Goal: Task Accomplishment & Management: Manage account settings

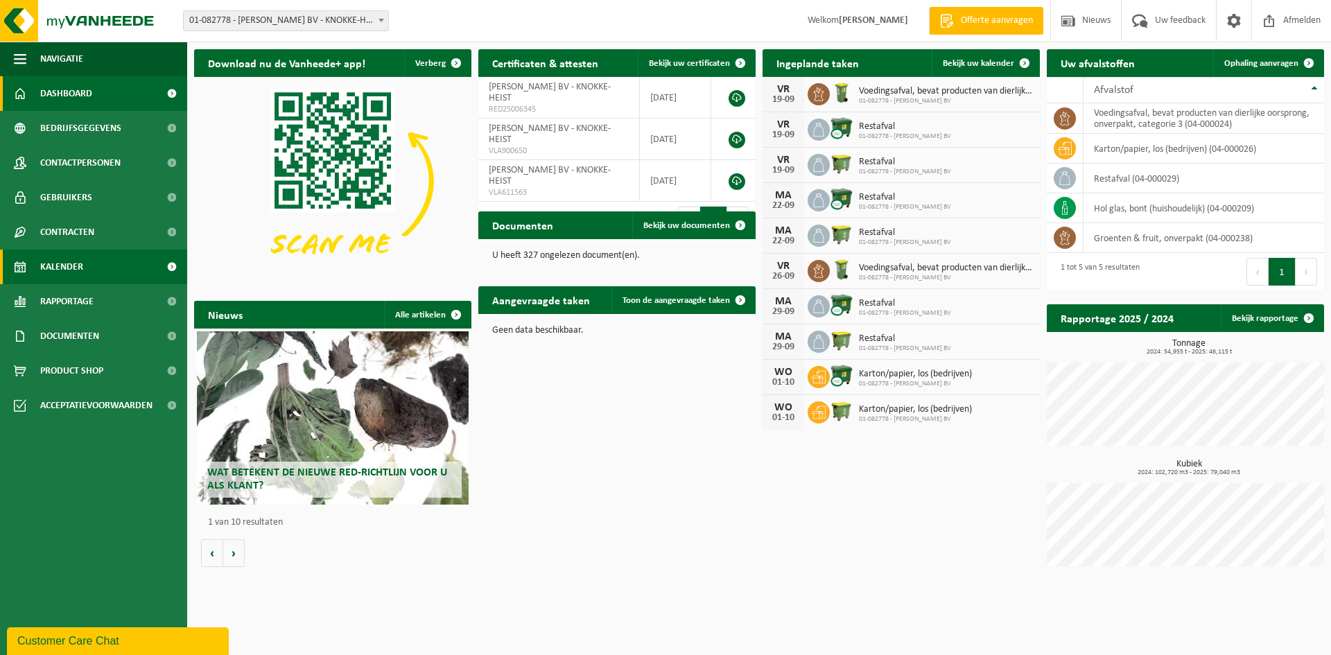
click at [87, 268] on link "Kalender" at bounding box center [93, 267] width 187 height 35
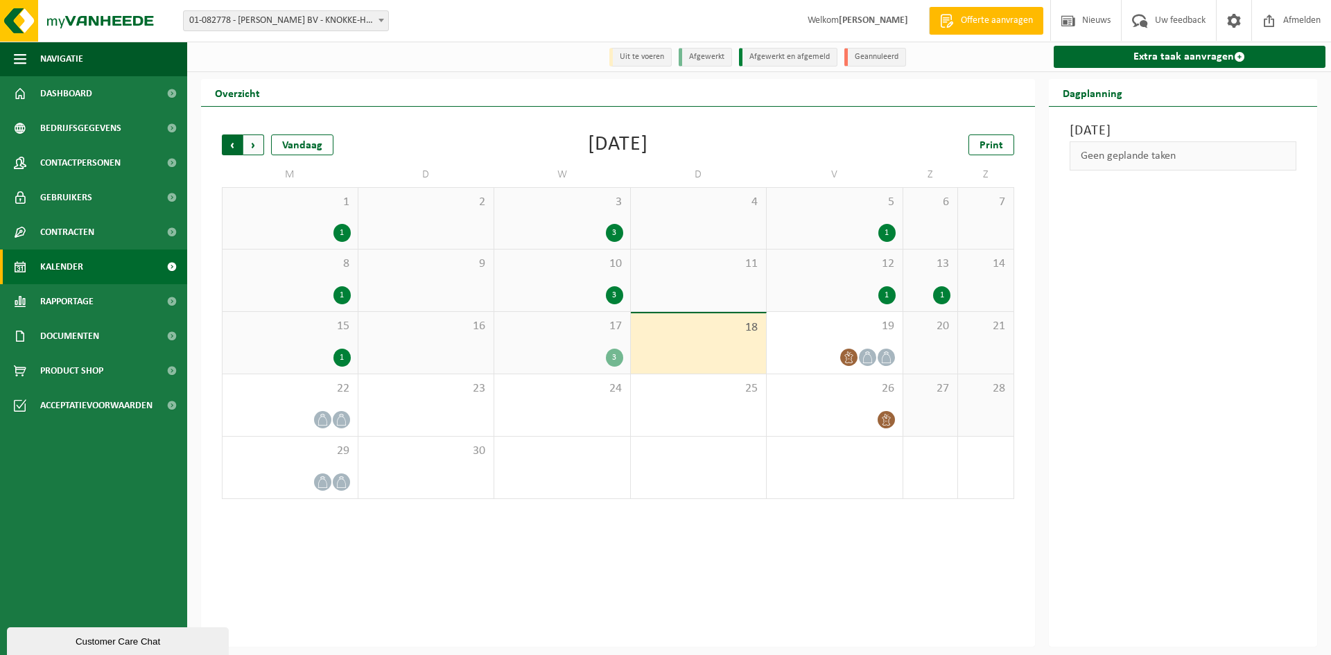
click at [253, 150] on span "Volgende" at bounding box center [253, 144] width 21 height 21
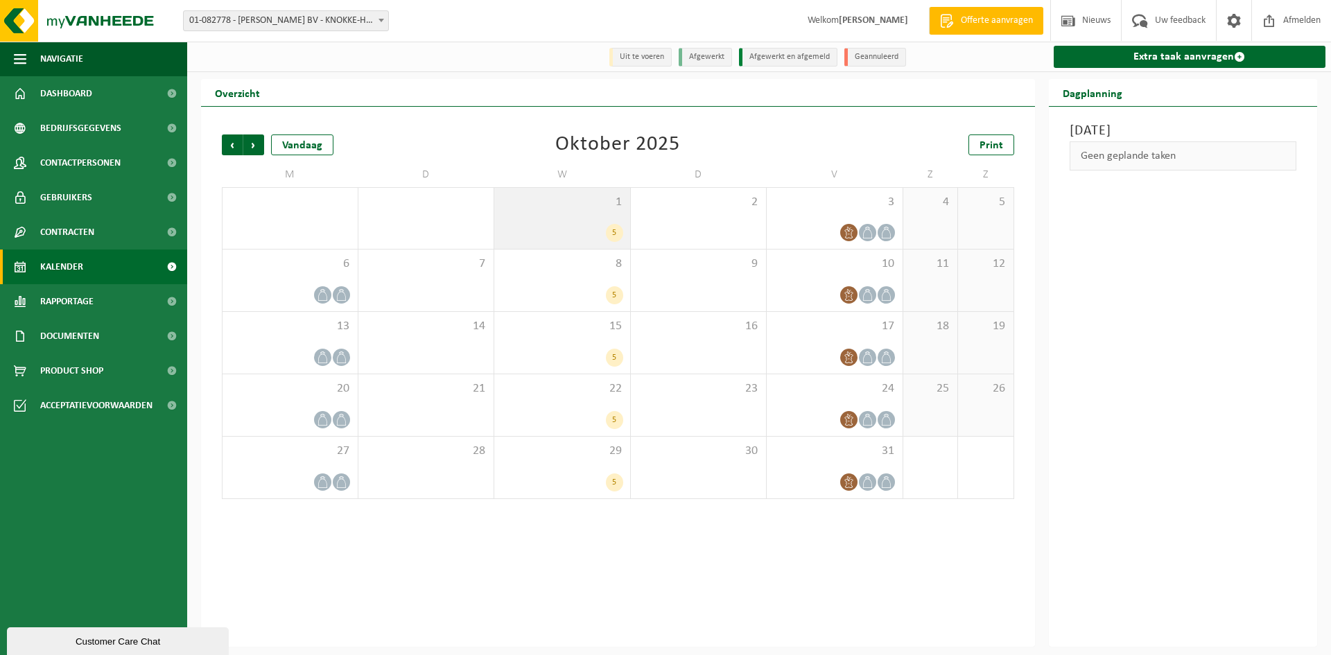
click at [586, 202] on span "1" at bounding box center [562, 202] width 122 height 15
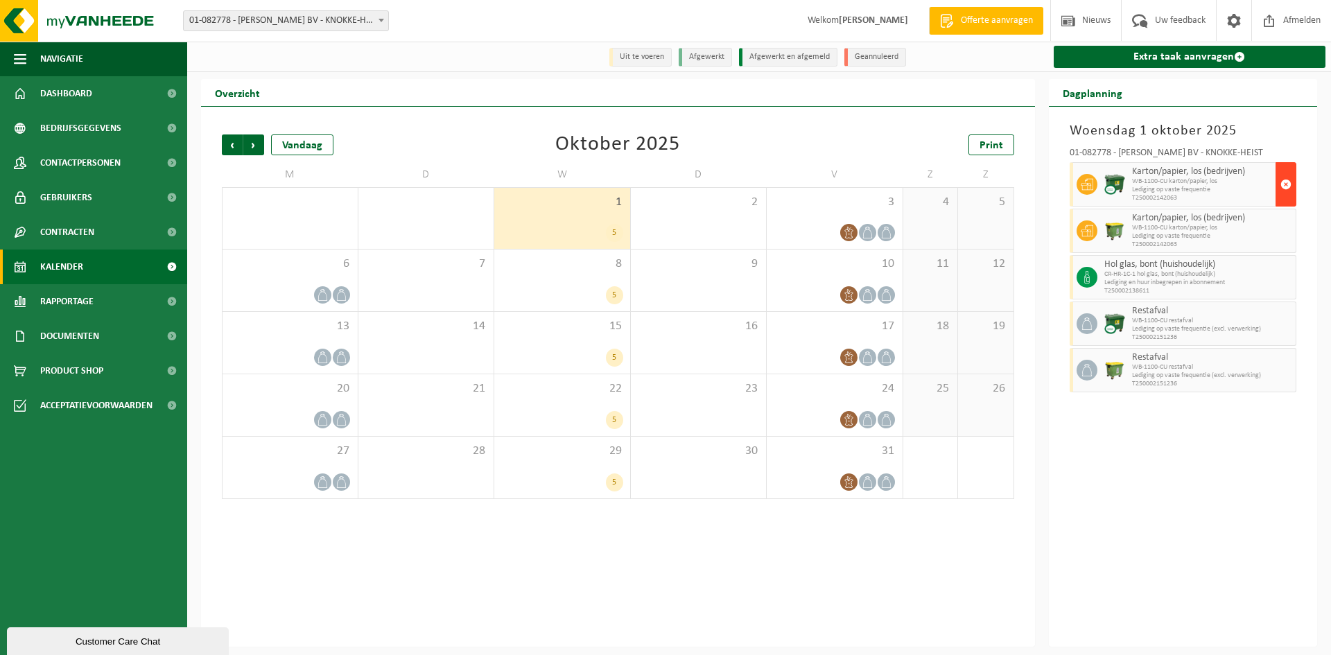
click at [1282, 187] on span "button" at bounding box center [1285, 185] width 11 height 28
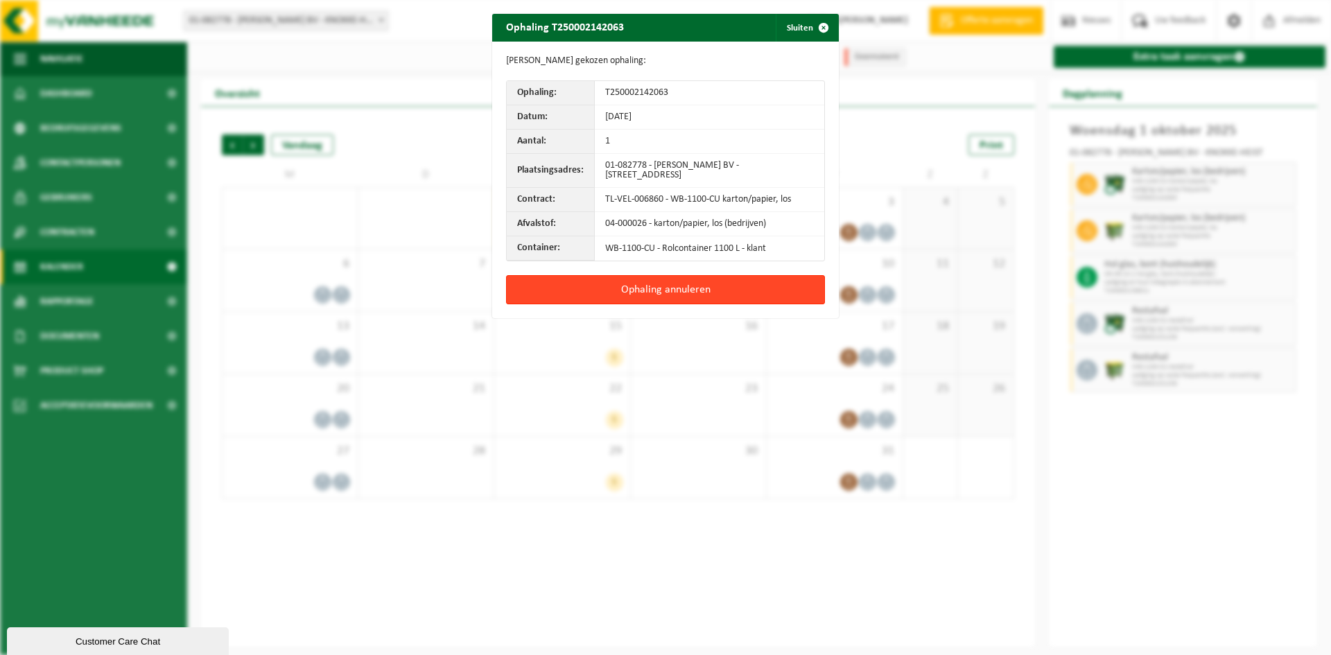
click at [763, 285] on button "Ophaling annuleren" at bounding box center [665, 289] width 319 height 29
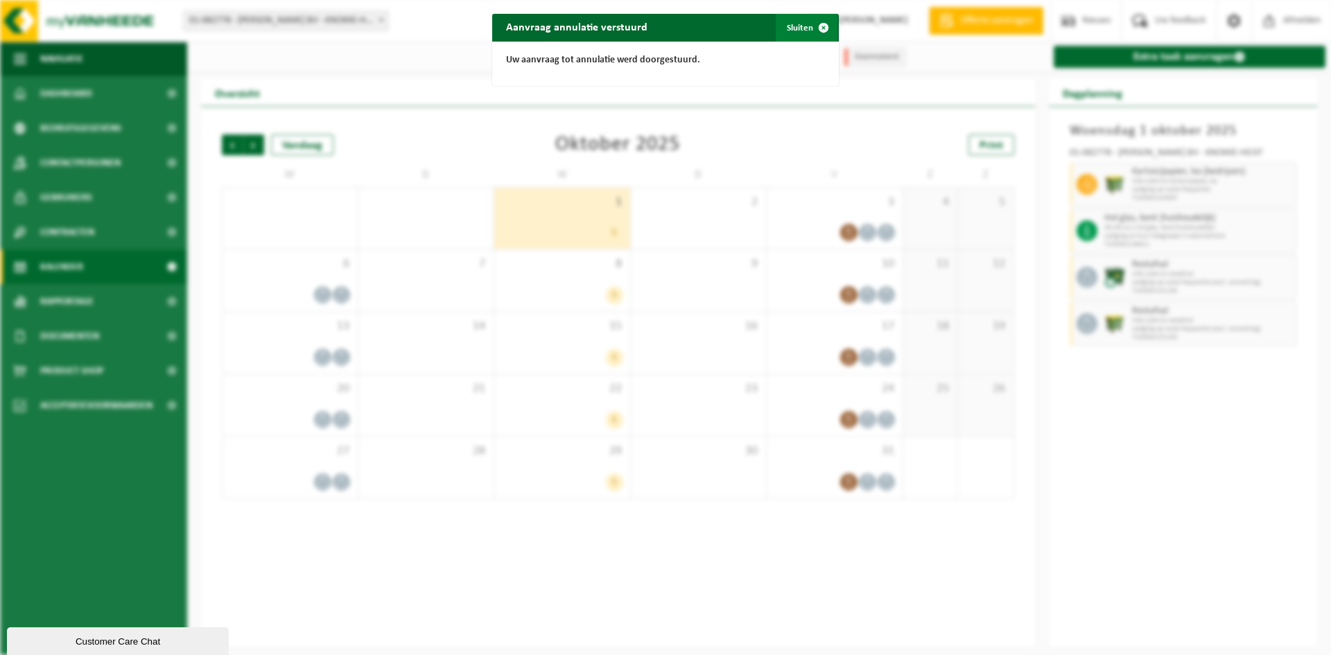
click at [812, 29] on span "button" at bounding box center [824, 28] width 28 height 28
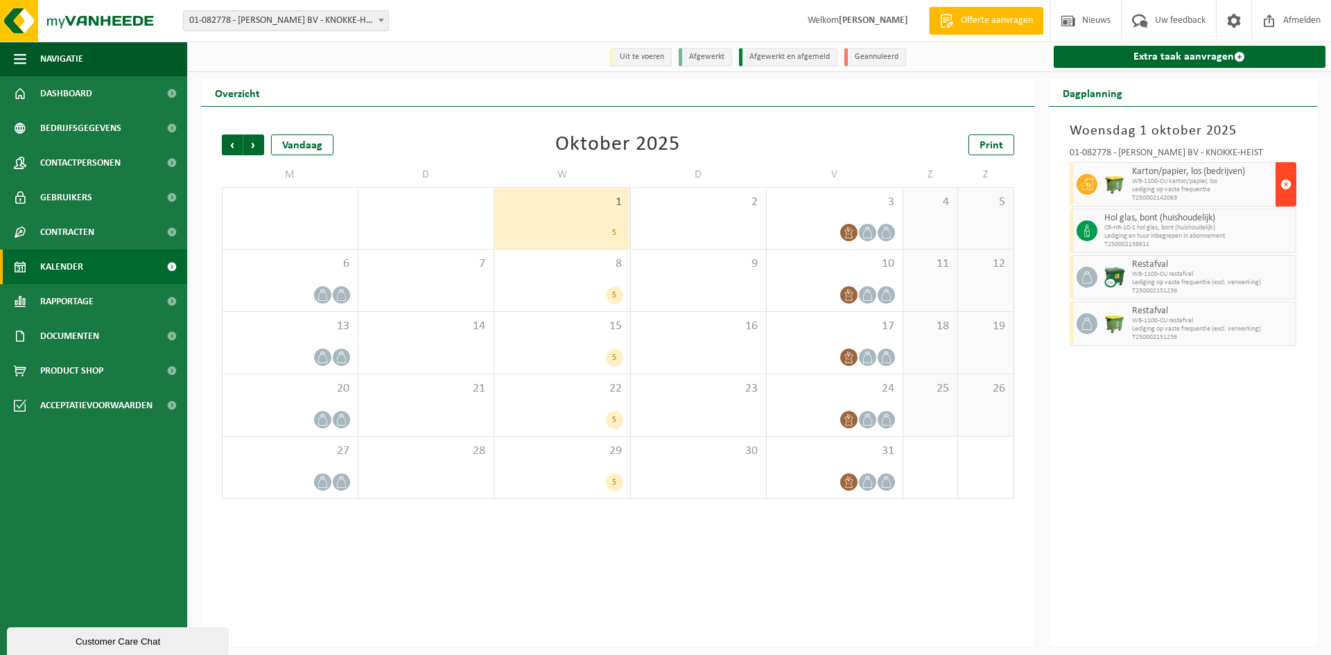
click at [1284, 186] on span "button" at bounding box center [1285, 185] width 11 height 28
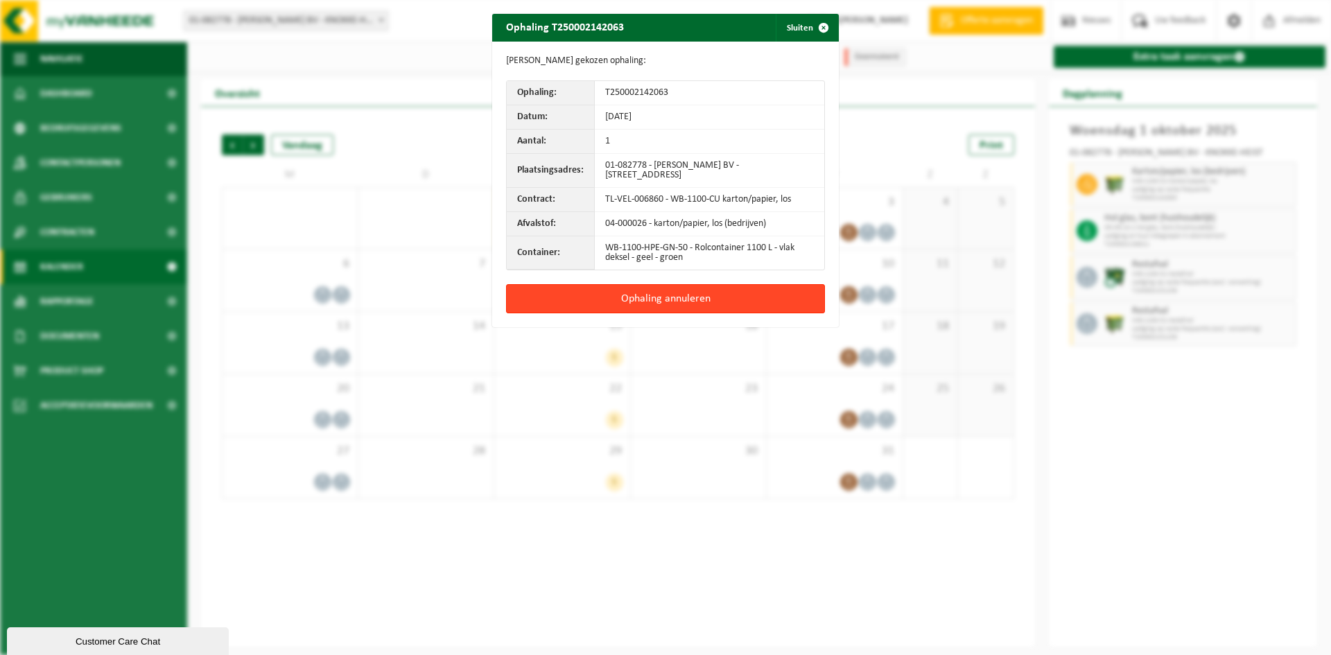
click at [718, 298] on button "Ophaling annuleren" at bounding box center [665, 298] width 319 height 29
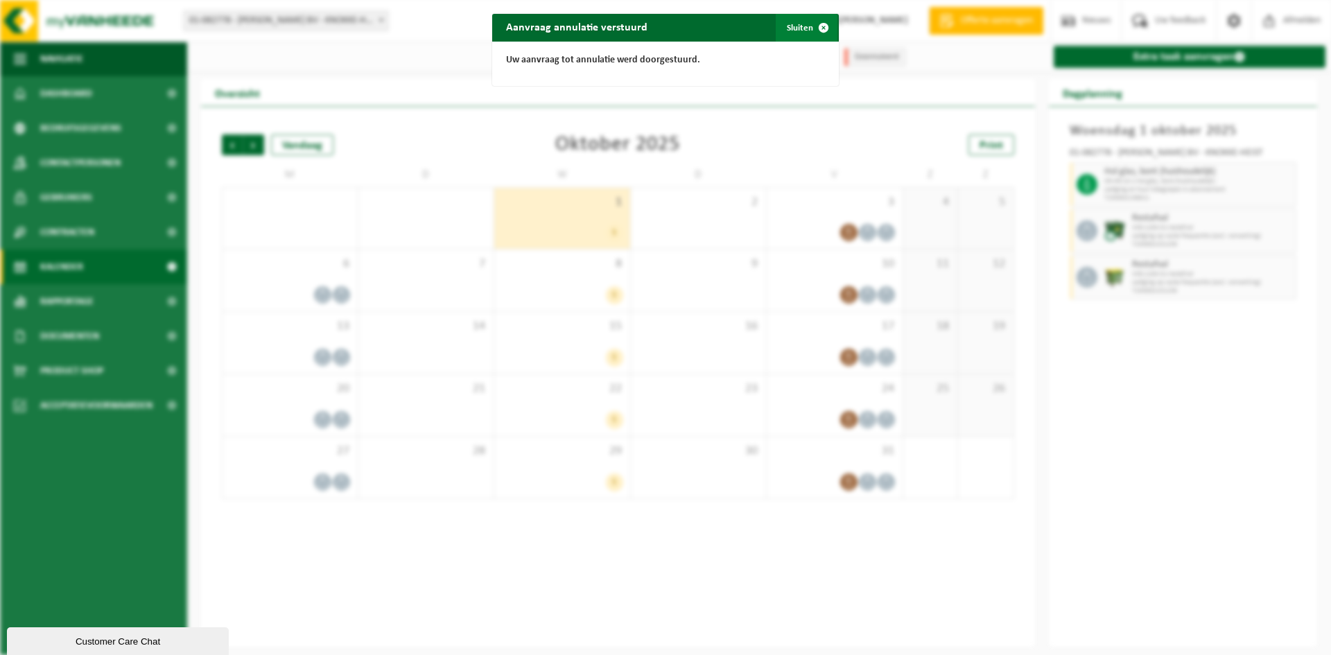
click at [822, 33] on span "button" at bounding box center [824, 28] width 28 height 28
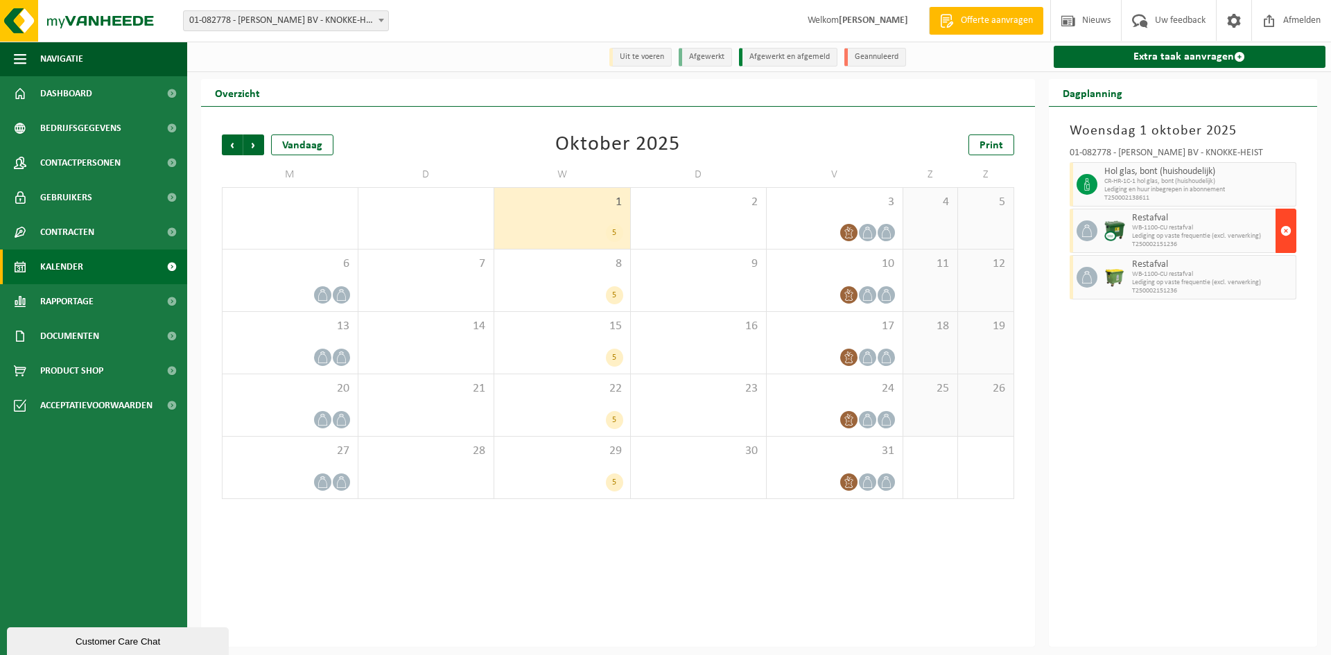
click at [1283, 234] on span "button" at bounding box center [1285, 231] width 11 height 28
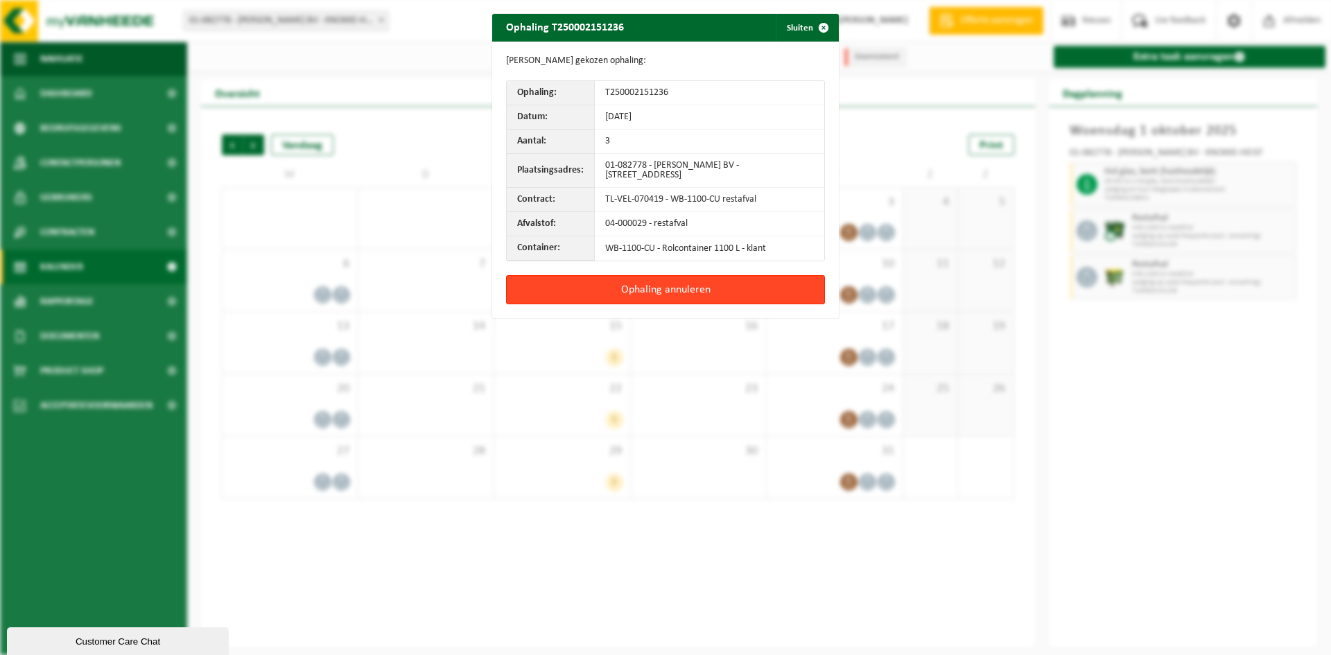
click at [766, 289] on button "Ophaling annuleren" at bounding box center [665, 289] width 319 height 29
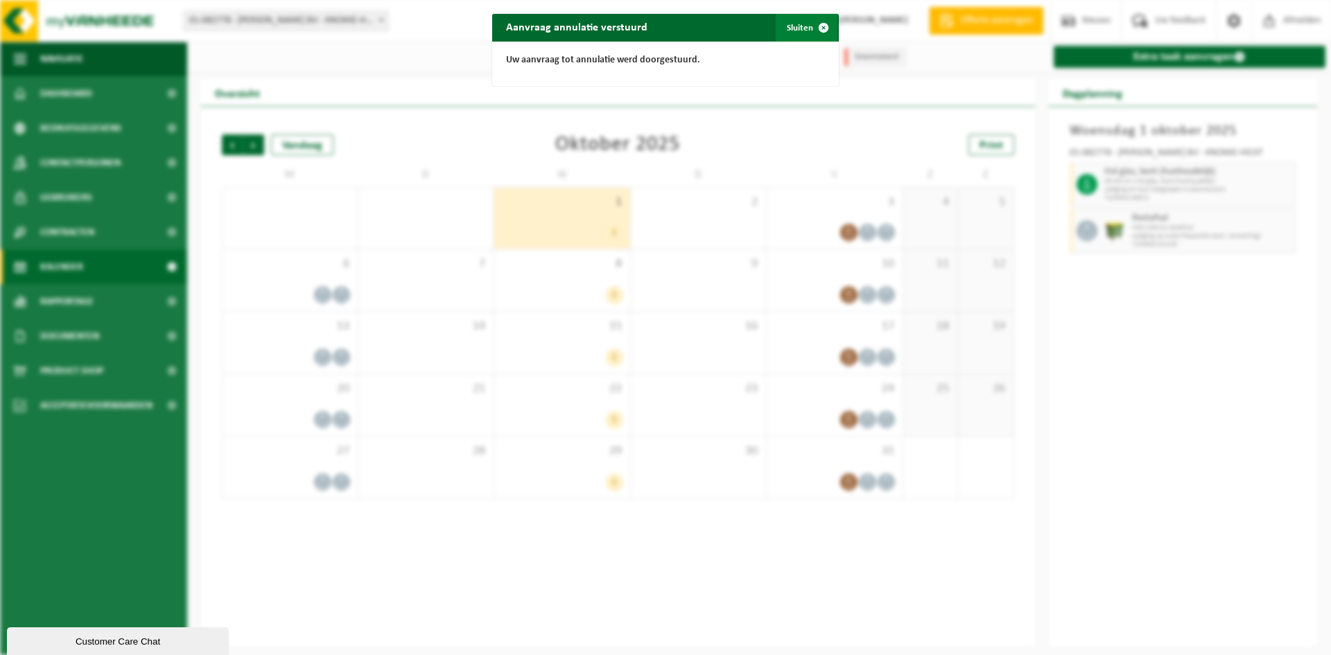
click at [820, 30] on span "button" at bounding box center [824, 28] width 28 height 28
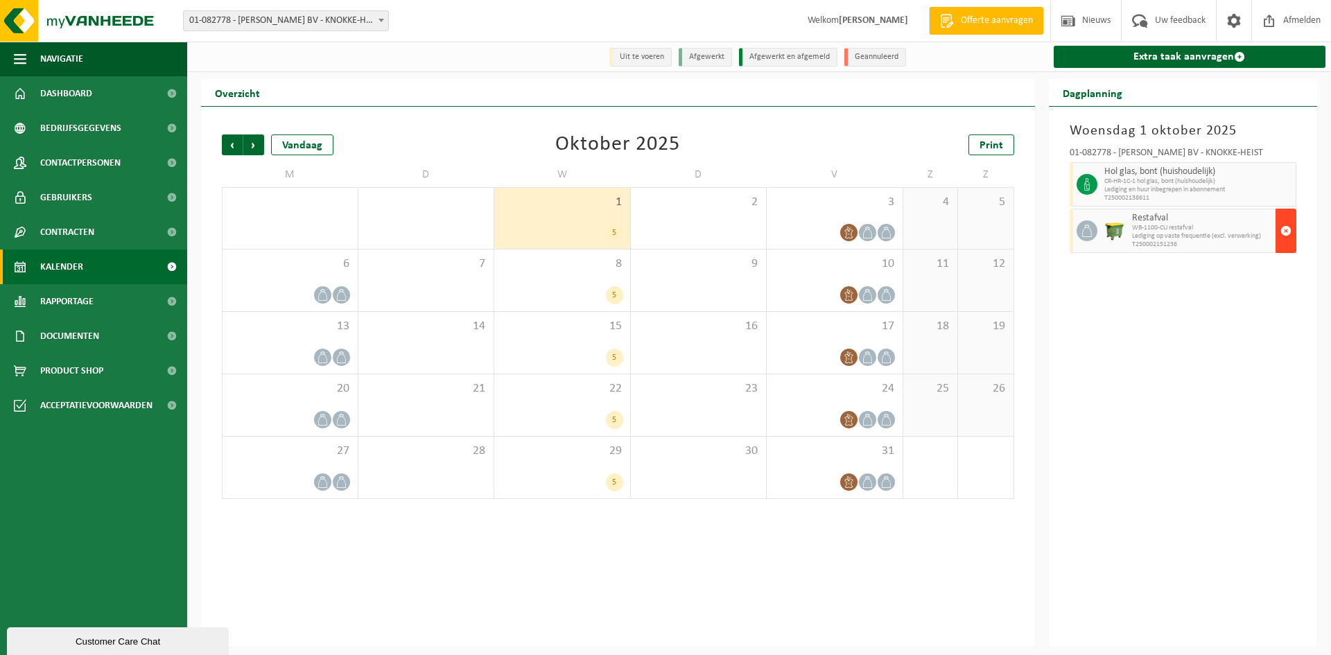
click at [1282, 229] on span "button" at bounding box center [1285, 231] width 11 height 28
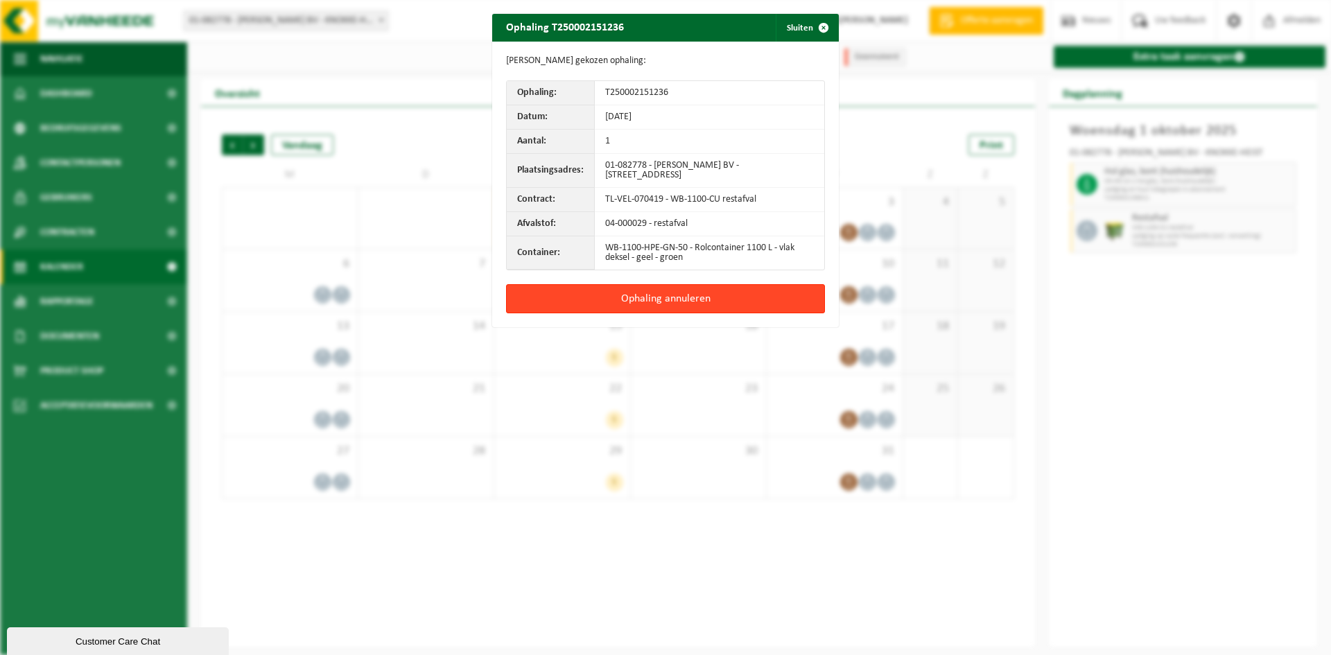
click at [672, 300] on button "Ophaling annuleren" at bounding box center [665, 298] width 319 height 29
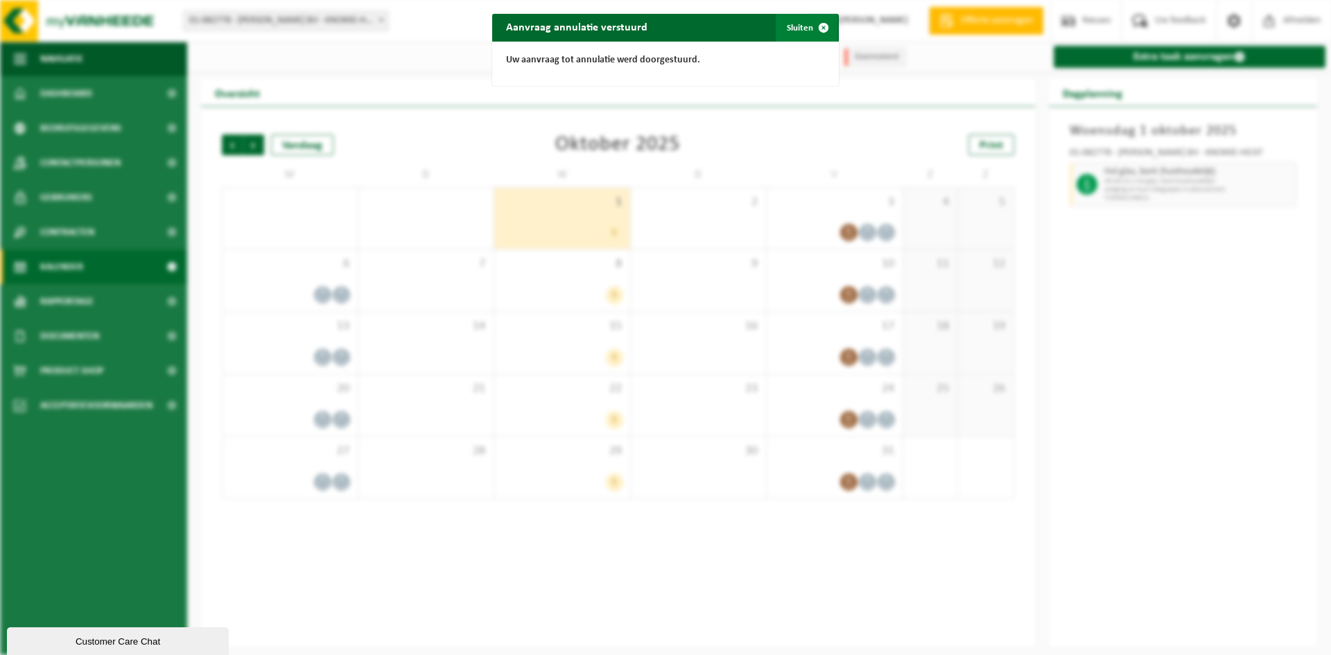
click at [817, 30] on span "button" at bounding box center [824, 28] width 28 height 28
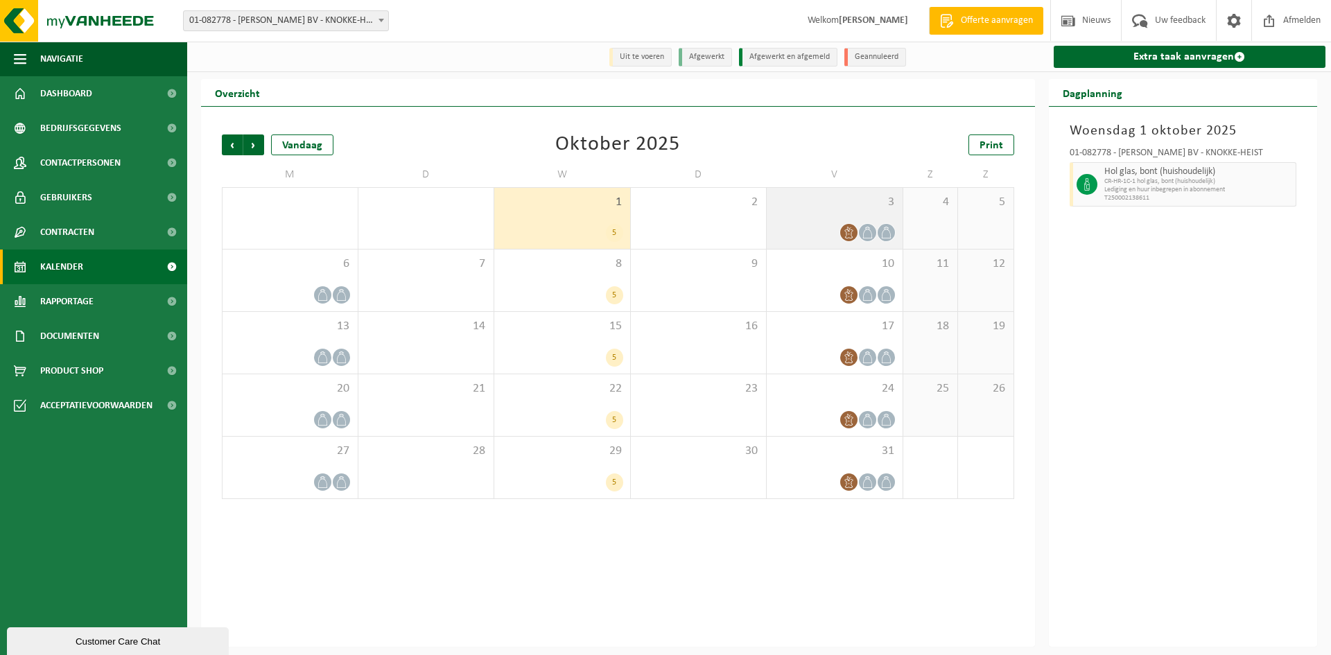
click at [837, 232] on div at bounding box center [835, 232] width 122 height 19
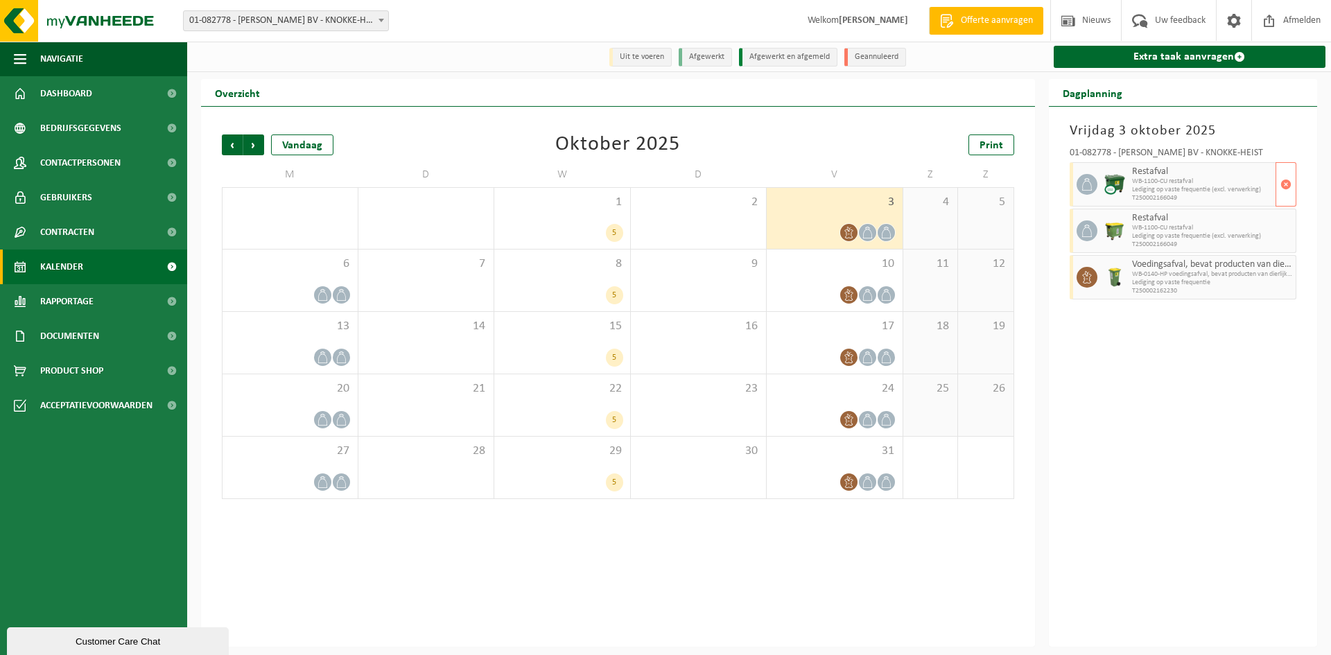
click at [1275, 196] on div "Restafval WB-1100-CU restafval Lediging op vaste frequentie (excl. verwerking) …" at bounding box center [1203, 184] width 148 height 44
click at [1286, 191] on span "button" at bounding box center [1285, 185] width 11 height 28
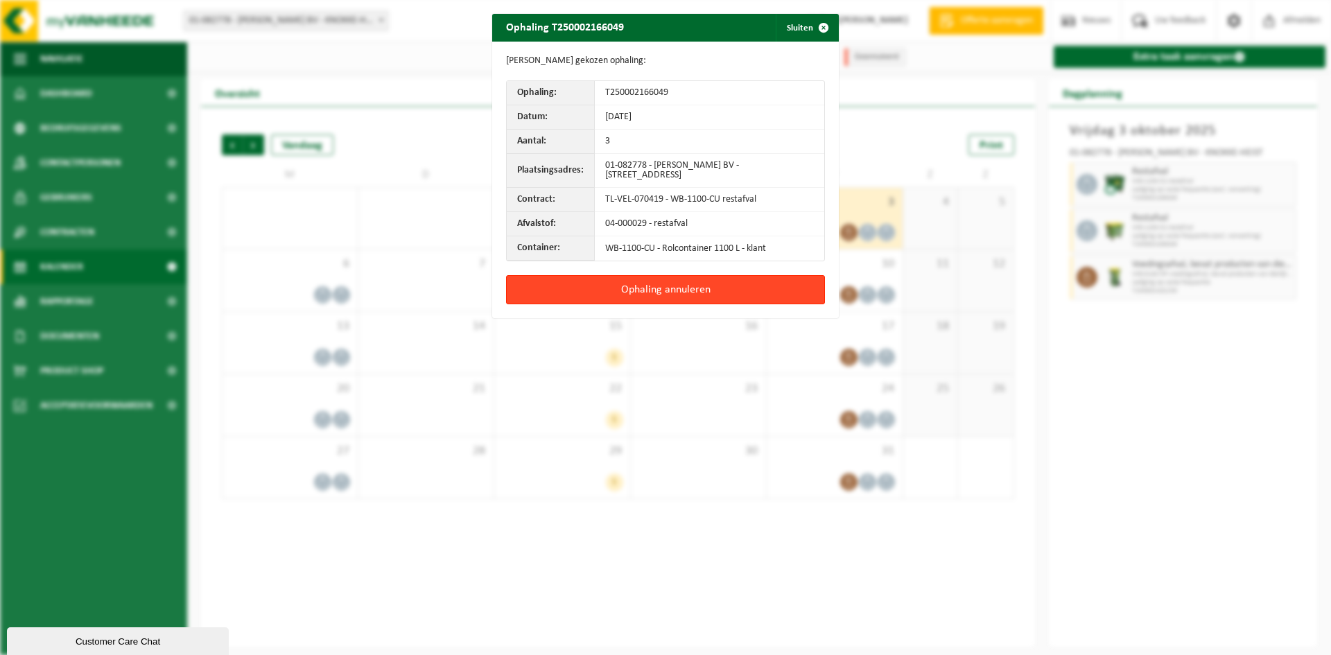
click at [759, 295] on button "Ophaling annuleren" at bounding box center [665, 289] width 319 height 29
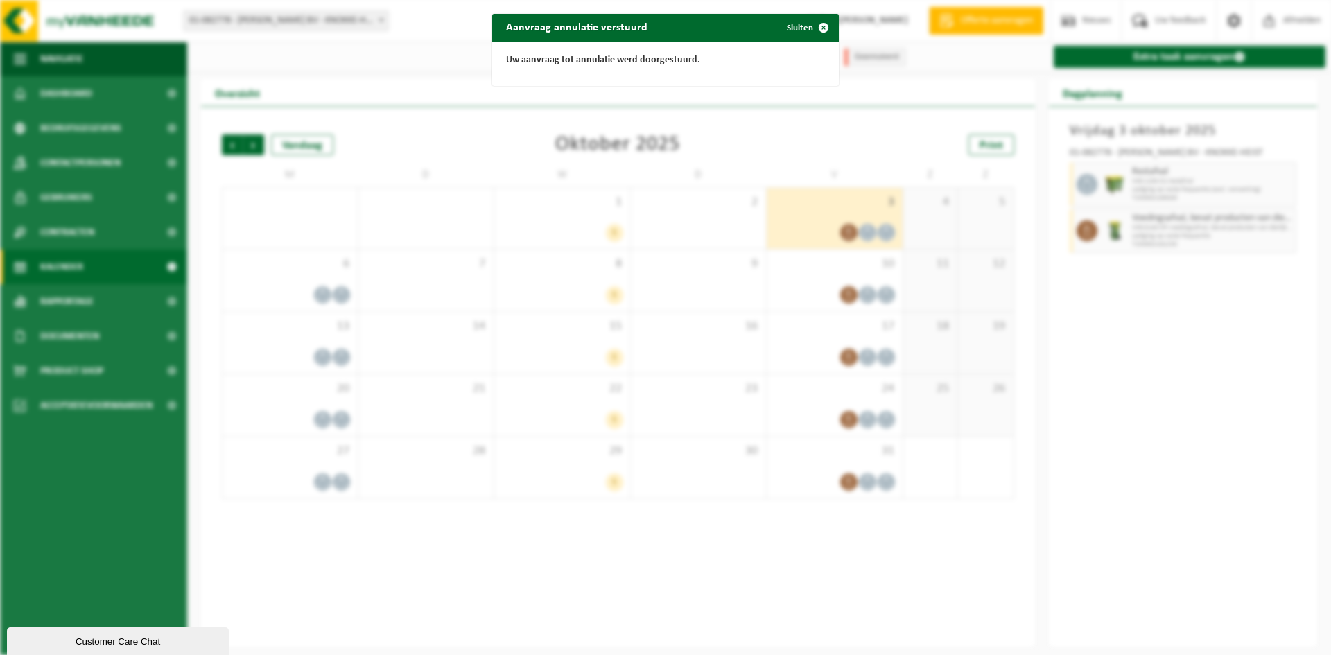
drag, startPoint x: 804, startPoint y: 24, endPoint x: 844, endPoint y: 37, distance: 42.5
click at [810, 24] on span "button" at bounding box center [824, 28] width 28 height 28
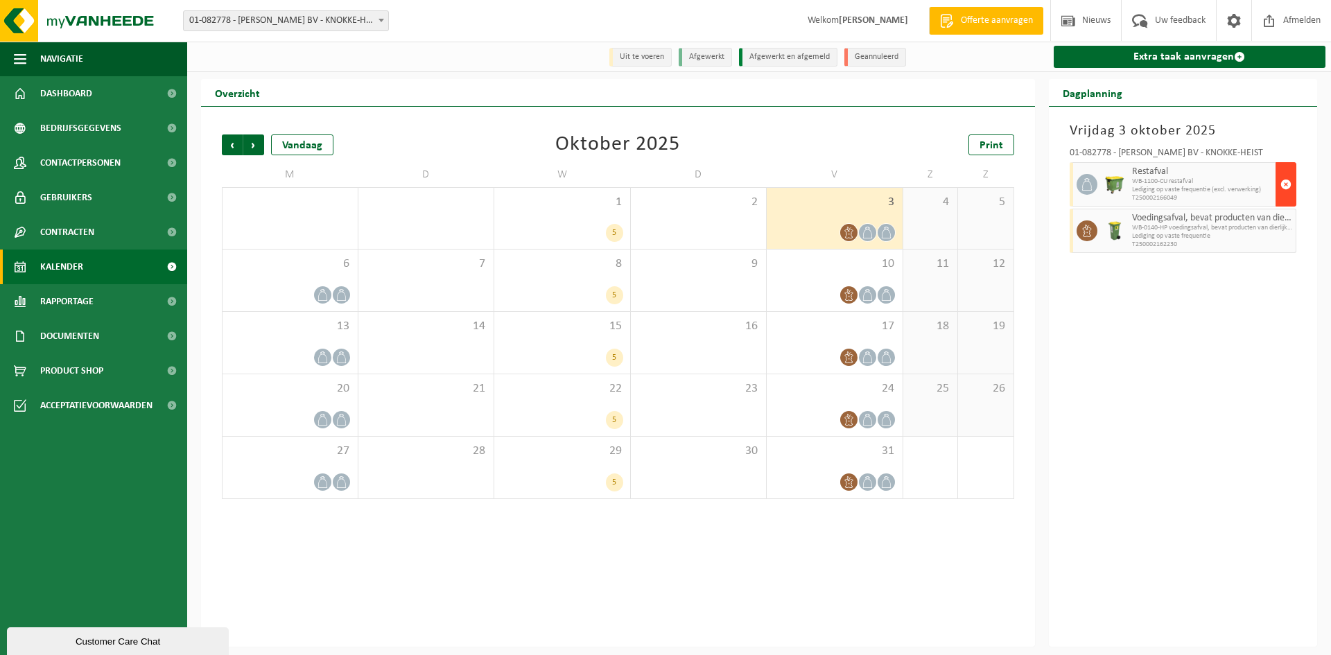
click at [1276, 173] on button "button" at bounding box center [1285, 184] width 21 height 44
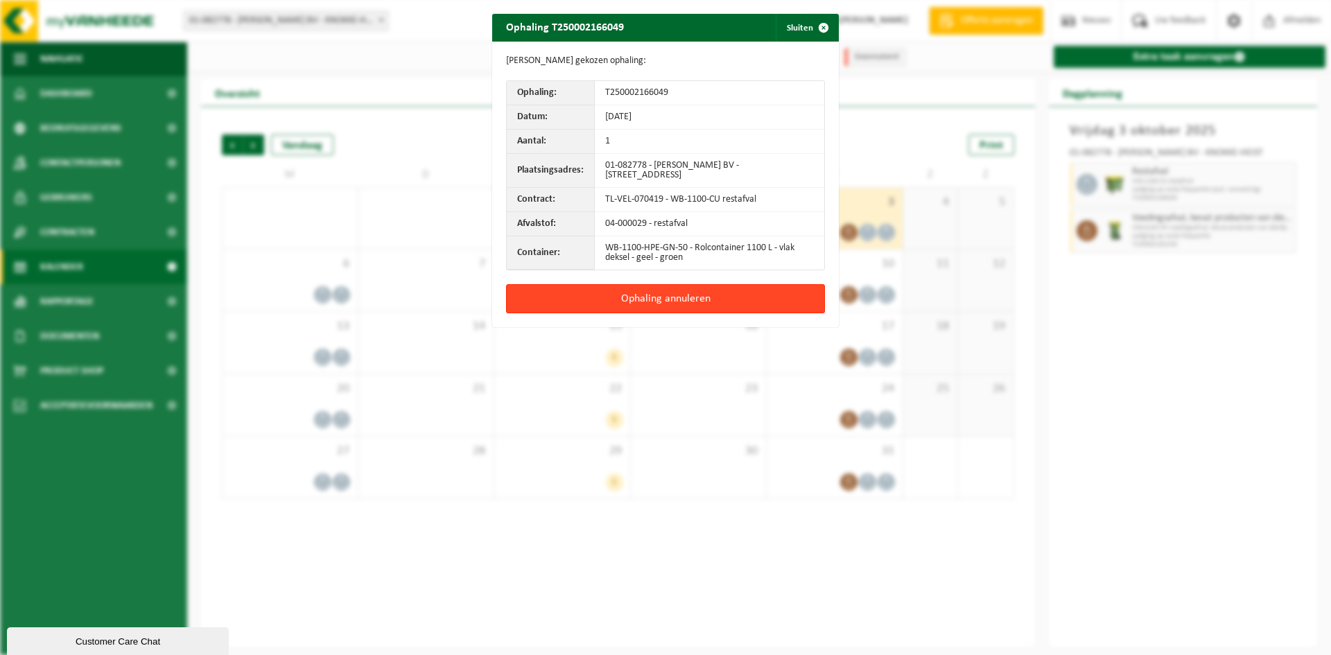
click at [727, 288] on button "Ophaling annuleren" at bounding box center [665, 298] width 319 height 29
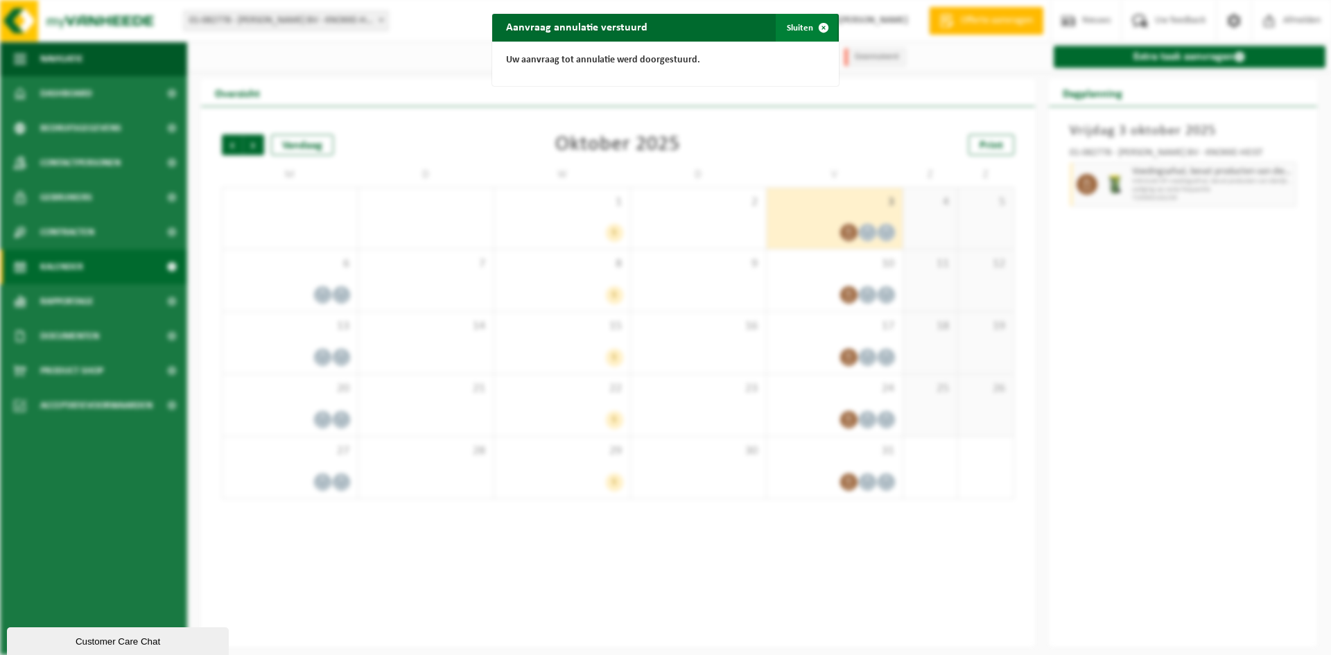
click at [794, 24] on button "Sluiten" at bounding box center [807, 28] width 62 height 28
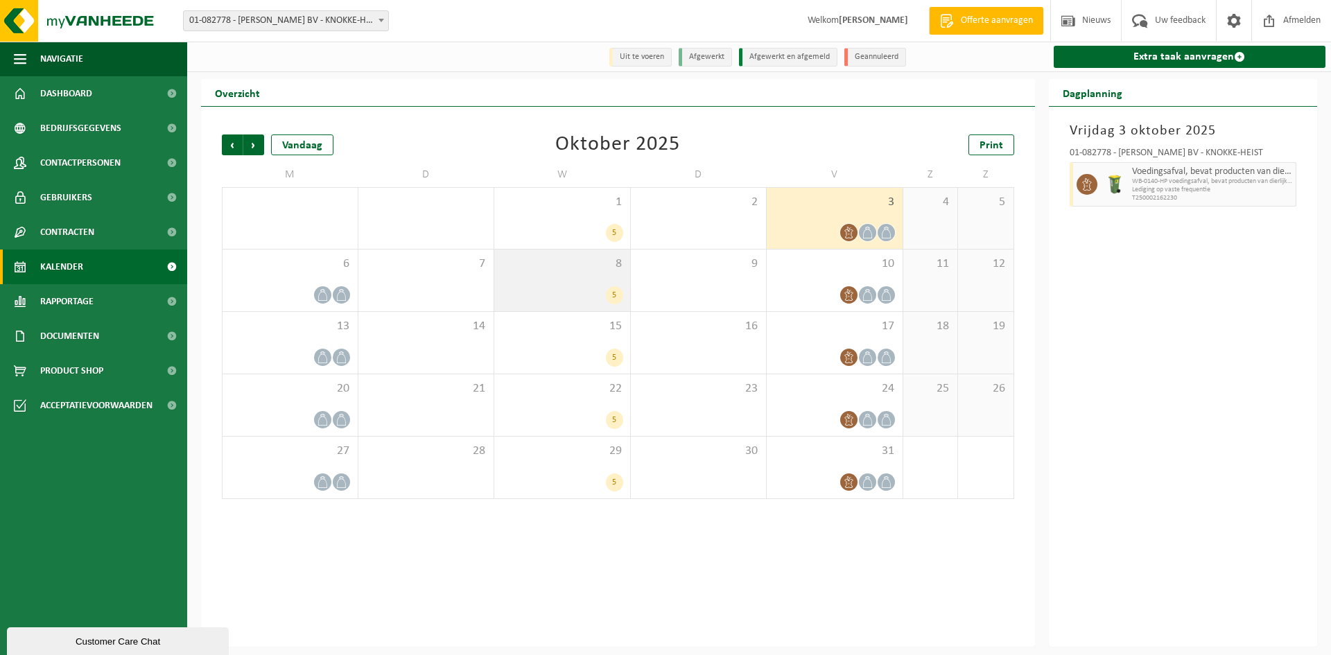
click at [583, 280] on div "8 5" at bounding box center [562, 281] width 136 height 62
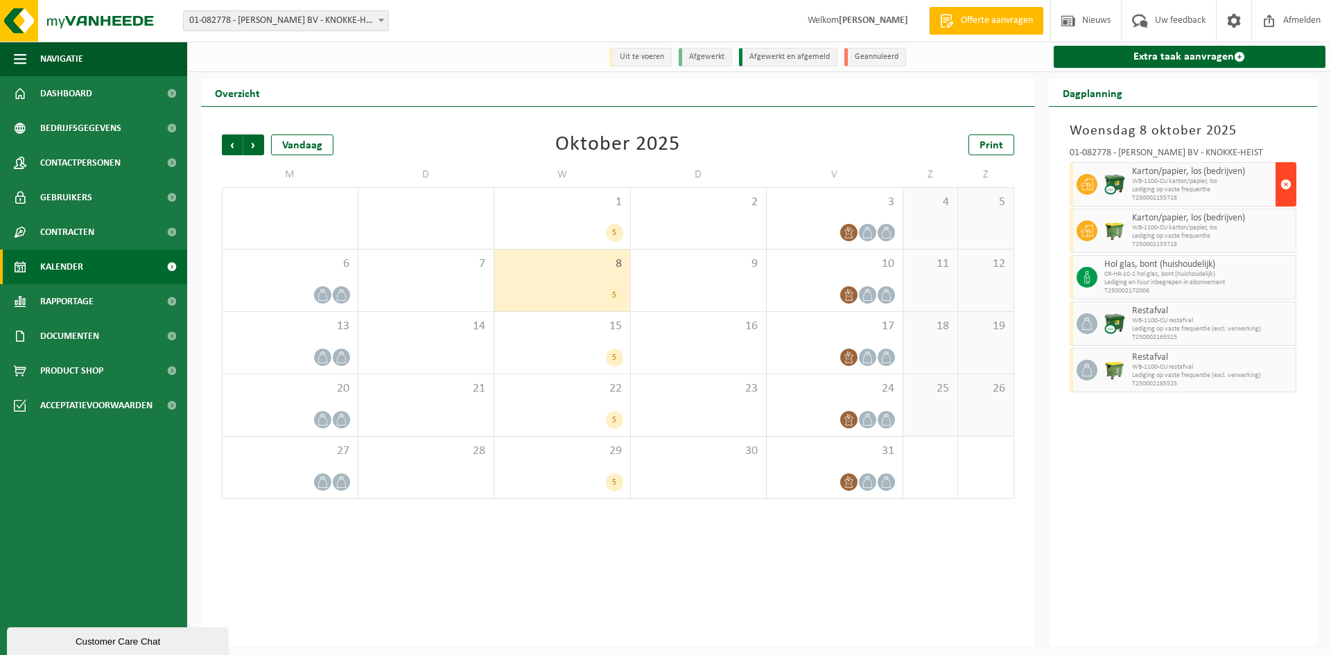
click at [1279, 186] on button "button" at bounding box center [1285, 184] width 21 height 44
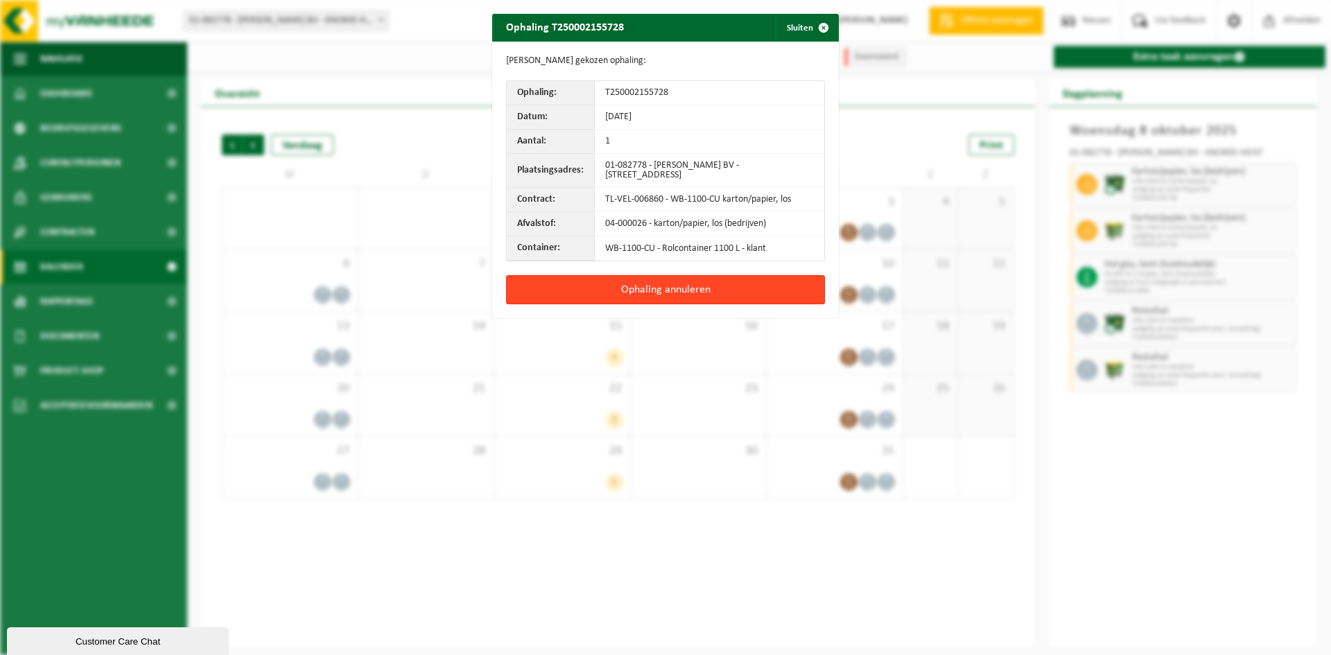
click at [761, 290] on button "Ophaling annuleren" at bounding box center [665, 289] width 319 height 29
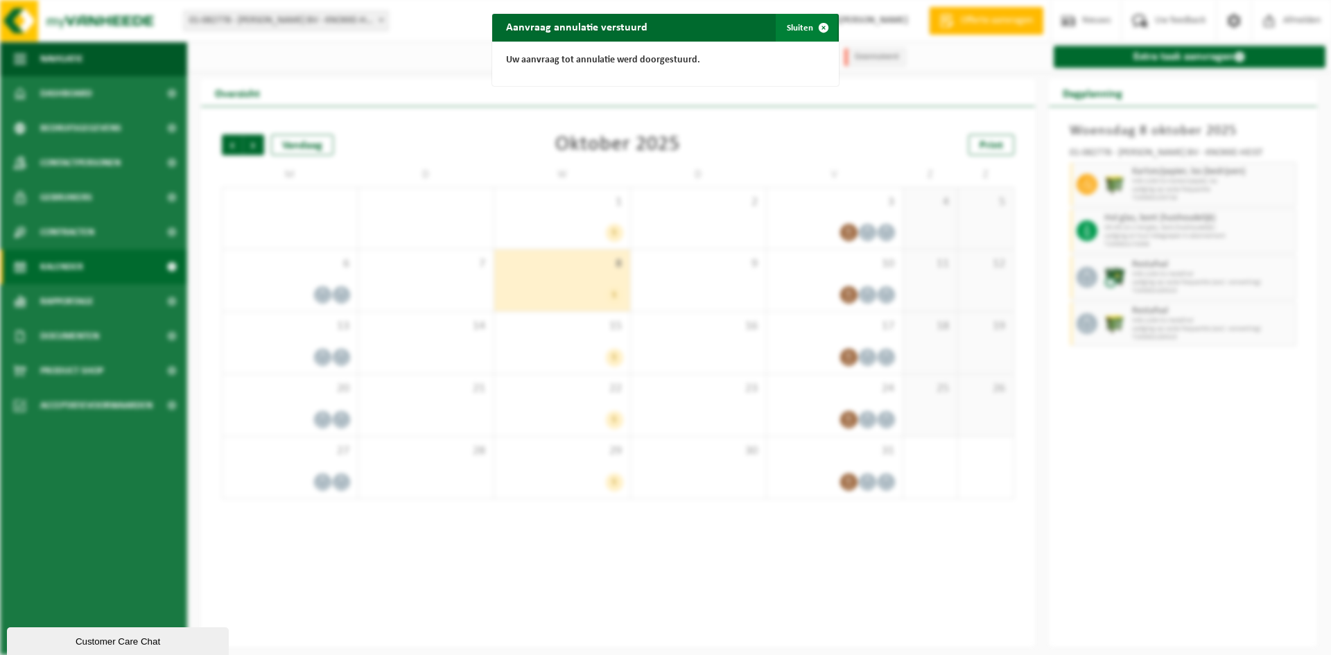
click at [784, 35] on button "Sluiten" at bounding box center [807, 28] width 62 height 28
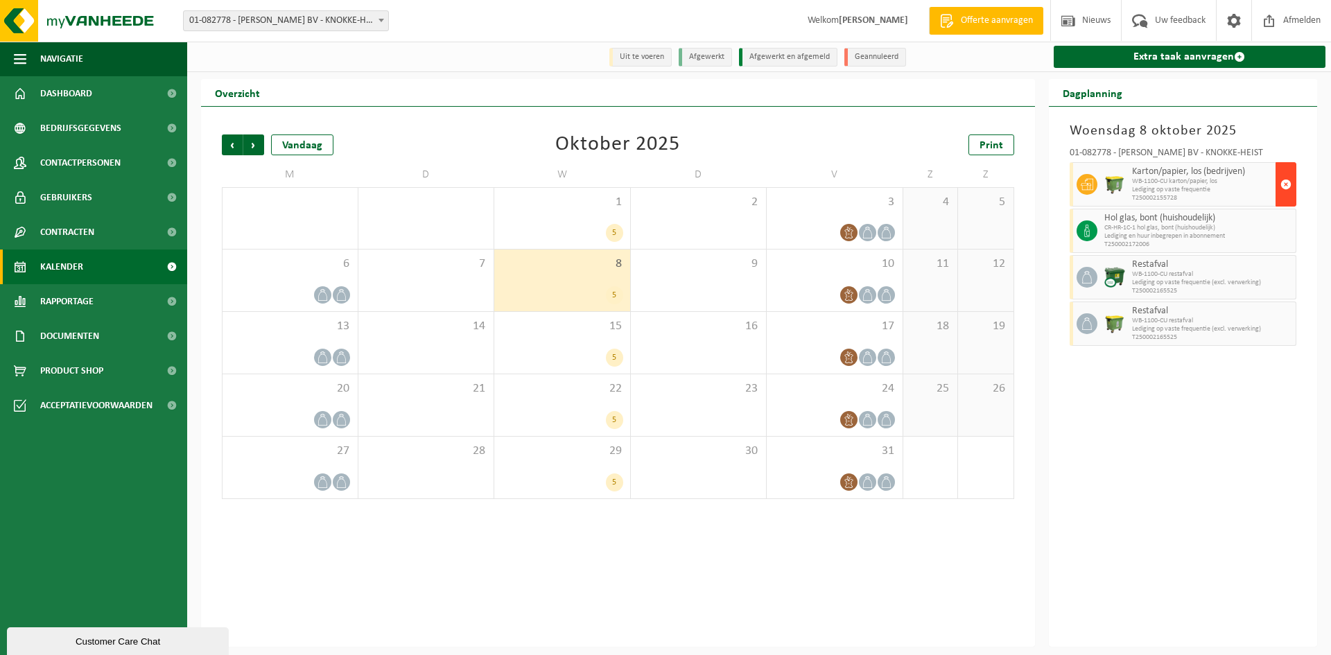
click at [1294, 184] on button "button" at bounding box center [1285, 184] width 21 height 44
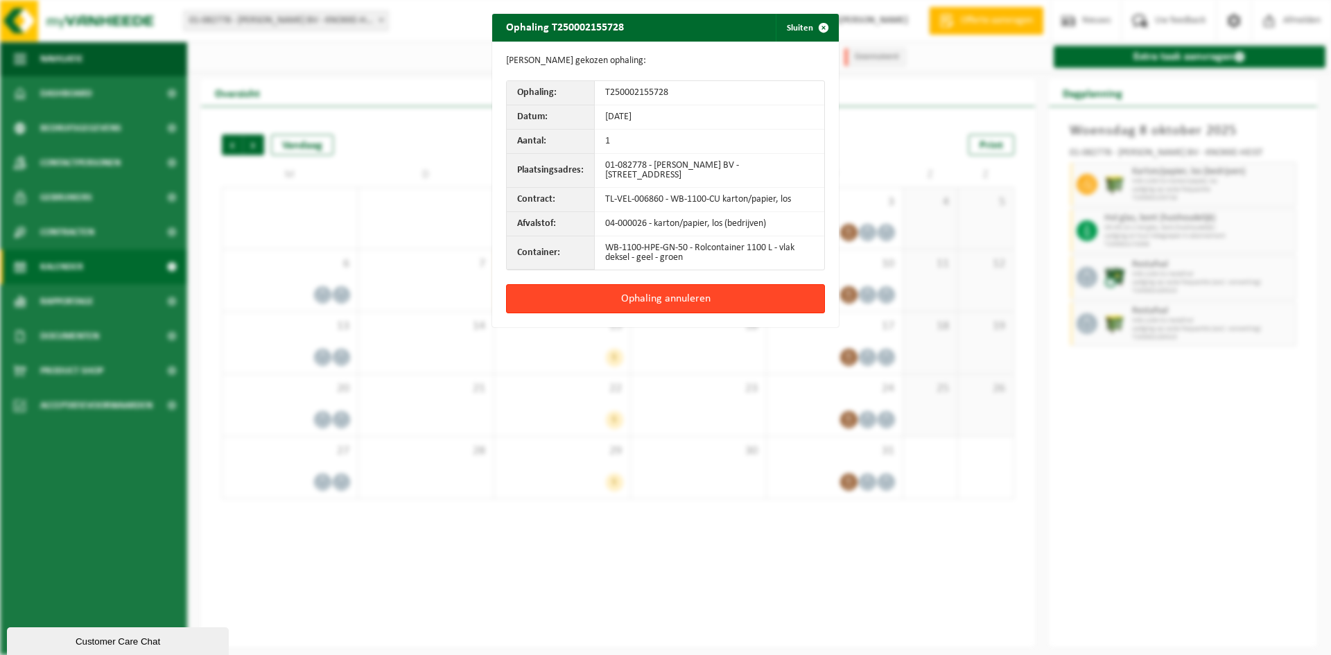
click at [697, 299] on button "Ophaling annuleren" at bounding box center [665, 298] width 319 height 29
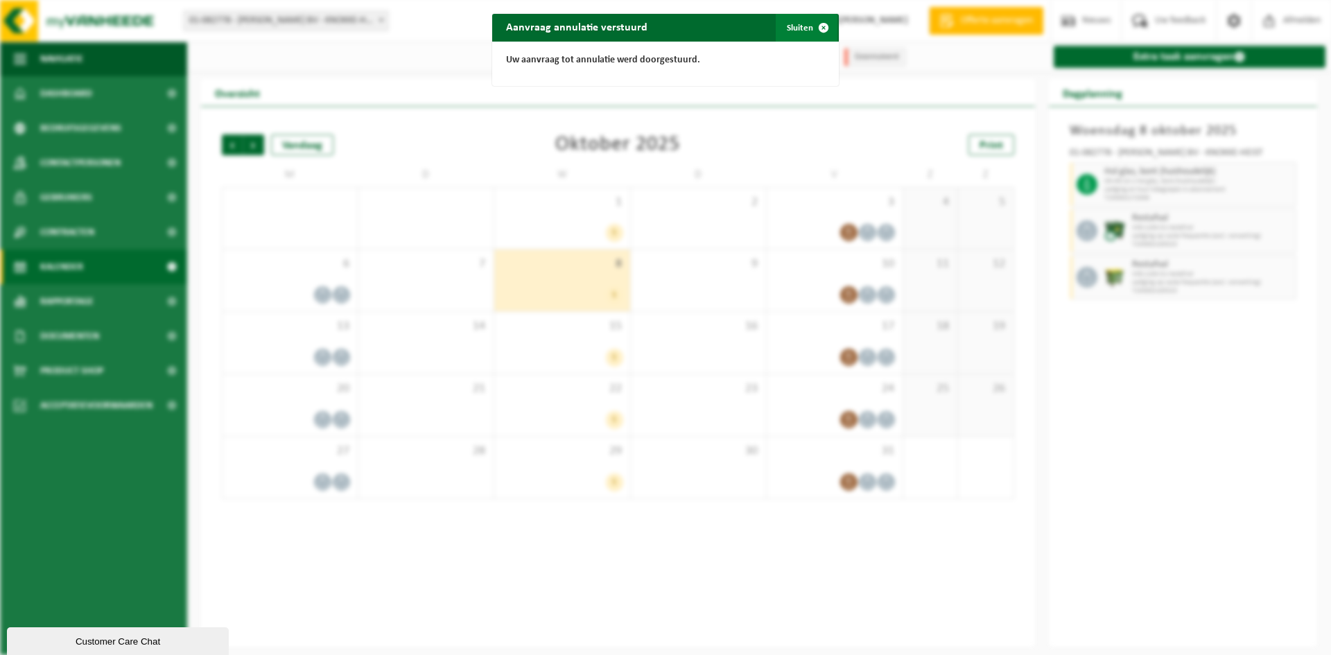
click at [819, 35] on span "button" at bounding box center [824, 28] width 28 height 28
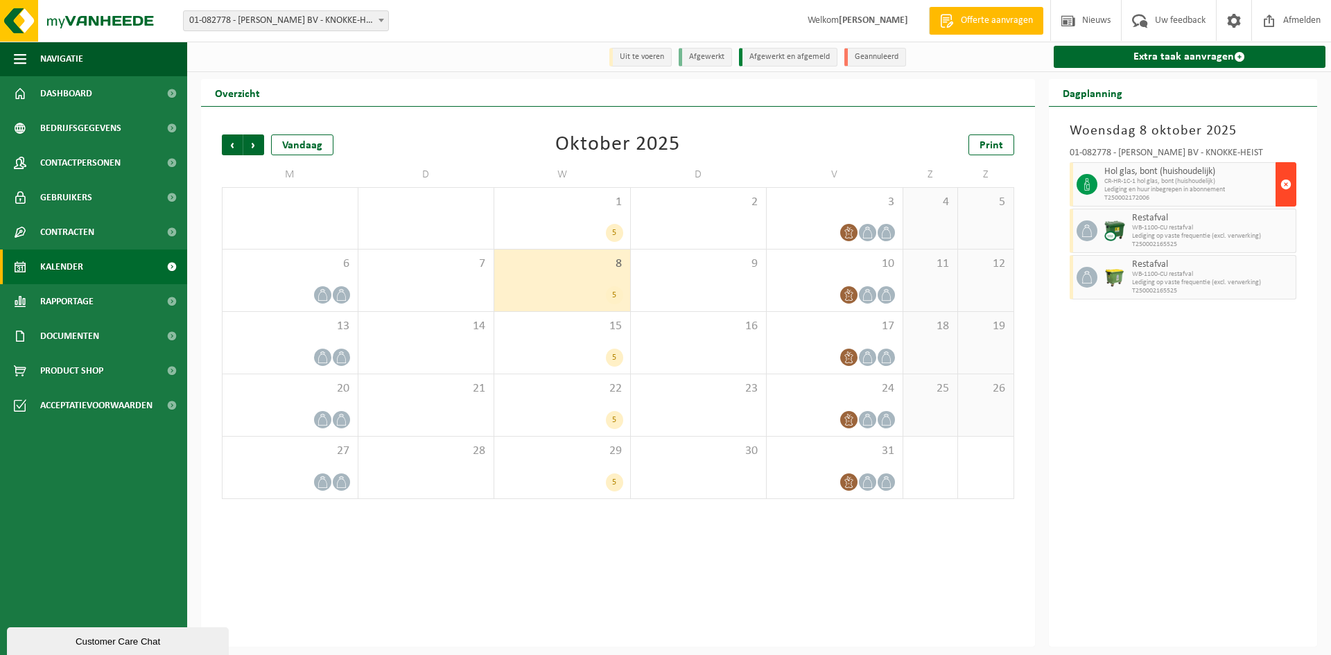
click at [1282, 185] on span "button" at bounding box center [1285, 185] width 11 height 28
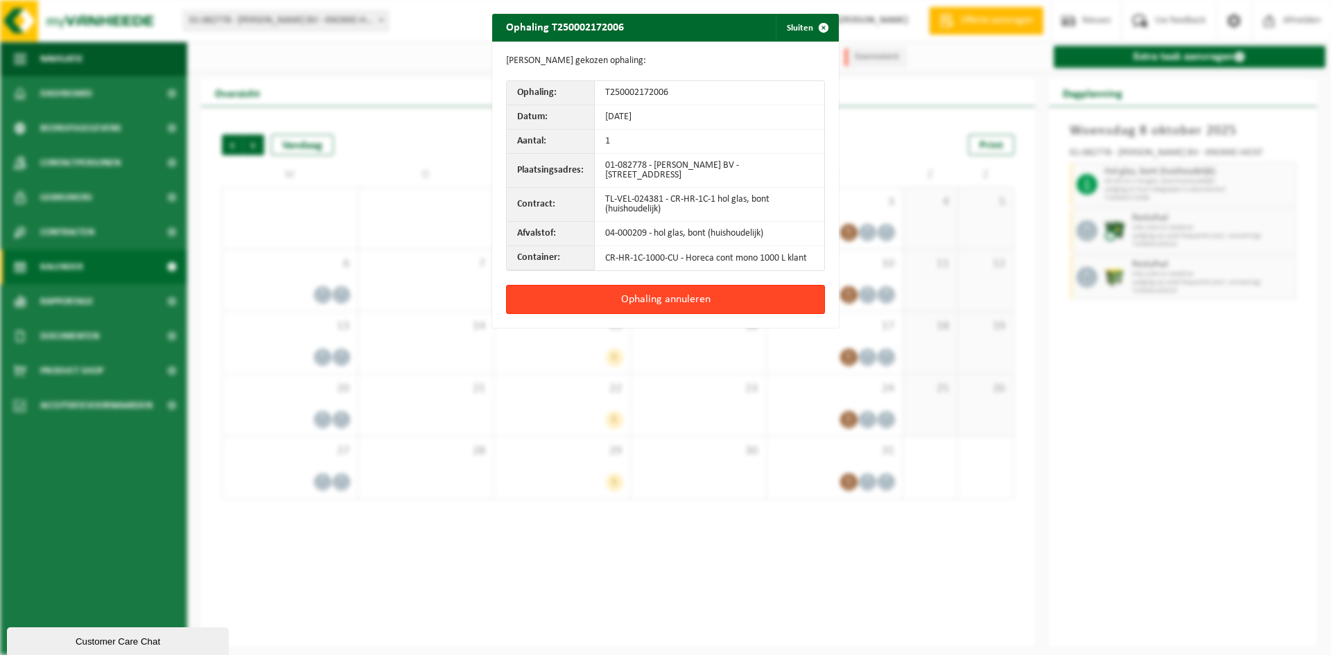
click at [772, 298] on button "Ophaling annuleren" at bounding box center [665, 299] width 319 height 29
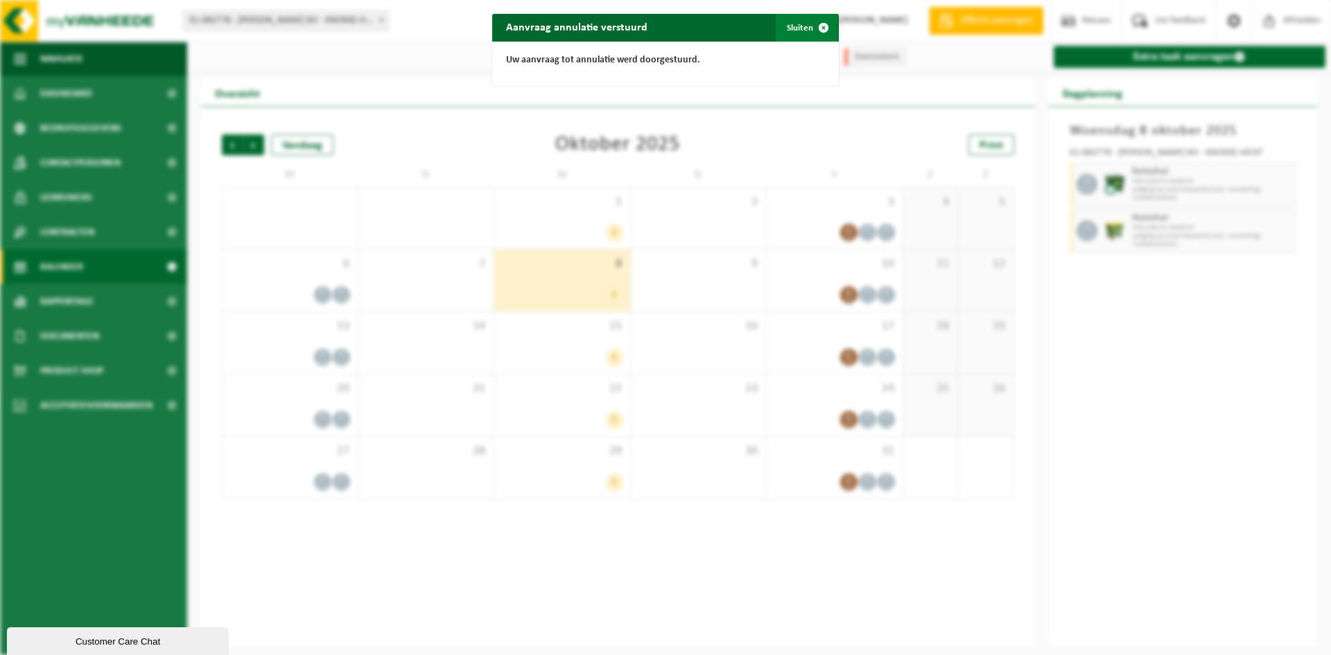
click at [814, 28] on span "button" at bounding box center [824, 28] width 28 height 28
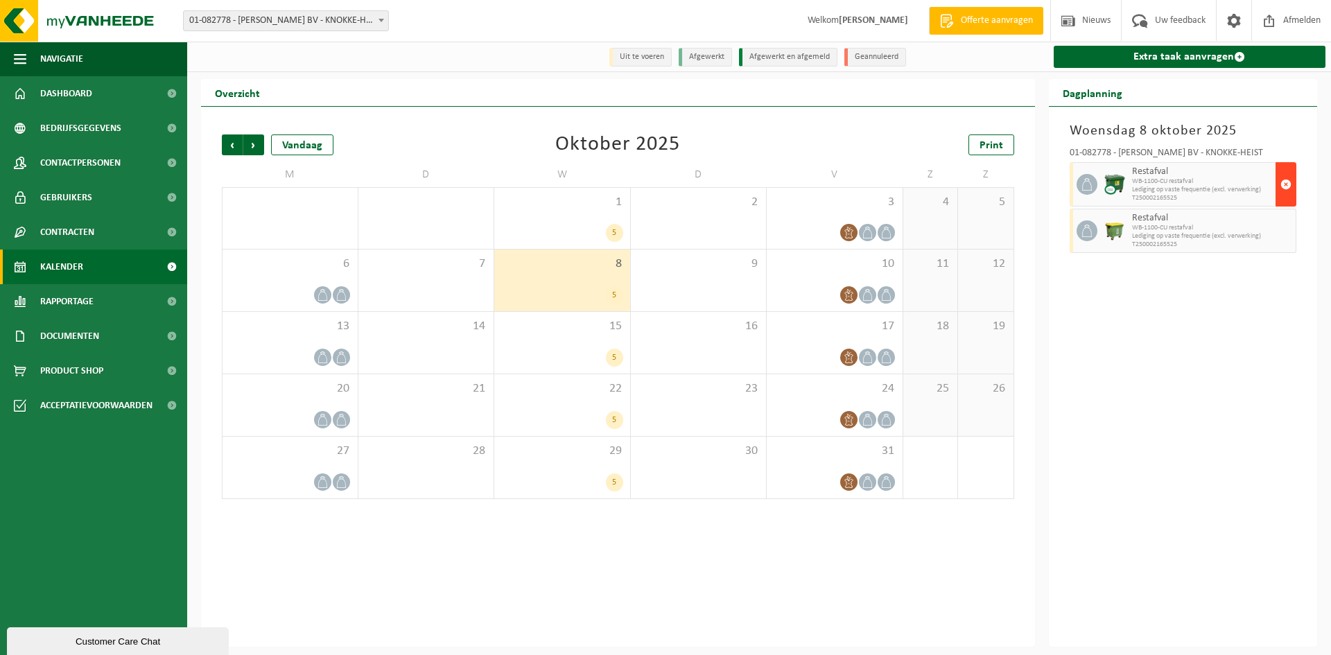
click at [1283, 194] on span "button" at bounding box center [1285, 185] width 11 height 28
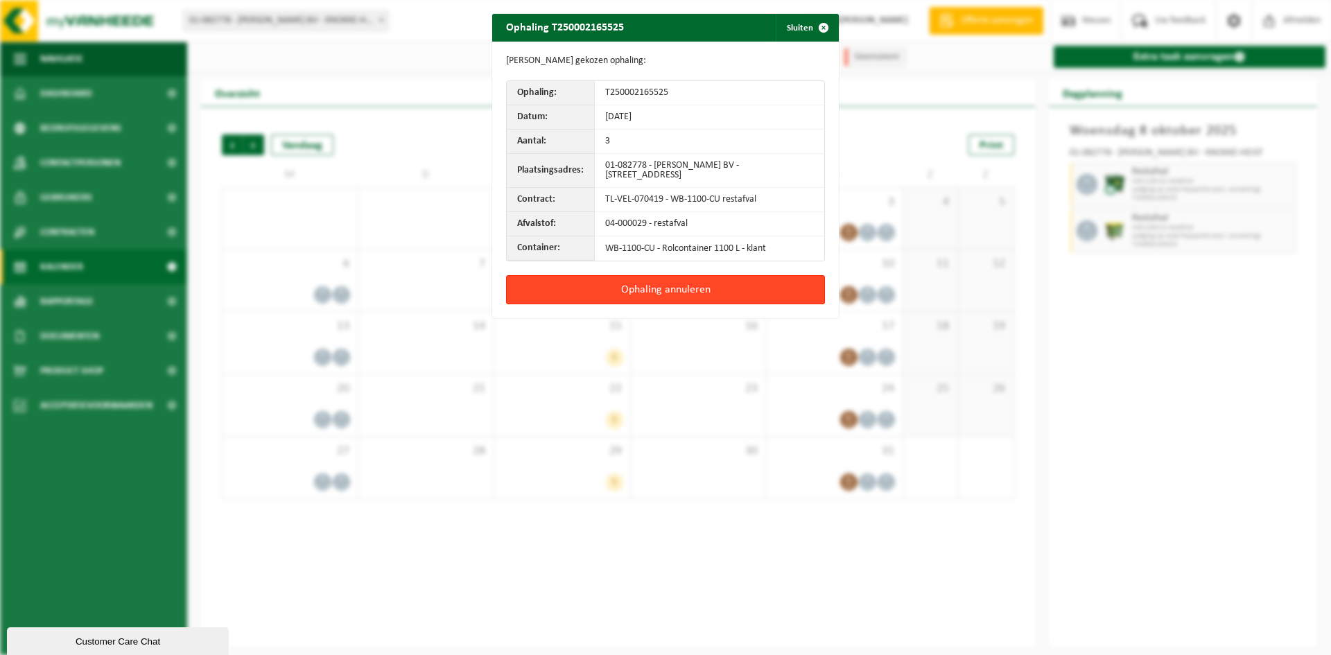
click at [747, 302] on button "Ophaling annuleren" at bounding box center [665, 289] width 319 height 29
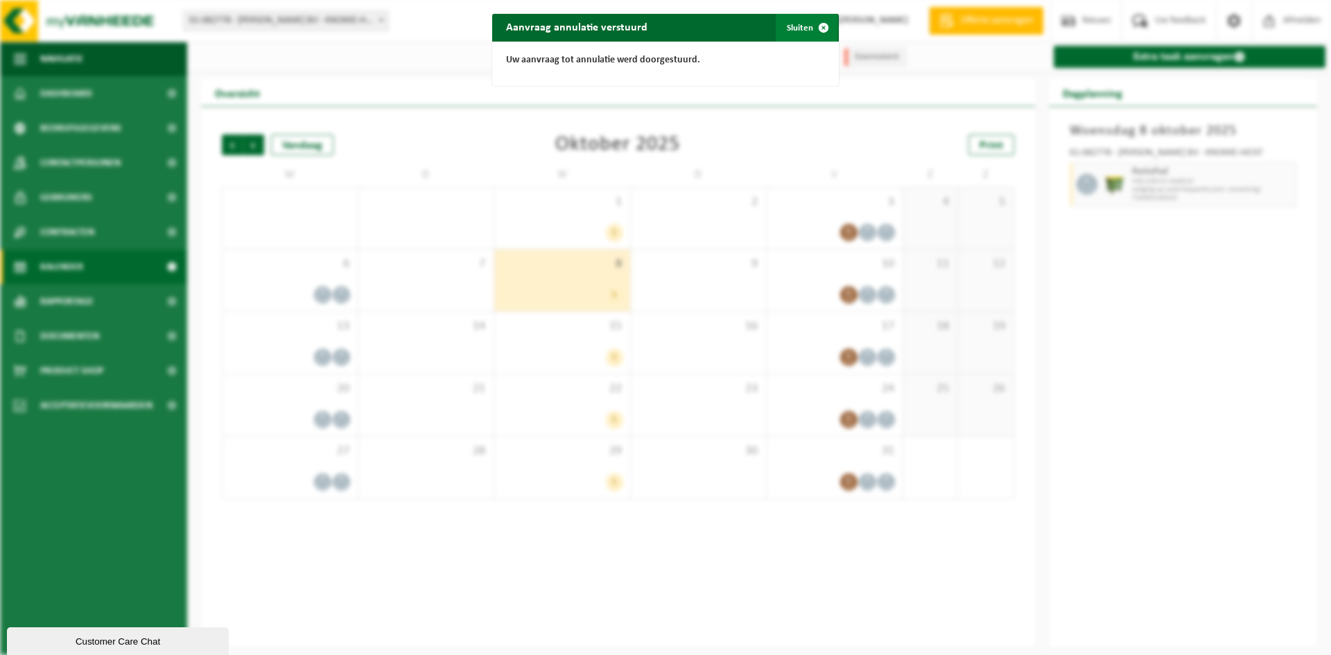
click at [812, 22] on span "button" at bounding box center [824, 28] width 28 height 28
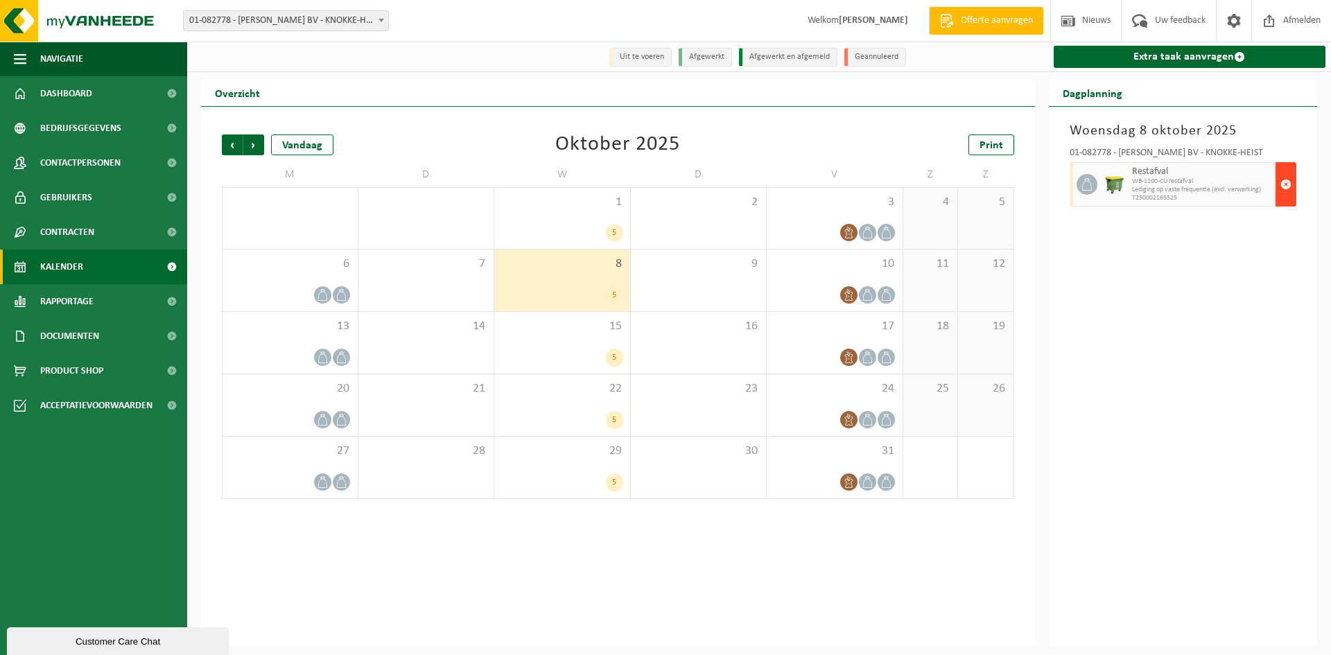
click at [1288, 179] on span "button" at bounding box center [1285, 185] width 11 height 28
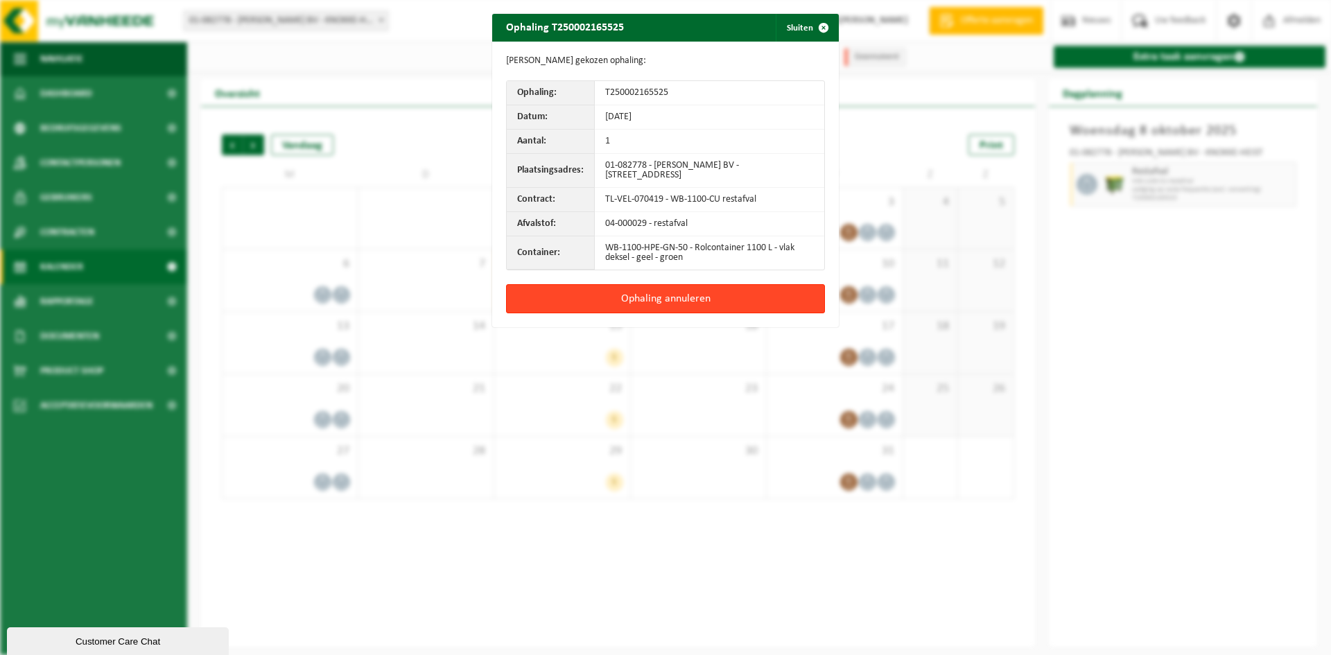
click at [730, 294] on button "Ophaling annuleren" at bounding box center [665, 298] width 319 height 29
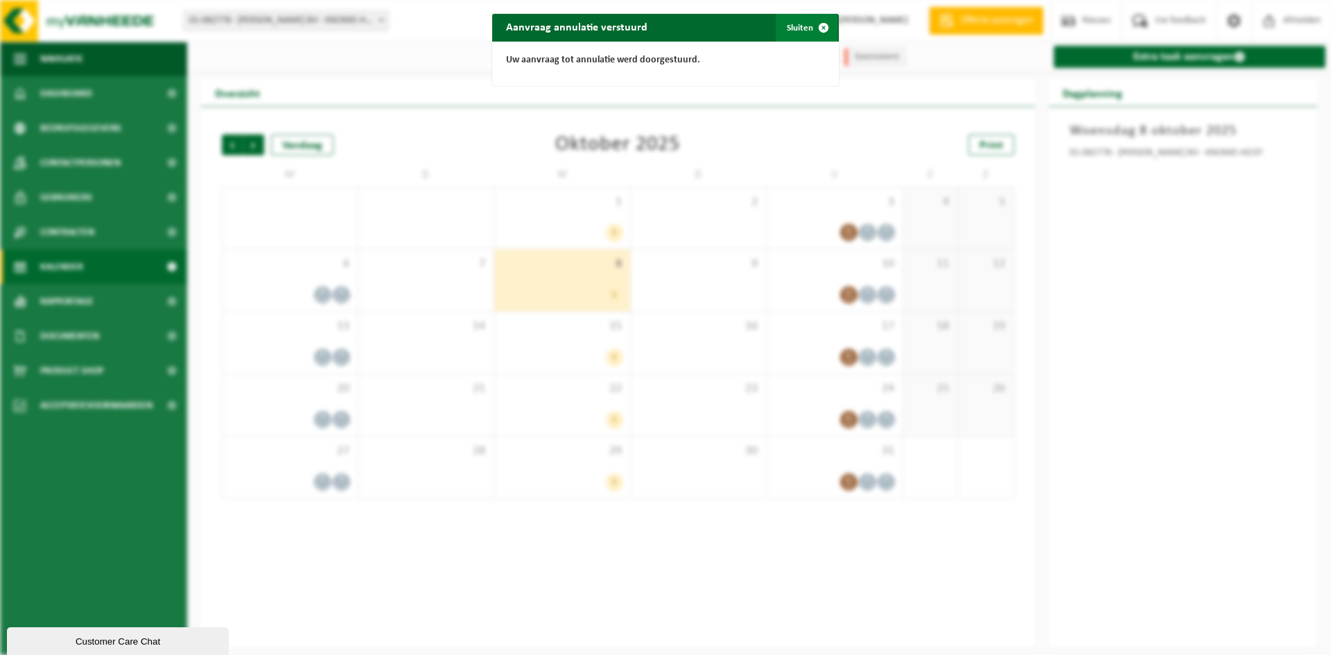
click at [817, 22] on span "button" at bounding box center [824, 28] width 28 height 28
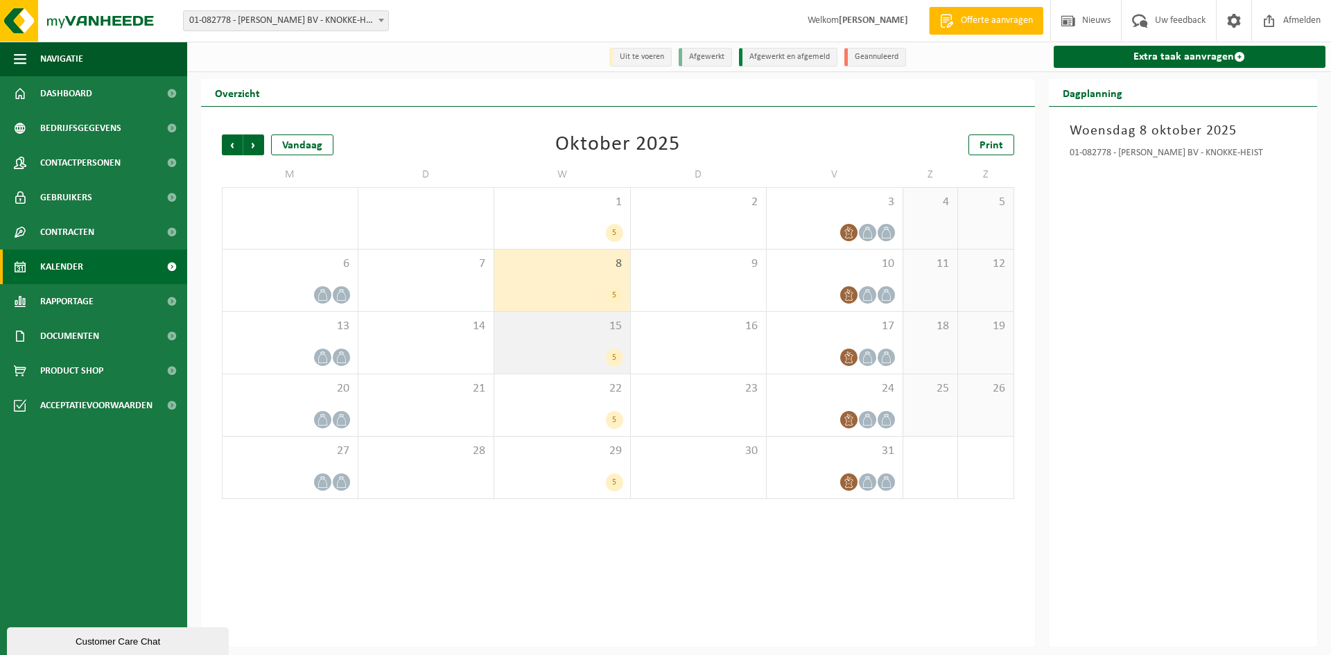
click at [586, 359] on div "5" at bounding box center [562, 358] width 122 height 18
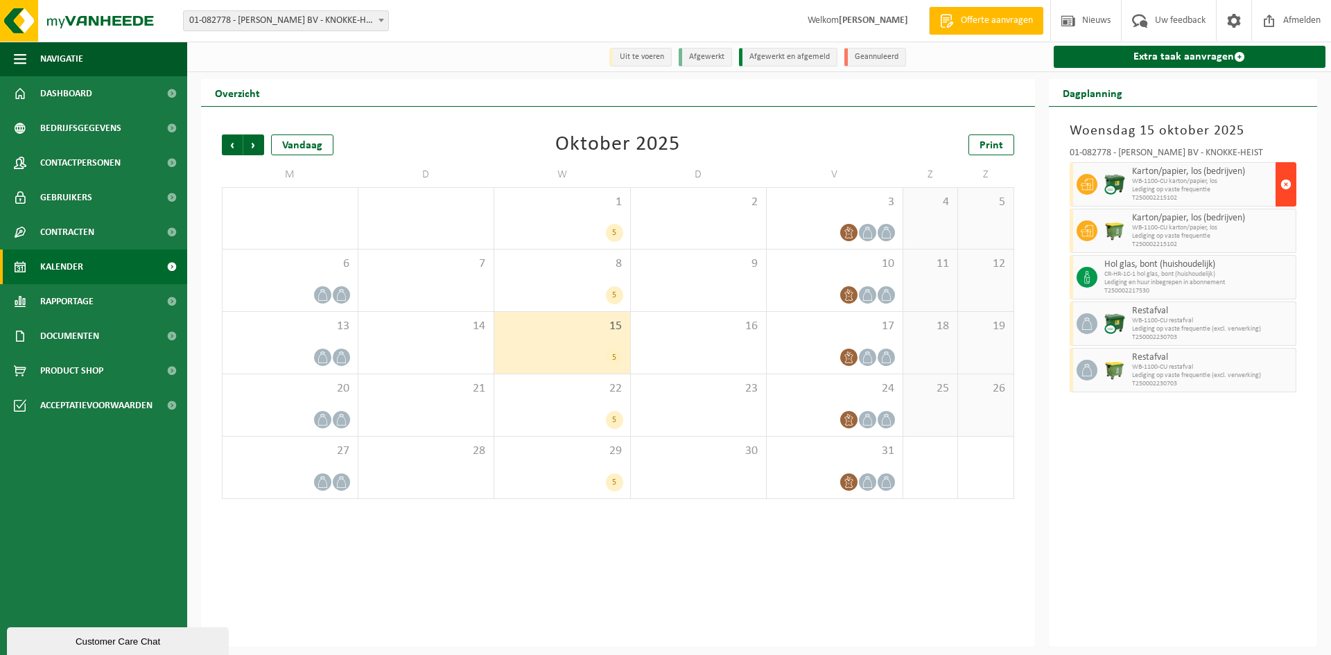
click at [1280, 188] on button "button" at bounding box center [1285, 184] width 21 height 44
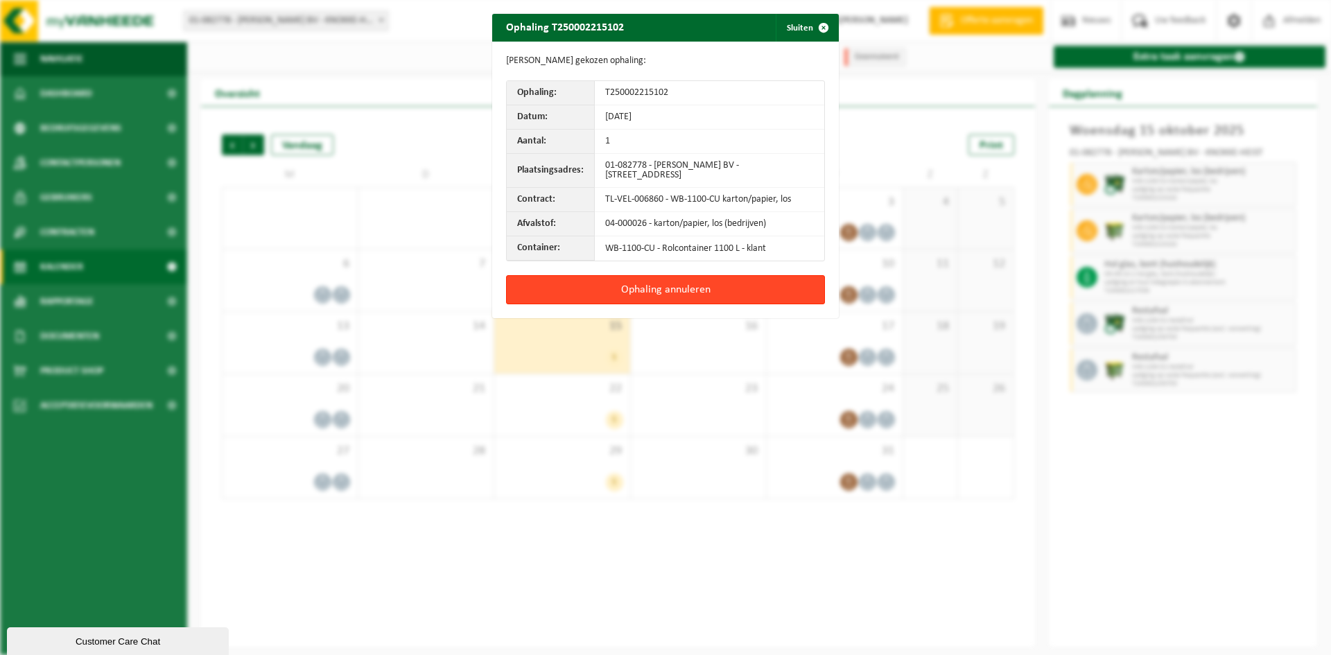
click at [717, 297] on button "Ophaling annuleren" at bounding box center [665, 289] width 319 height 29
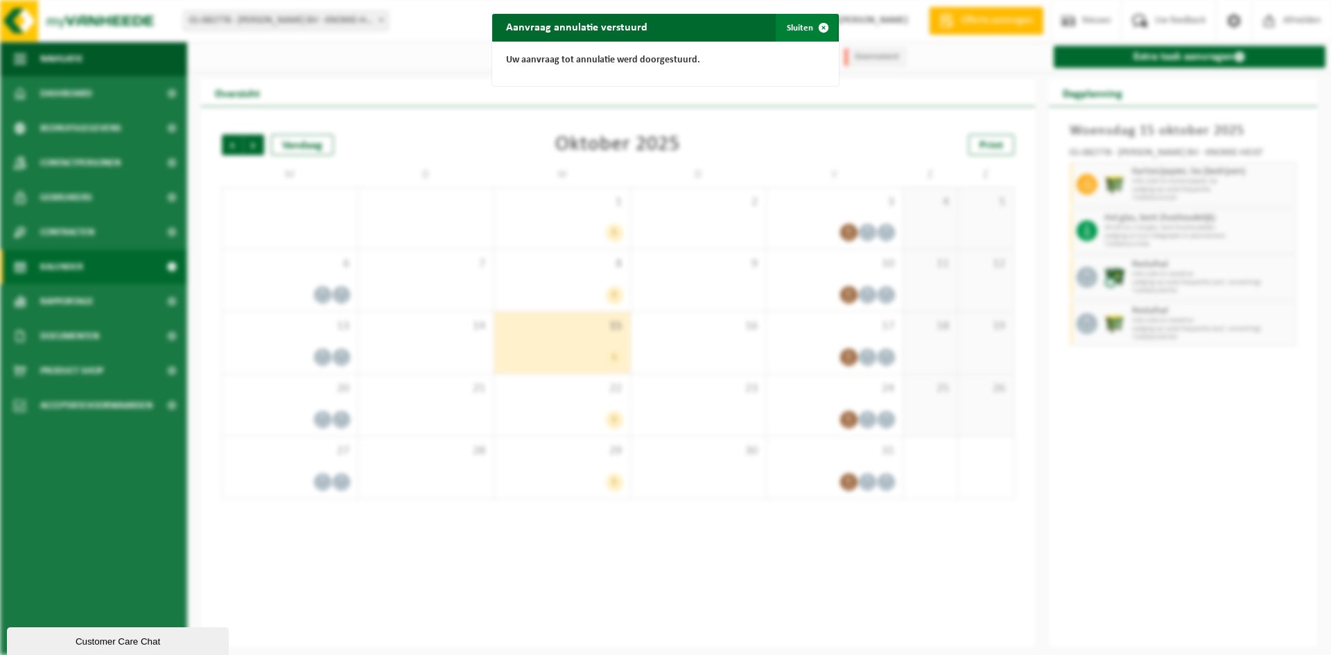
click at [810, 27] on span "button" at bounding box center [824, 28] width 28 height 28
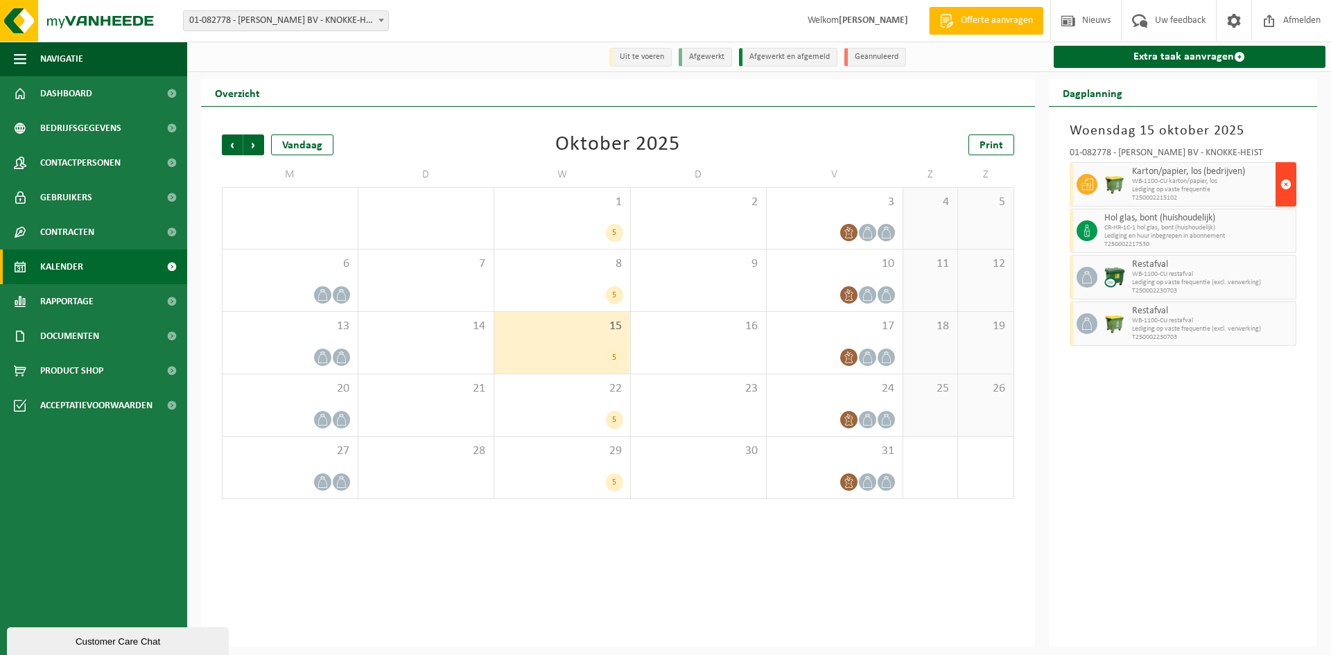
click at [1286, 186] on span "button" at bounding box center [1285, 185] width 11 height 28
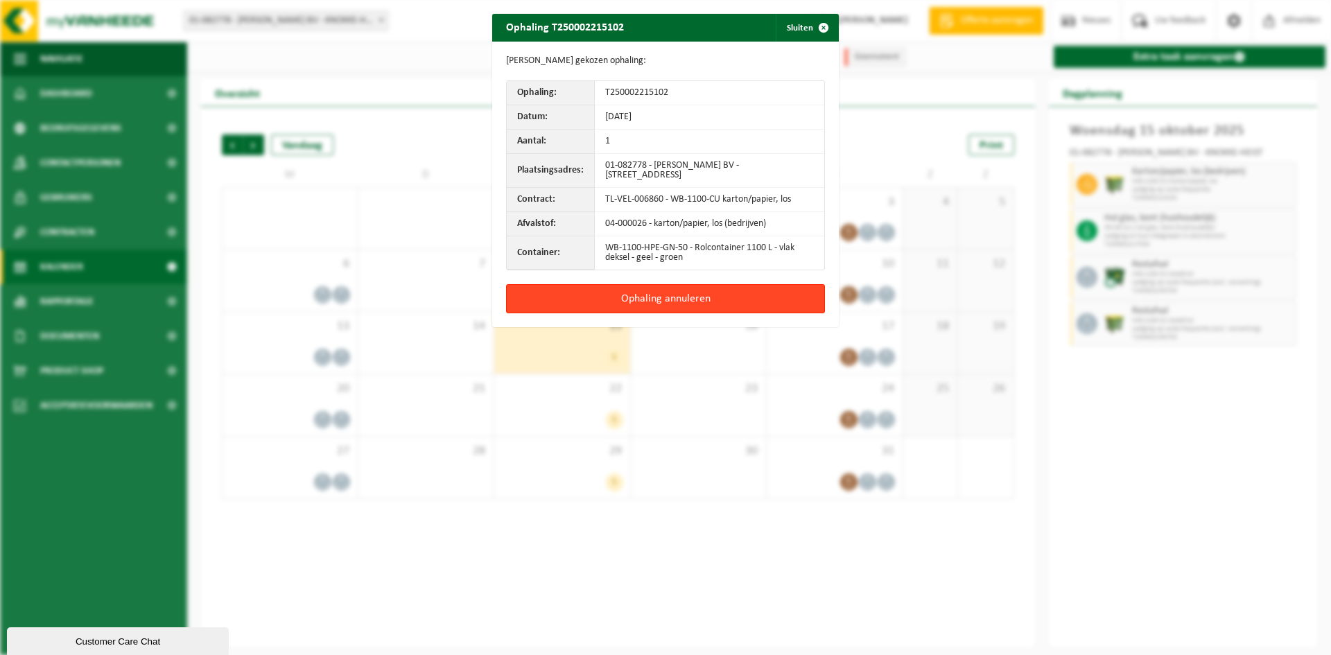
click at [774, 301] on button "Ophaling annuleren" at bounding box center [665, 298] width 319 height 29
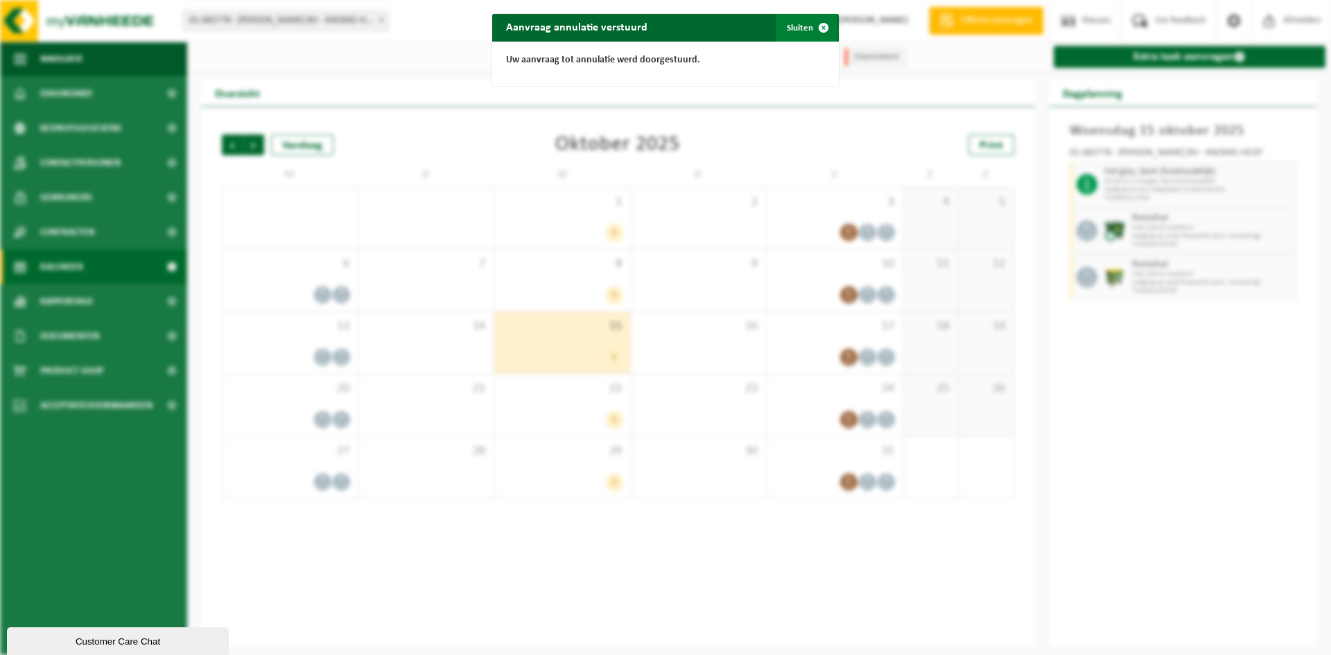
click at [785, 23] on button "Sluiten" at bounding box center [807, 28] width 62 height 28
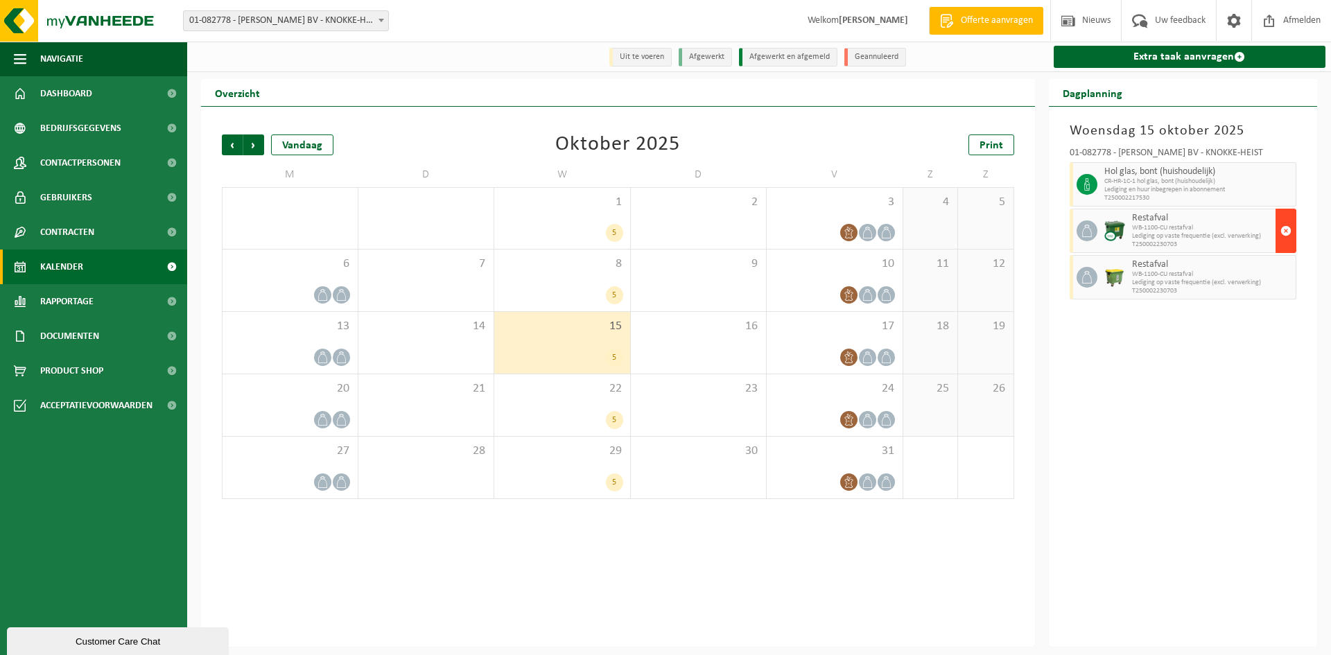
click at [1288, 238] on span "button" at bounding box center [1285, 231] width 11 height 28
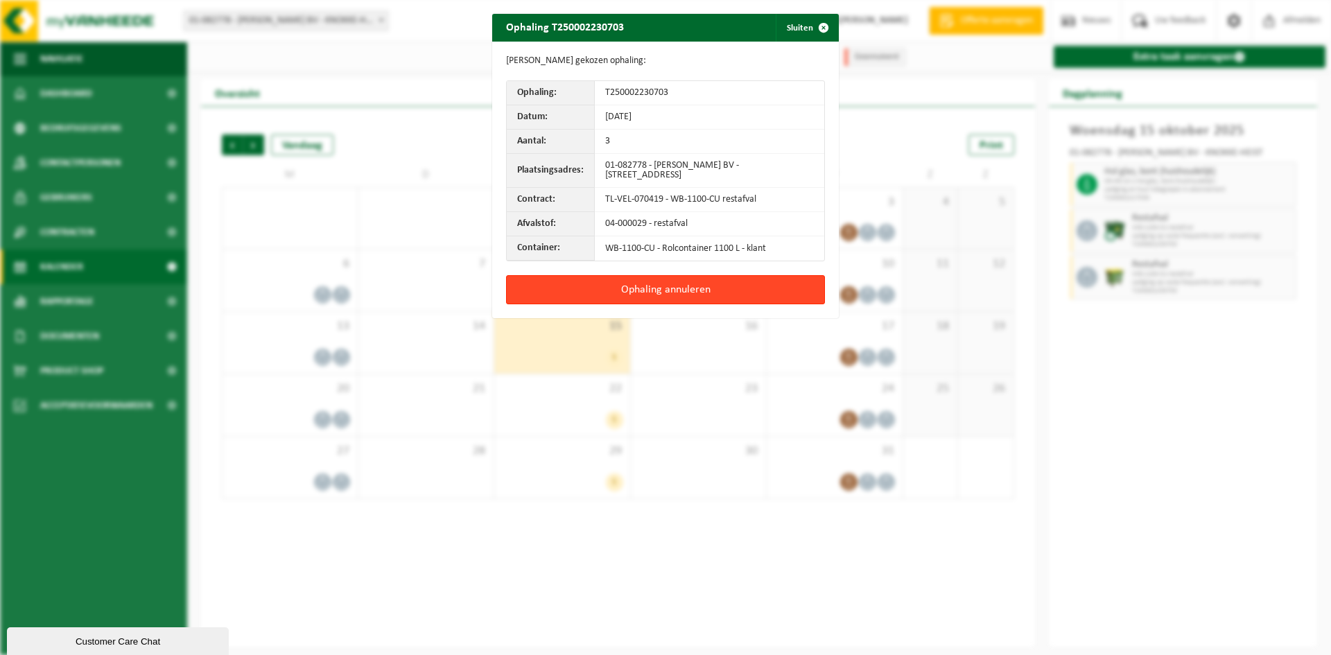
click at [753, 279] on button "Ophaling annuleren" at bounding box center [665, 289] width 319 height 29
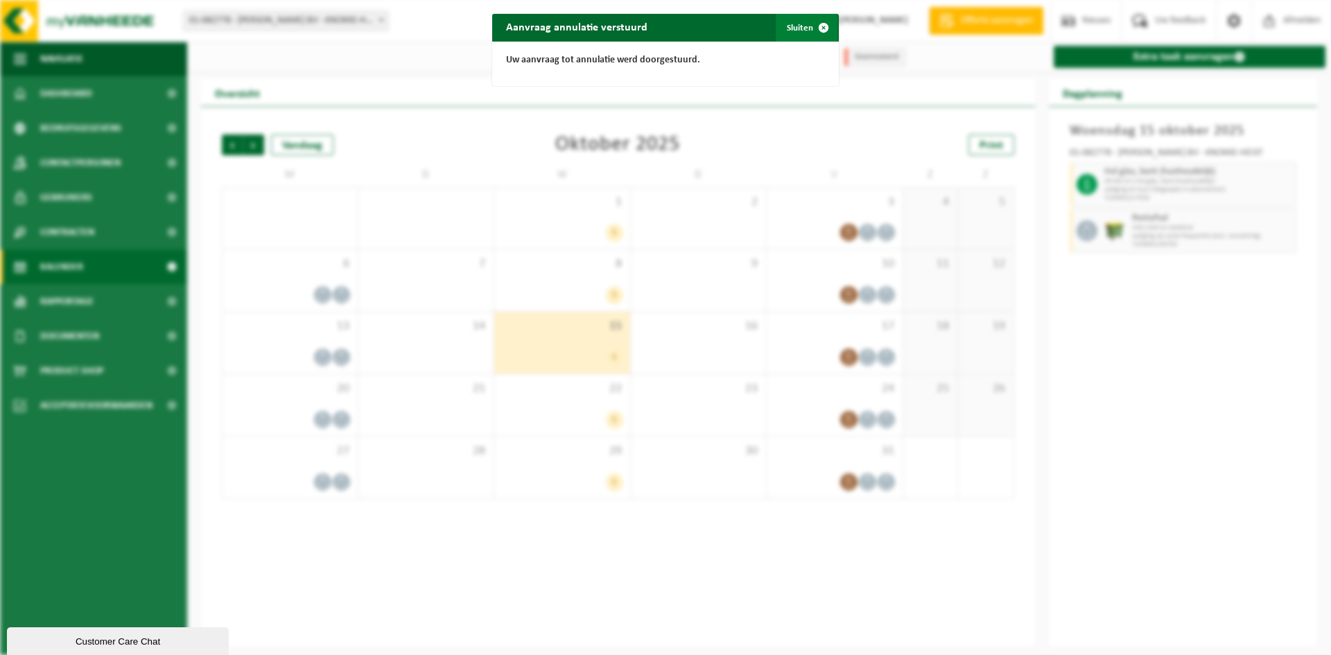
click at [810, 25] on span "button" at bounding box center [824, 28] width 28 height 28
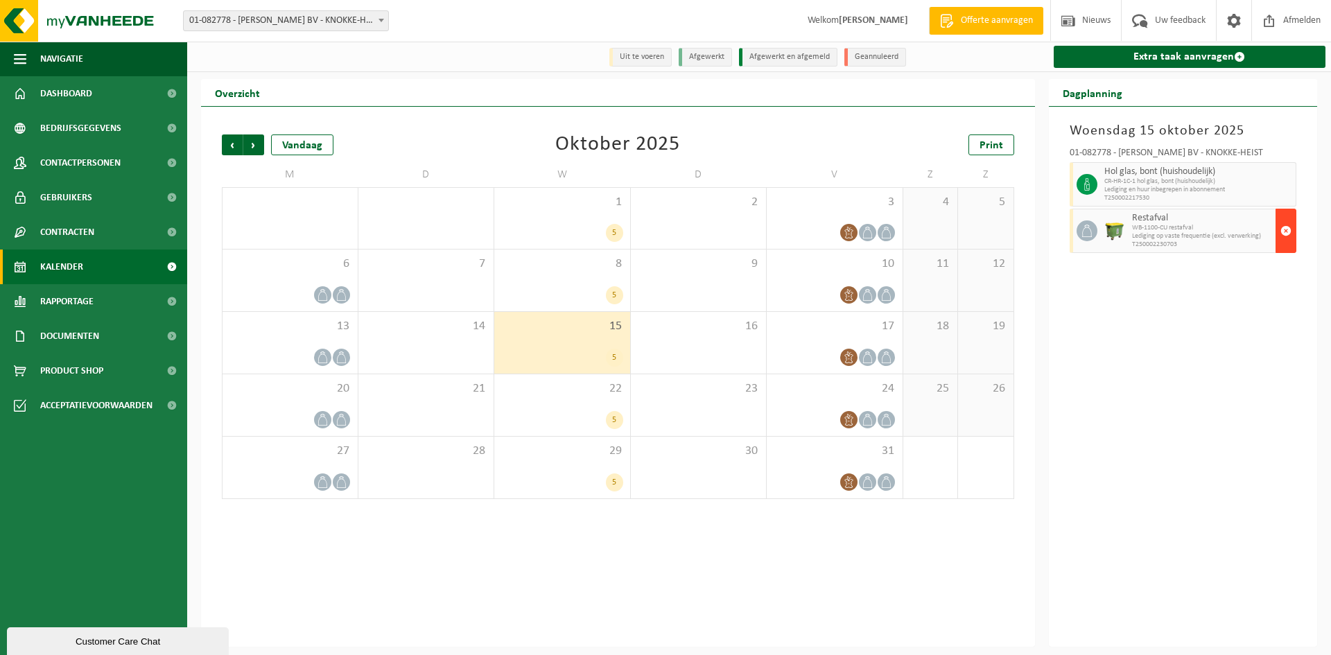
click at [1290, 232] on span "button" at bounding box center [1285, 231] width 11 height 28
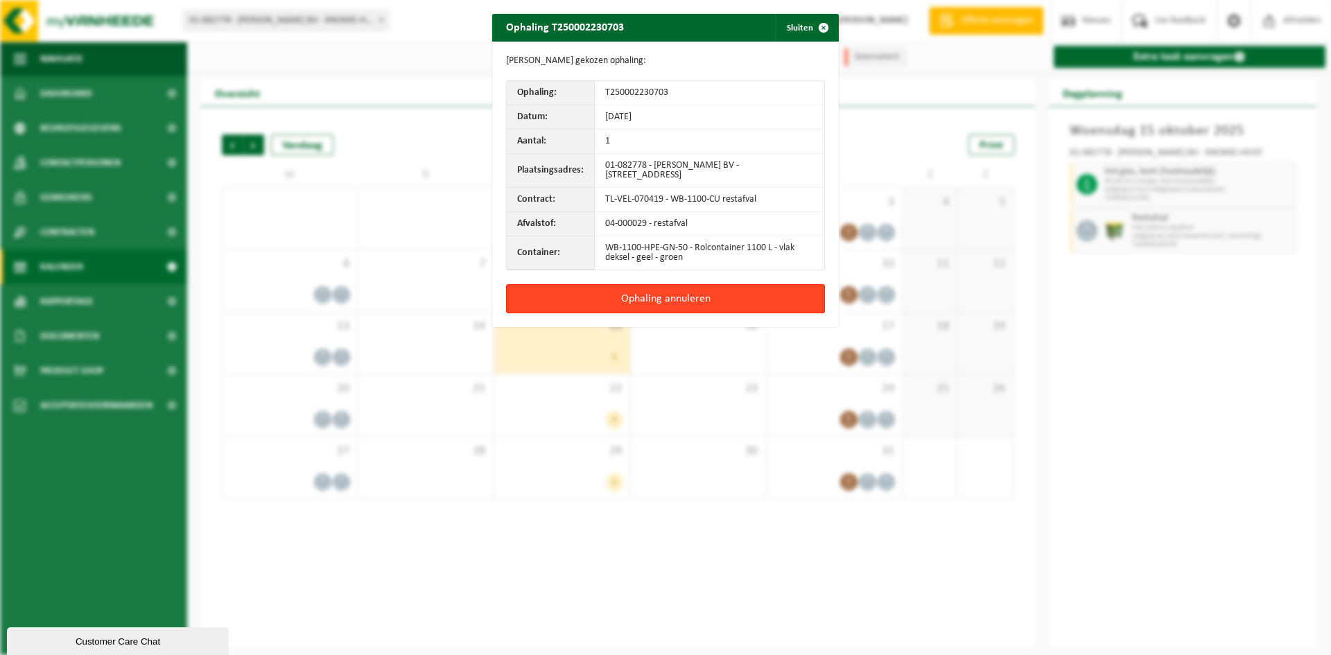
click at [728, 293] on button "Ophaling annuleren" at bounding box center [665, 298] width 319 height 29
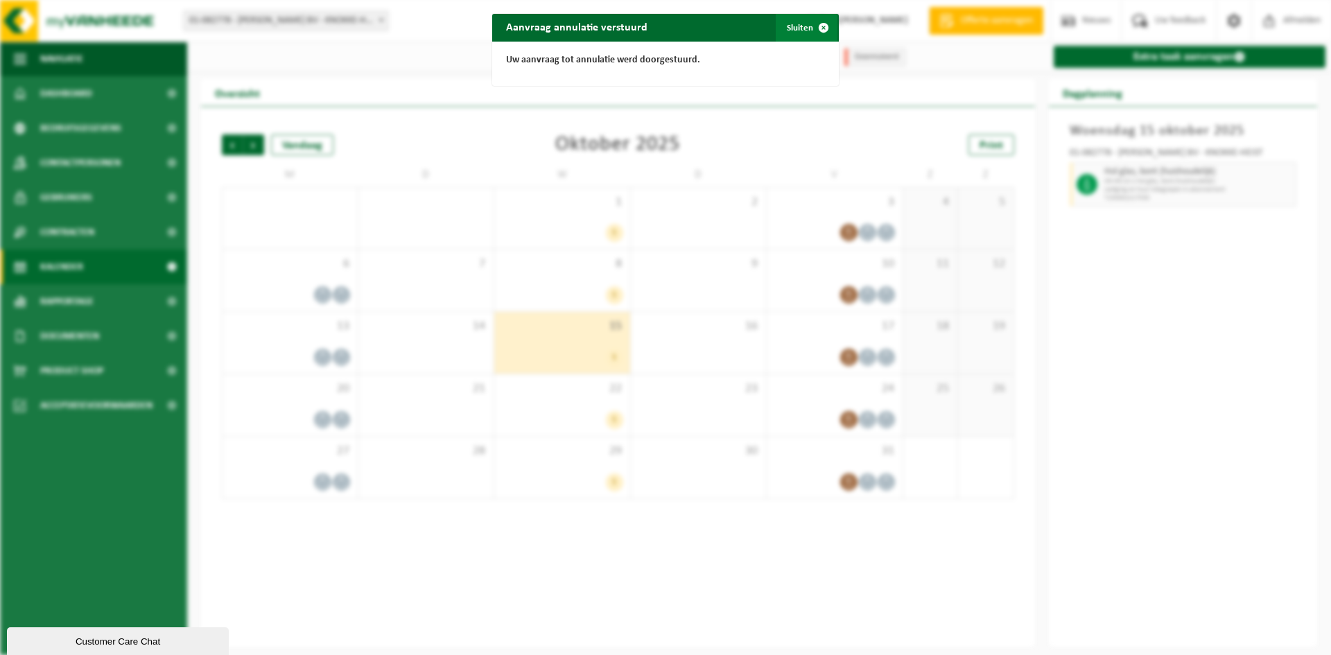
click at [797, 22] on button "Sluiten" at bounding box center [807, 28] width 62 height 28
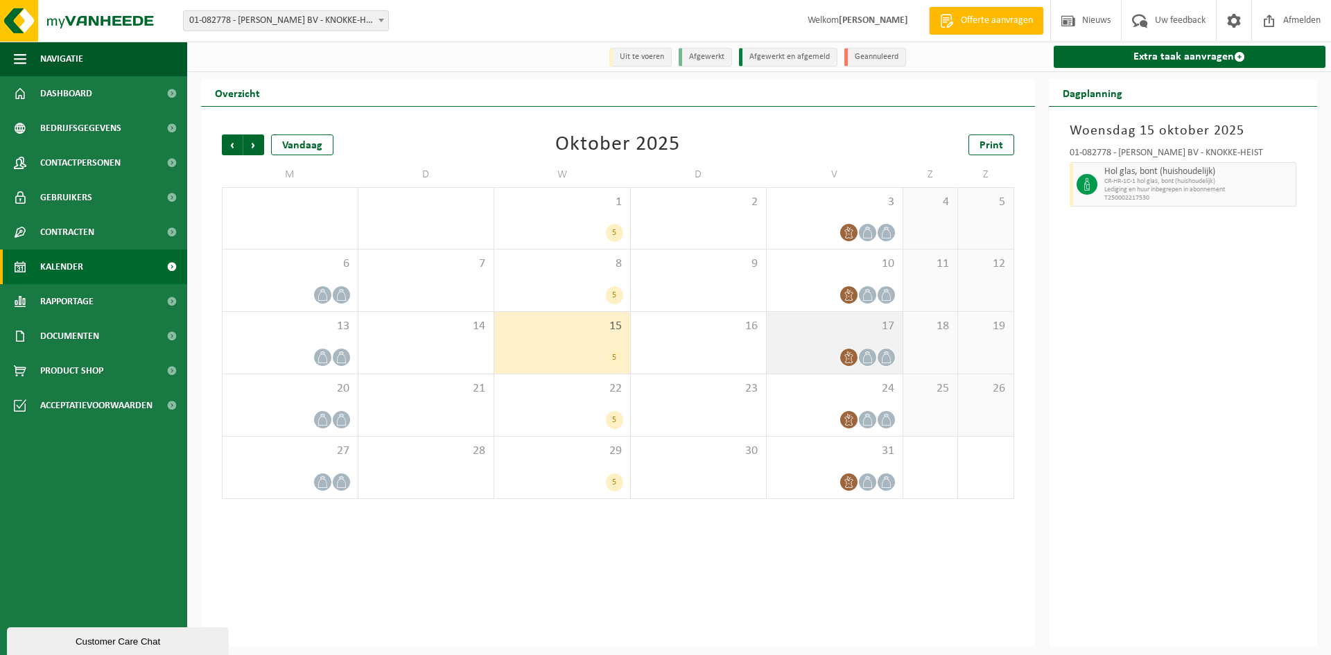
click at [804, 354] on div at bounding box center [835, 357] width 122 height 19
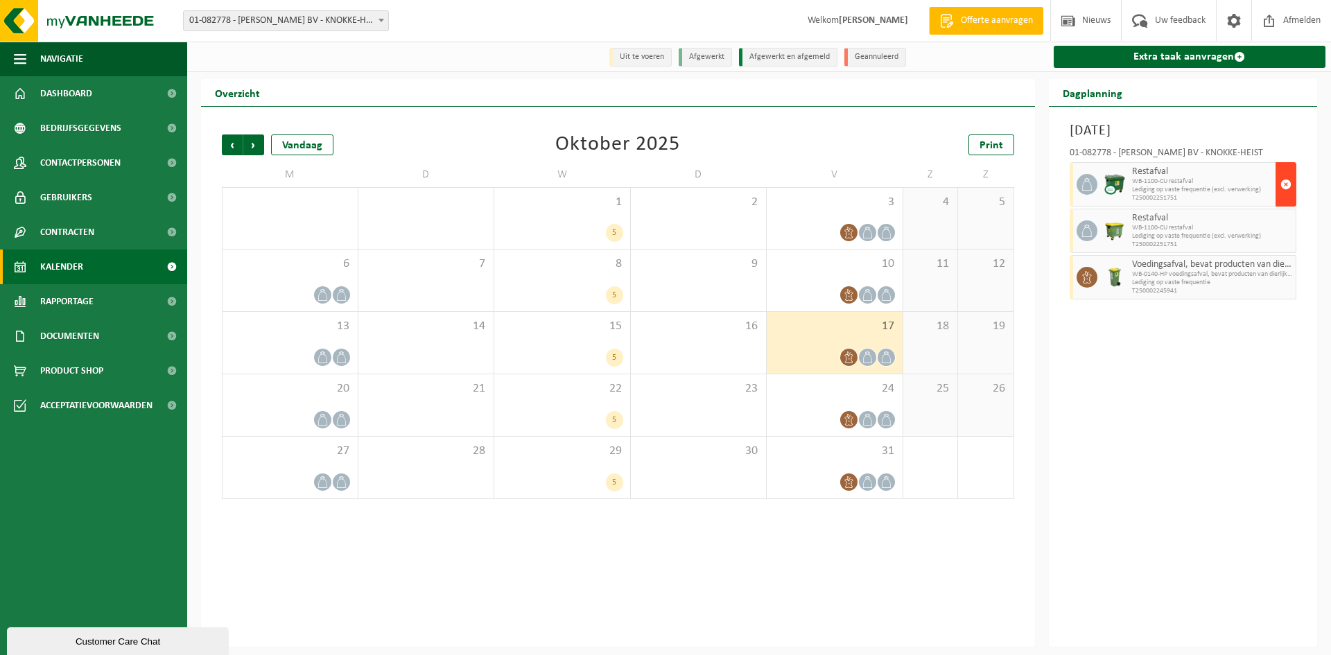
click at [1282, 192] on span "button" at bounding box center [1285, 185] width 11 height 28
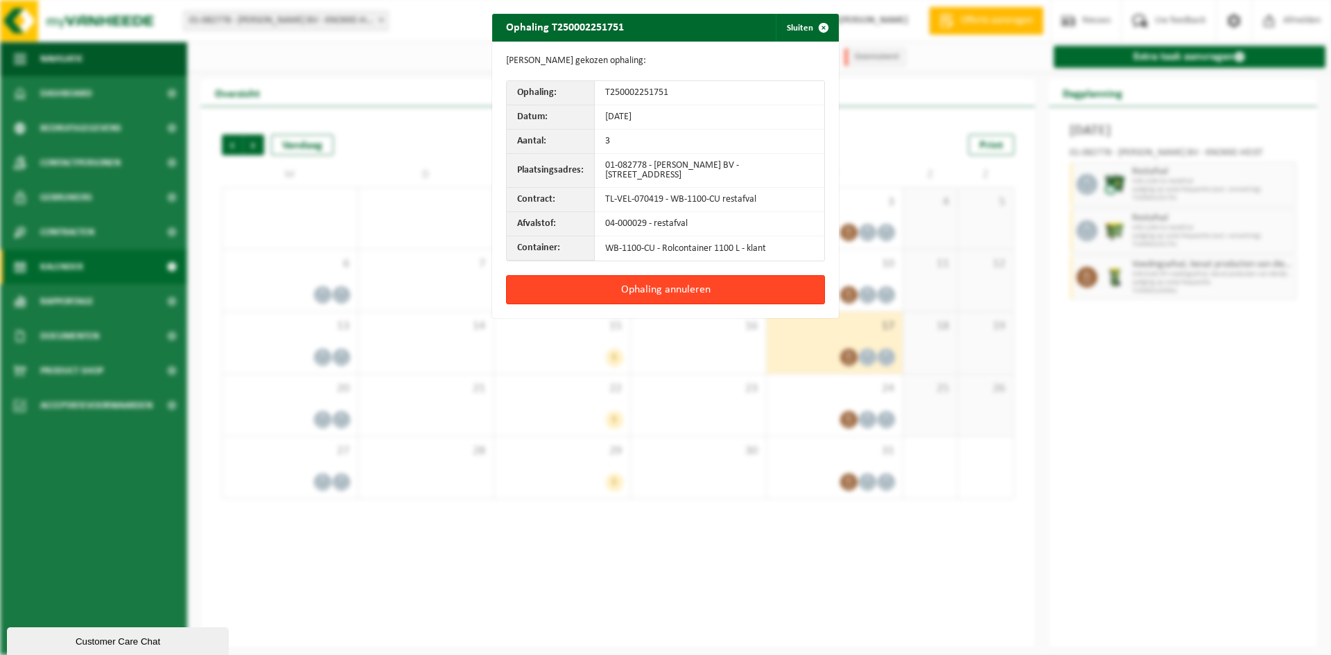
click at [788, 281] on button "Ophaling annuleren" at bounding box center [665, 289] width 319 height 29
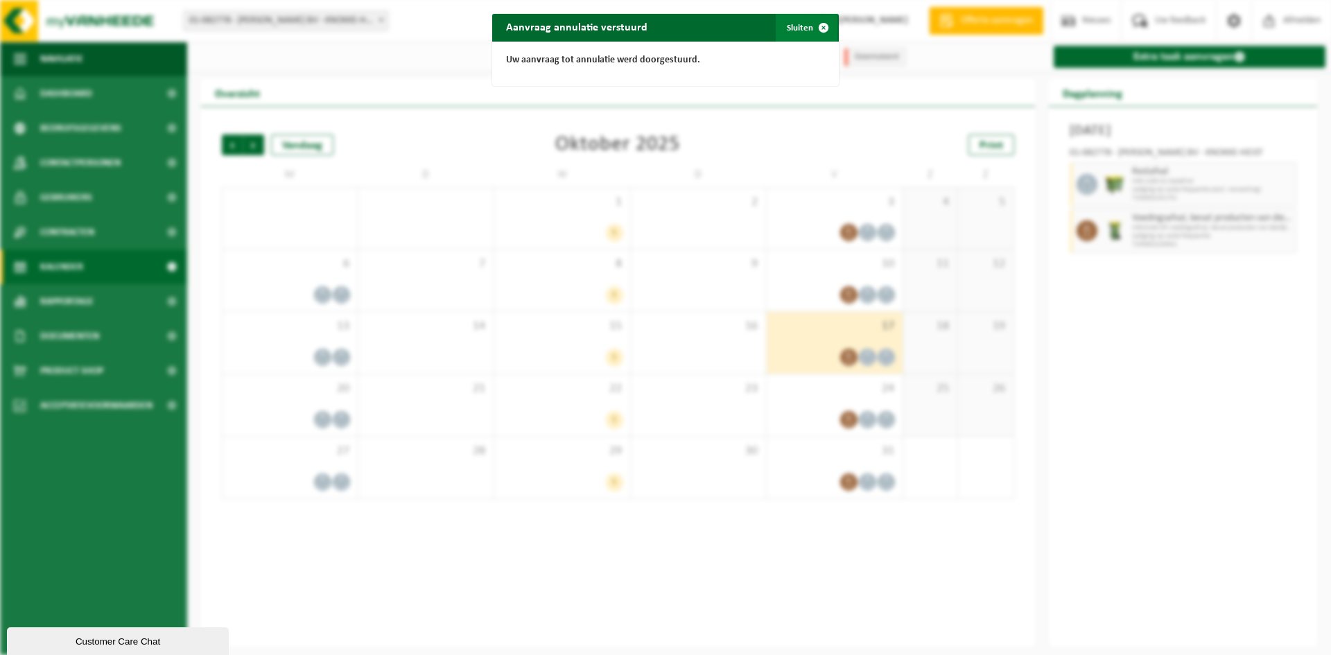
click at [810, 32] on span "button" at bounding box center [824, 28] width 28 height 28
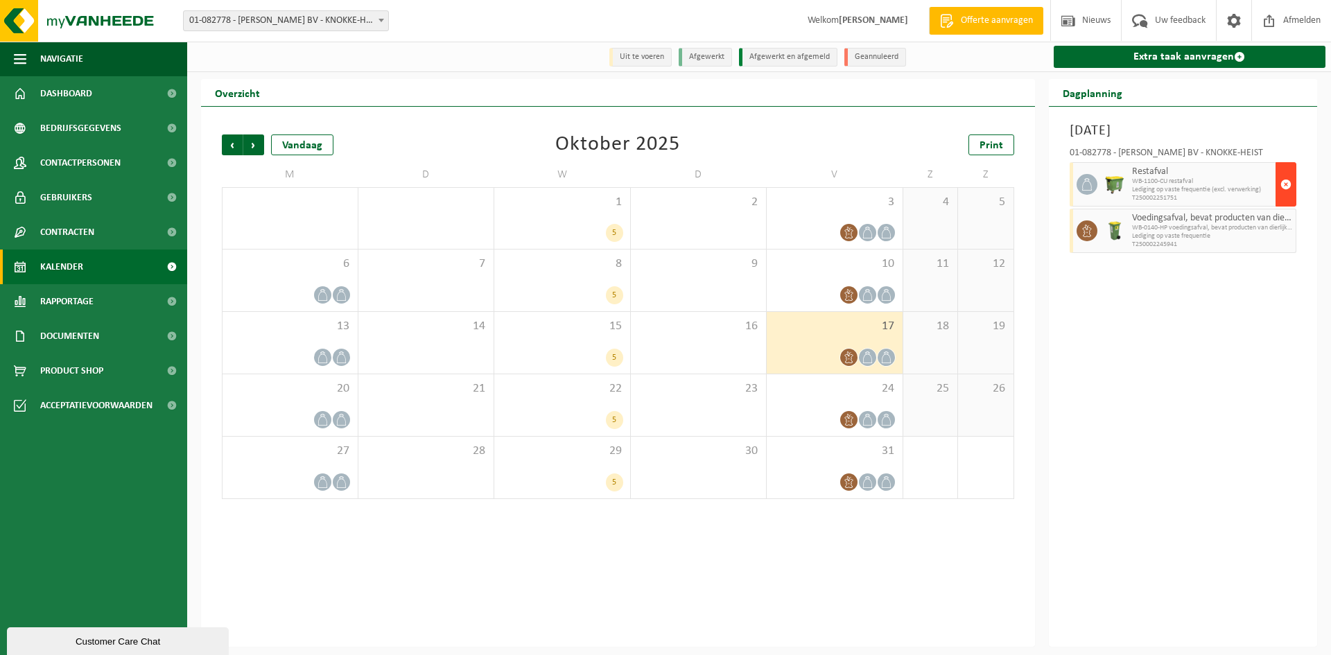
click at [1283, 182] on span "button" at bounding box center [1285, 185] width 11 height 28
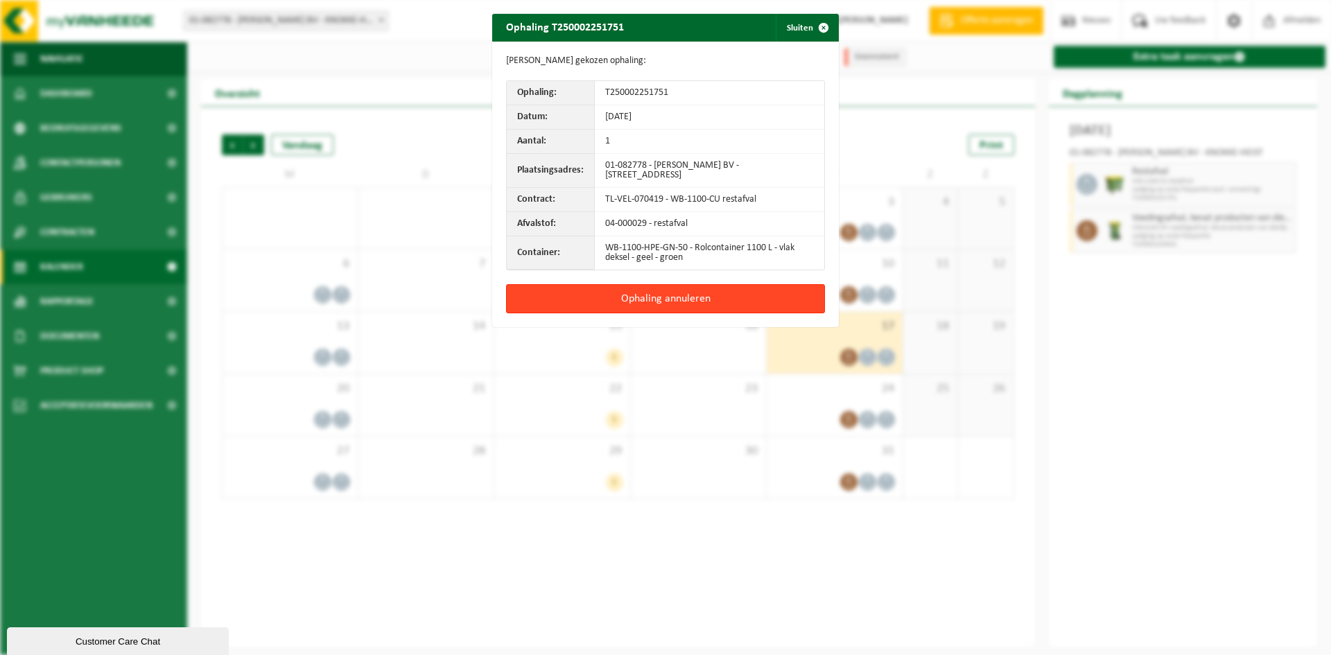
click at [766, 295] on button "Ophaling annuleren" at bounding box center [665, 298] width 319 height 29
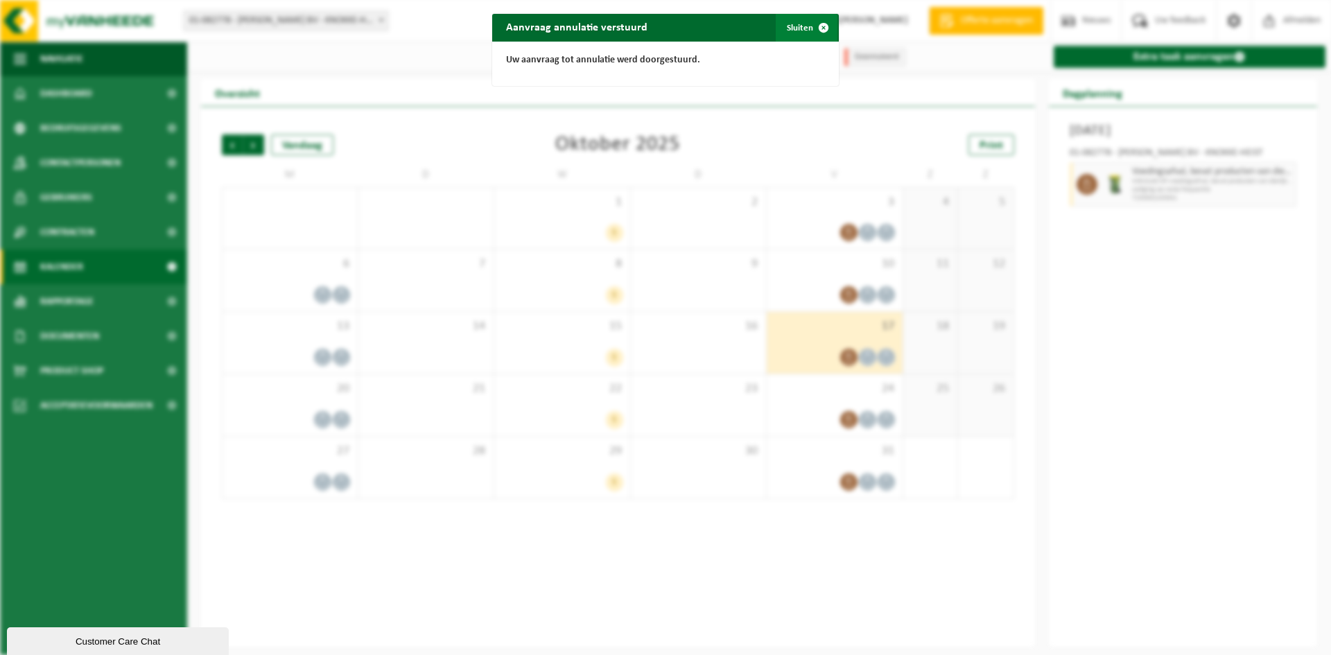
click at [794, 26] on button "Sluiten" at bounding box center [807, 28] width 62 height 28
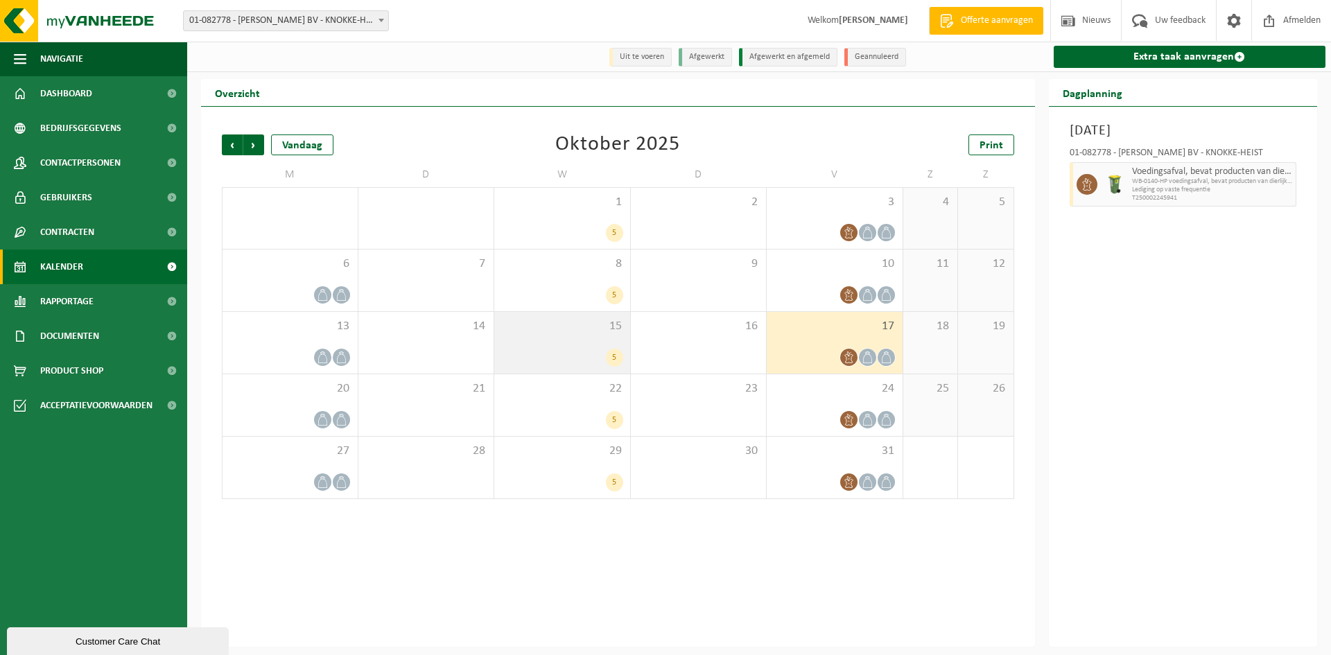
click at [587, 352] on div "5" at bounding box center [562, 358] width 122 height 18
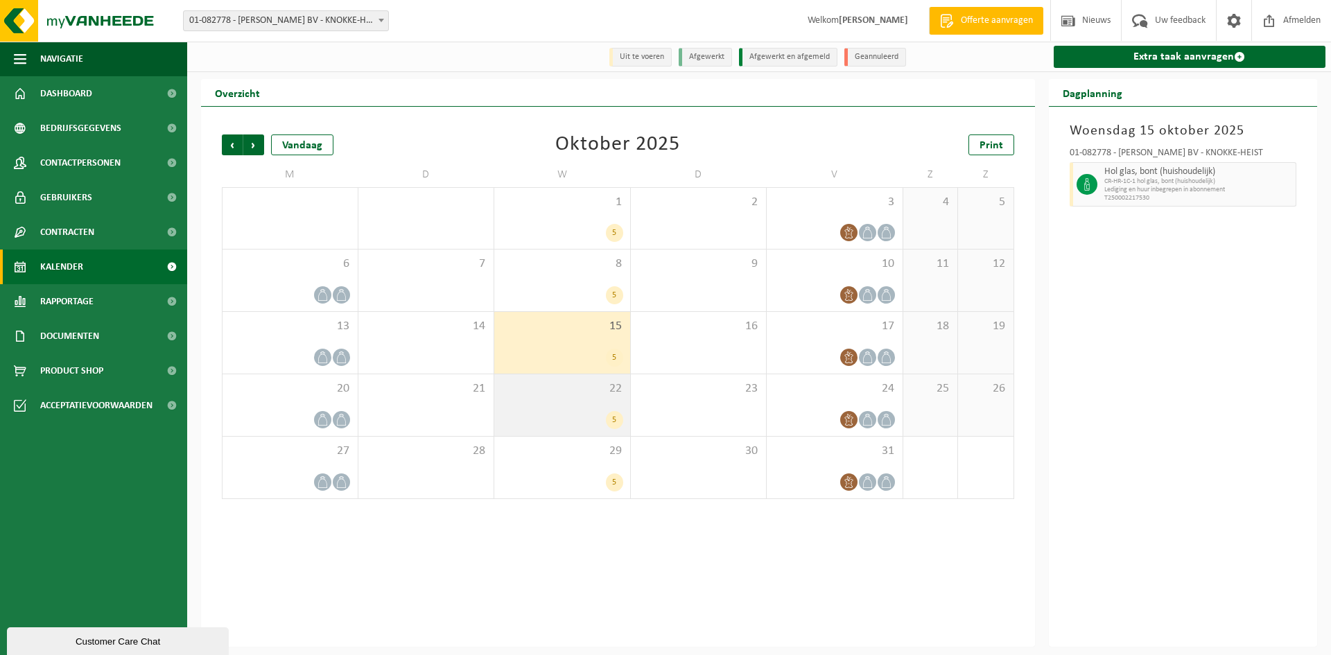
click at [588, 412] on div "5" at bounding box center [562, 420] width 122 height 18
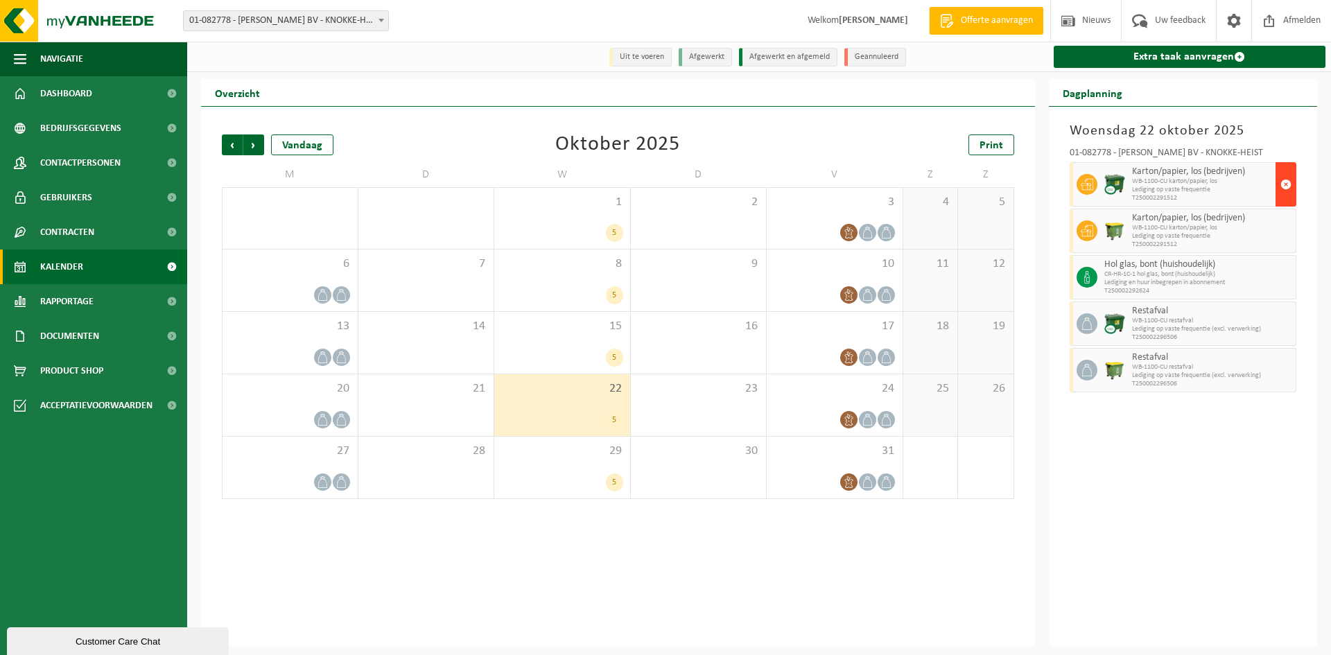
click at [1287, 180] on span "button" at bounding box center [1285, 185] width 11 height 28
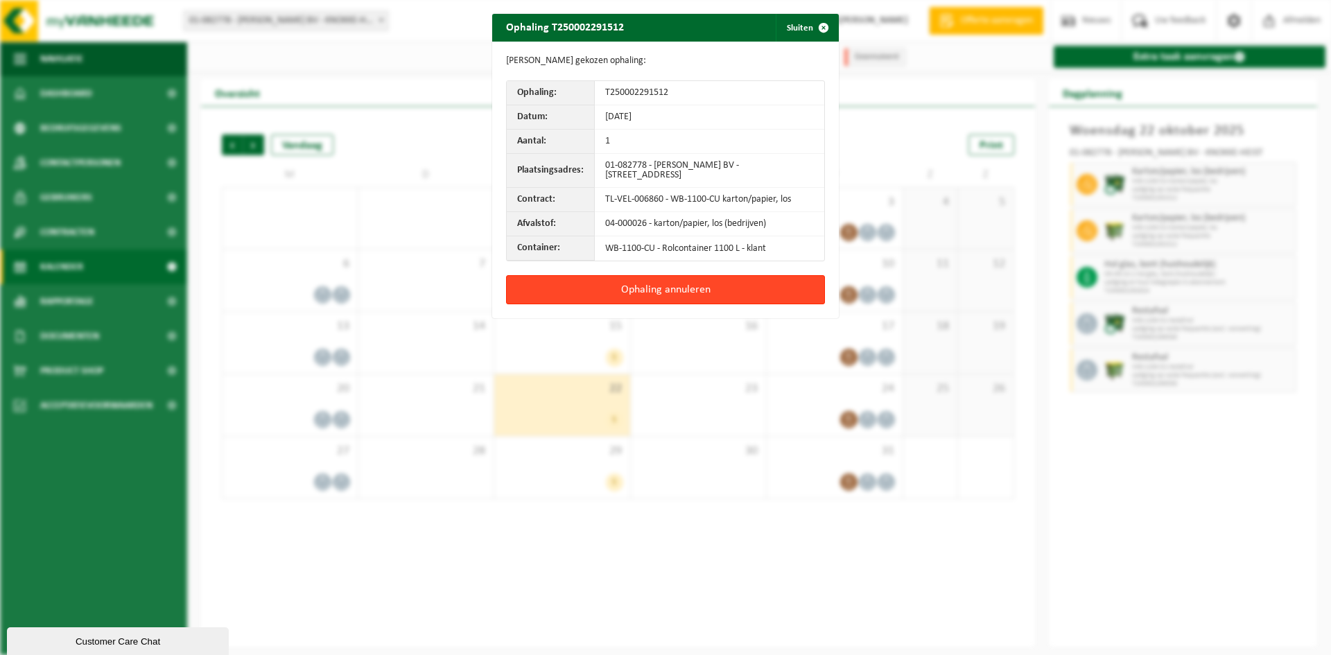
click at [785, 288] on button "Ophaling annuleren" at bounding box center [665, 289] width 319 height 29
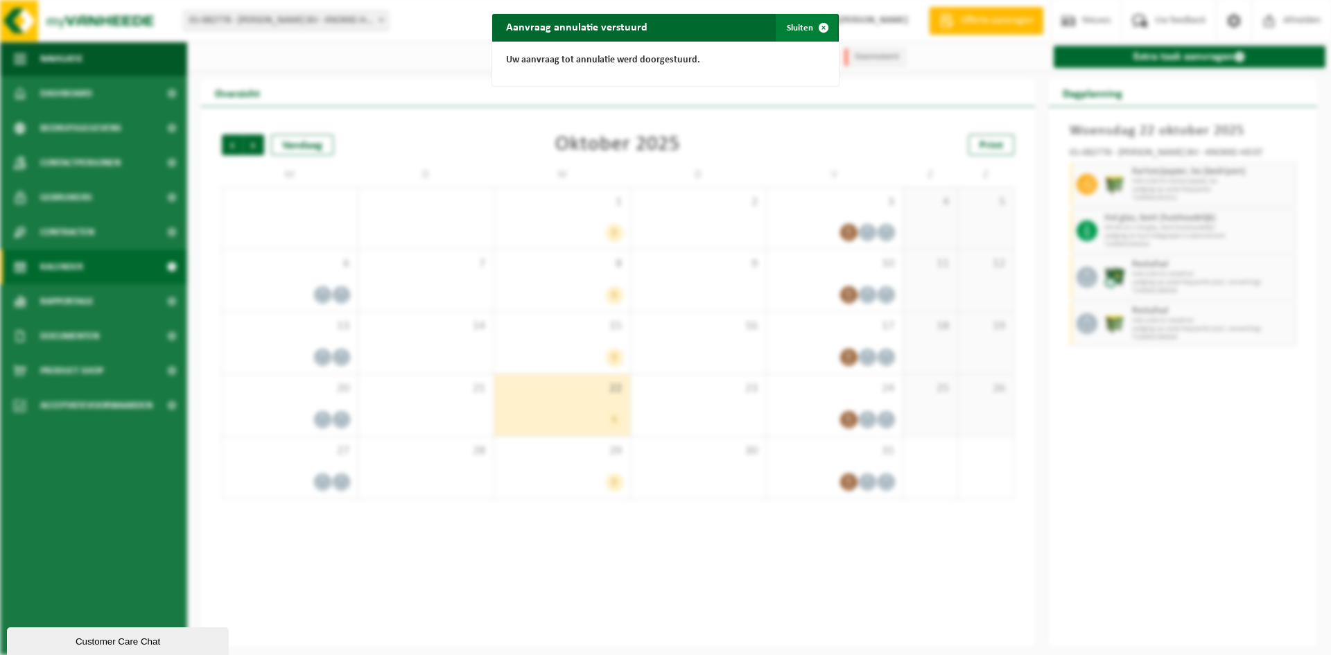
click at [800, 26] on button "Sluiten" at bounding box center [807, 28] width 62 height 28
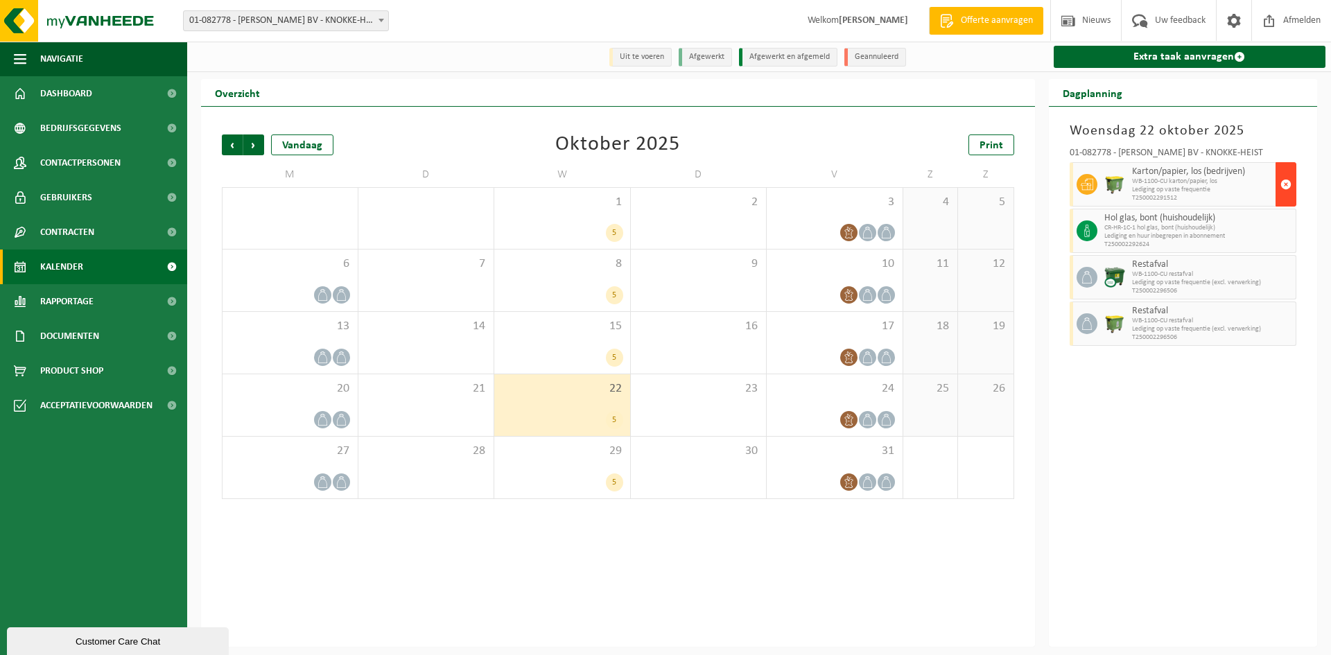
click at [1282, 189] on span "button" at bounding box center [1285, 185] width 11 height 28
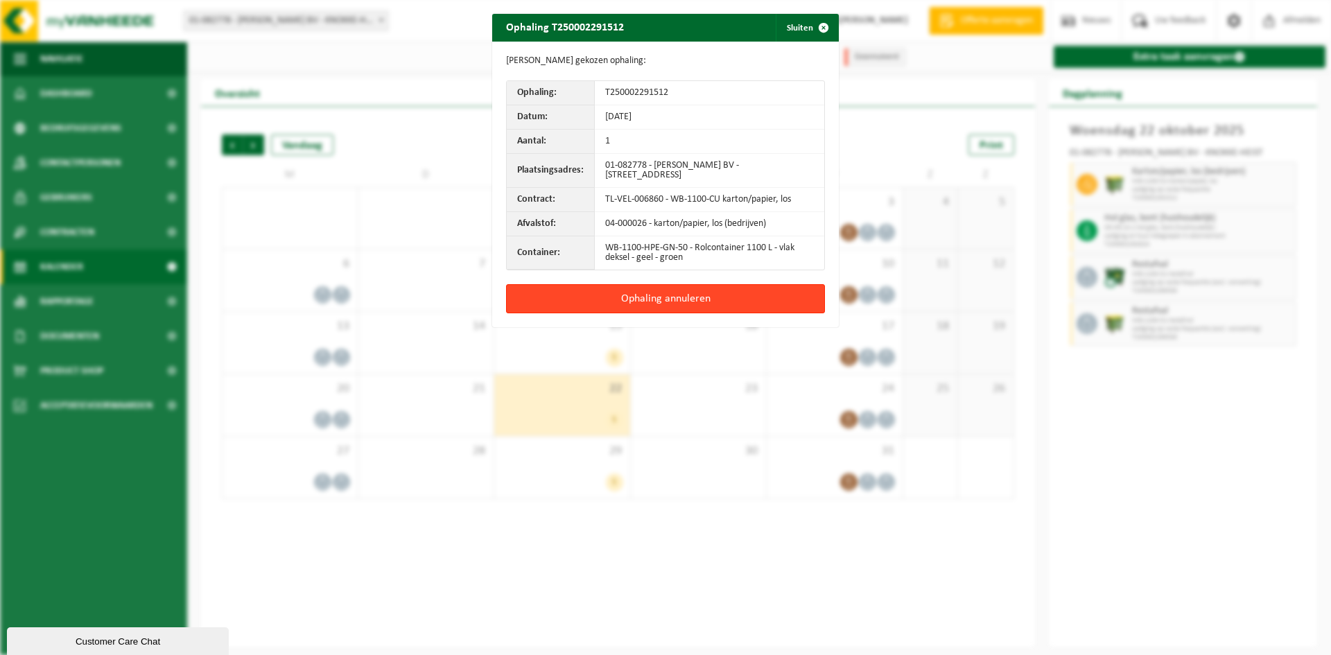
click at [715, 287] on button "Ophaling annuleren" at bounding box center [665, 298] width 319 height 29
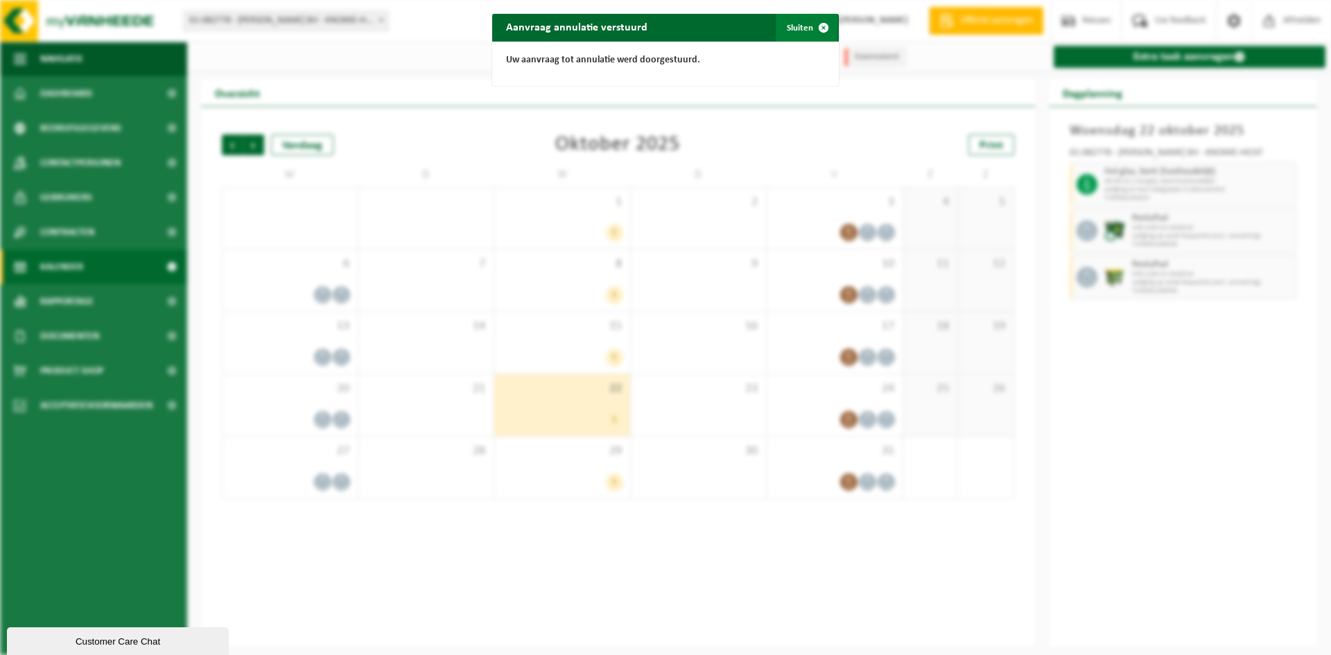
click at [818, 28] on span "button" at bounding box center [824, 28] width 28 height 28
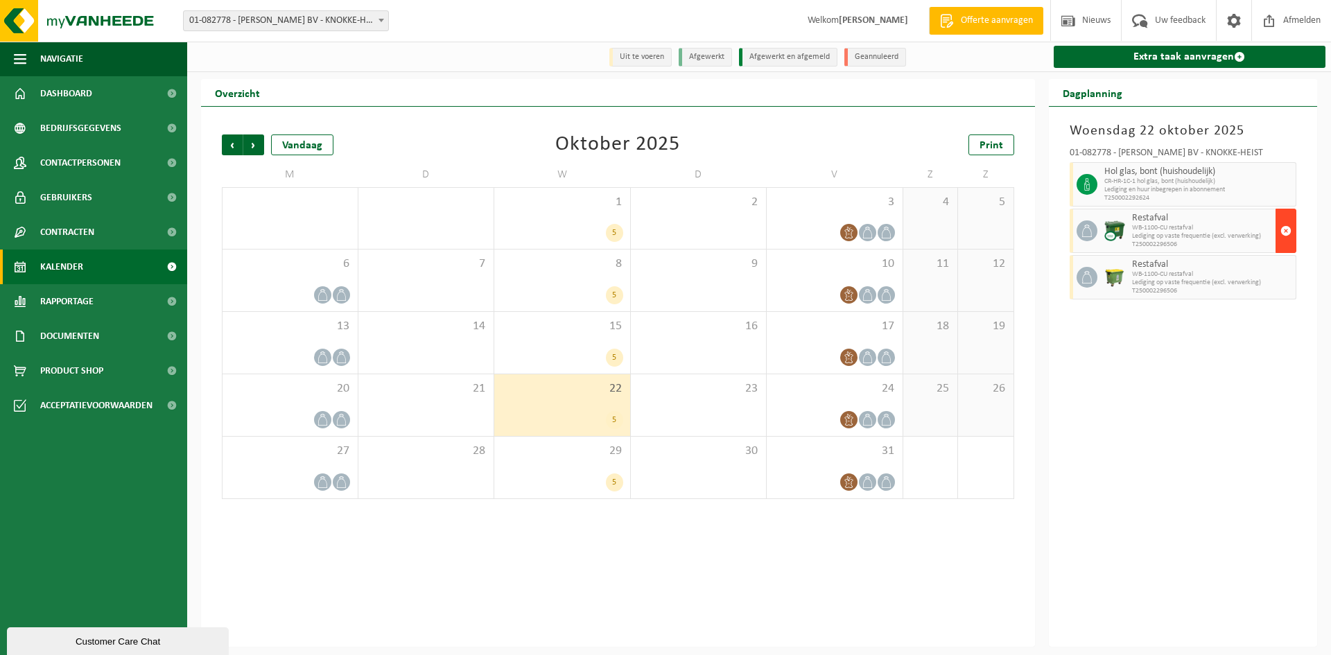
click at [1286, 233] on span "button" at bounding box center [1285, 231] width 11 height 28
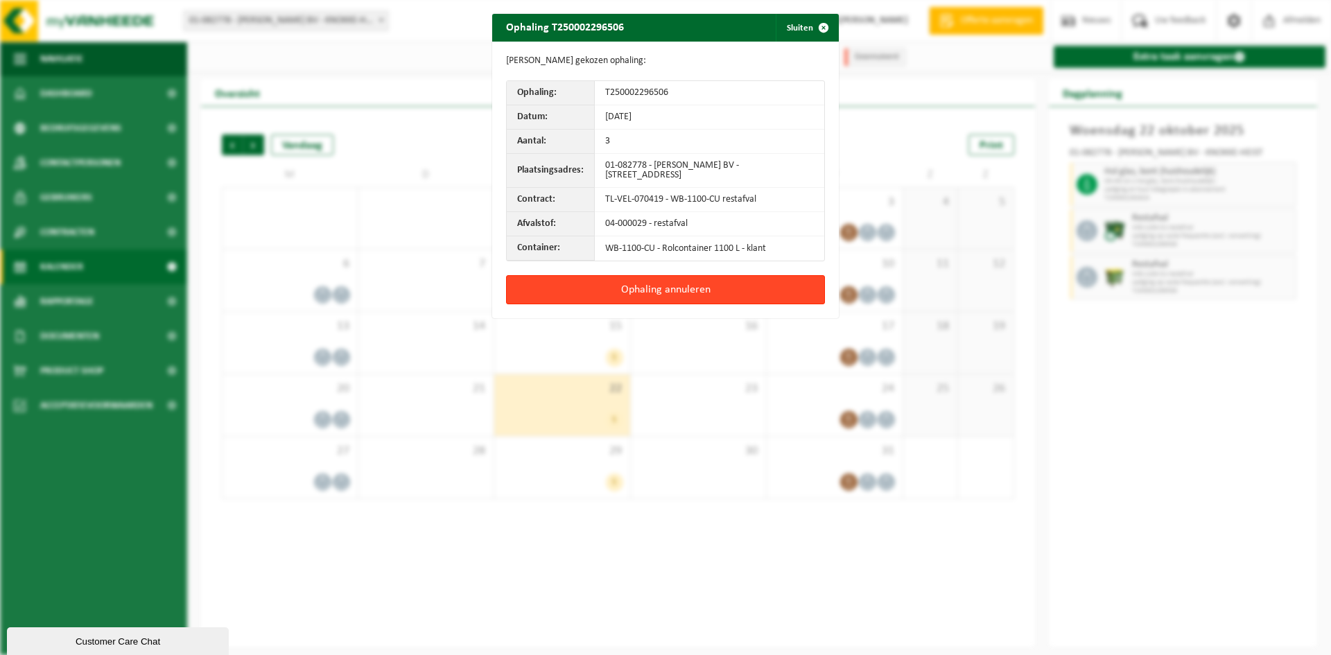
click at [741, 295] on button "Ophaling annuleren" at bounding box center [665, 289] width 319 height 29
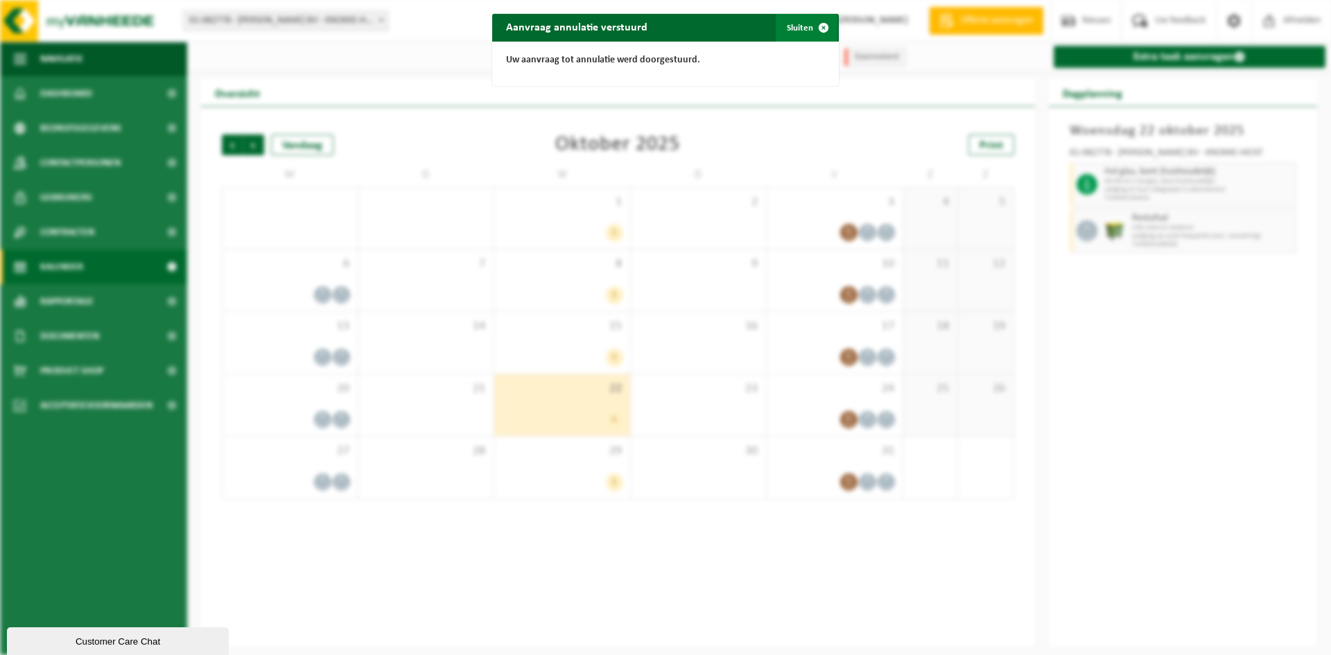
click at [816, 30] on span "button" at bounding box center [824, 28] width 28 height 28
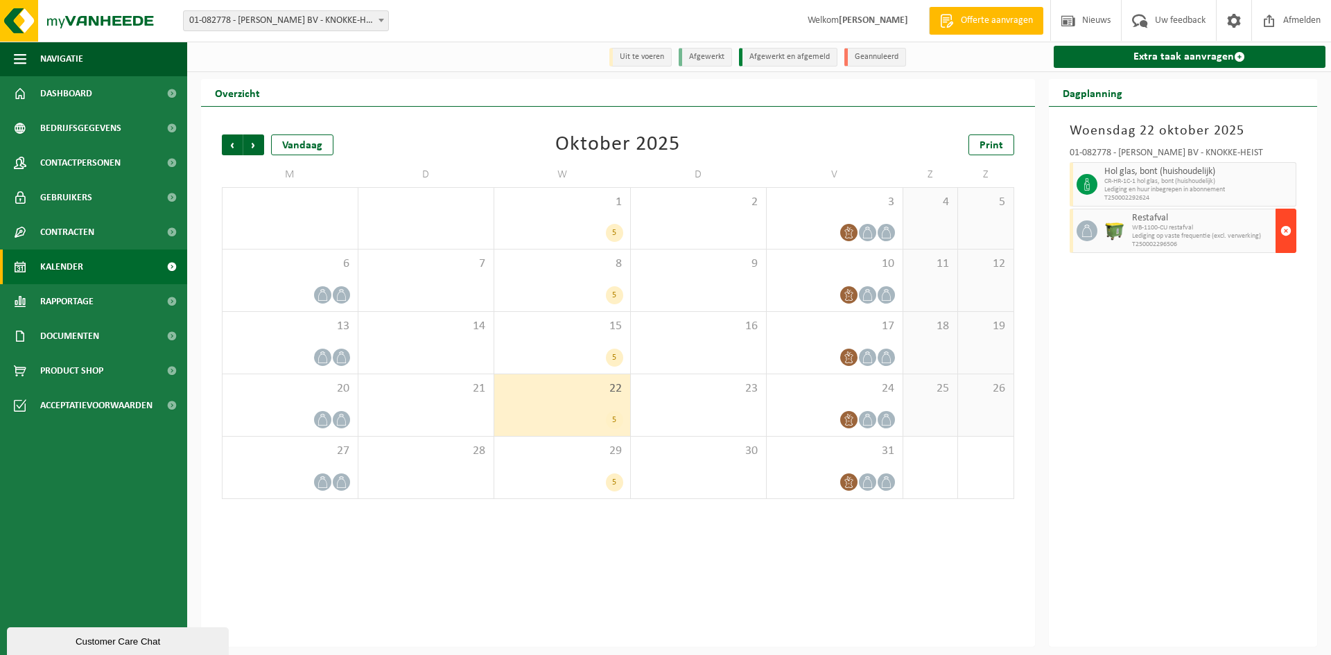
click at [1293, 235] on button "button" at bounding box center [1285, 231] width 21 height 44
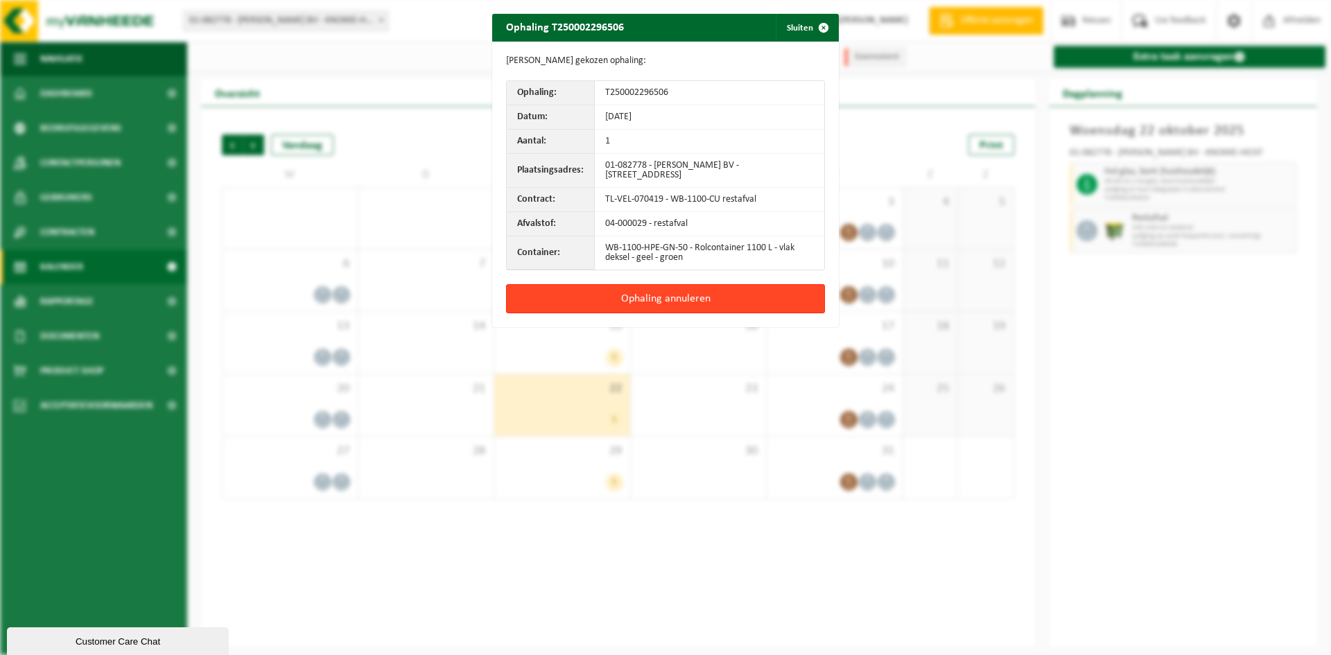
click at [766, 300] on button "Ophaling annuleren" at bounding box center [665, 298] width 319 height 29
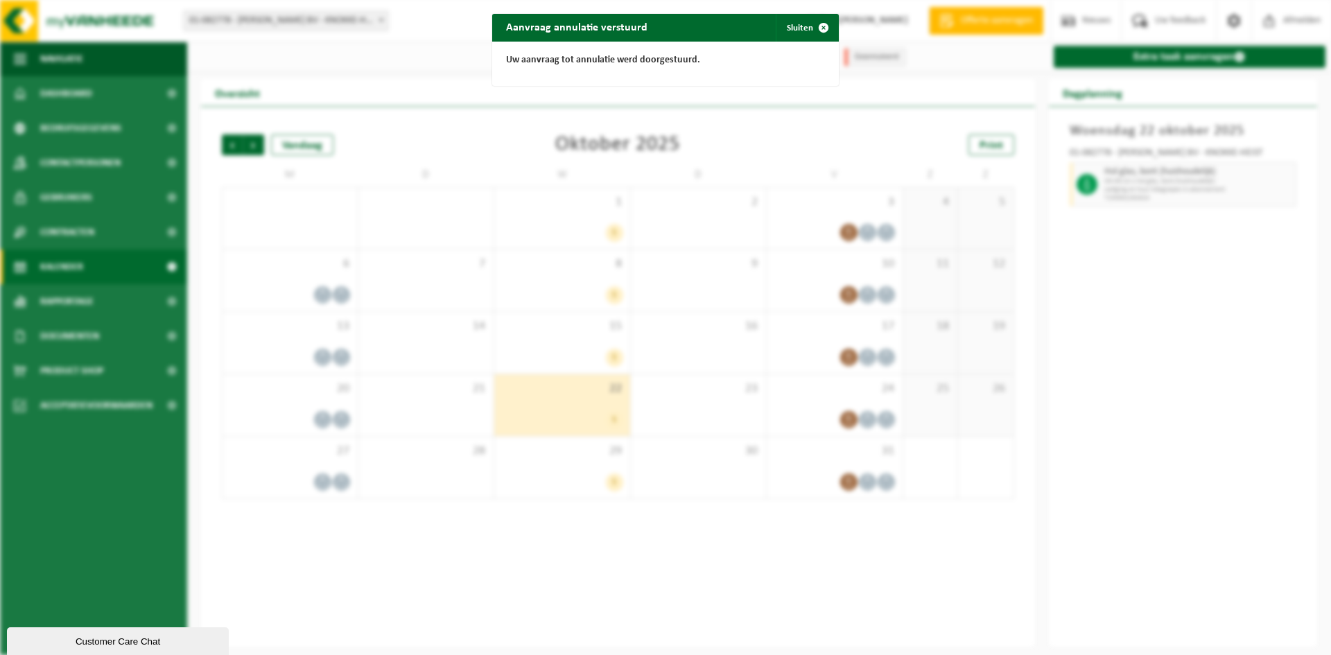
click at [559, 358] on div "Aanvraag annulatie verstuurd Sluiten Uw aanvraag tot annulatie werd doorgestuur…" at bounding box center [665, 327] width 1331 height 655
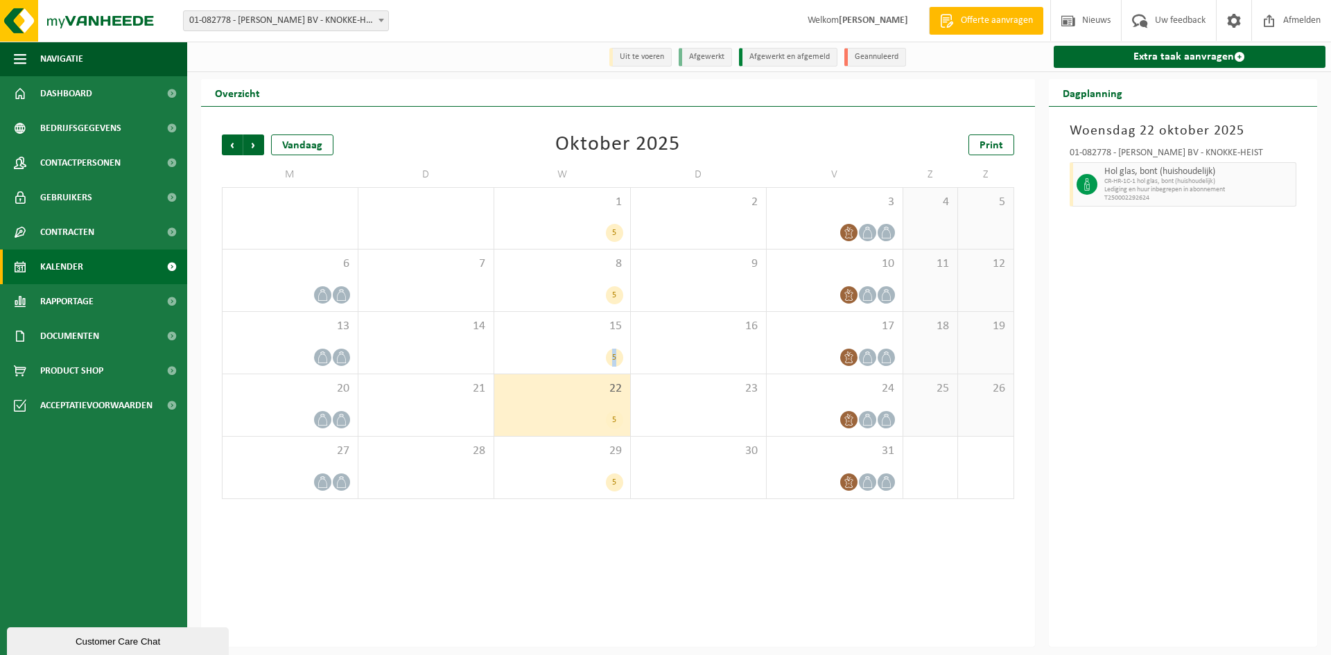
click at [559, 358] on div "5" at bounding box center [562, 358] width 122 height 18
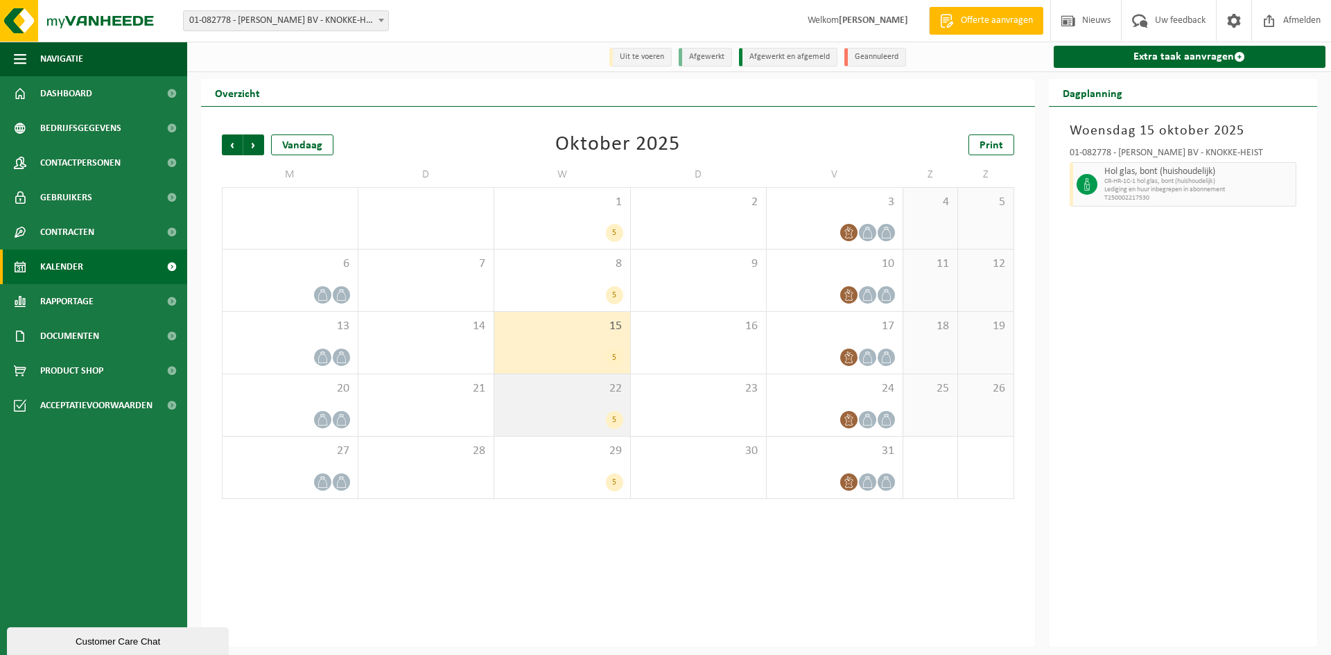
click at [558, 390] on span "22" at bounding box center [562, 388] width 122 height 15
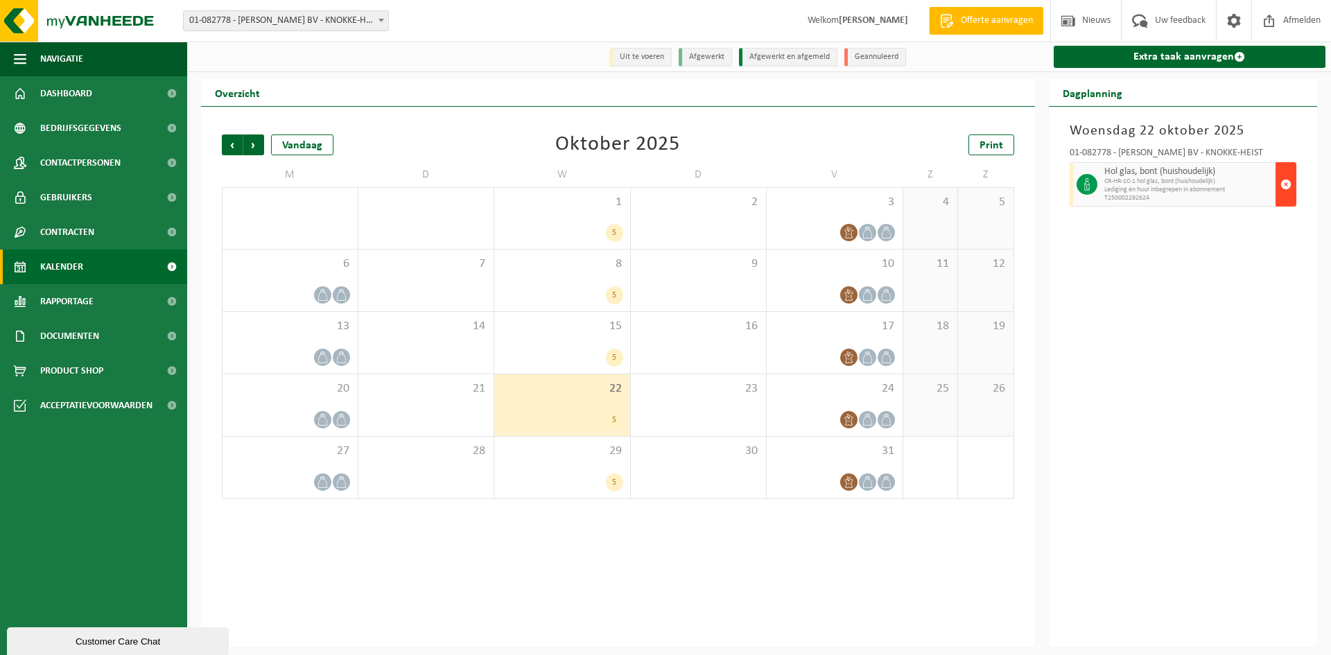
click at [1287, 180] on span "button" at bounding box center [1285, 185] width 11 height 28
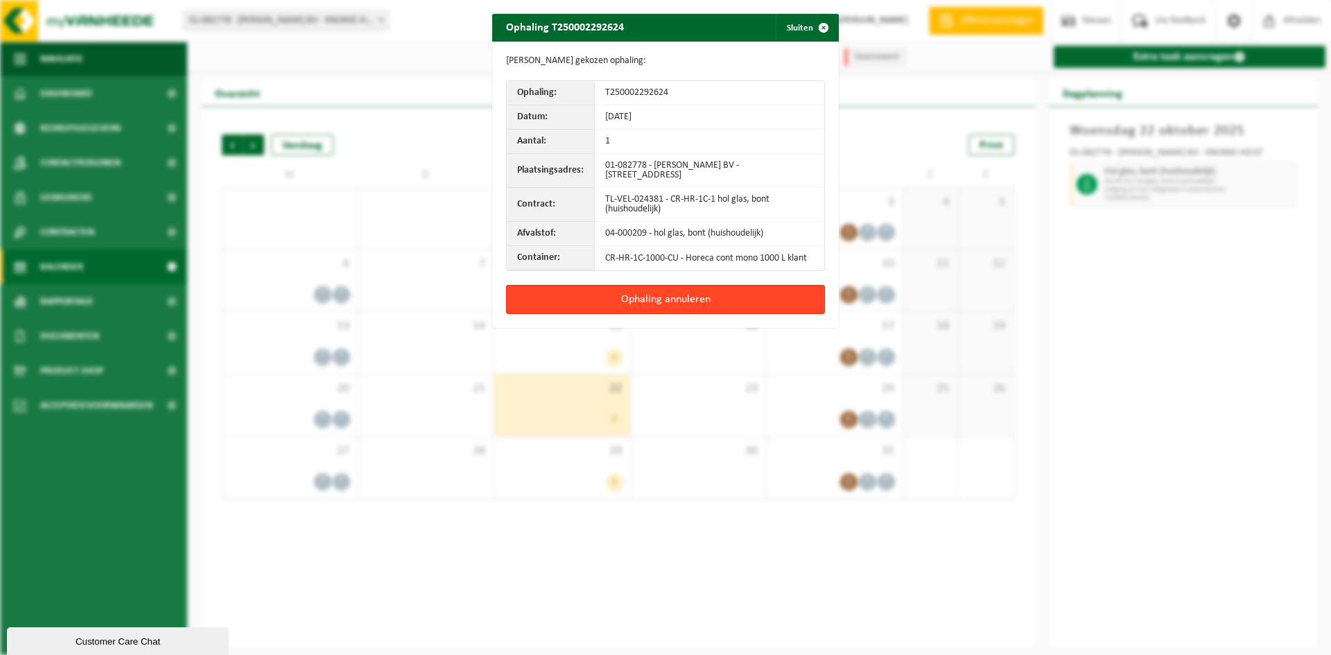
click at [718, 298] on button "Ophaling annuleren" at bounding box center [665, 299] width 319 height 29
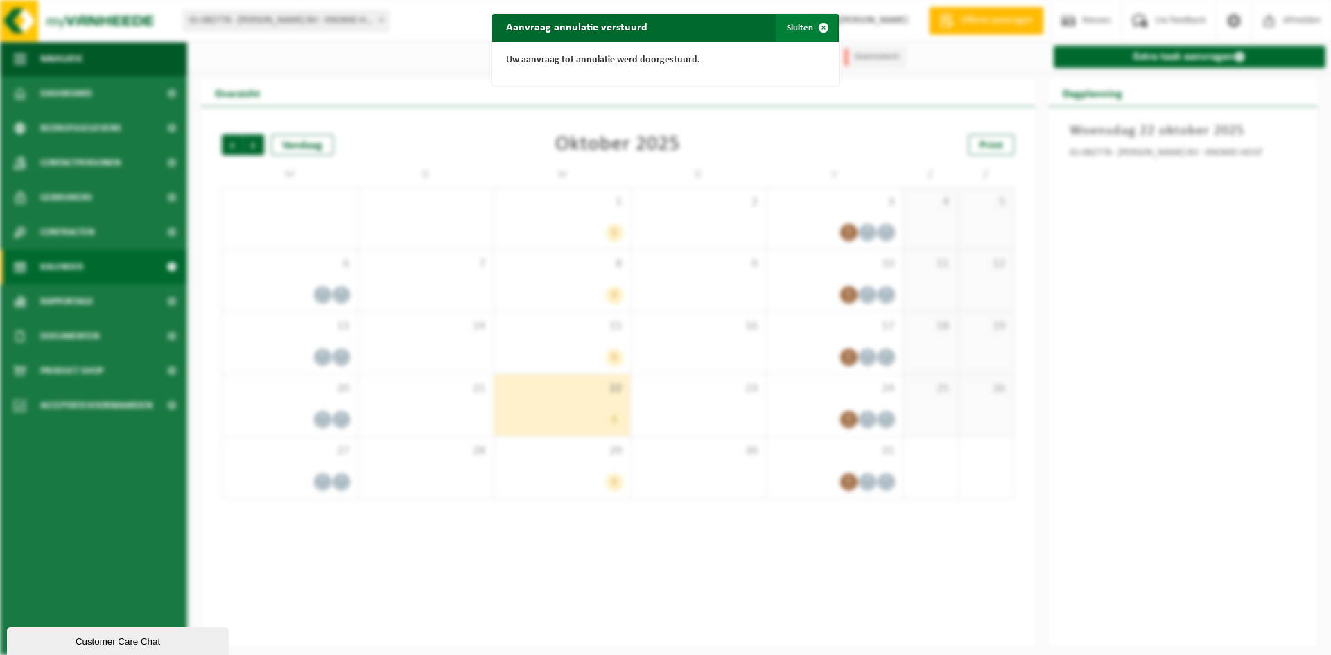
click at [799, 24] on button "Sluiten" at bounding box center [807, 28] width 62 height 28
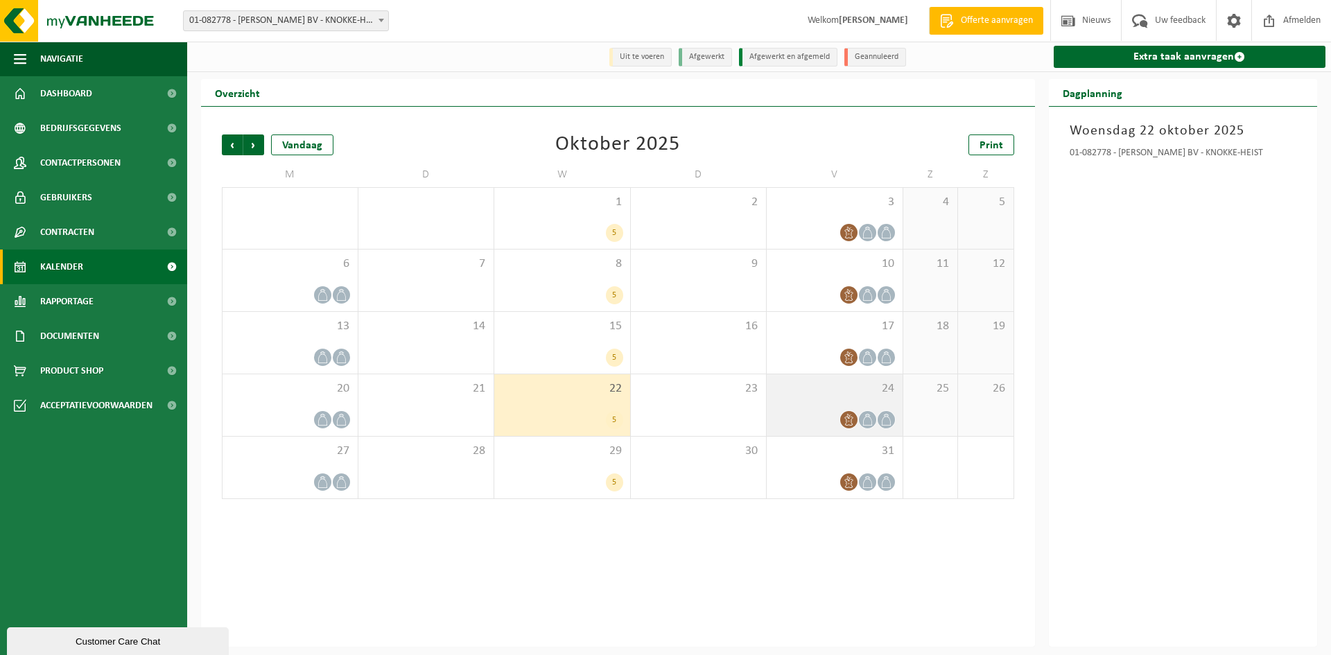
click at [839, 417] on div at bounding box center [835, 419] width 122 height 19
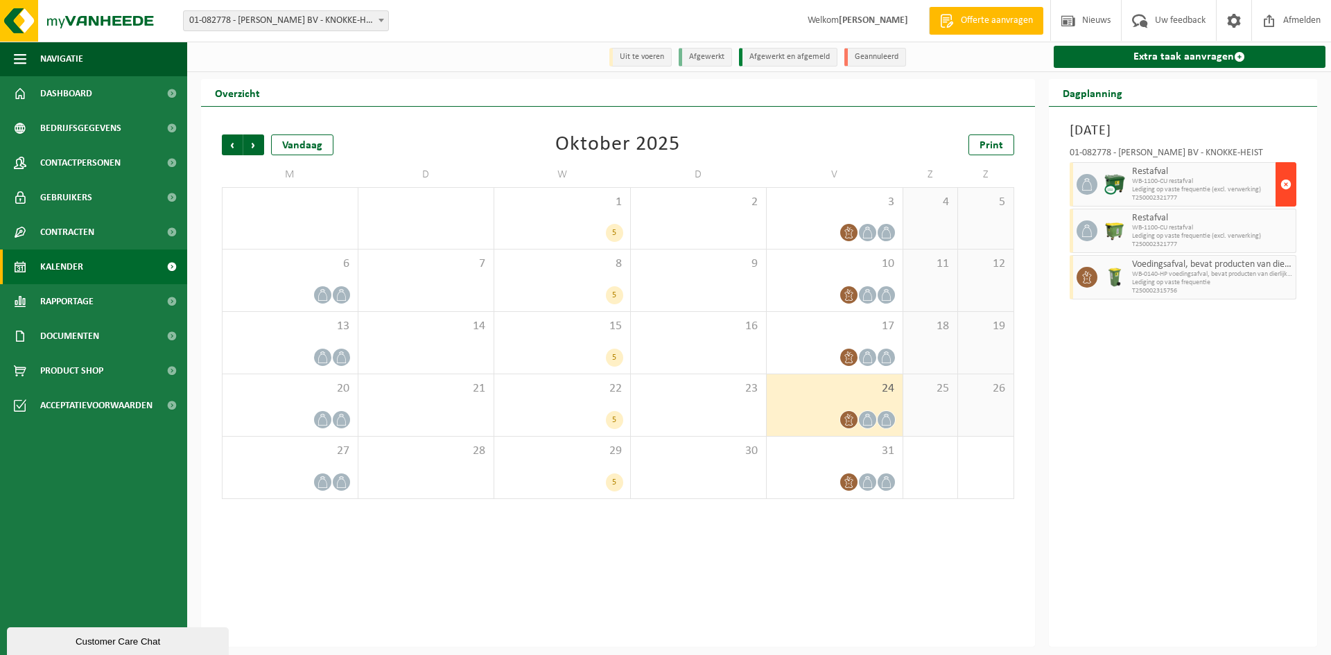
click at [1291, 195] on span "button" at bounding box center [1285, 185] width 11 height 28
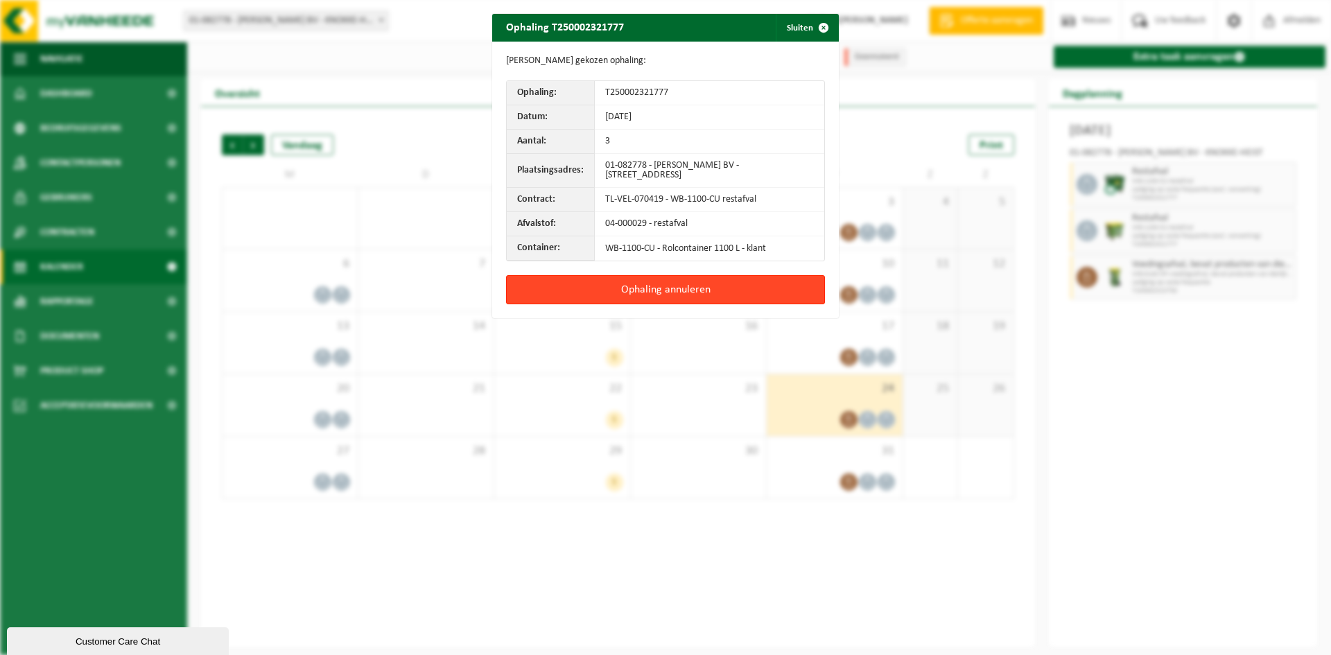
click at [699, 288] on button "Ophaling annuleren" at bounding box center [665, 289] width 319 height 29
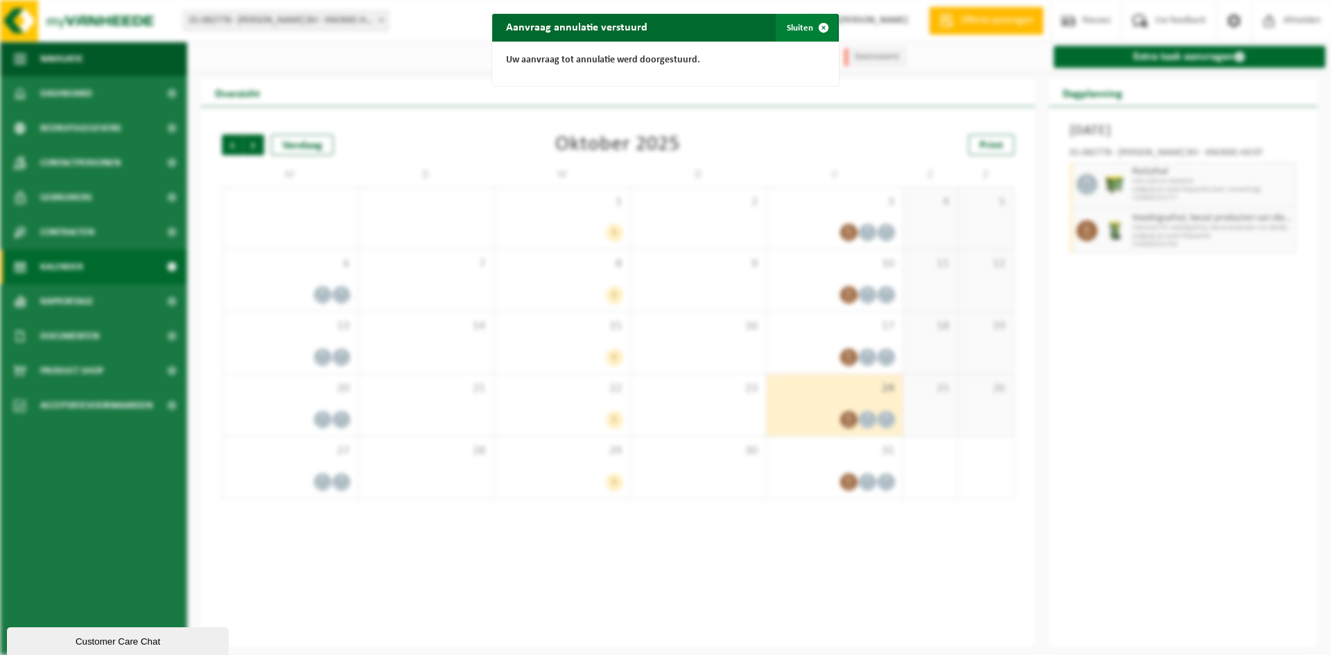
click at [816, 21] on span "button" at bounding box center [824, 28] width 28 height 28
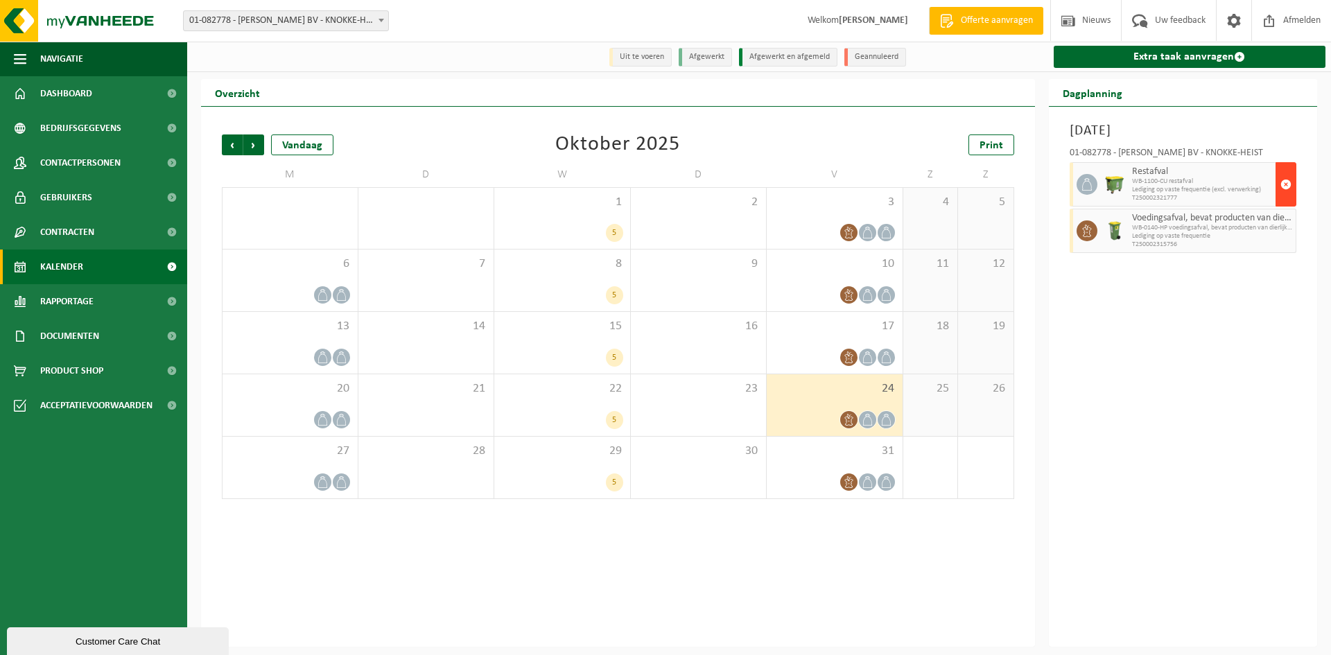
click at [1292, 177] on button "button" at bounding box center [1285, 184] width 21 height 44
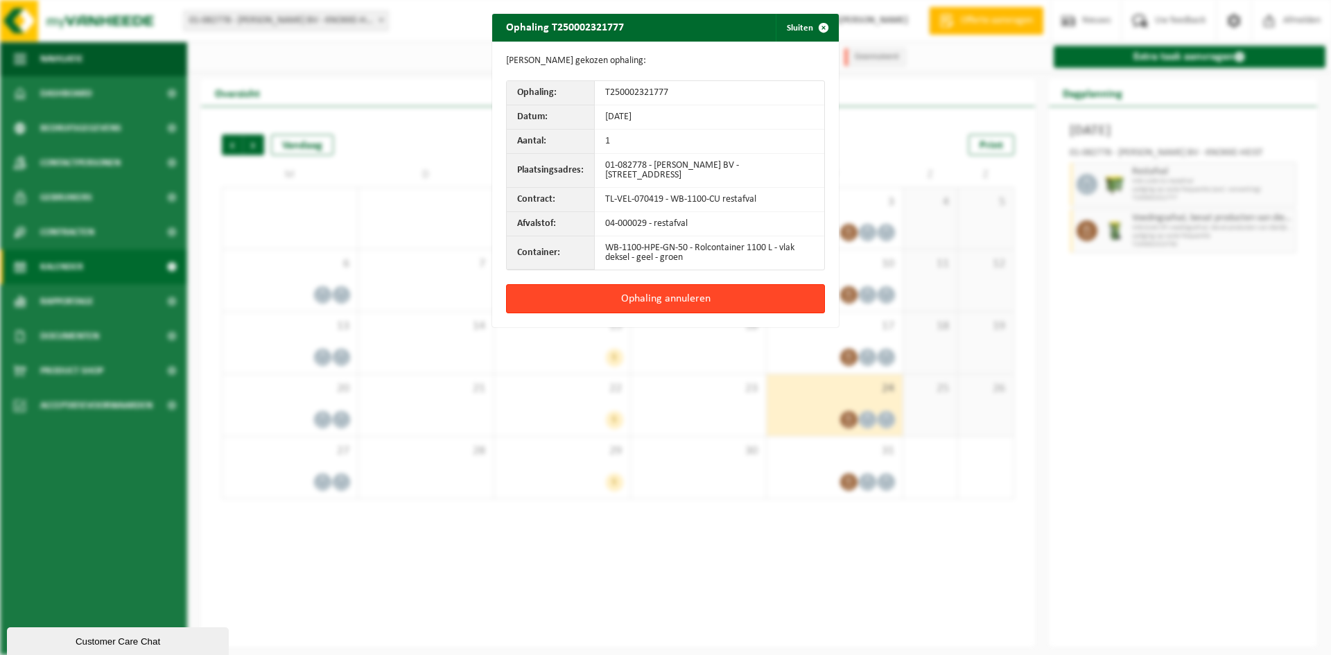
click at [710, 293] on button "Ophaling annuleren" at bounding box center [665, 298] width 319 height 29
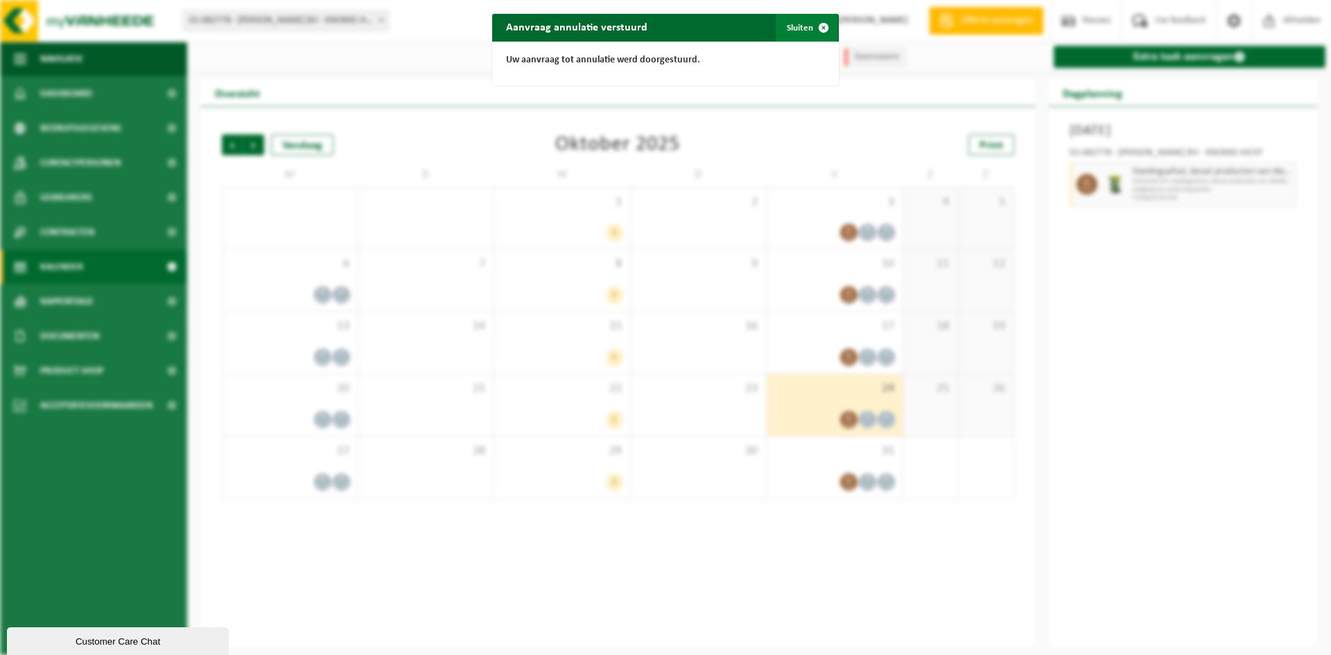
click at [797, 29] on button "Sluiten" at bounding box center [807, 28] width 62 height 28
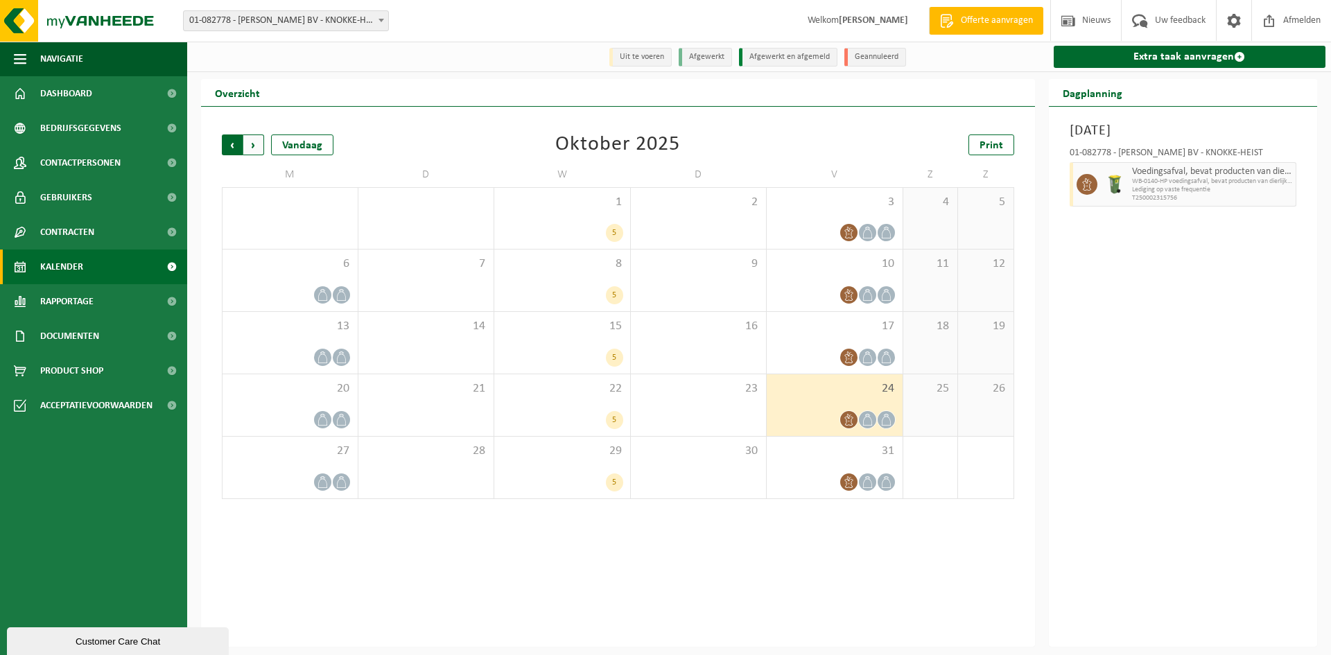
click at [259, 143] on span "Volgende" at bounding box center [253, 144] width 21 height 21
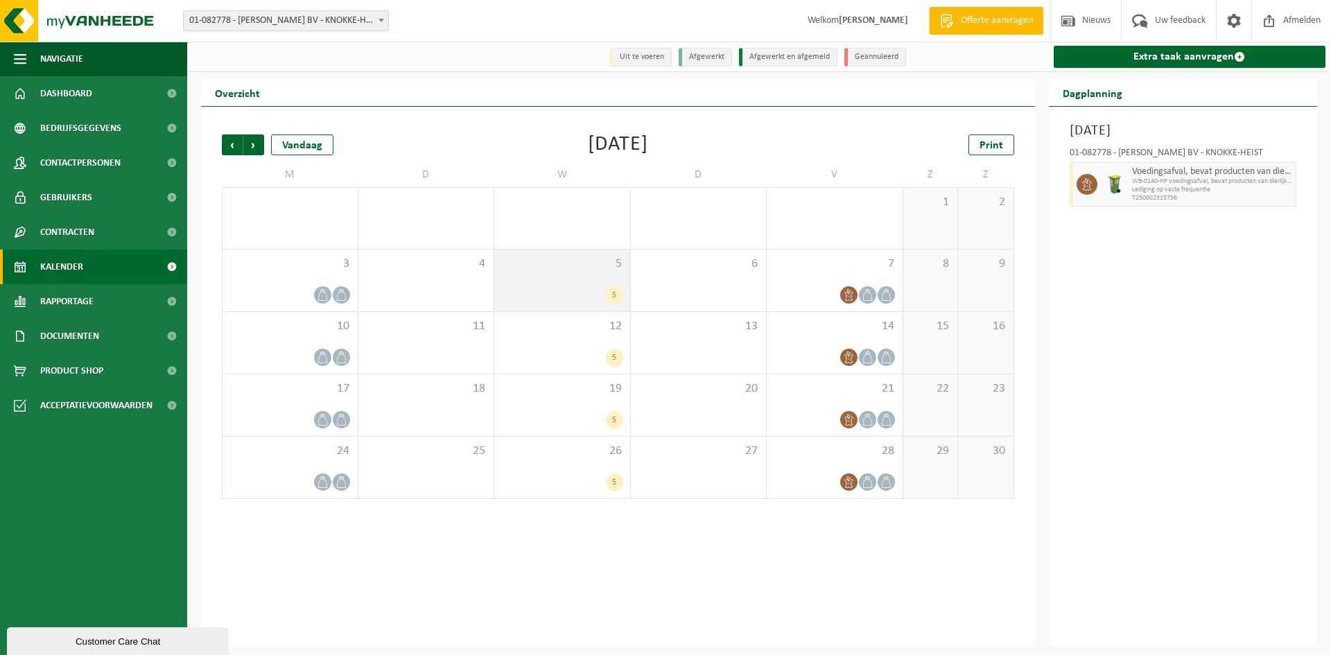
click at [563, 289] on div "5" at bounding box center [562, 295] width 122 height 18
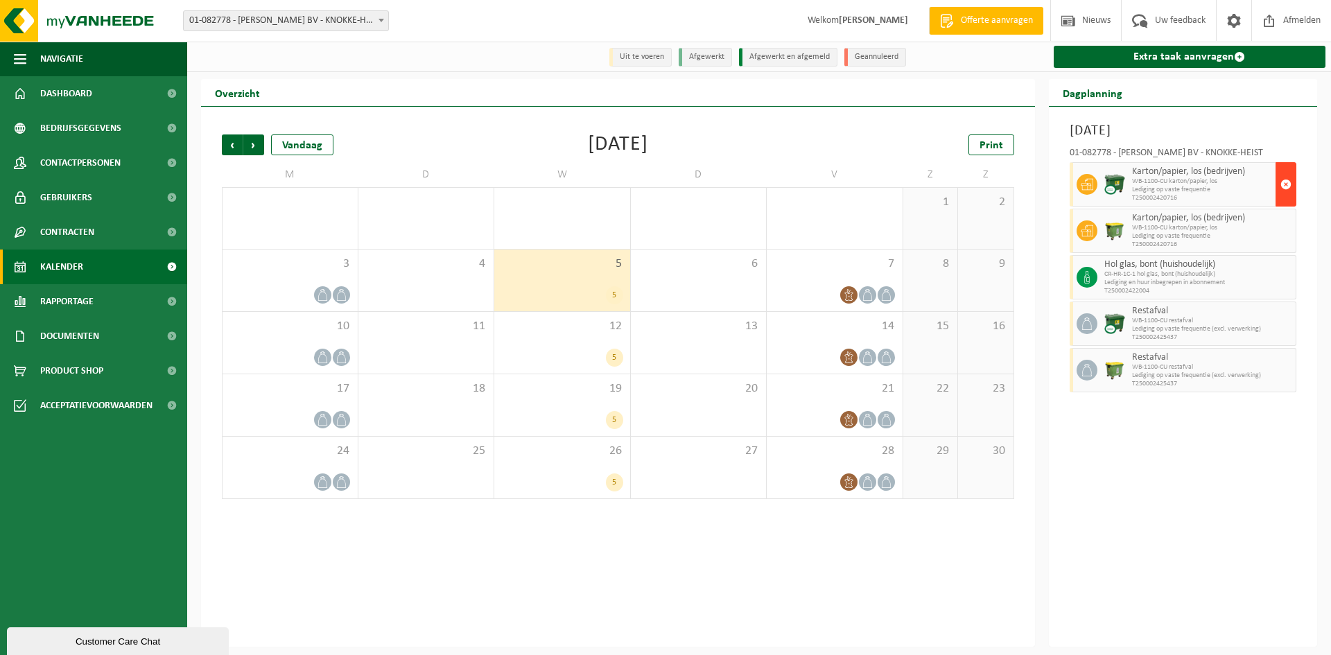
click at [1279, 192] on button "button" at bounding box center [1285, 184] width 21 height 44
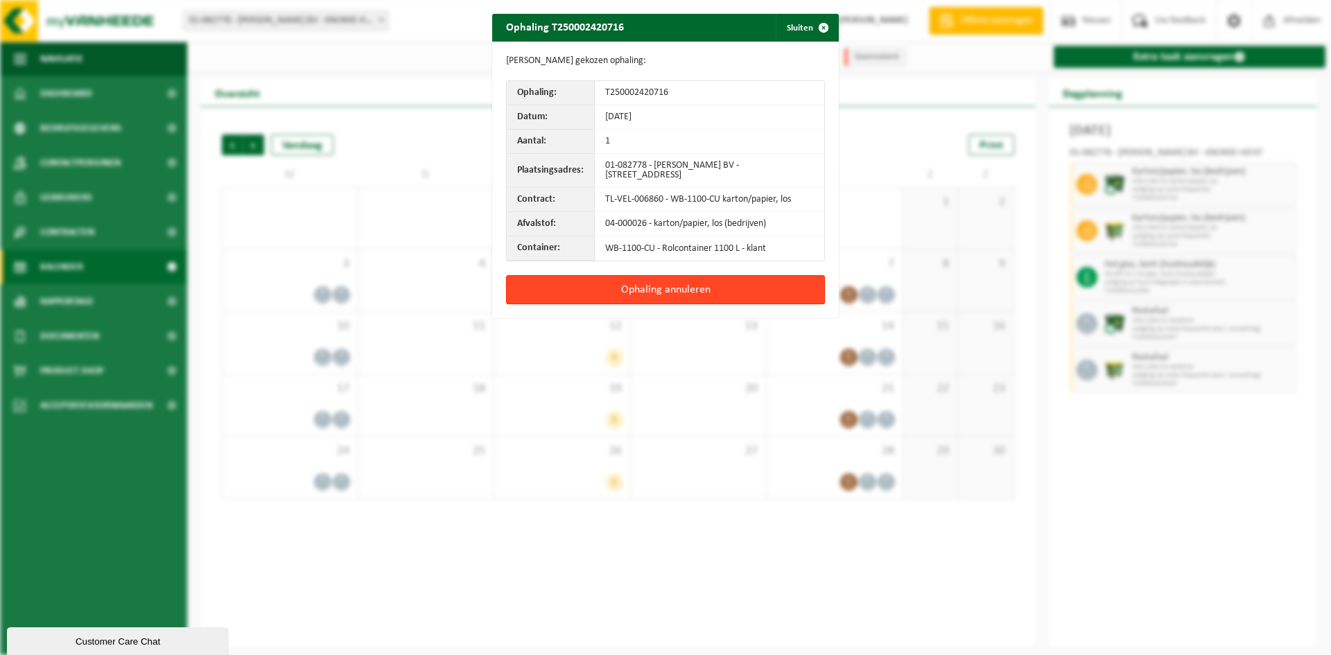
click at [713, 285] on button "Ophaling annuleren" at bounding box center [665, 289] width 319 height 29
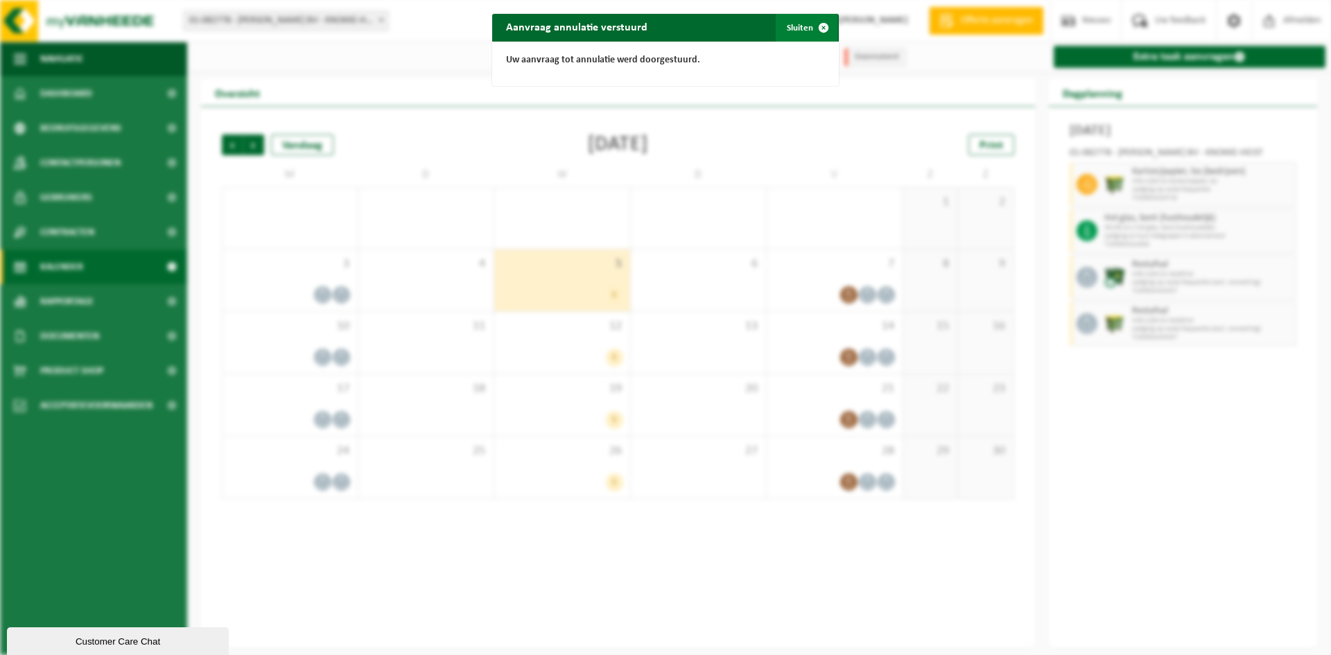
click at [810, 31] on span "button" at bounding box center [824, 28] width 28 height 28
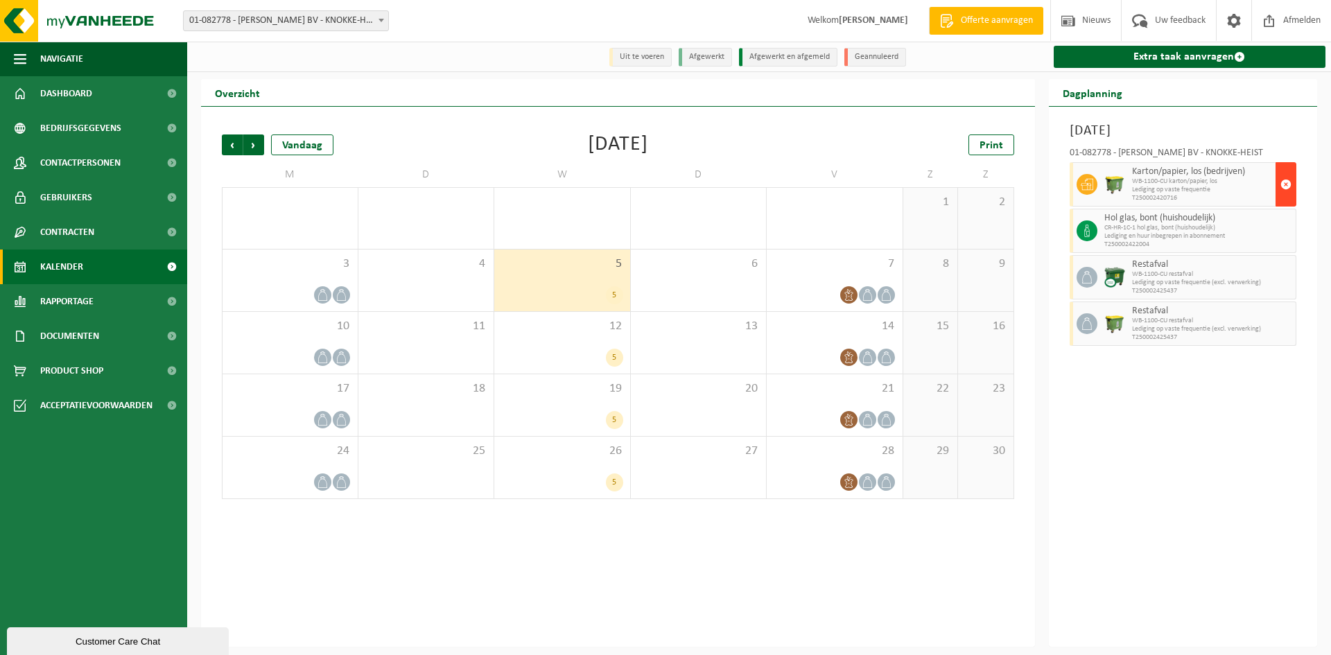
click at [1286, 189] on span "button" at bounding box center [1285, 185] width 11 height 28
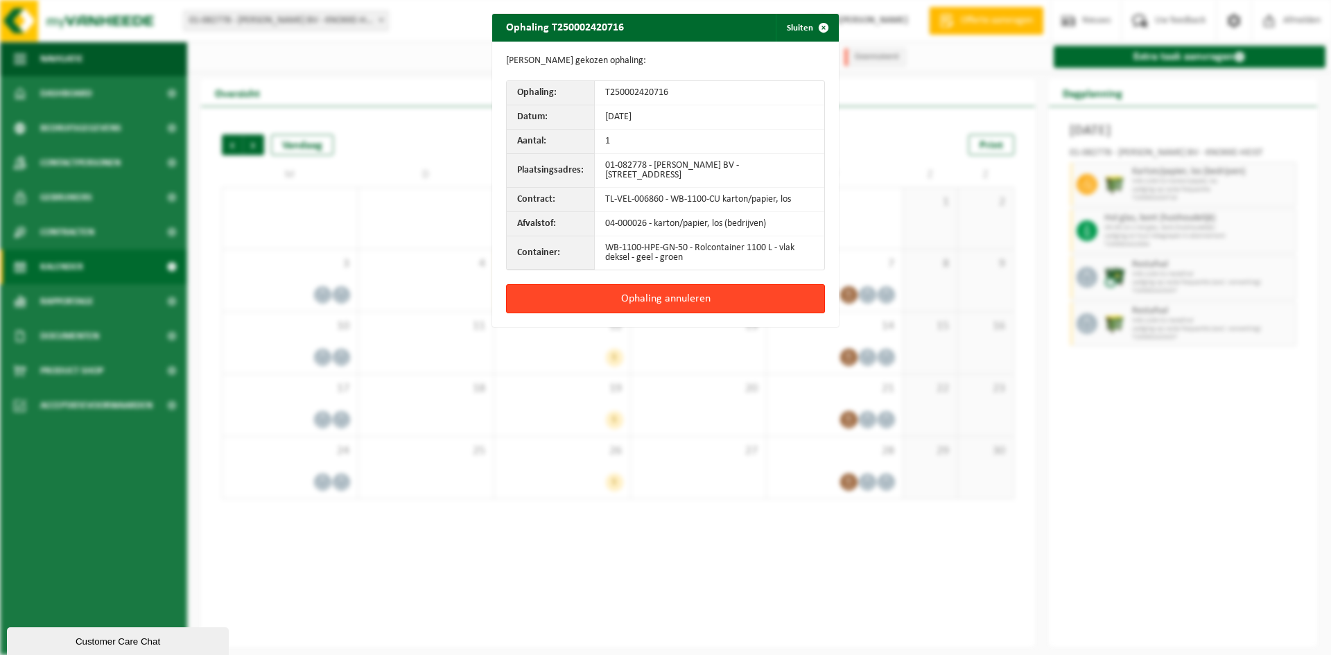
click at [767, 298] on button "Ophaling annuleren" at bounding box center [665, 298] width 319 height 29
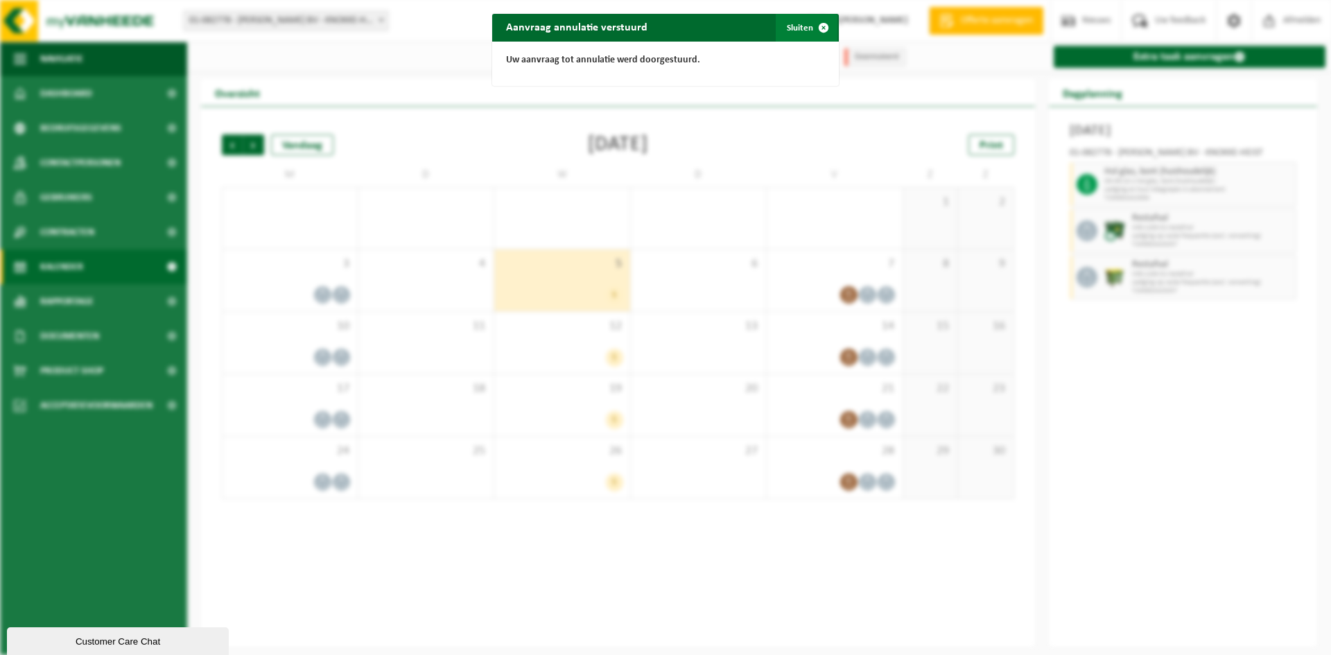
click at [810, 28] on span "button" at bounding box center [824, 28] width 28 height 28
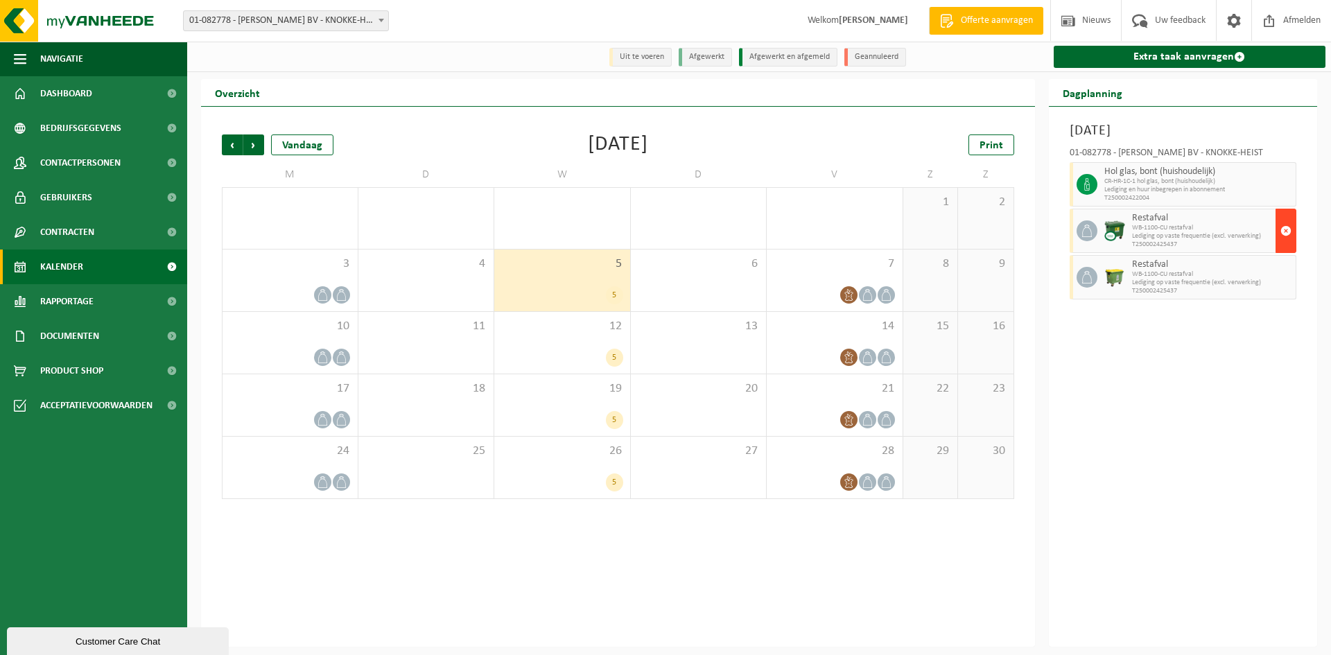
click at [1285, 230] on span "button" at bounding box center [1285, 231] width 11 height 28
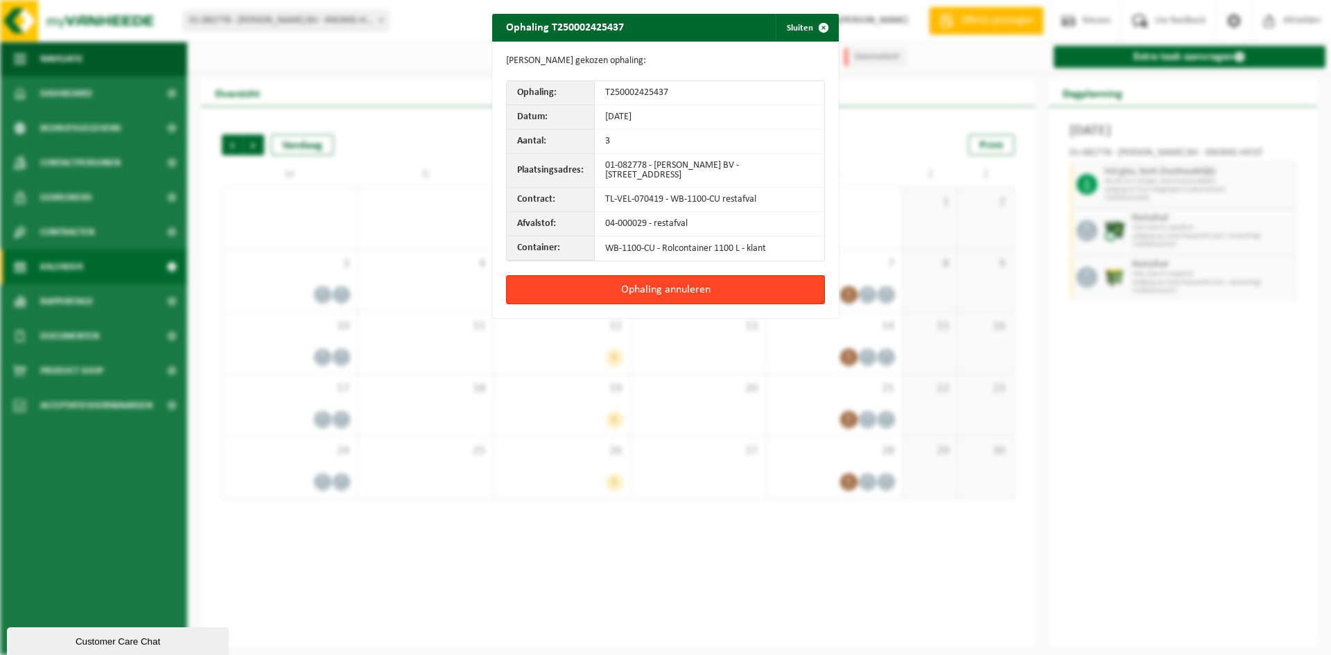
click at [679, 286] on button "Ophaling annuleren" at bounding box center [665, 289] width 319 height 29
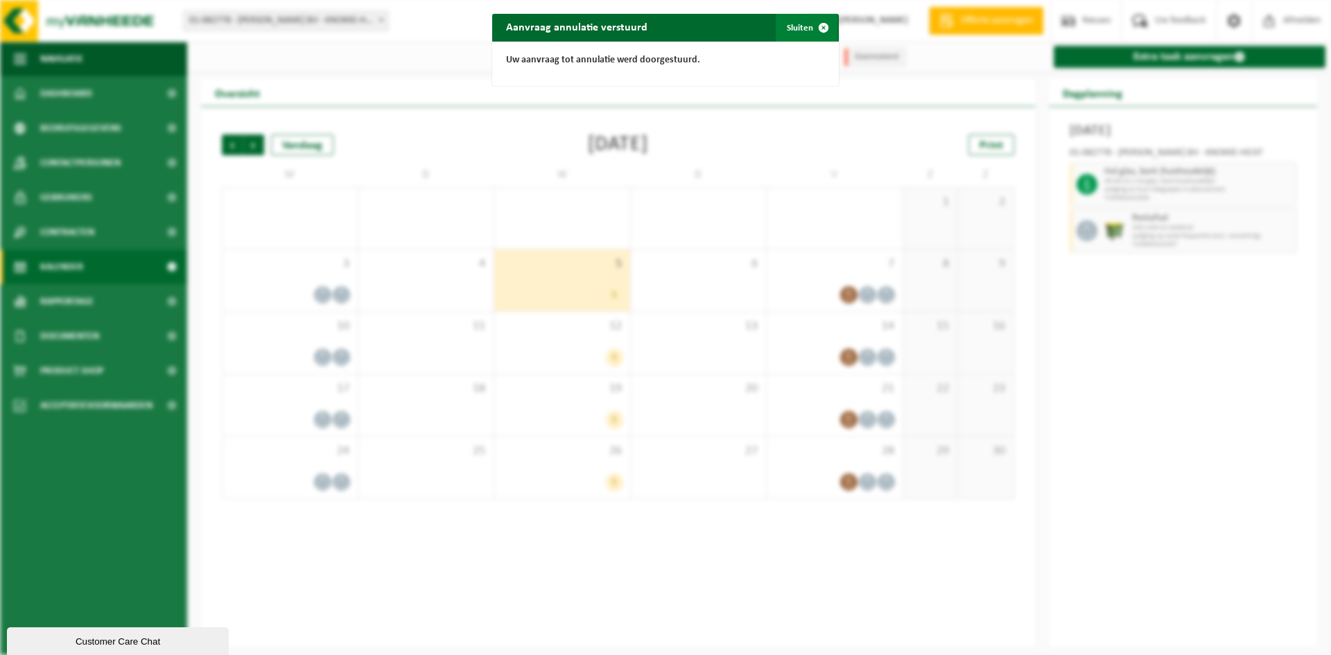
click at [803, 29] on button "Sluiten" at bounding box center [807, 28] width 62 height 28
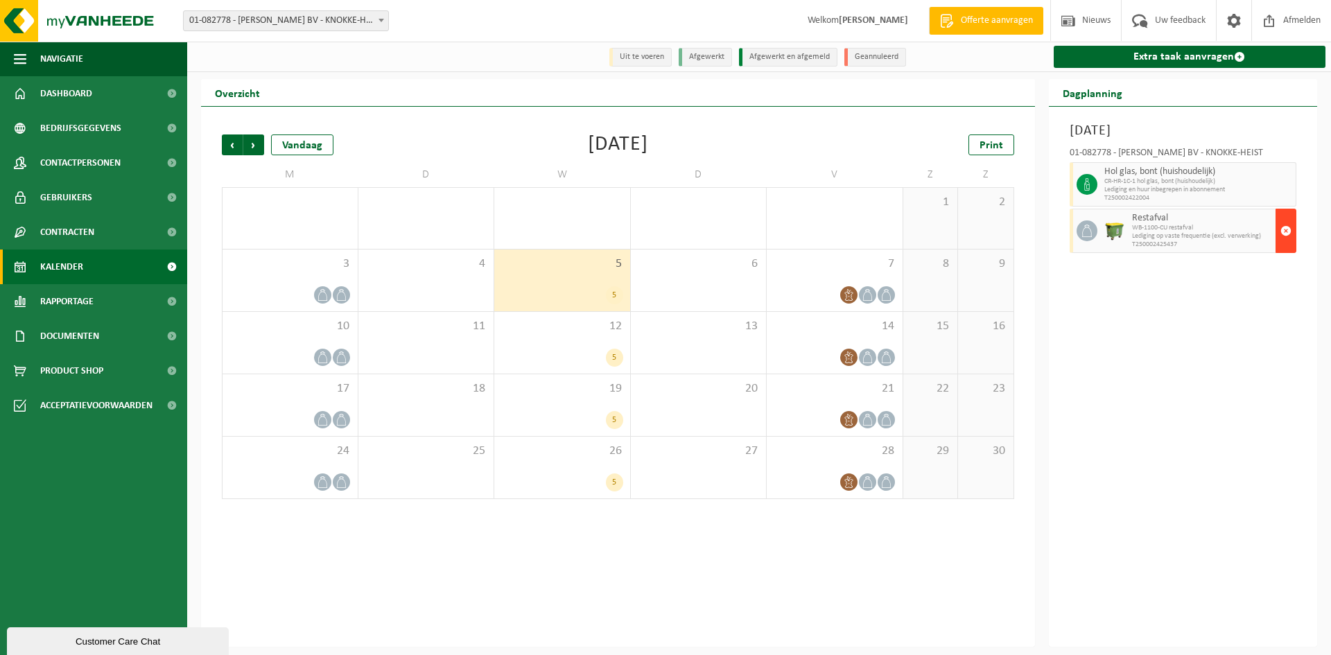
click at [1282, 240] on span "button" at bounding box center [1285, 231] width 11 height 28
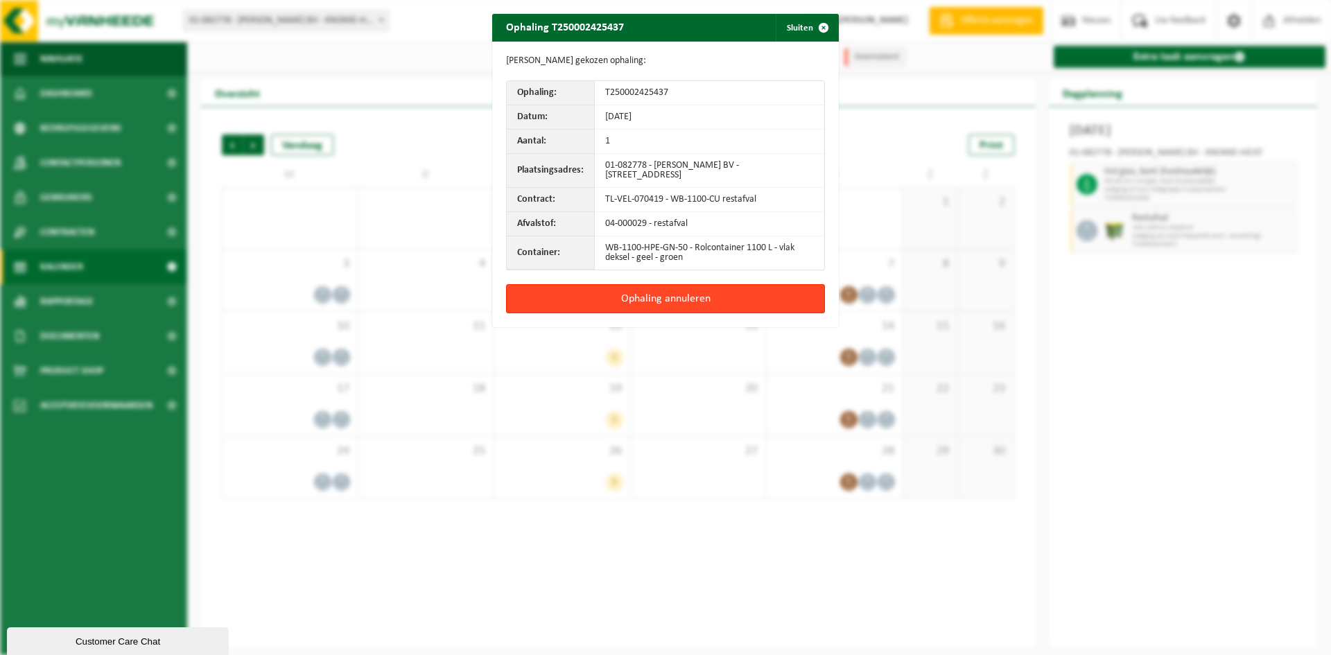
click at [699, 293] on button "Ophaling annuleren" at bounding box center [665, 298] width 319 height 29
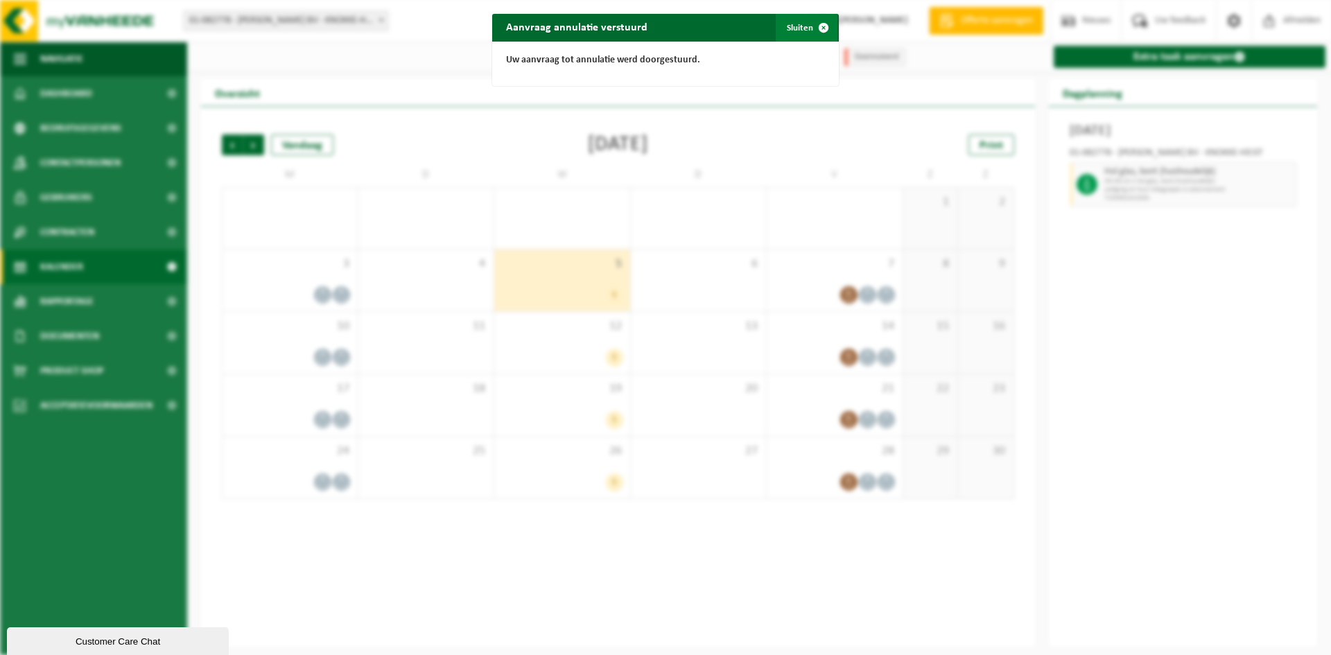
click at [819, 27] on span "button" at bounding box center [824, 28] width 28 height 28
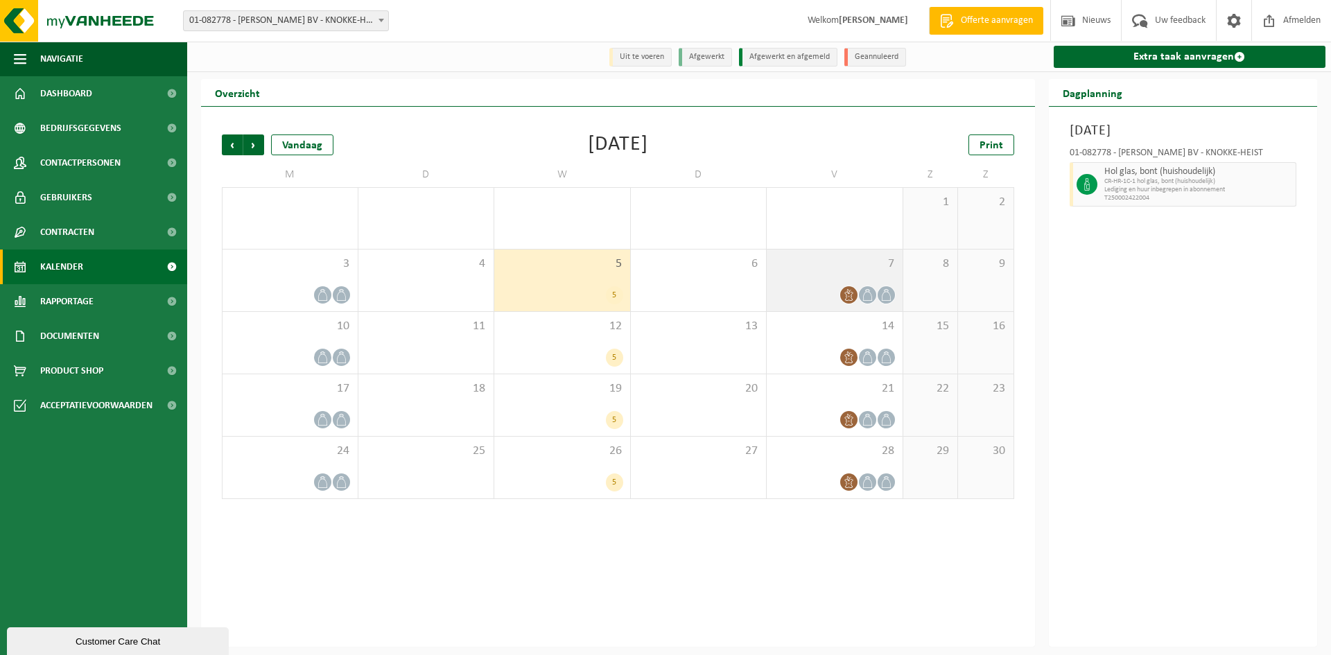
click at [817, 295] on div at bounding box center [835, 295] width 122 height 19
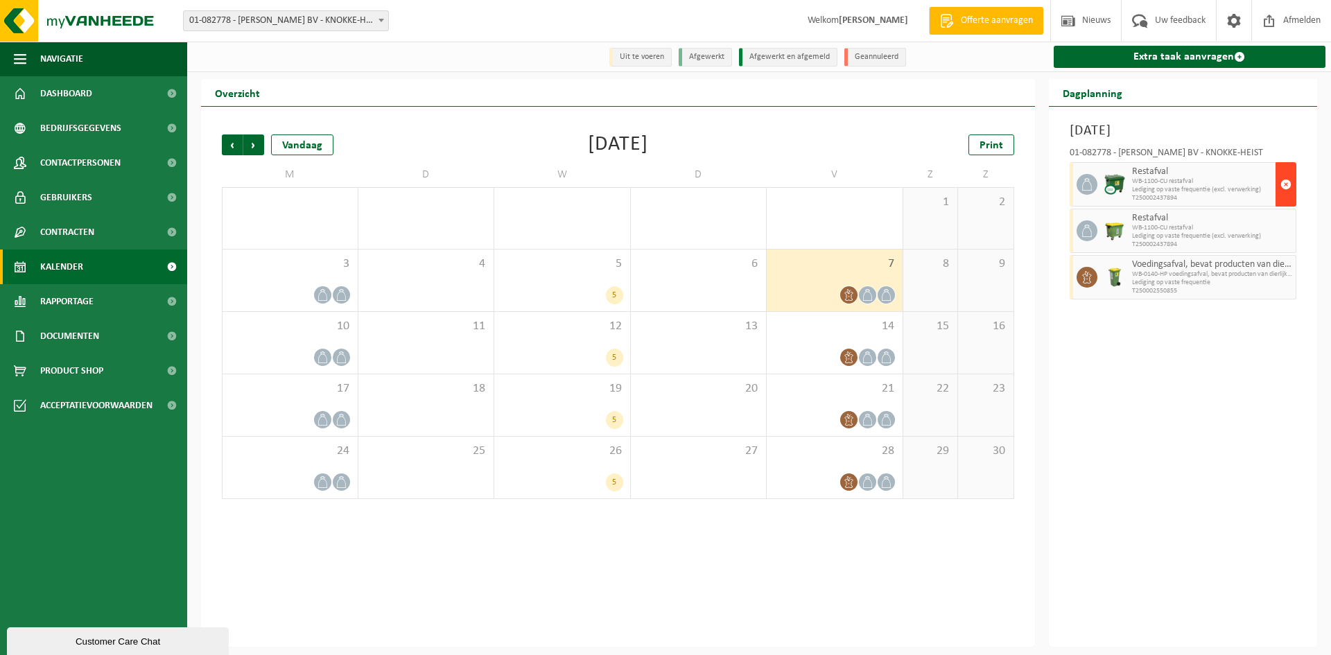
click at [1289, 178] on span "button" at bounding box center [1285, 185] width 11 height 28
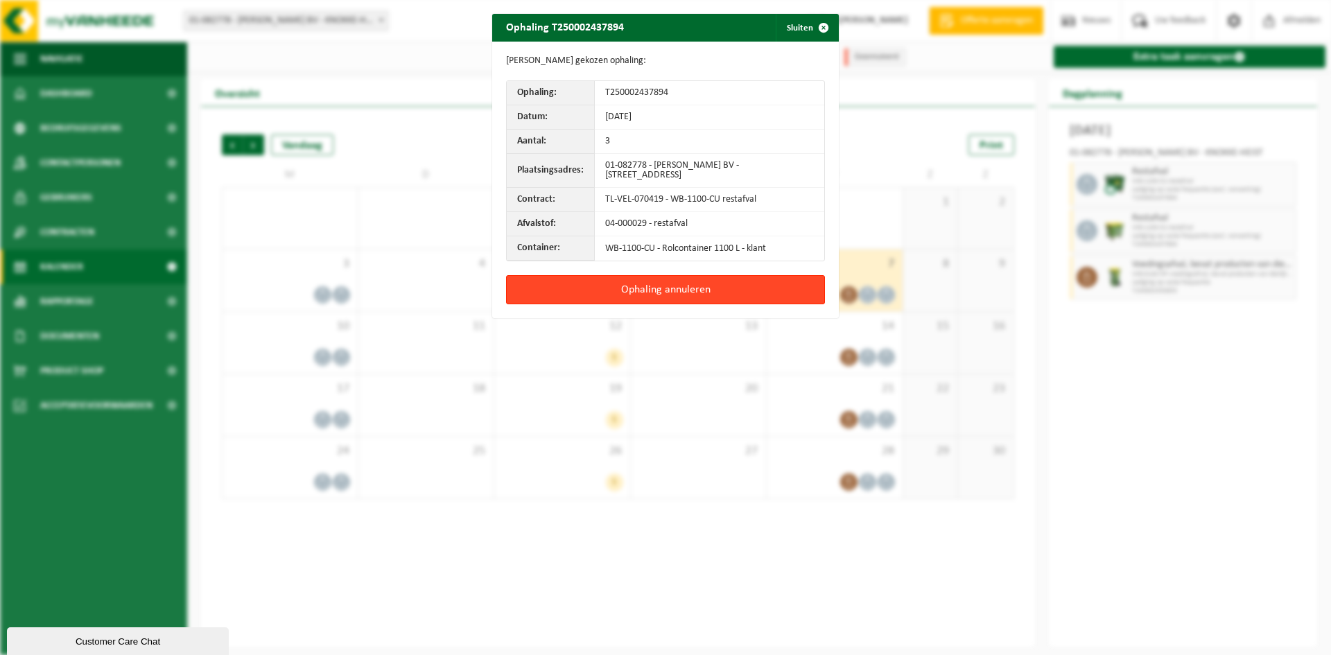
click at [768, 288] on button "Ophaling annuleren" at bounding box center [665, 289] width 319 height 29
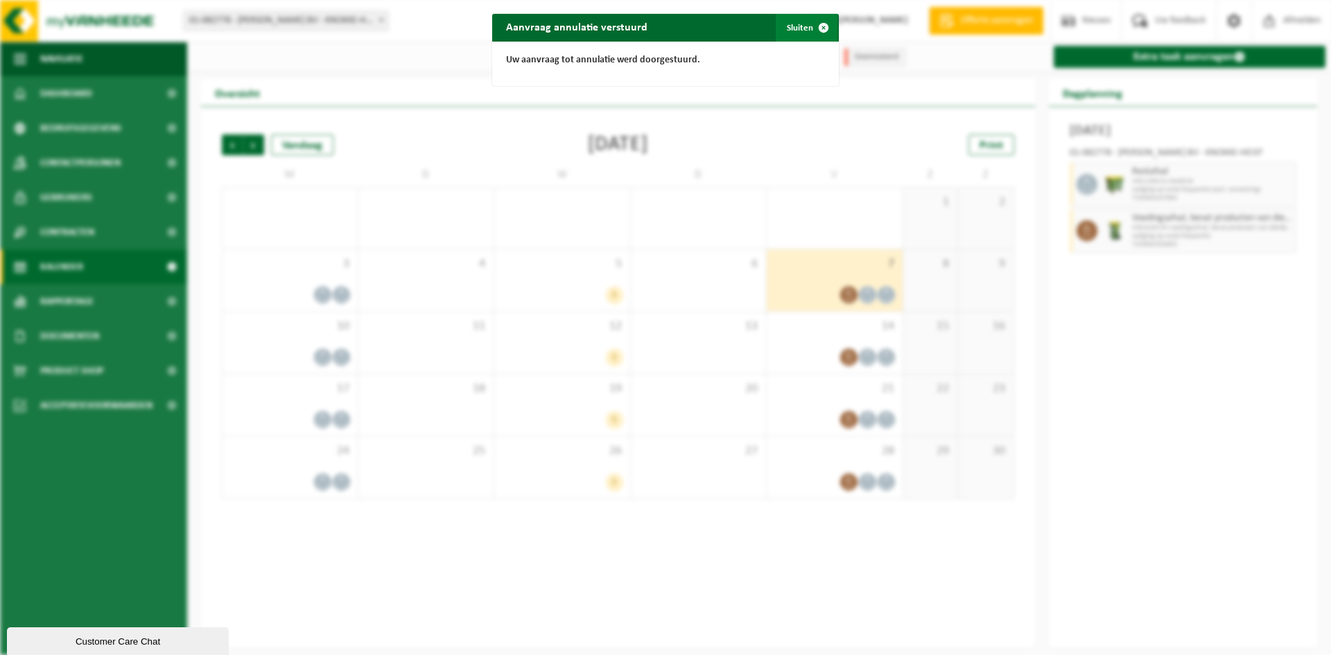
click at [810, 26] on span "button" at bounding box center [824, 28] width 28 height 28
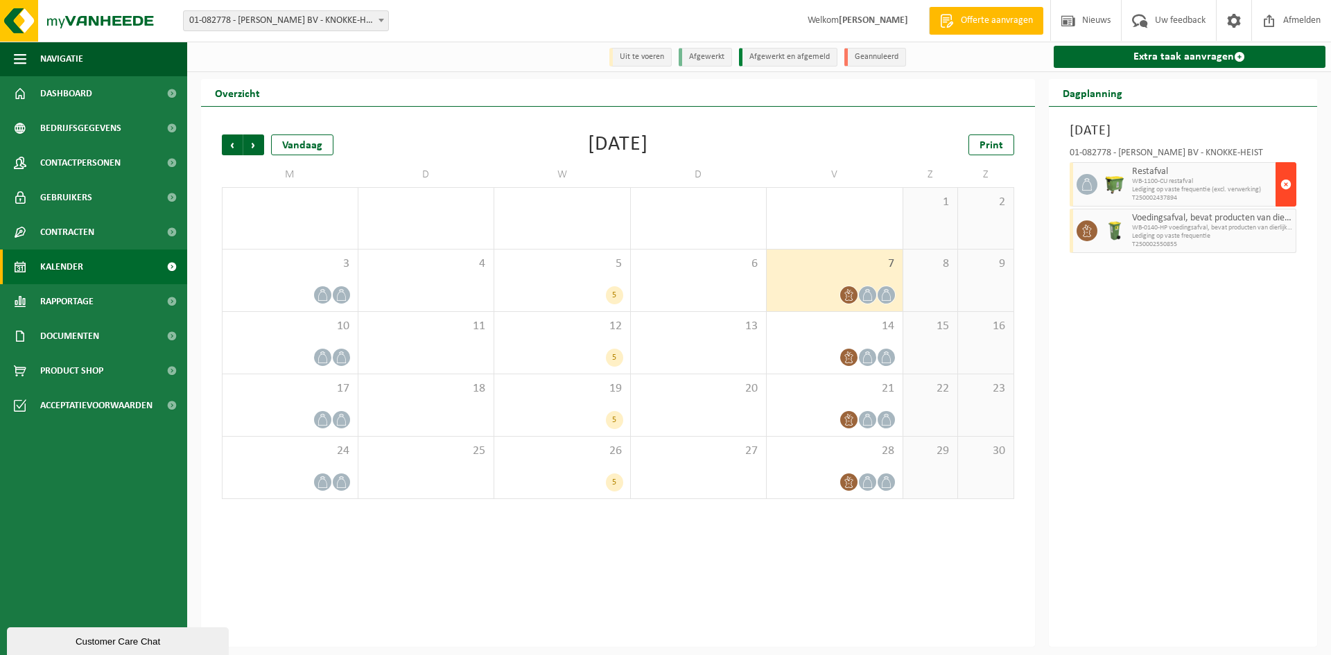
click at [1285, 186] on span "button" at bounding box center [1285, 185] width 11 height 28
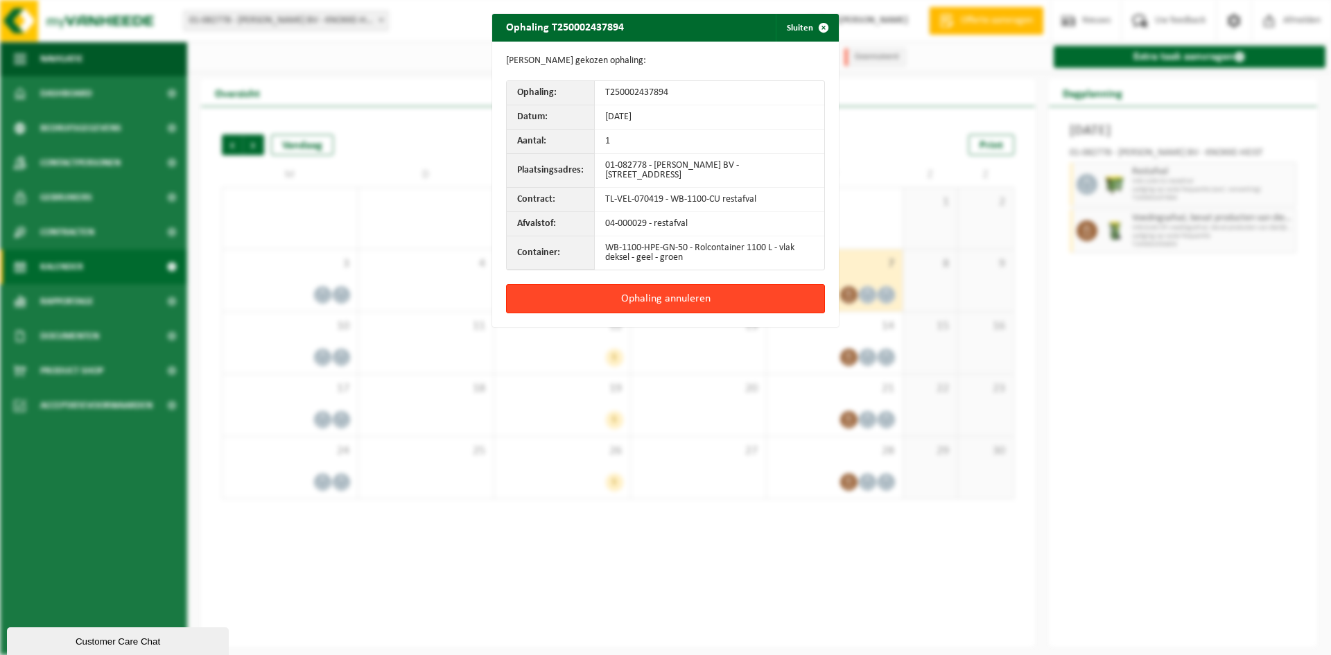
click at [780, 303] on button "Ophaling annuleren" at bounding box center [665, 298] width 319 height 29
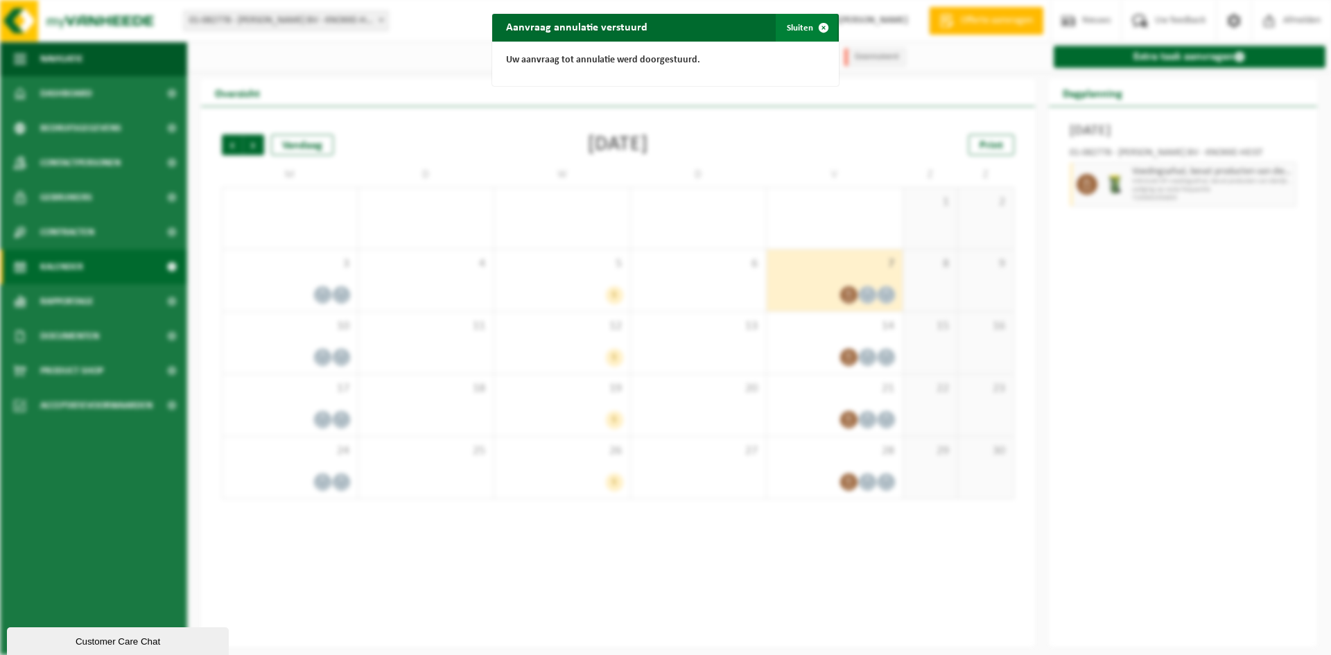
click at [794, 19] on button "Sluiten" at bounding box center [807, 28] width 62 height 28
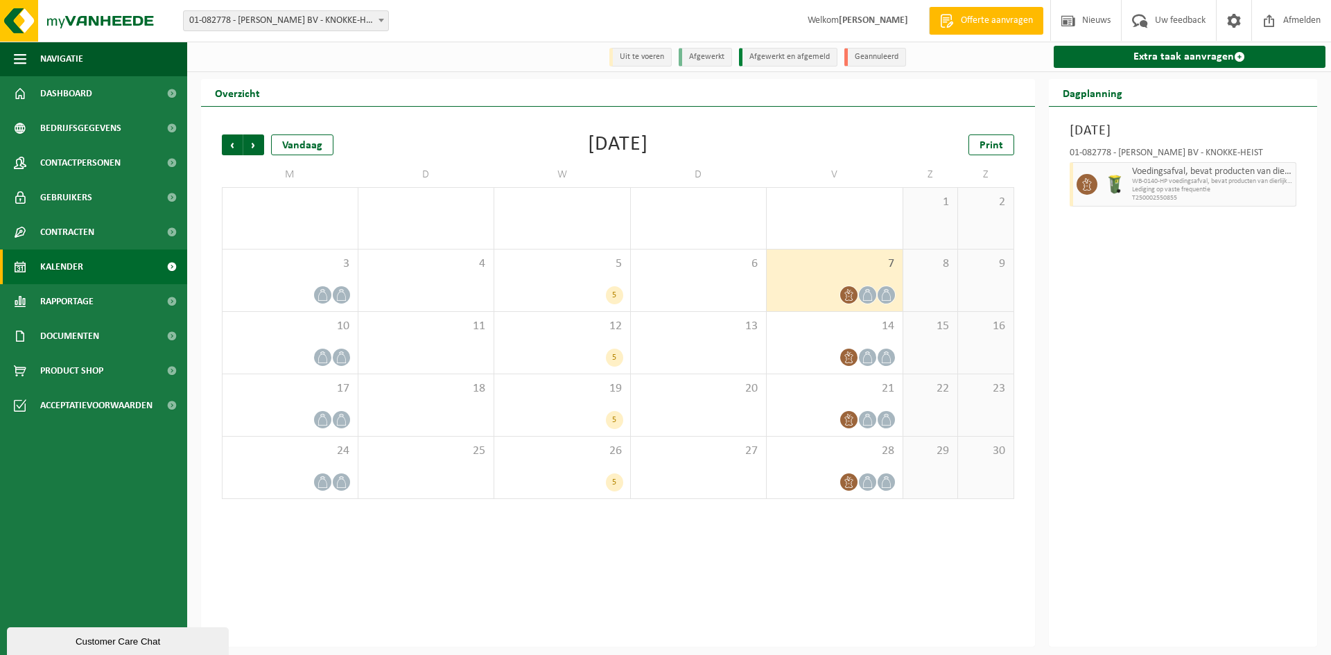
click at [790, 289] on div at bounding box center [835, 295] width 122 height 19
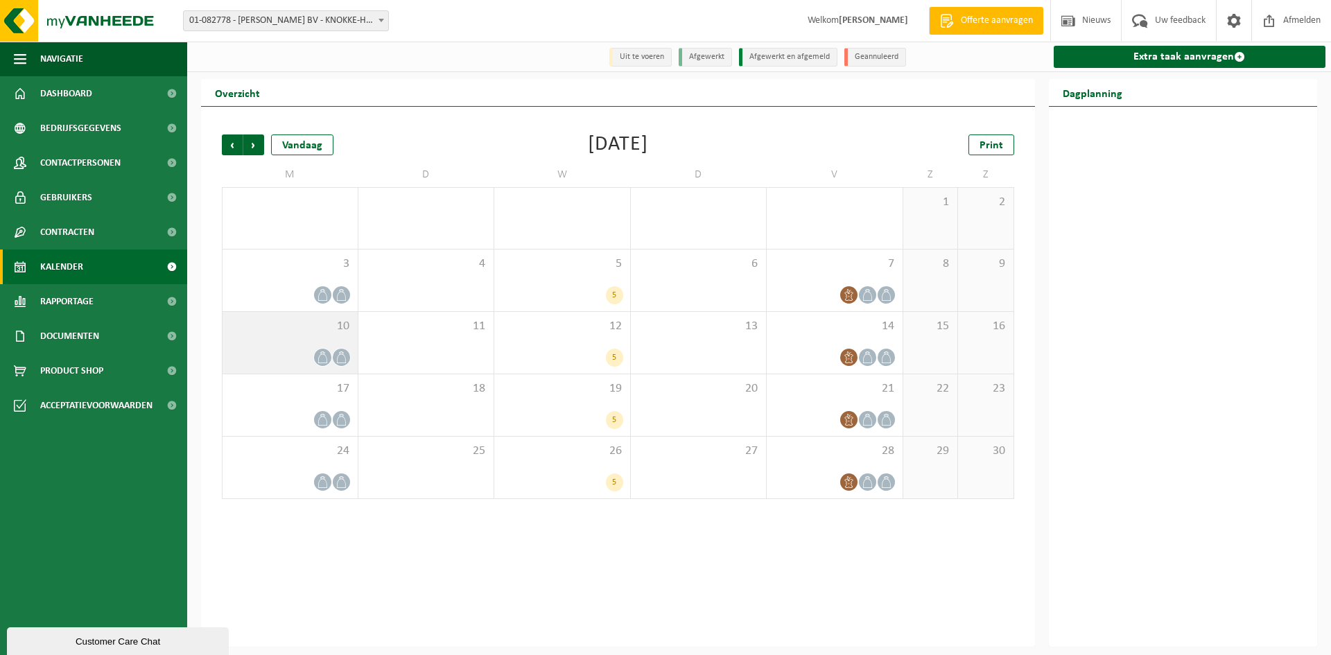
click at [336, 336] on div "10" at bounding box center [290, 343] width 135 height 62
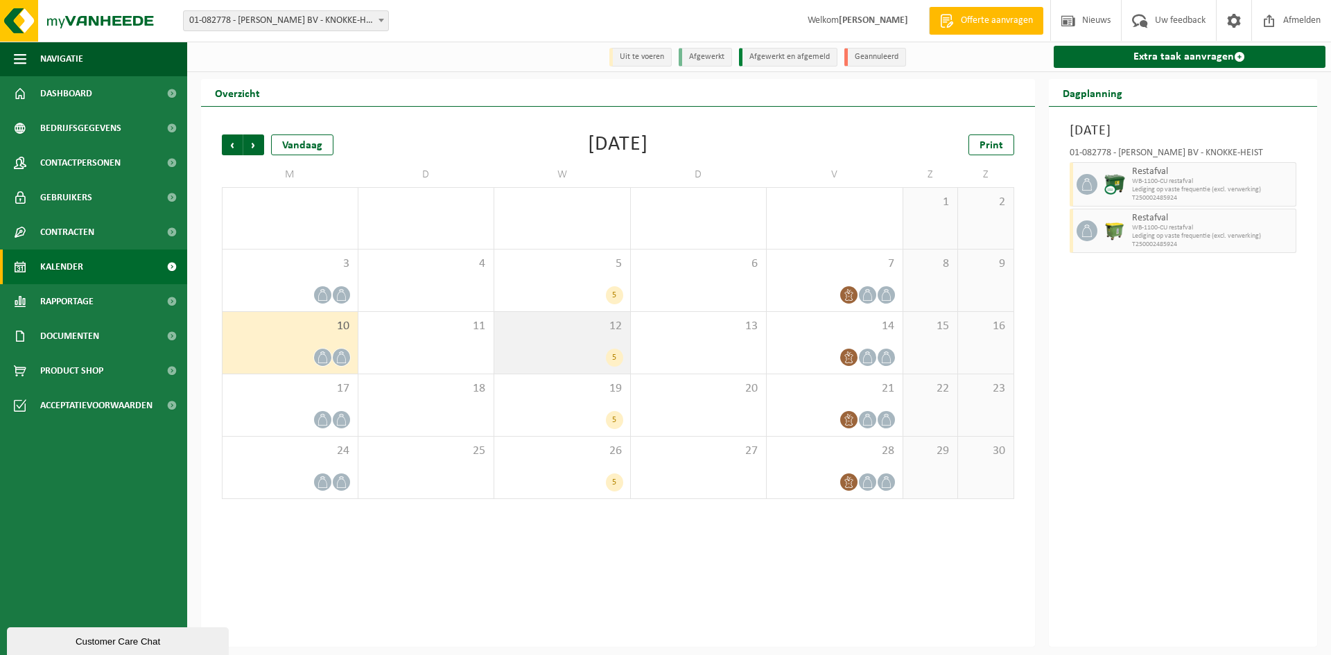
click at [522, 333] on span "12" at bounding box center [562, 326] width 122 height 15
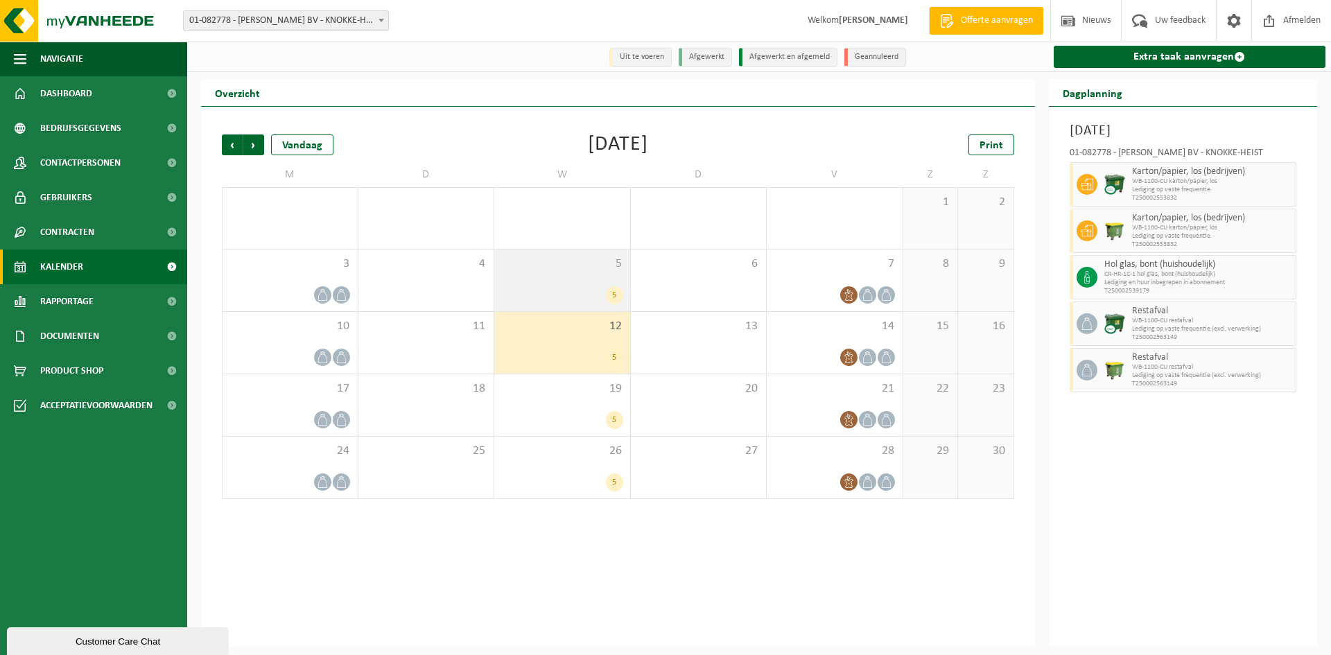
click at [539, 302] on div "5" at bounding box center [562, 295] width 122 height 18
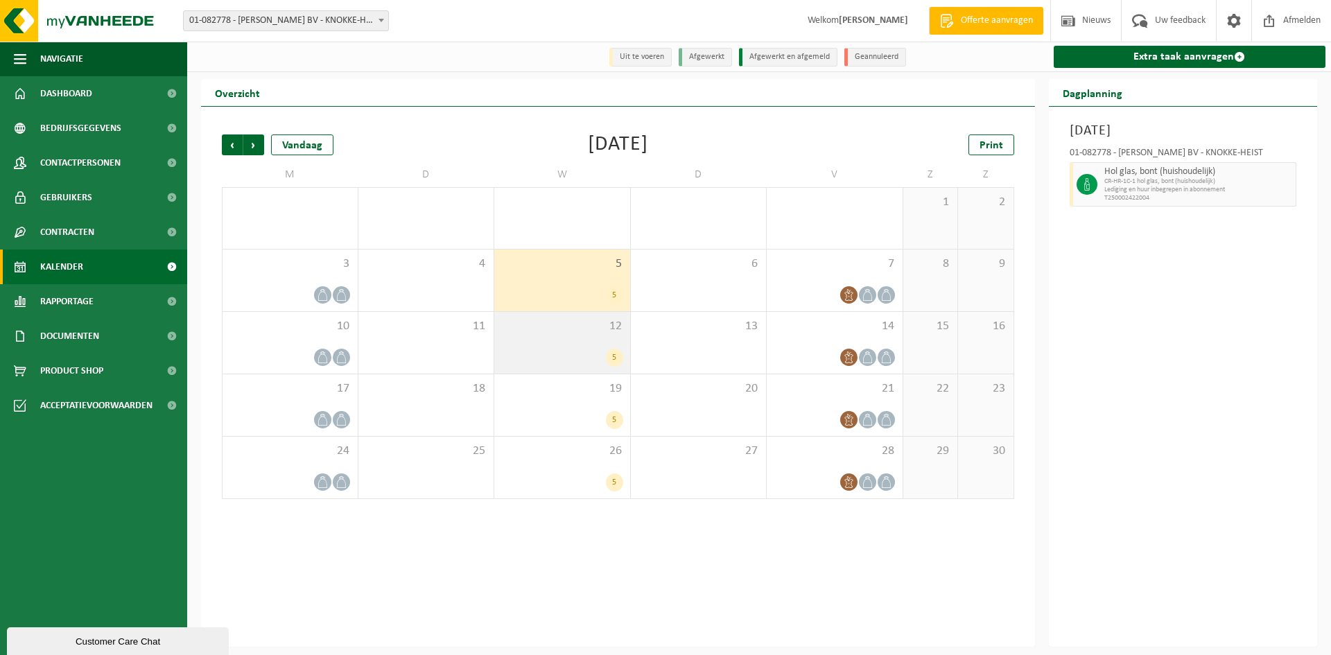
click at [550, 340] on div "12 5" at bounding box center [562, 343] width 136 height 62
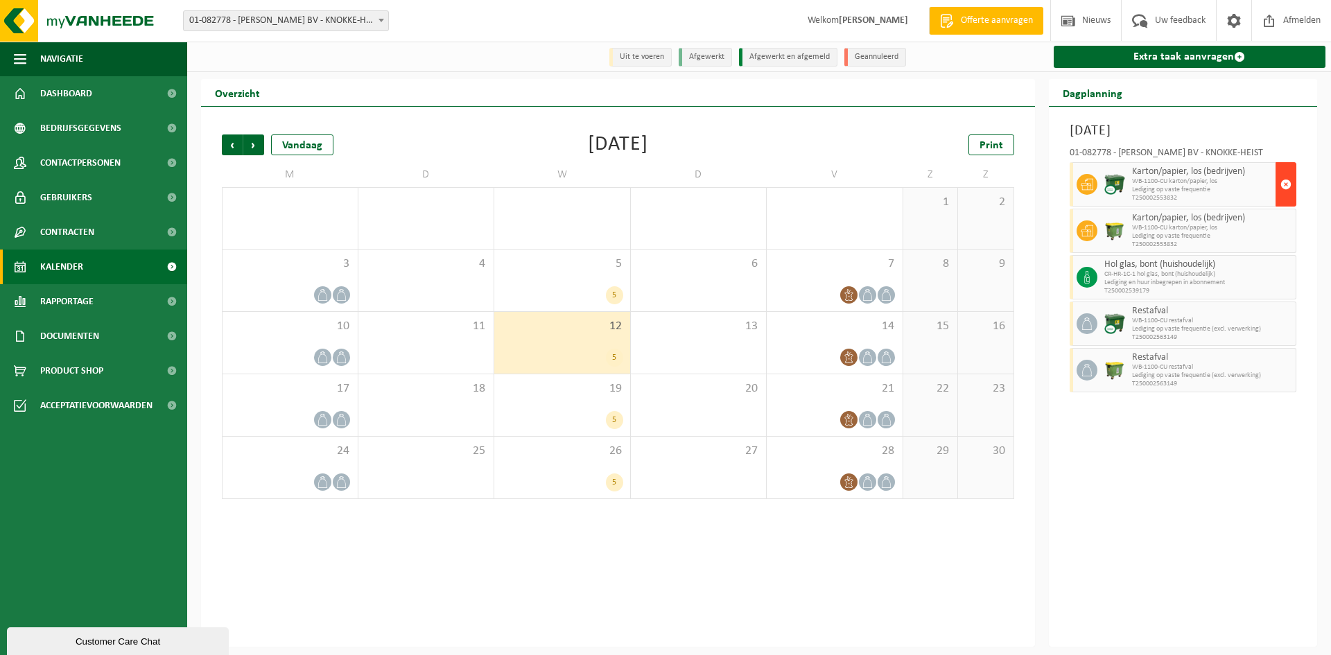
click at [1282, 187] on span "button" at bounding box center [1285, 185] width 11 height 28
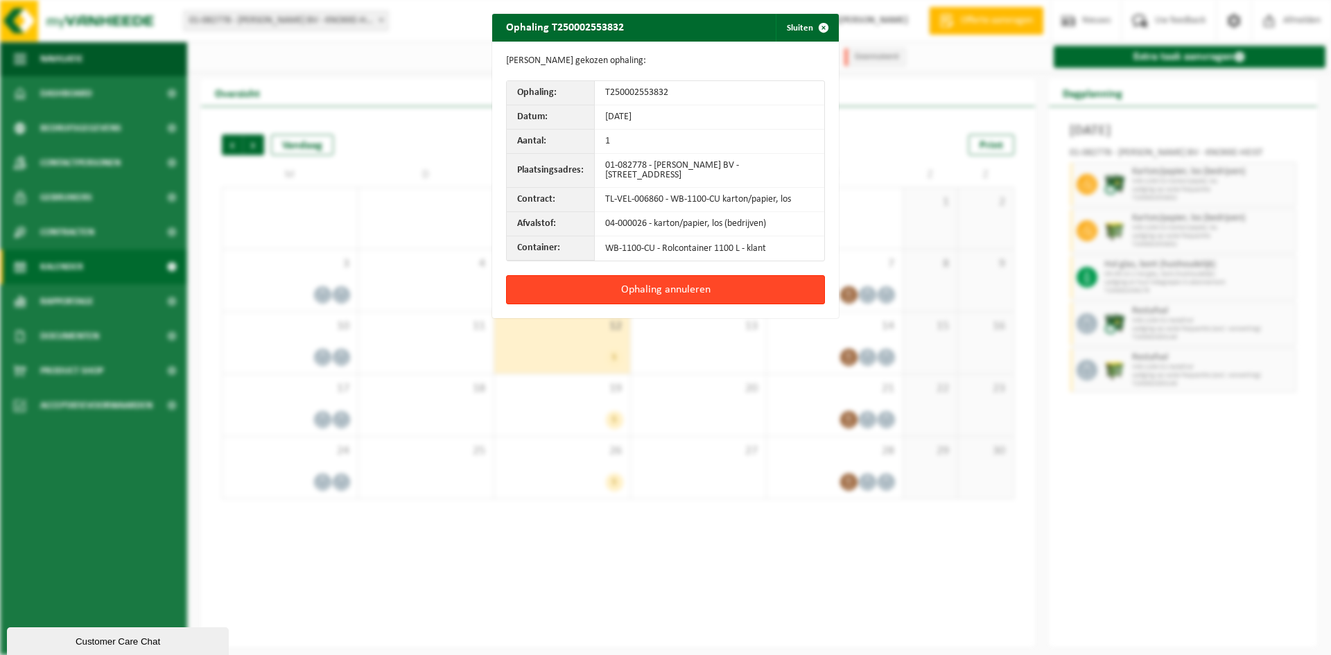
click at [690, 288] on button "Ophaling annuleren" at bounding box center [665, 289] width 319 height 29
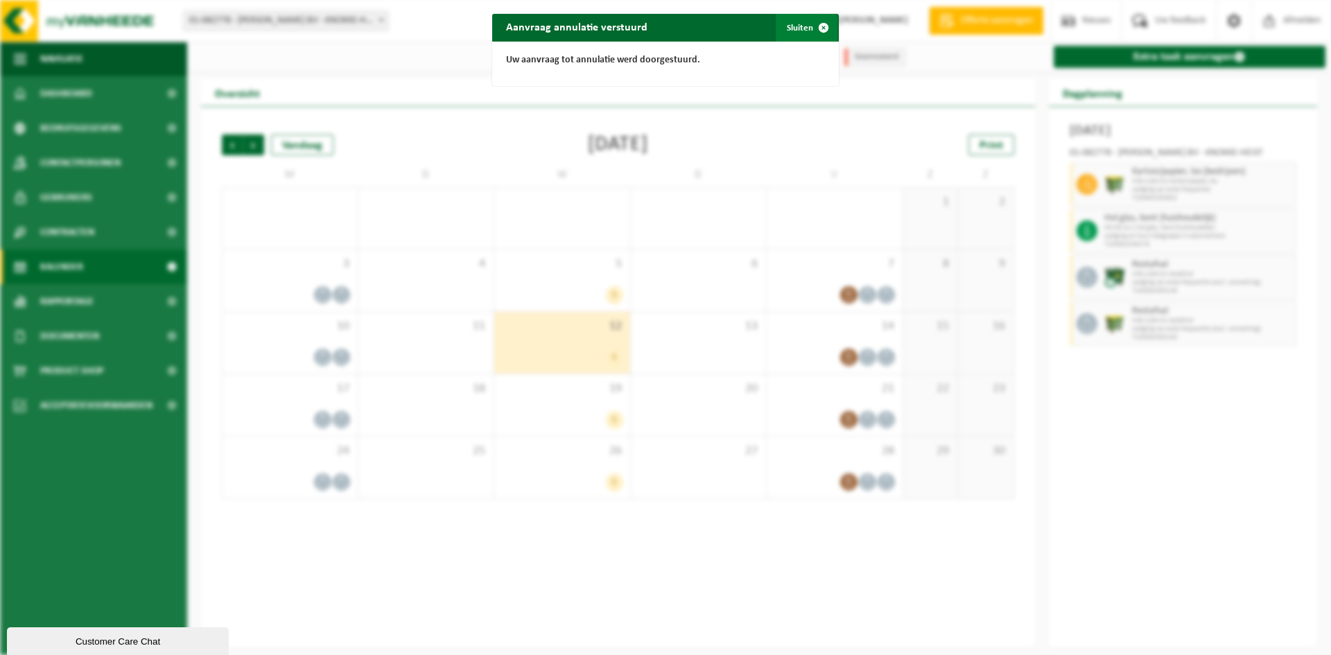
click at [810, 31] on span "button" at bounding box center [824, 28] width 28 height 28
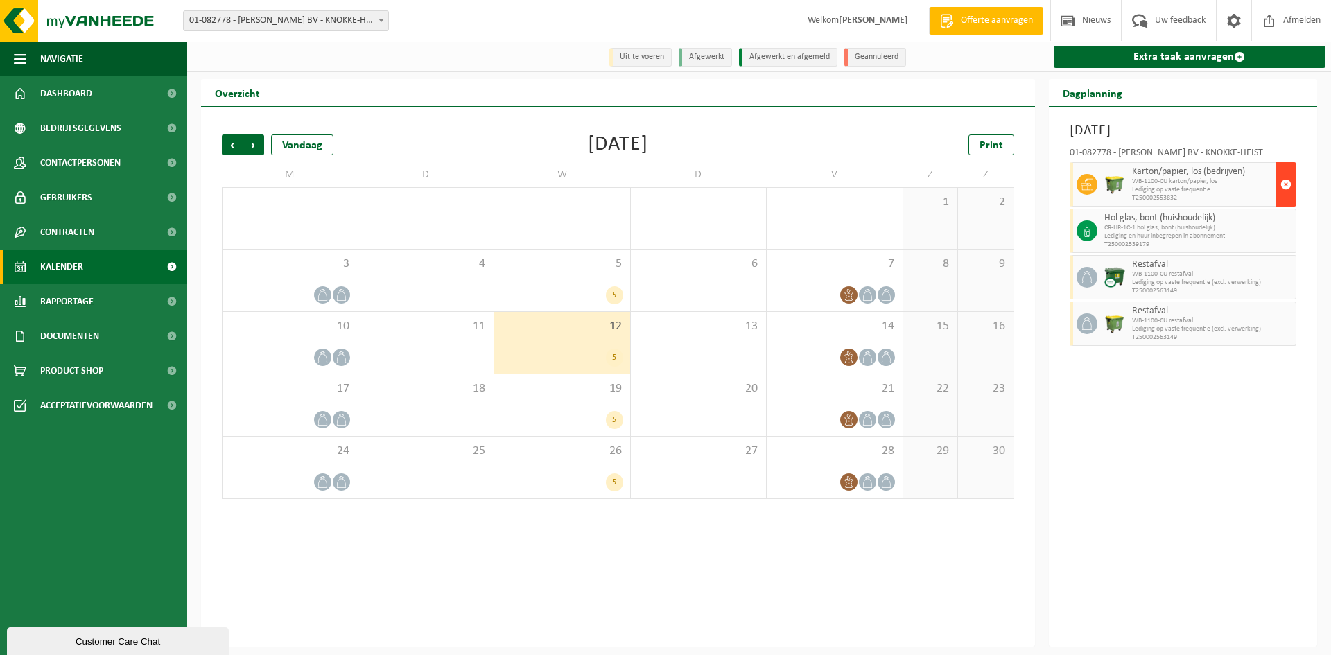
click at [1289, 187] on span "button" at bounding box center [1285, 185] width 11 height 28
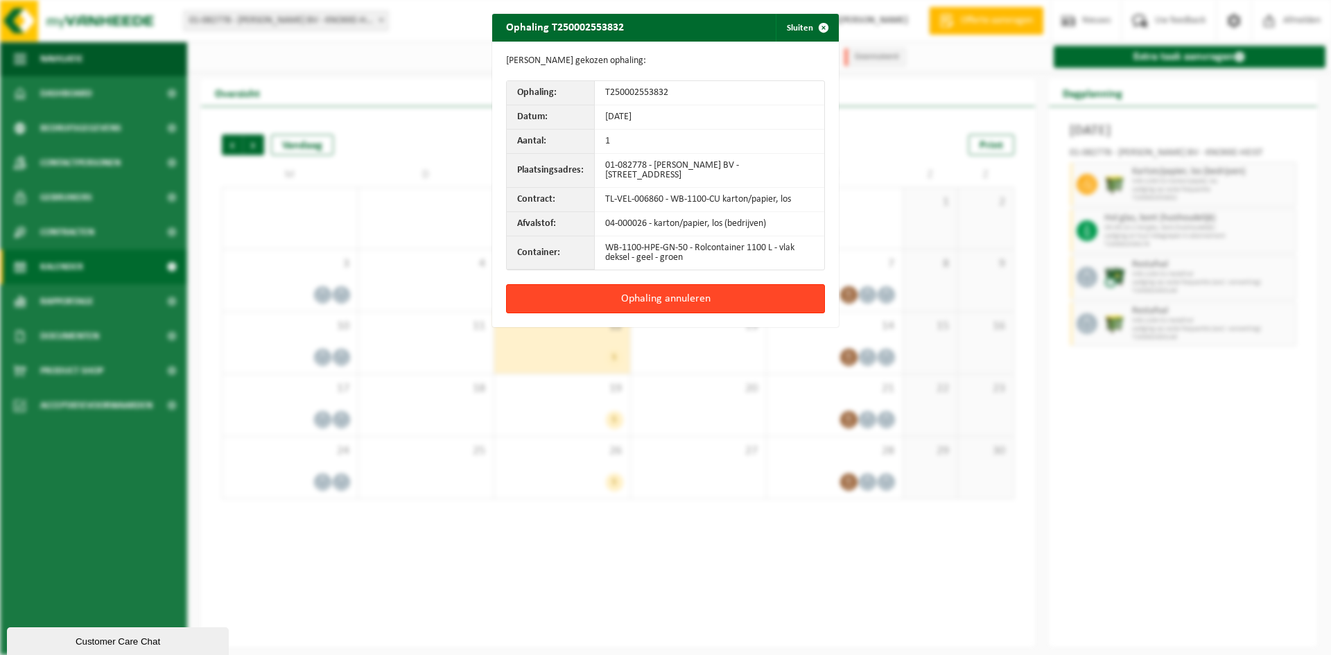
click at [746, 293] on button "Ophaling annuleren" at bounding box center [665, 298] width 319 height 29
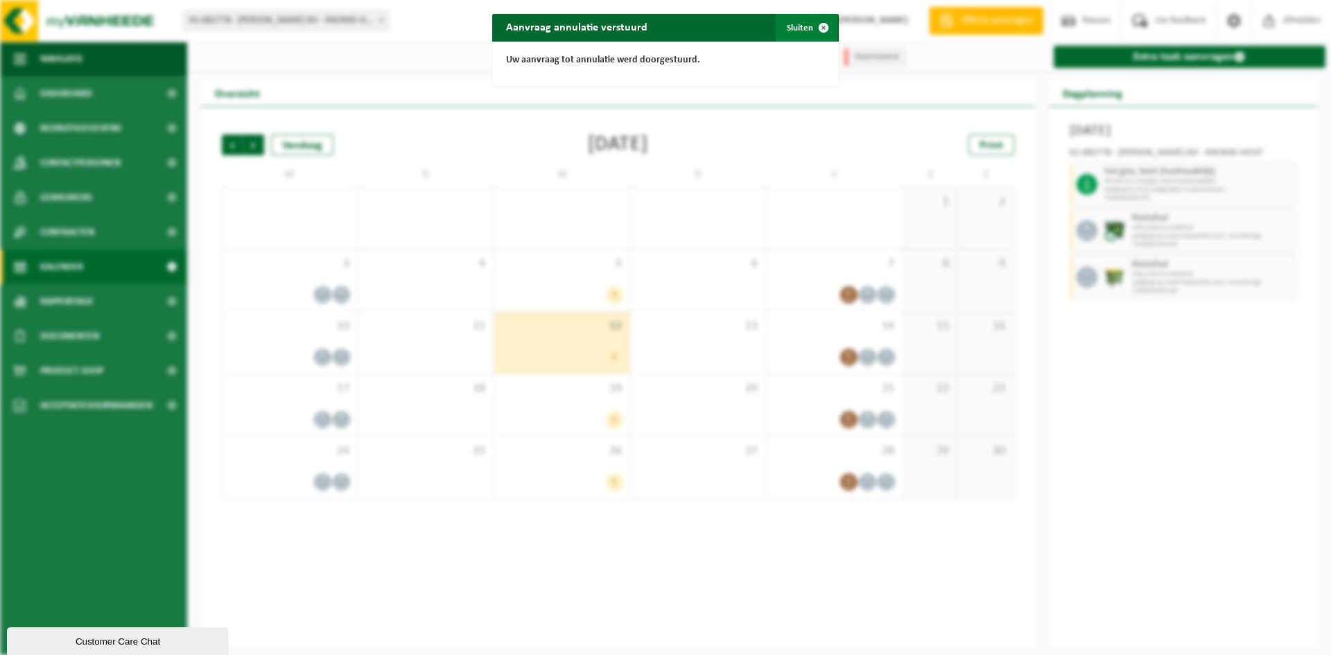
click at [813, 37] on span "button" at bounding box center [824, 28] width 28 height 28
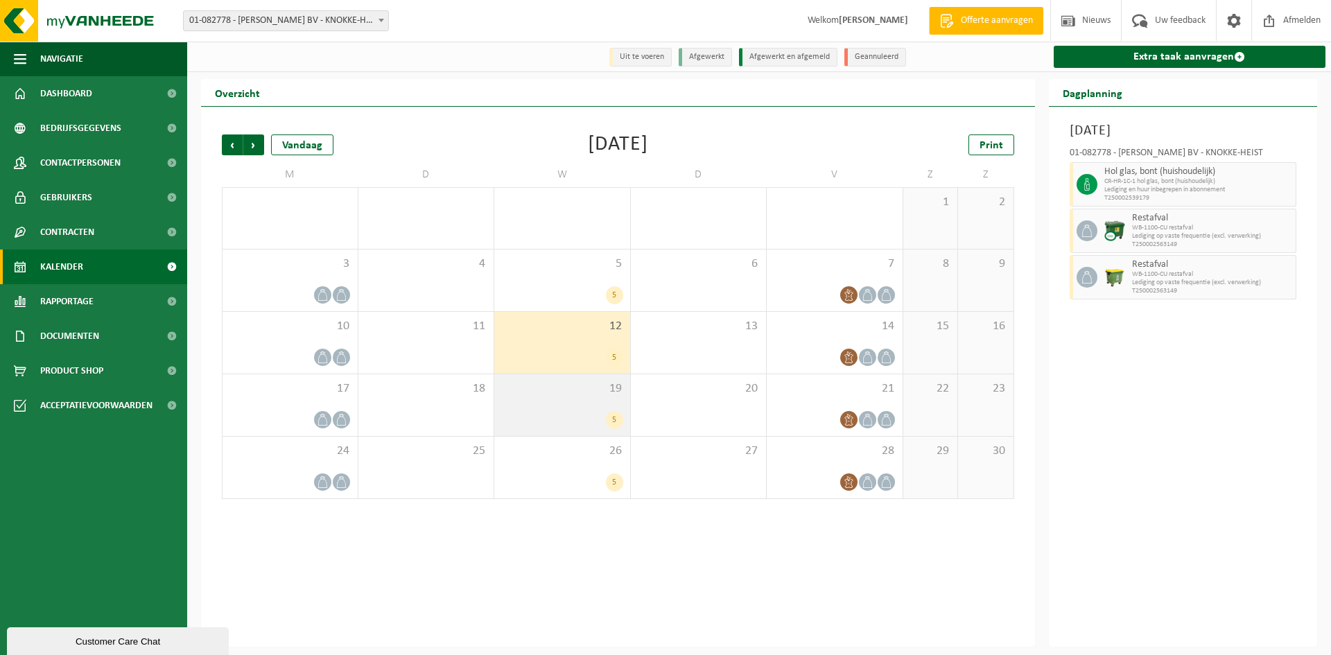
click at [597, 410] on div "19 5" at bounding box center [562, 405] width 136 height 62
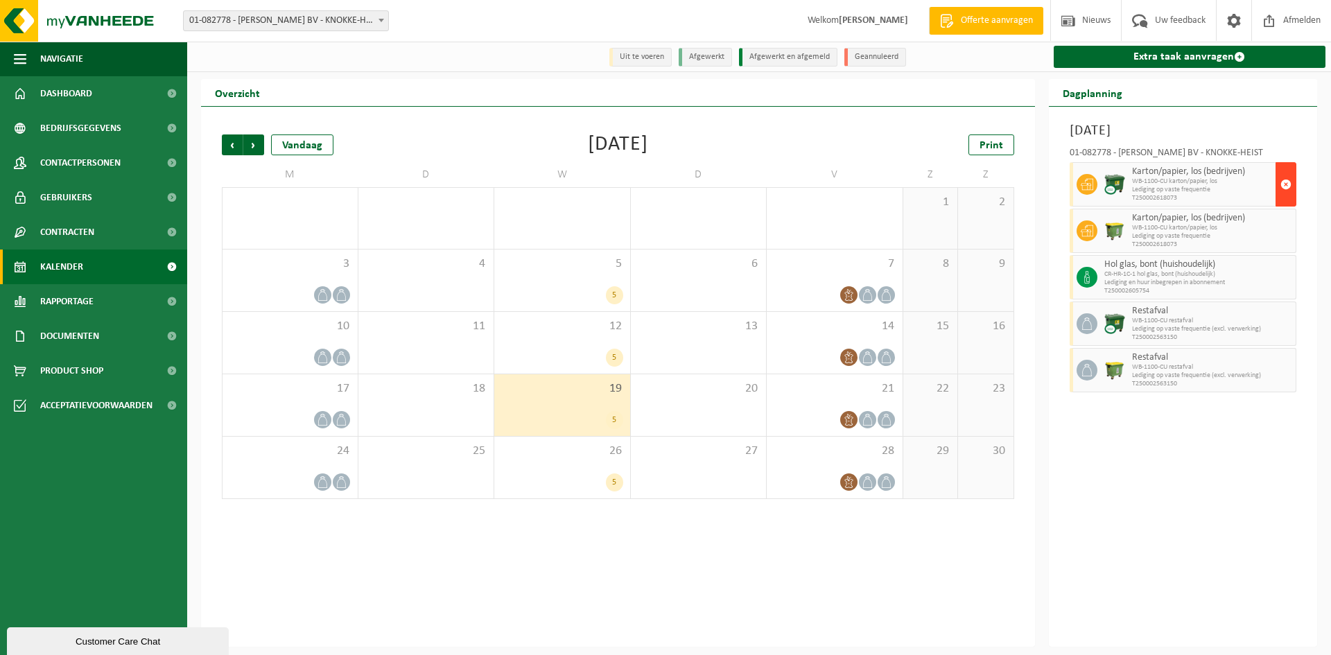
click at [1280, 198] on span "button" at bounding box center [1285, 185] width 11 height 28
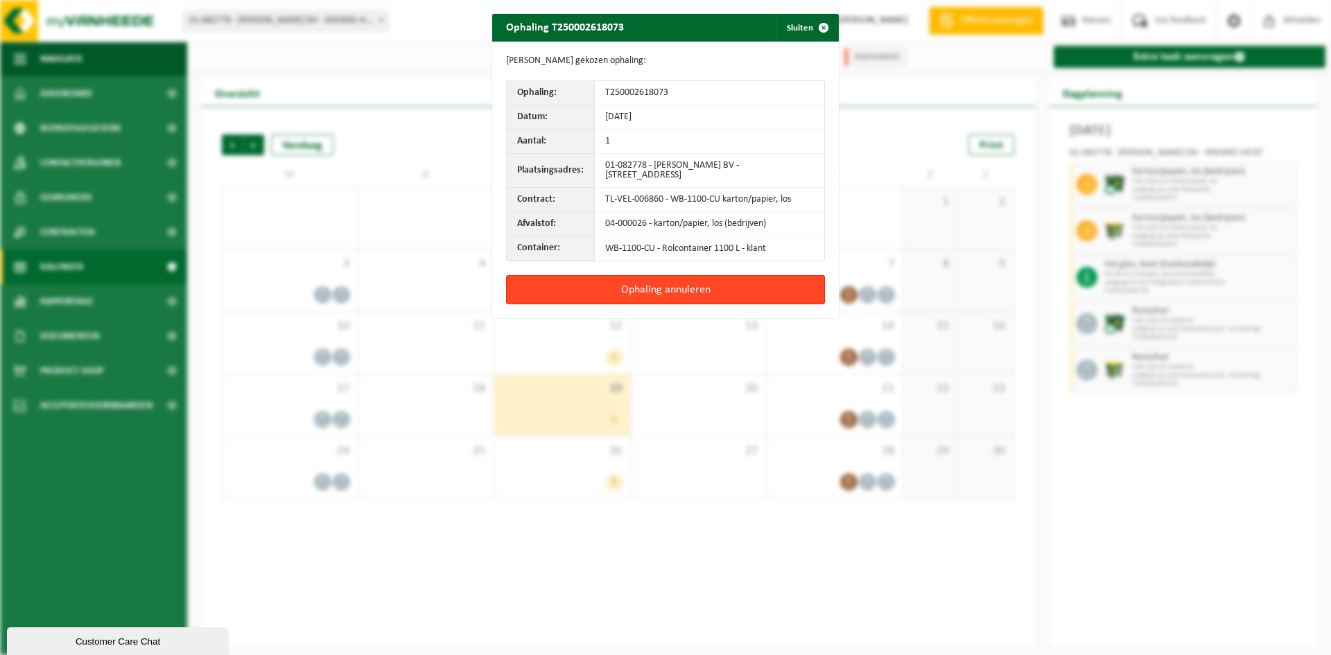
click at [746, 291] on button "Ophaling annuleren" at bounding box center [665, 289] width 319 height 29
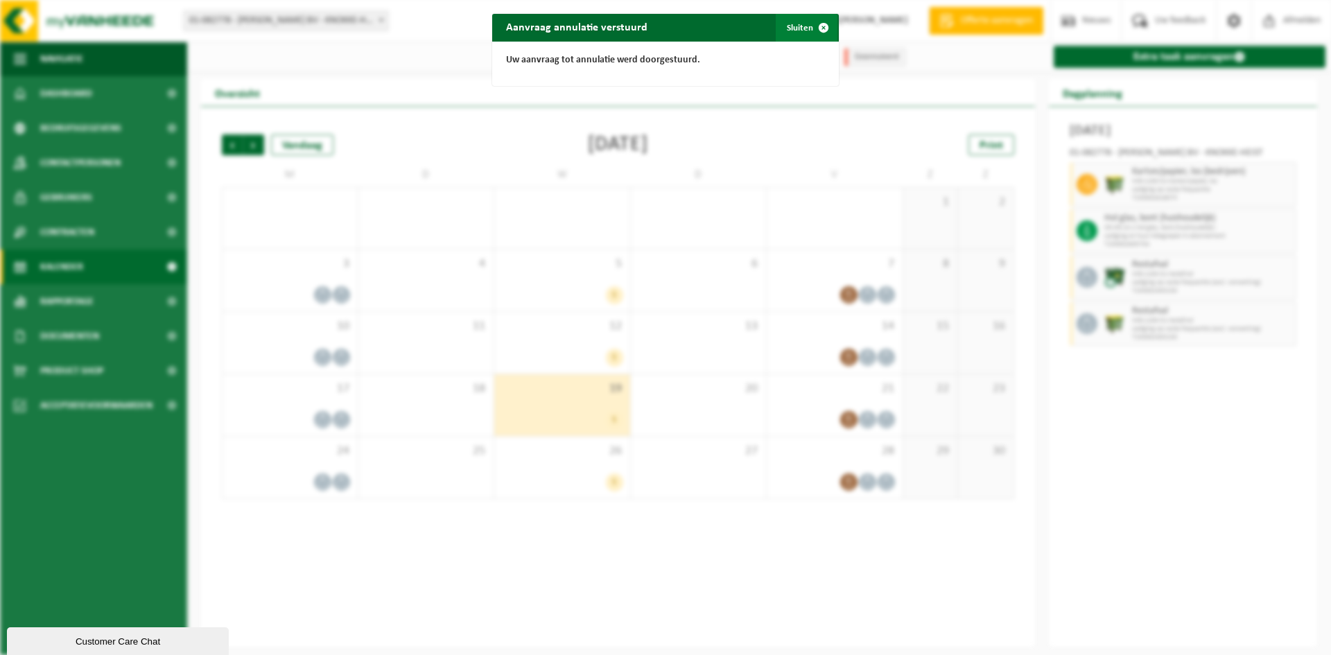
click at [800, 26] on button "Sluiten" at bounding box center [807, 28] width 62 height 28
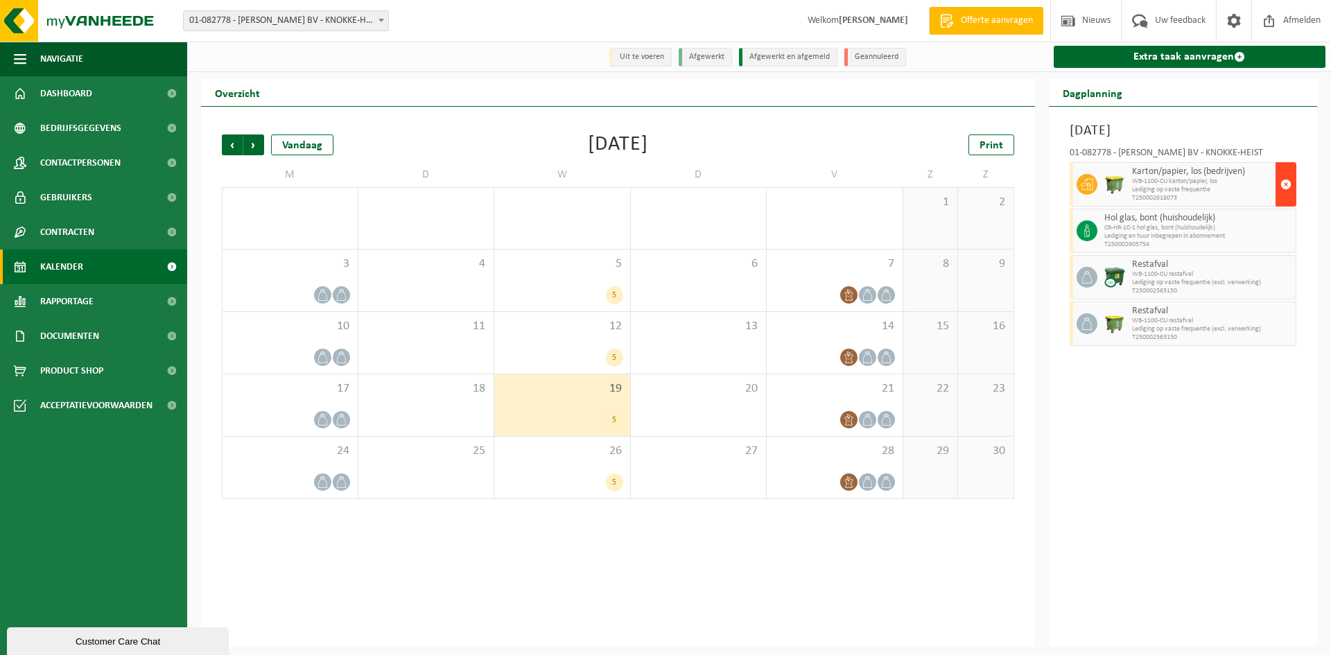
click at [1286, 180] on span "button" at bounding box center [1285, 185] width 11 height 28
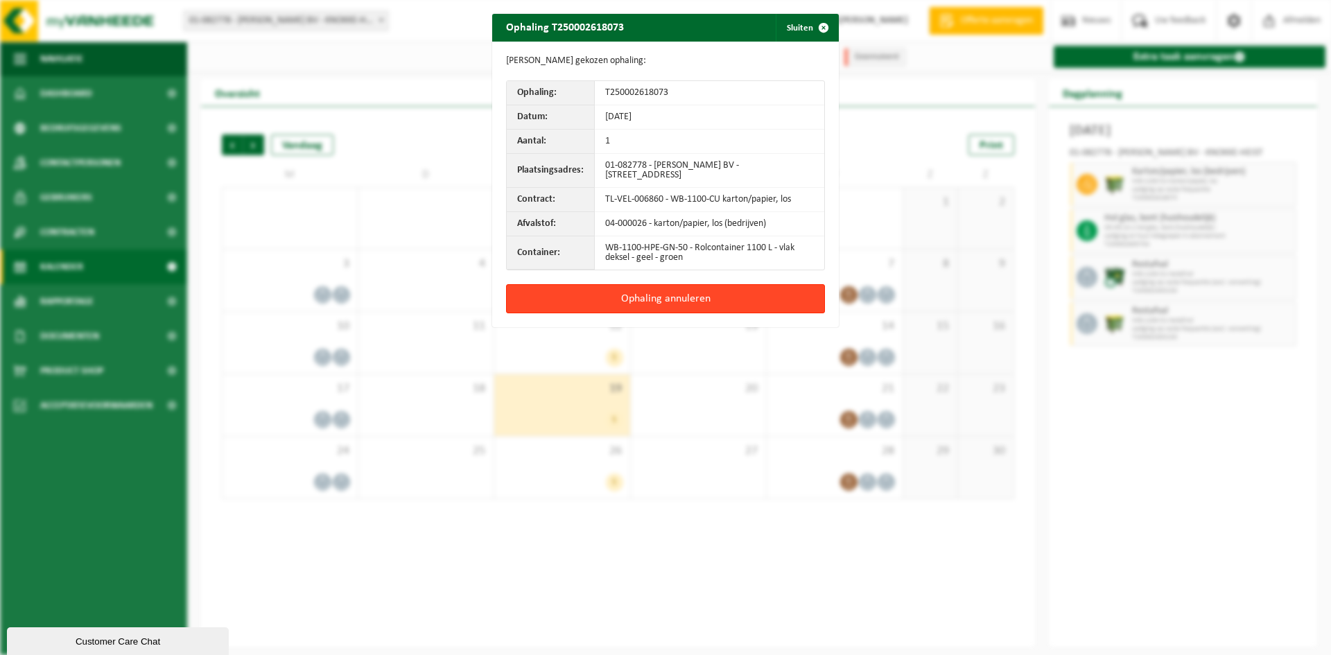
click at [736, 300] on button "Ophaling annuleren" at bounding box center [665, 298] width 319 height 29
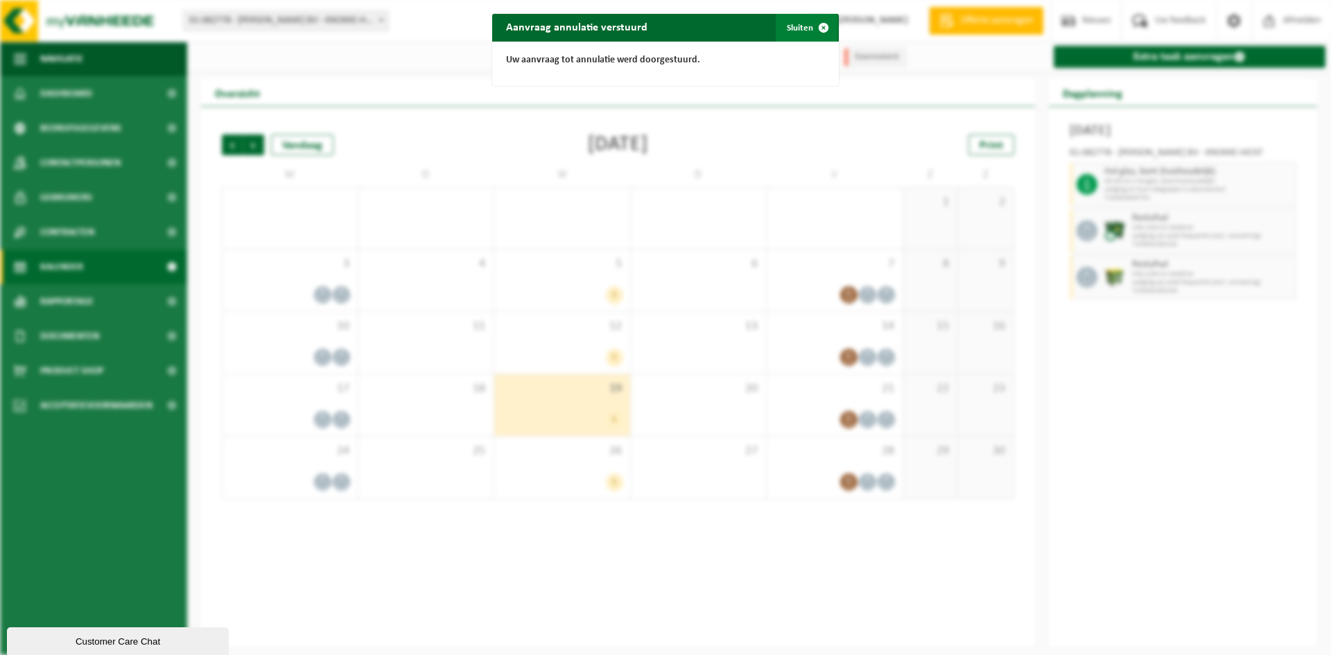
click at [798, 33] on button "Sluiten" at bounding box center [807, 28] width 62 height 28
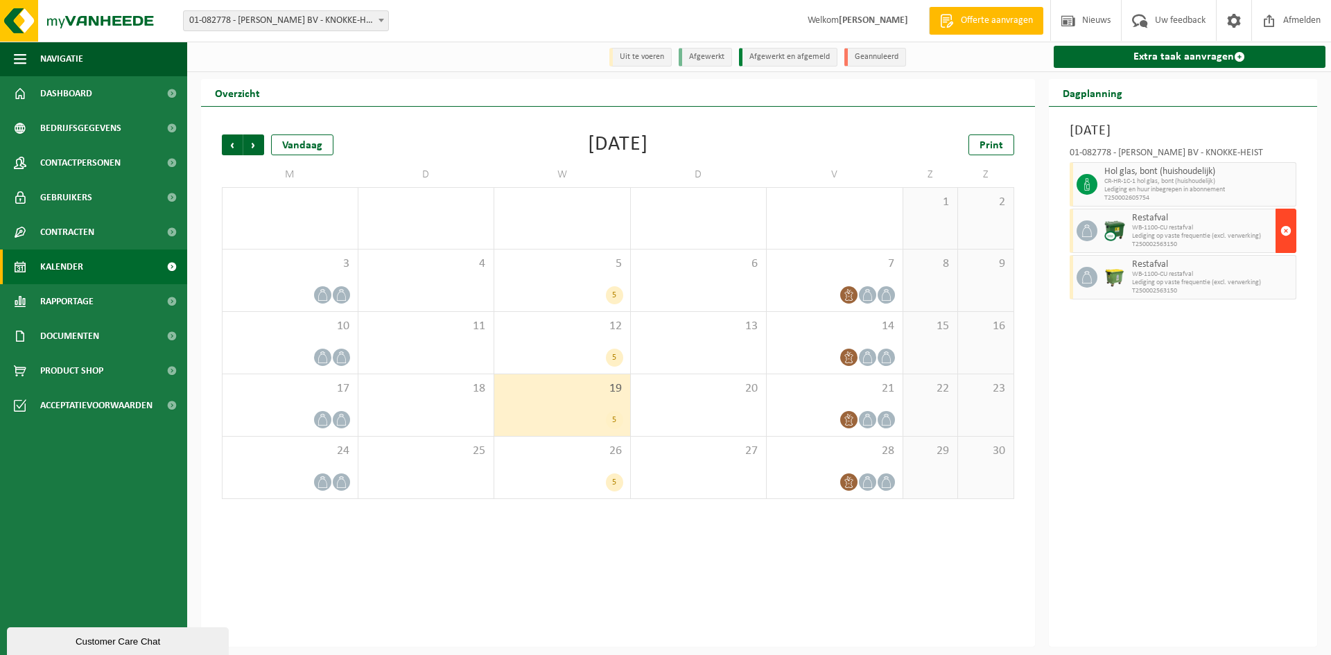
click at [1284, 239] on span "button" at bounding box center [1285, 231] width 11 height 28
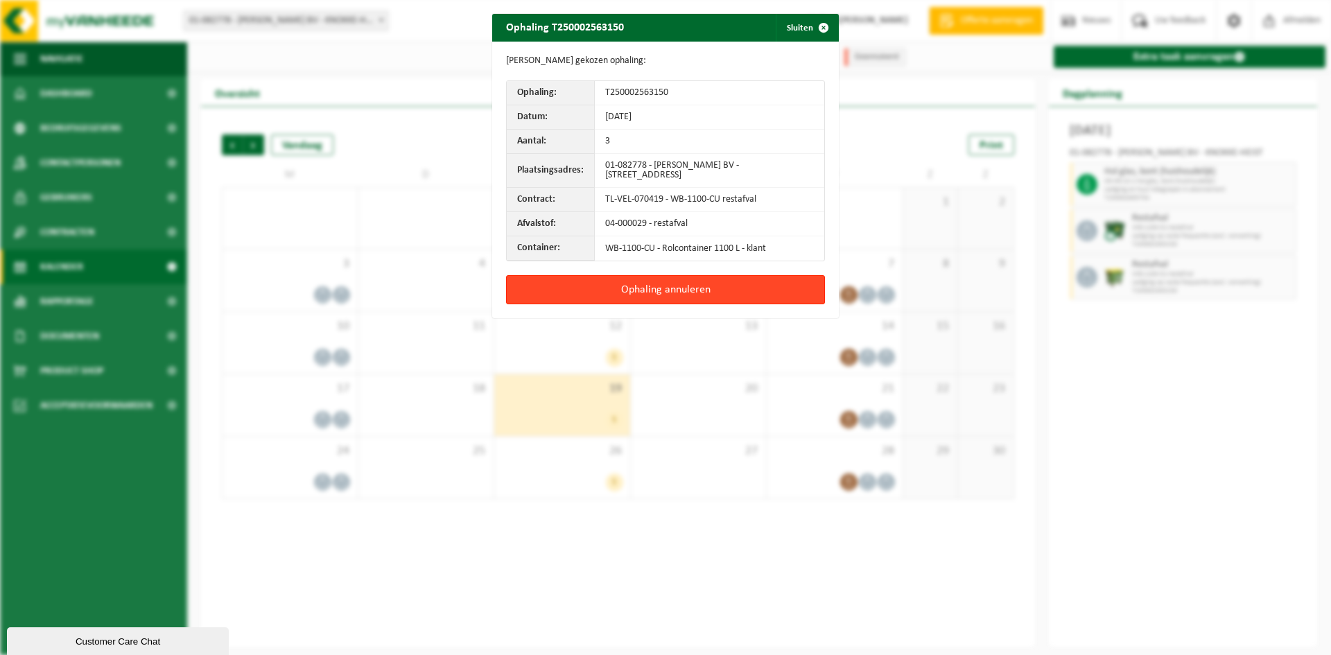
click at [742, 290] on button "Ophaling annuleren" at bounding box center [665, 289] width 319 height 29
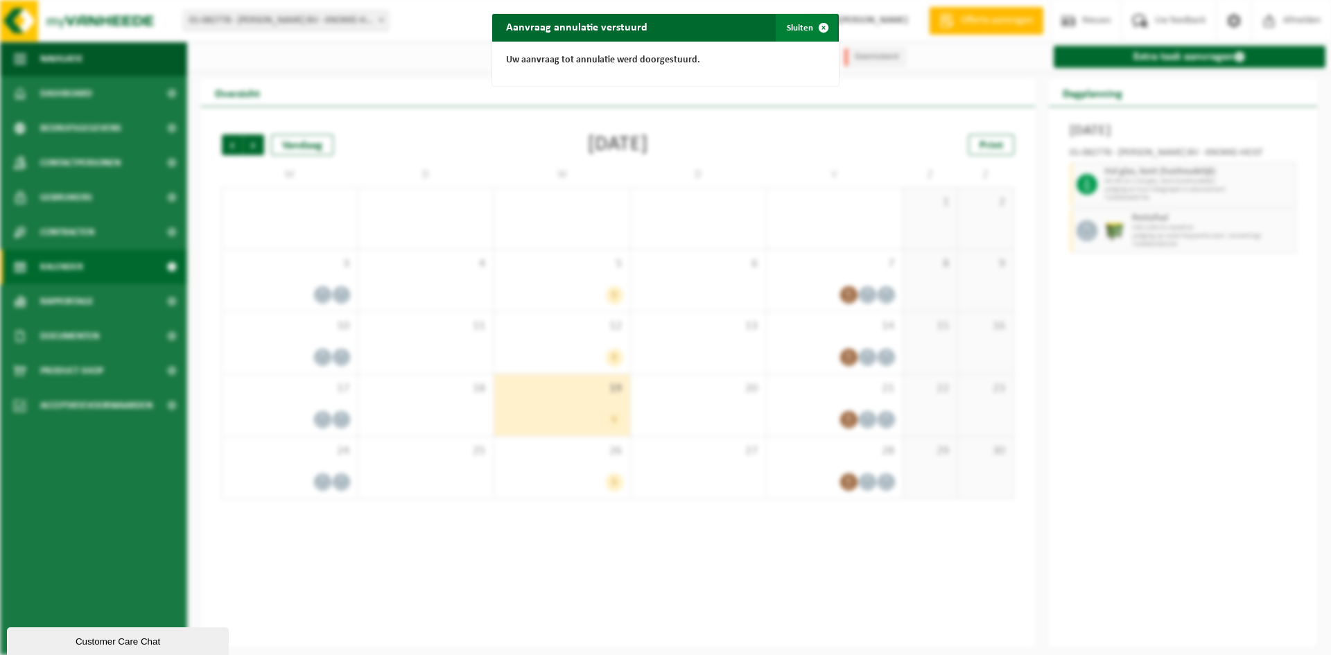
click at [814, 28] on span "button" at bounding box center [824, 28] width 28 height 28
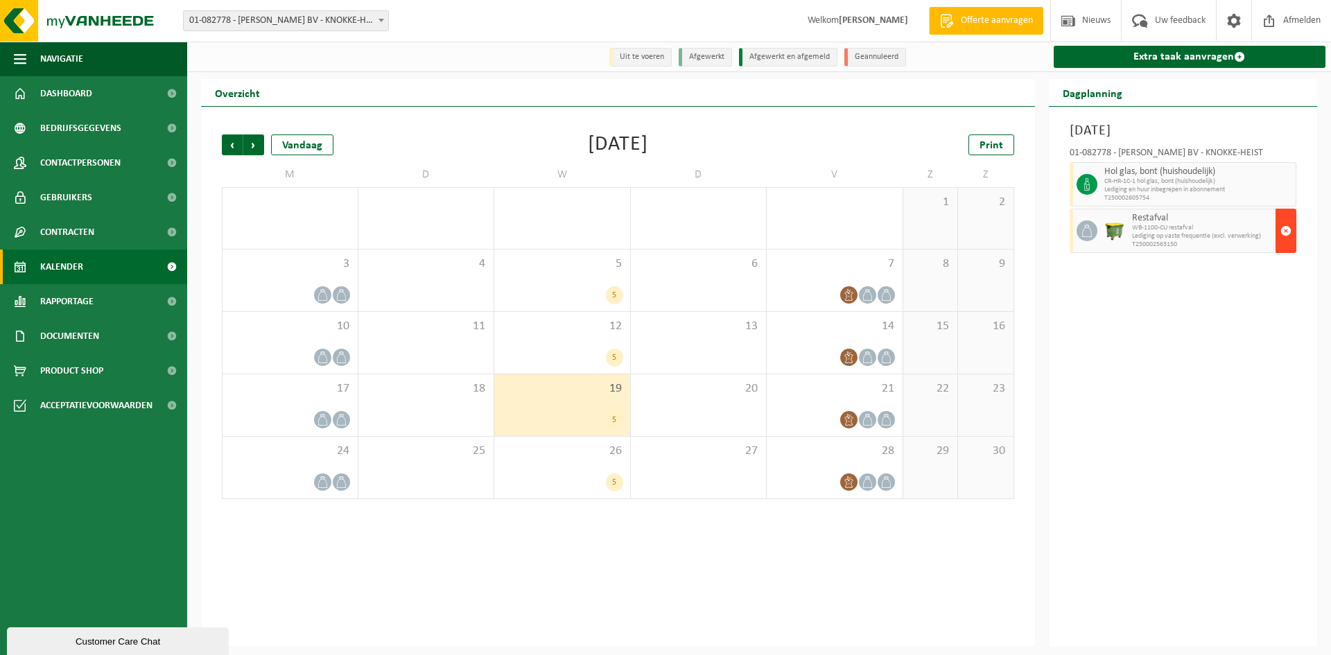
click at [1293, 229] on button "button" at bounding box center [1285, 231] width 21 height 44
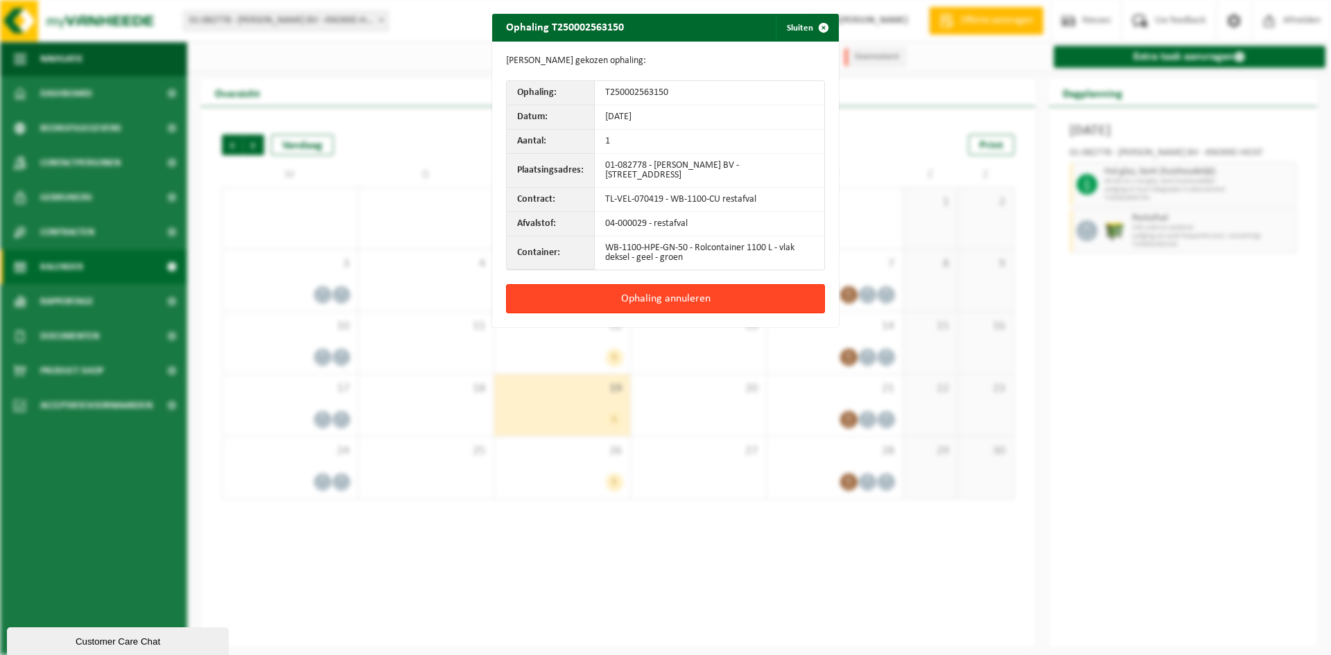
click at [766, 295] on button "Ophaling annuleren" at bounding box center [665, 298] width 319 height 29
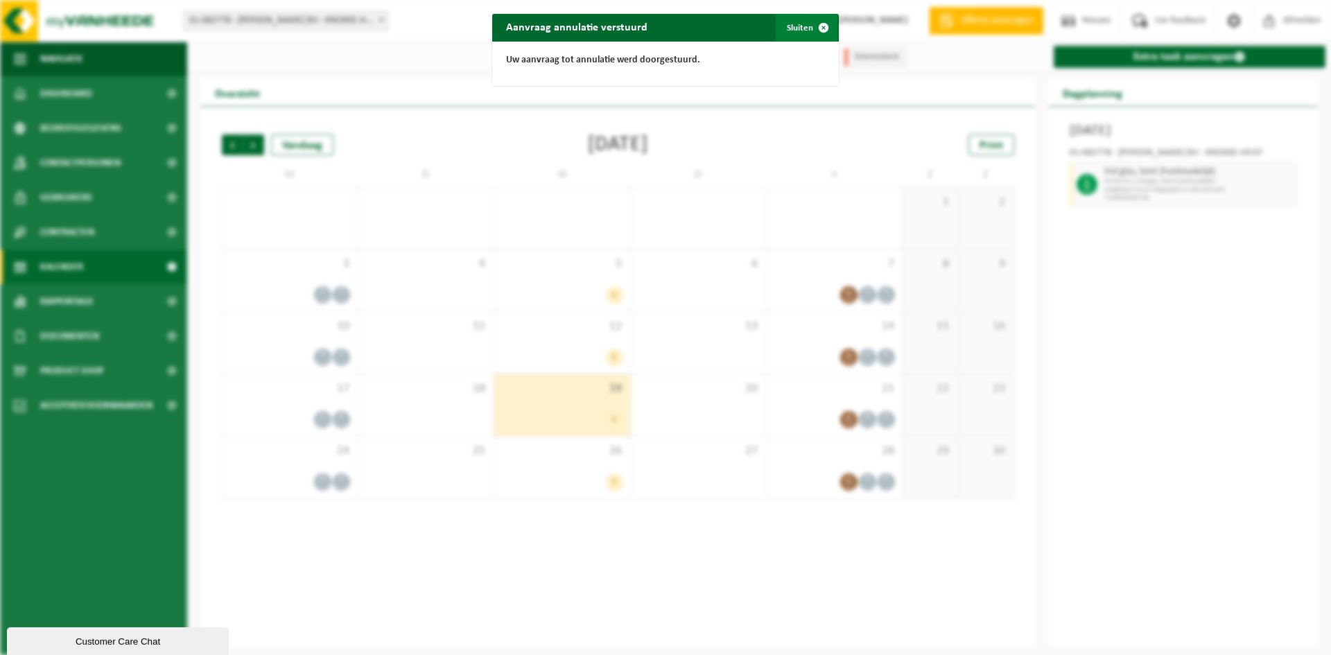
click at [812, 24] on span "button" at bounding box center [824, 28] width 28 height 28
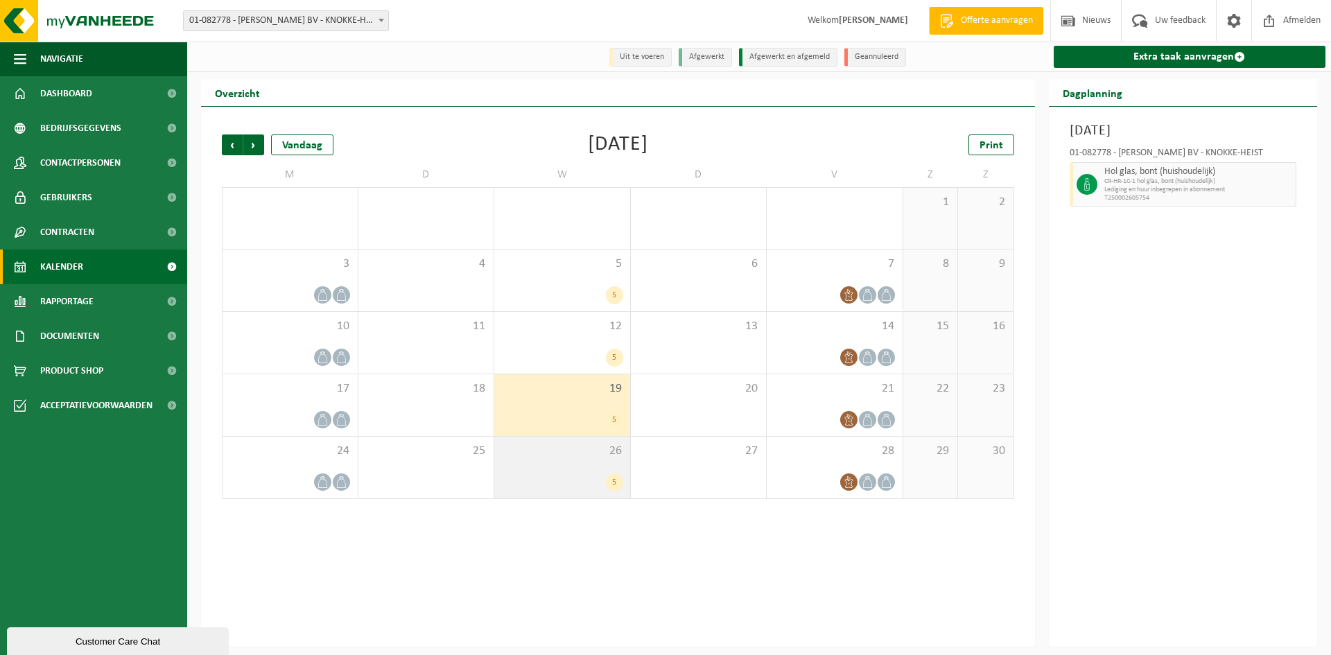
click at [569, 469] on div "26 5" at bounding box center [562, 468] width 136 height 62
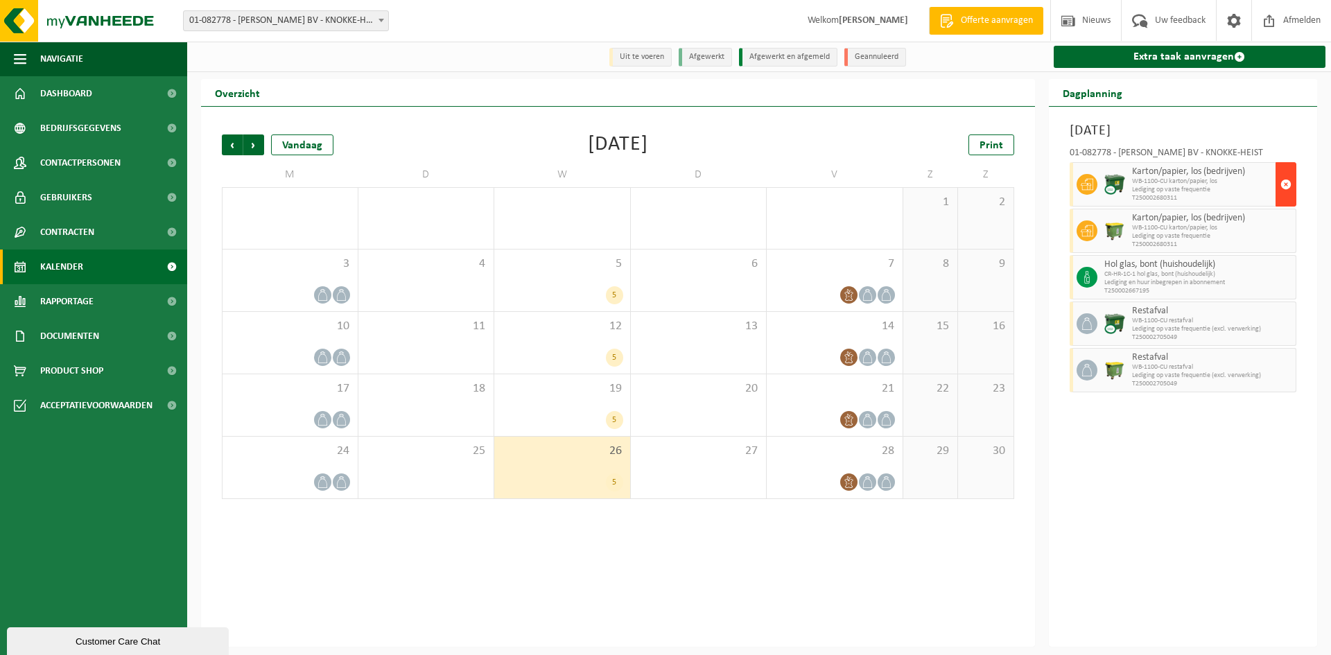
click at [1287, 184] on span "button" at bounding box center [1285, 185] width 11 height 28
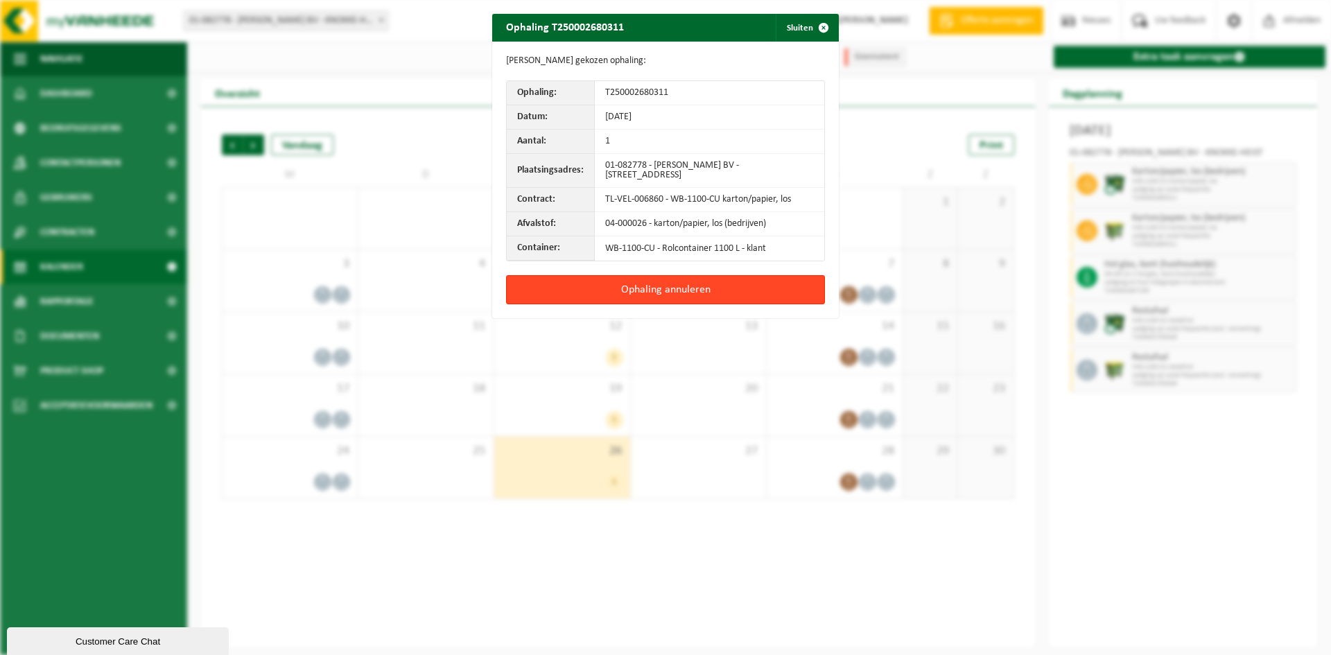
click at [625, 295] on button "Ophaling annuleren" at bounding box center [665, 289] width 319 height 29
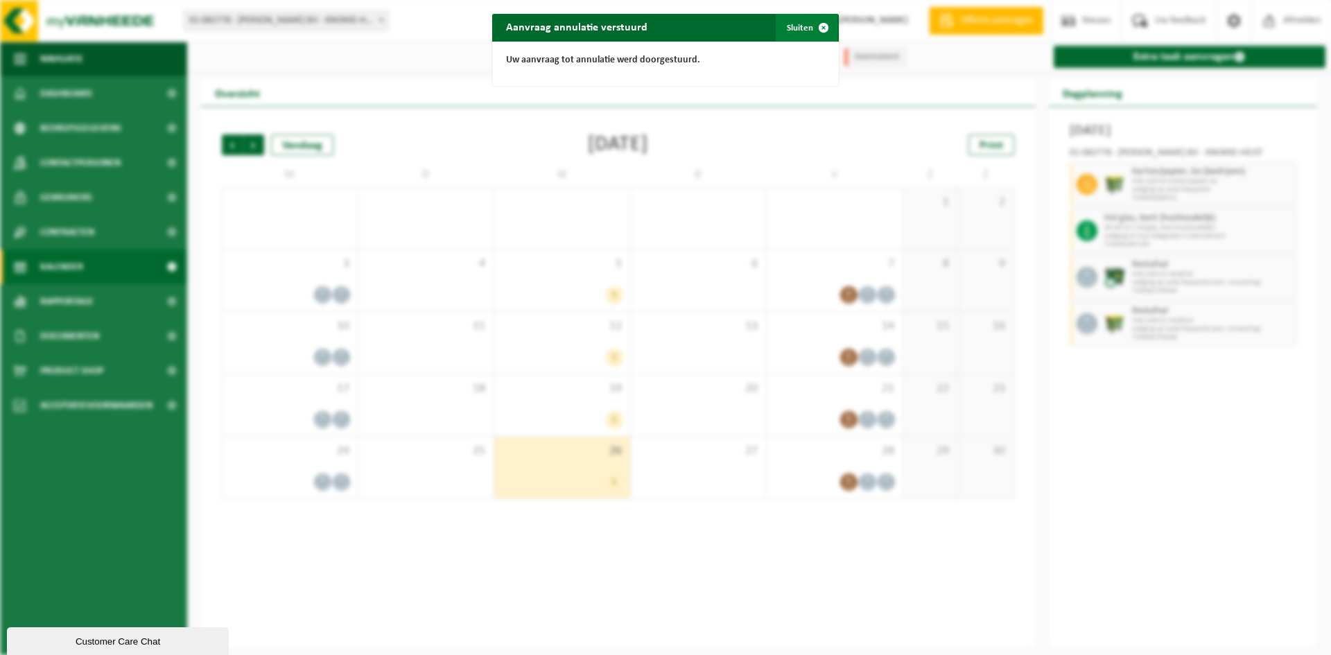
click at [798, 30] on button "Sluiten" at bounding box center [807, 28] width 62 height 28
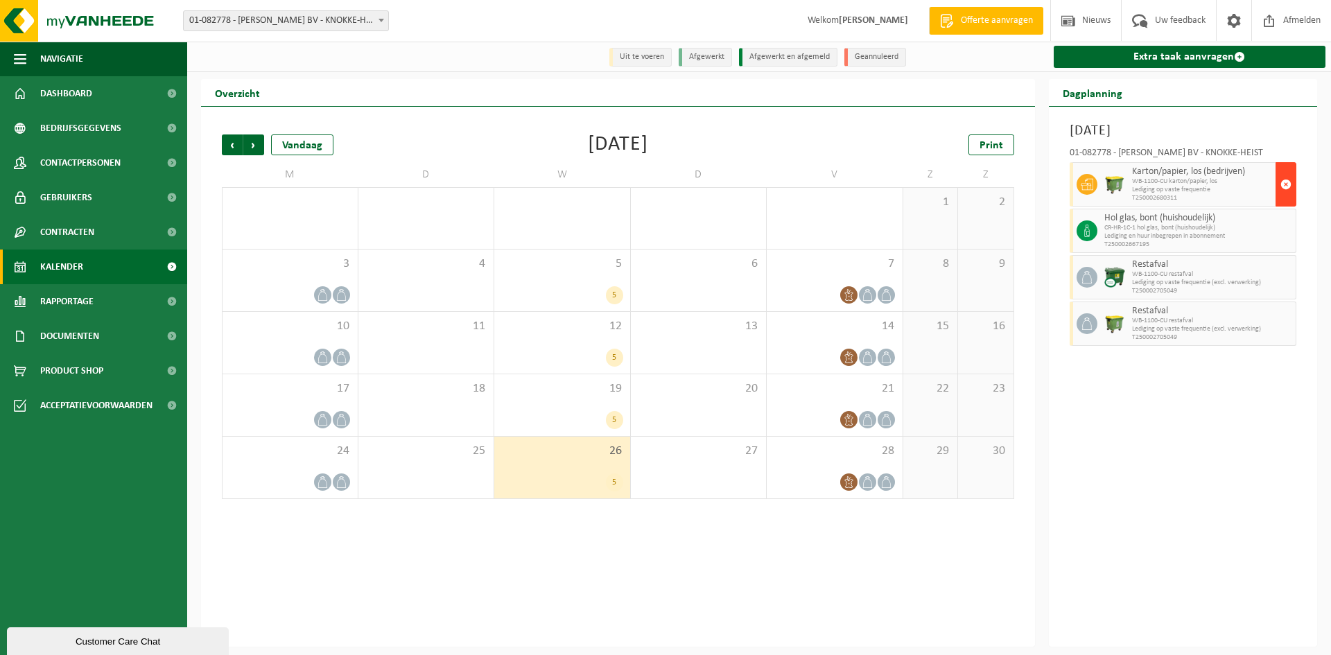
click at [1291, 188] on button "button" at bounding box center [1285, 184] width 21 height 44
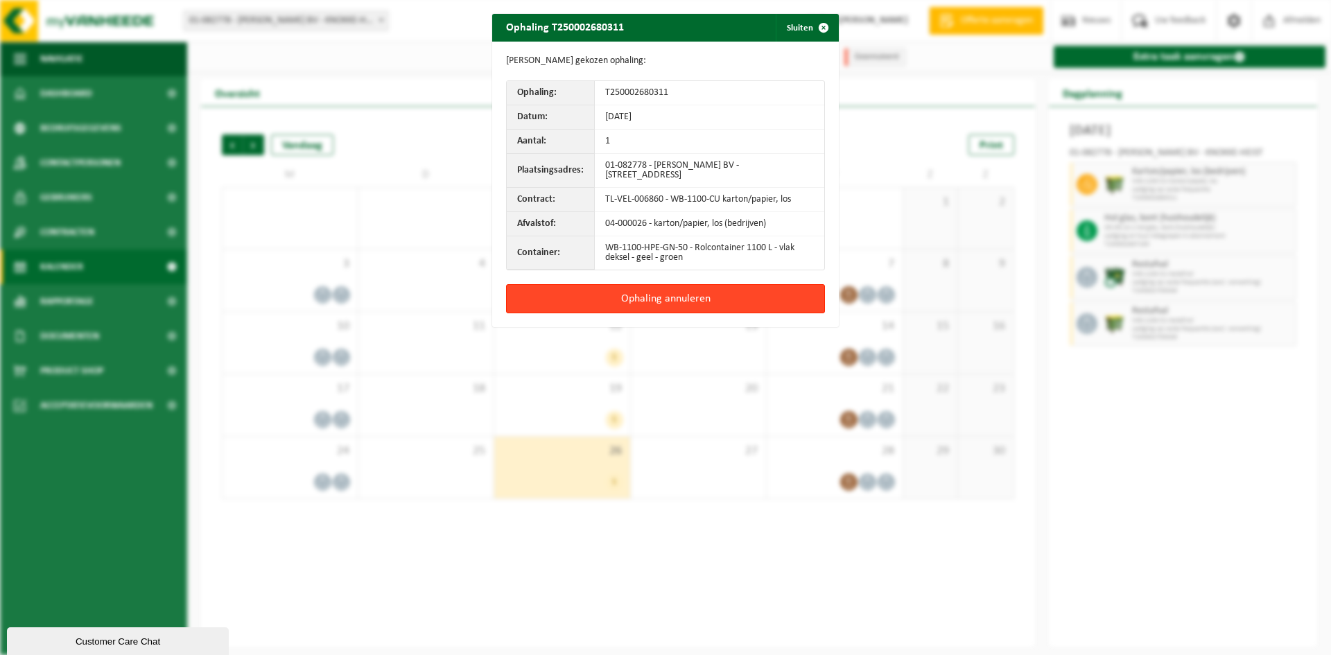
click at [637, 302] on button "Ophaling annuleren" at bounding box center [665, 298] width 319 height 29
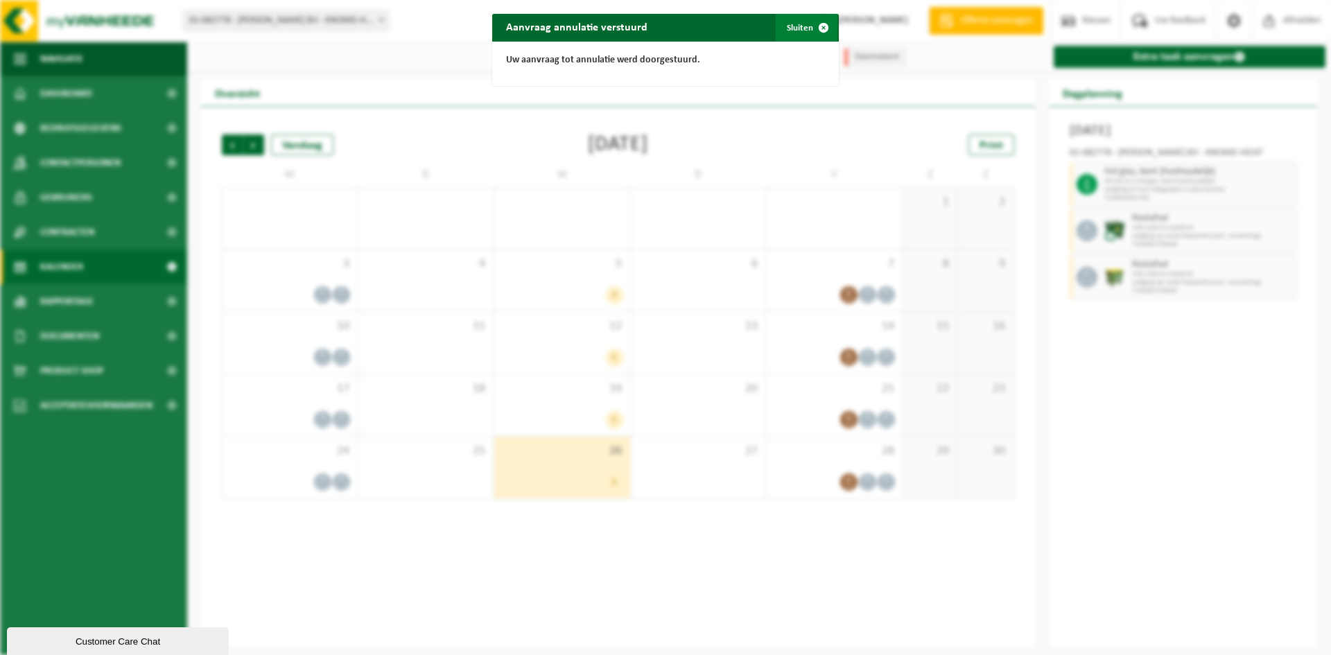
click at [810, 29] on span "button" at bounding box center [824, 28] width 28 height 28
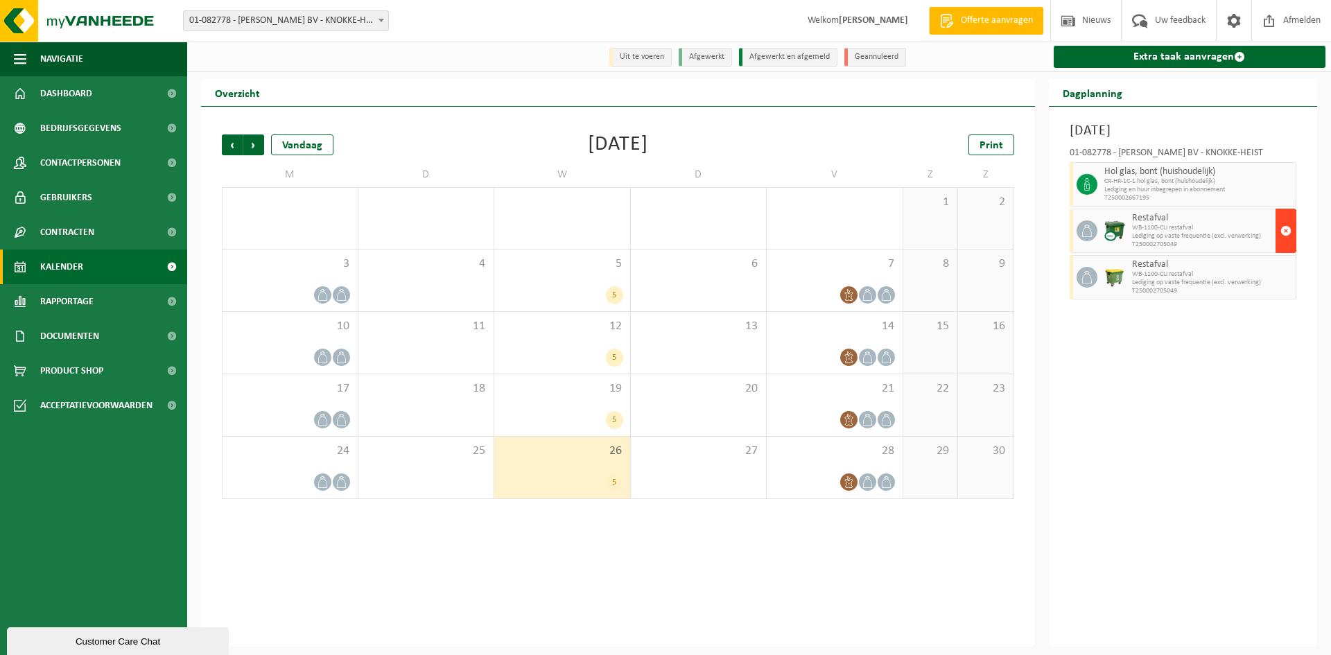
click at [1290, 241] on span "button" at bounding box center [1285, 231] width 11 height 28
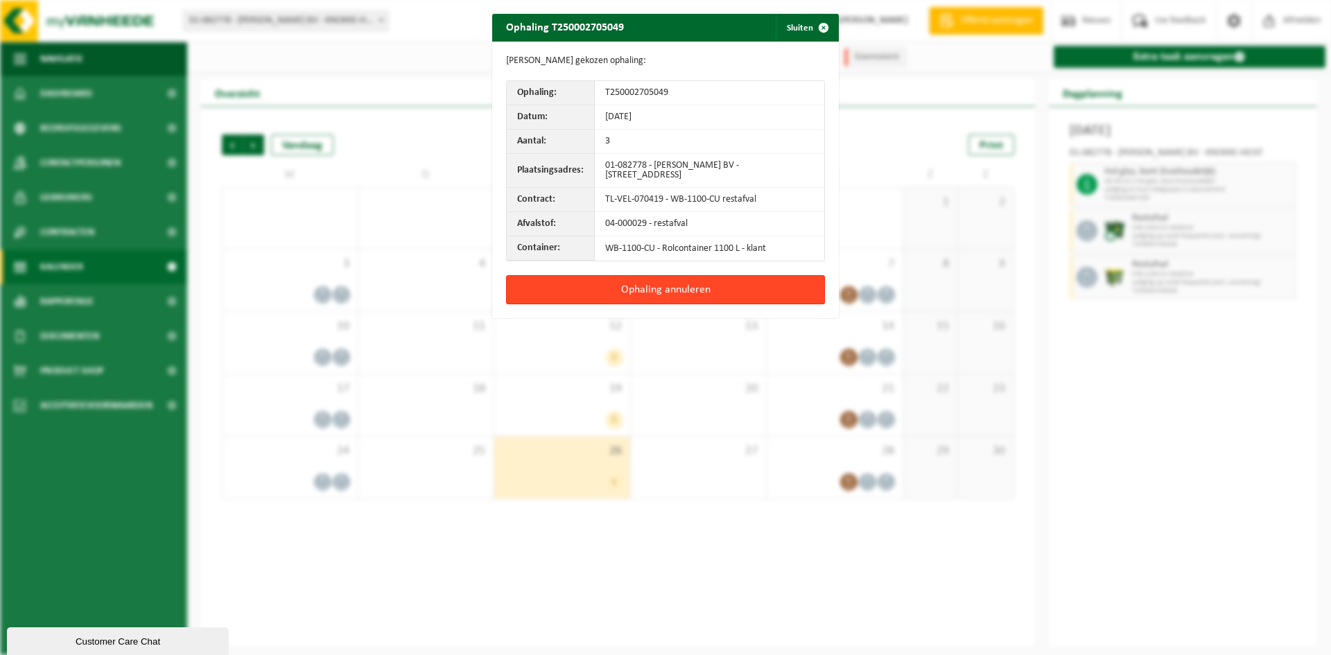
click at [777, 293] on button "Ophaling annuleren" at bounding box center [665, 289] width 319 height 29
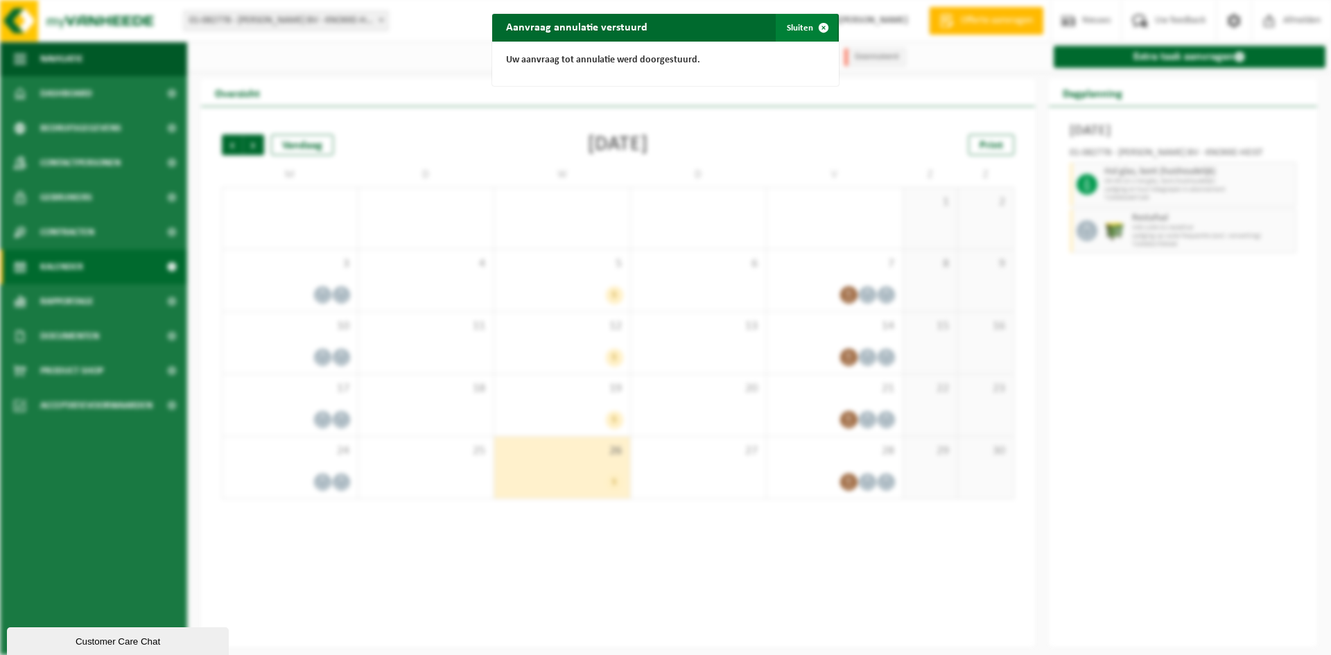
click at [794, 36] on button "Sluiten" at bounding box center [807, 28] width 62 height 28
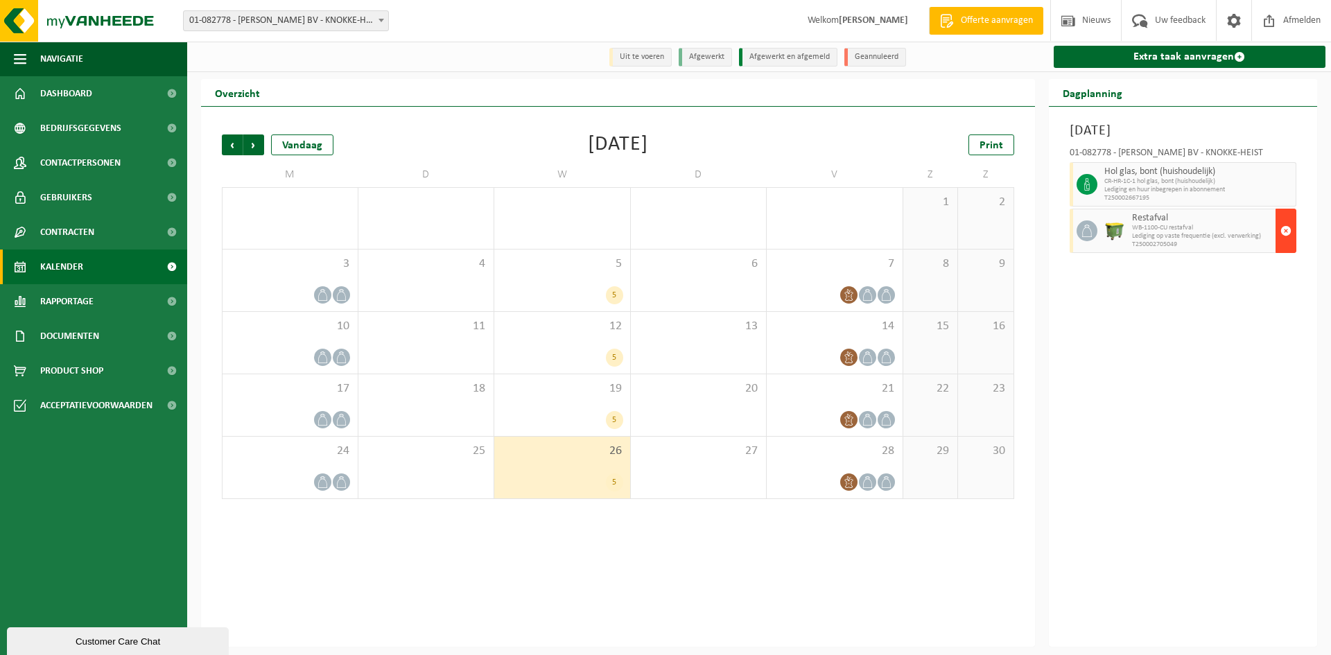
click at [1288, 236] on span "button" at bounding box center [1285, 231] width 11 height 28
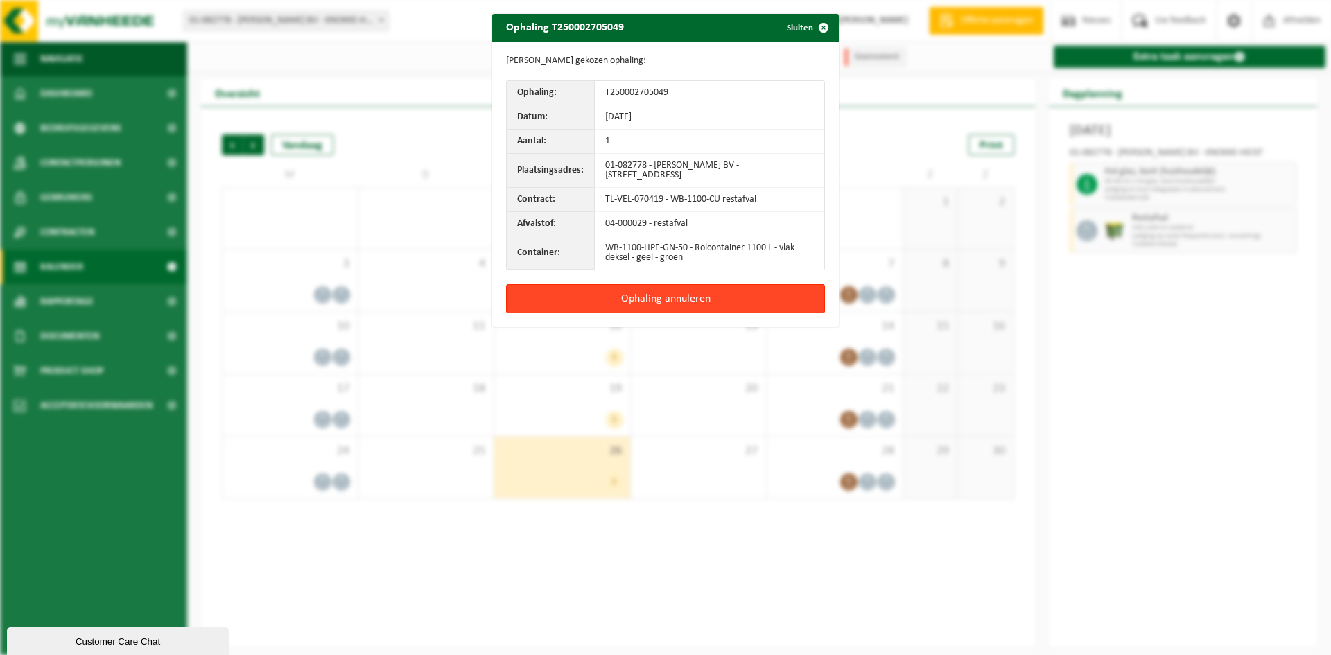
click at [767, 302] on button "Ophaling annuleren" at bounding box center [665, 298] width 319 height 29
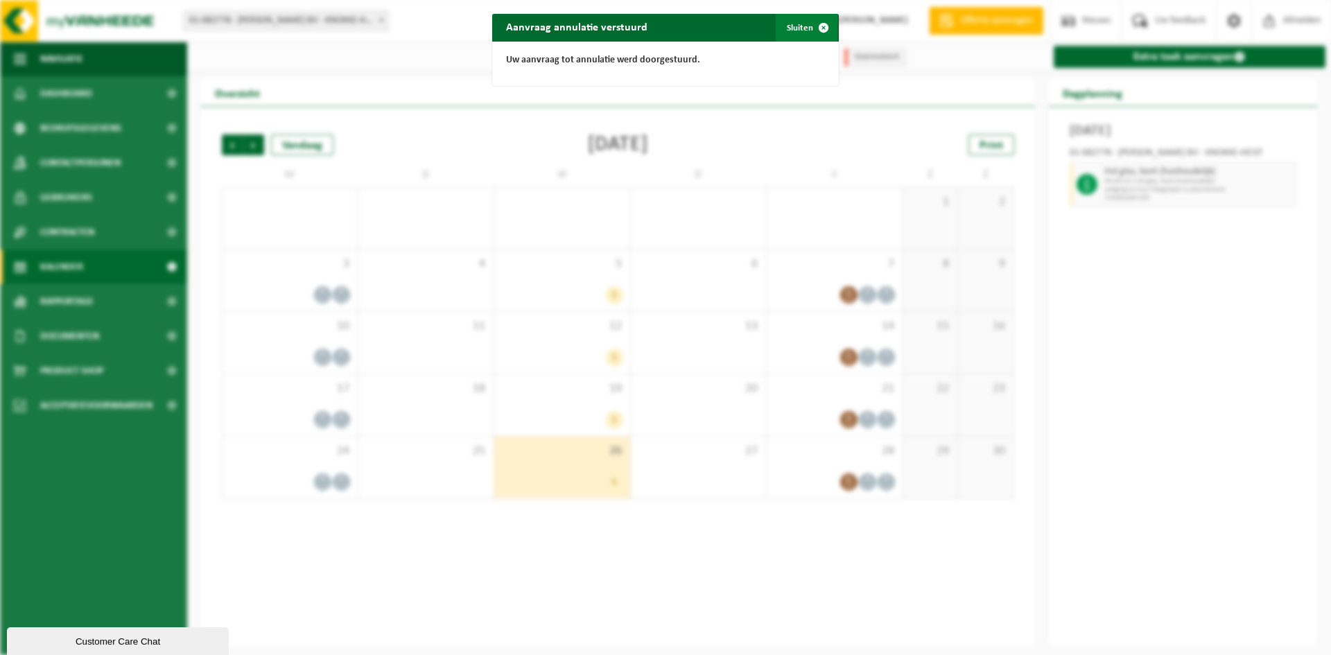
click at [803, 29] on button "Sluiten" at bounding box center [807, 28] width 62 height 28
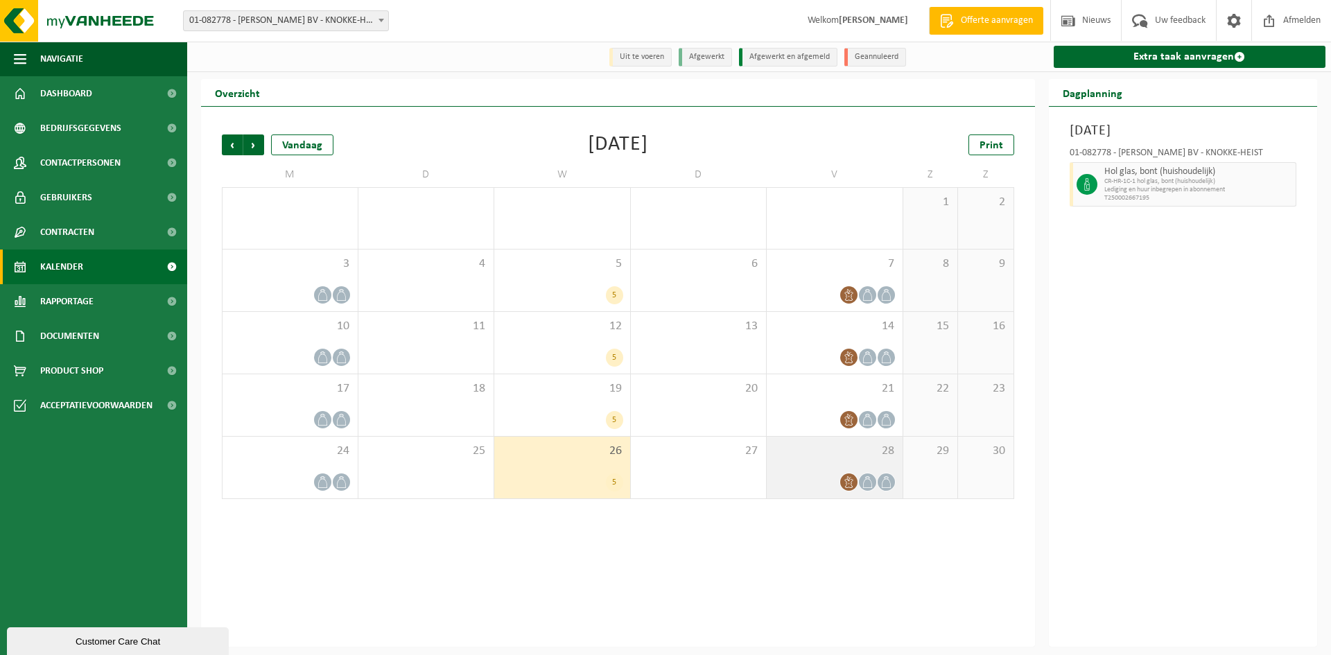
click at [863, 483] on icon at bounding box center [868, 482] width 12 height 12
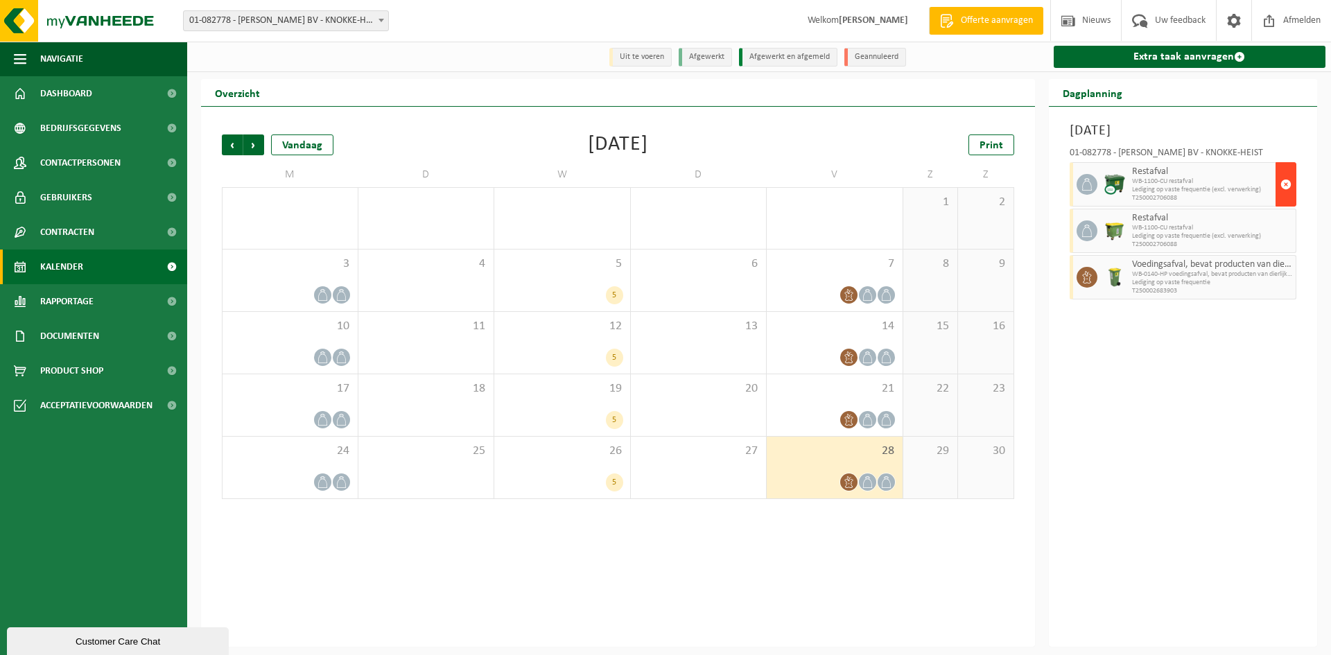
click at [1281, 200] on button "button" at bounding box center [1285, 184] width 21 height 44
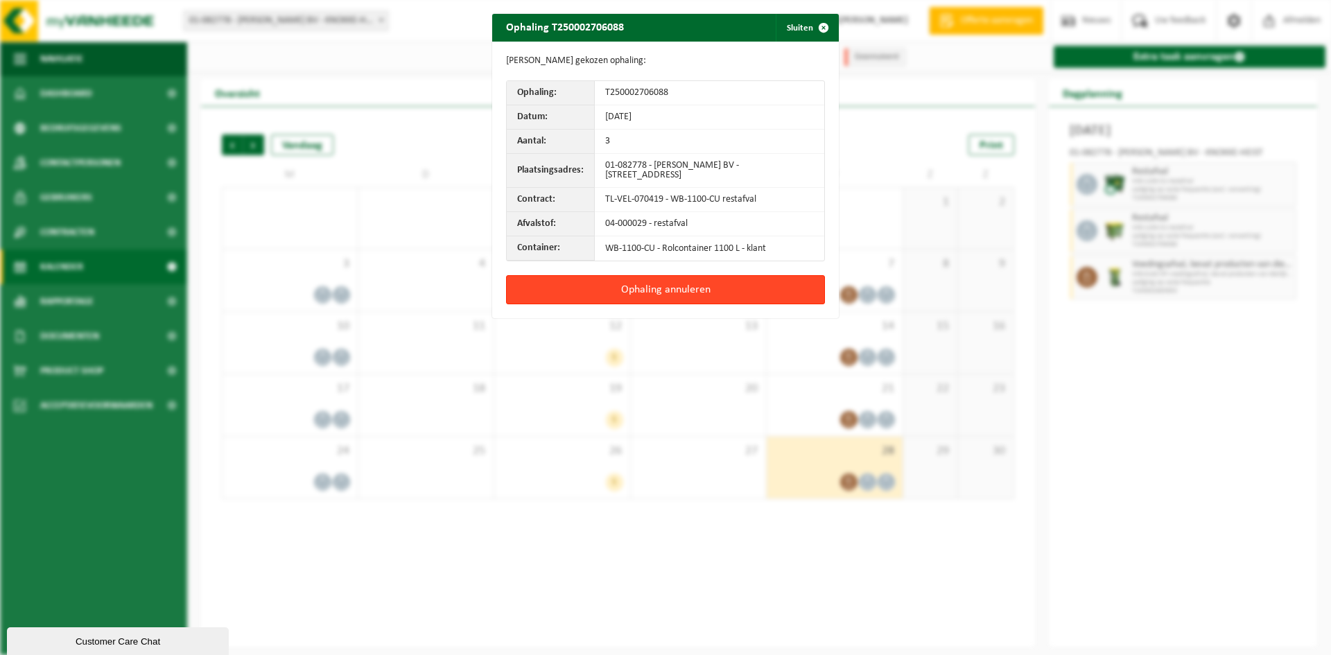
click at [772, 284] on button "Ophaling annuleren" at bounding box center [665, 289] width 319 height 29
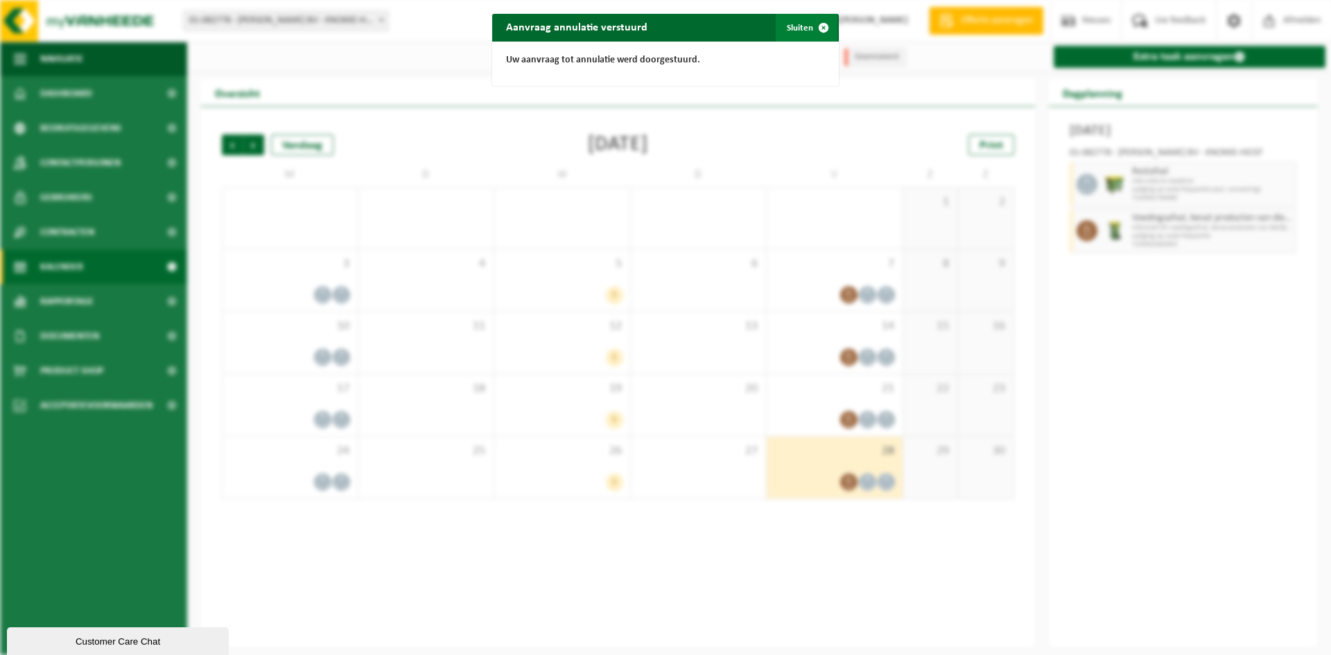
click at [814, 31] on span "button" at bounding box center [824, 28] width 28 height 28
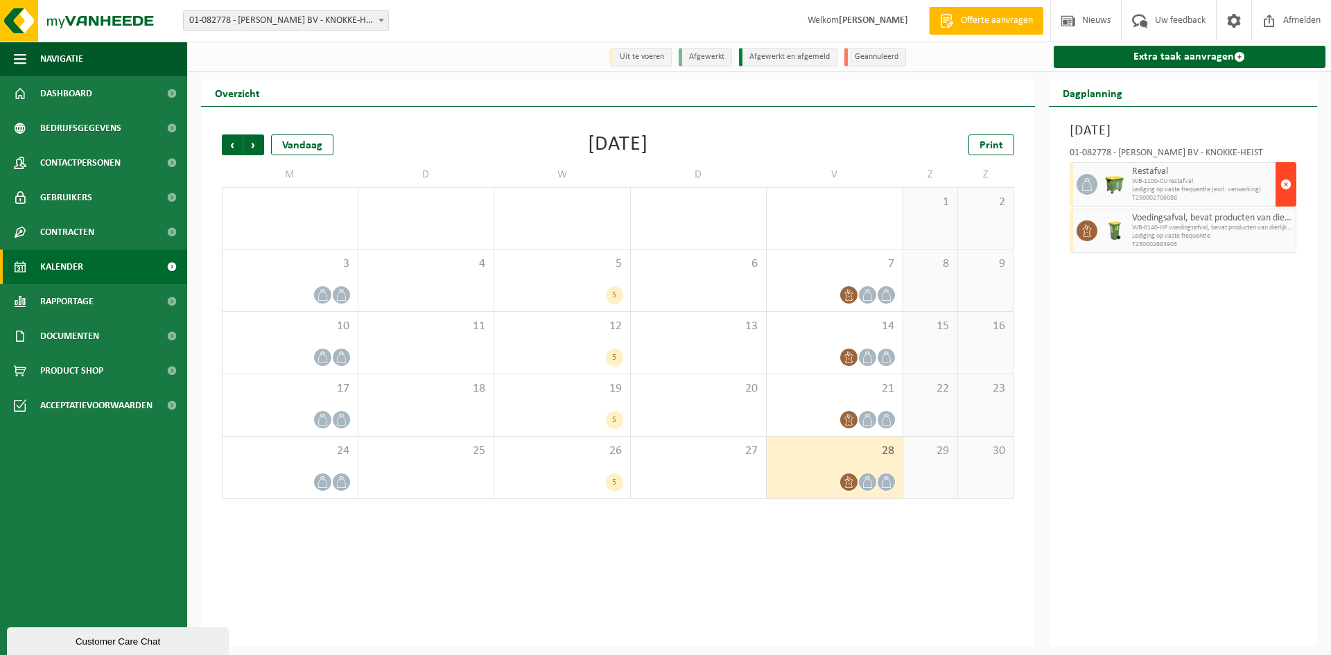
click at [1285, 184] on span "button" at bounding box center [1285, 185] width 11 height 28
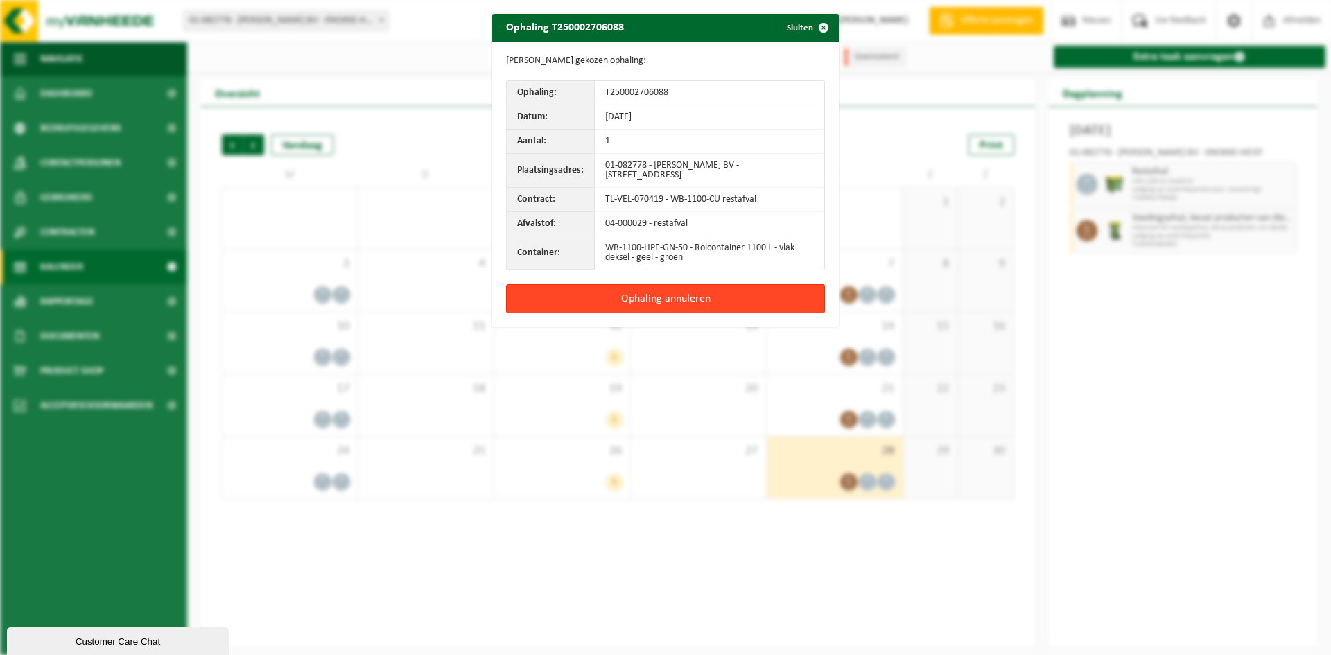
click at [769, 295] on button "Ophaling annuleren" at bounding box center [665, 298] width 319 height 29
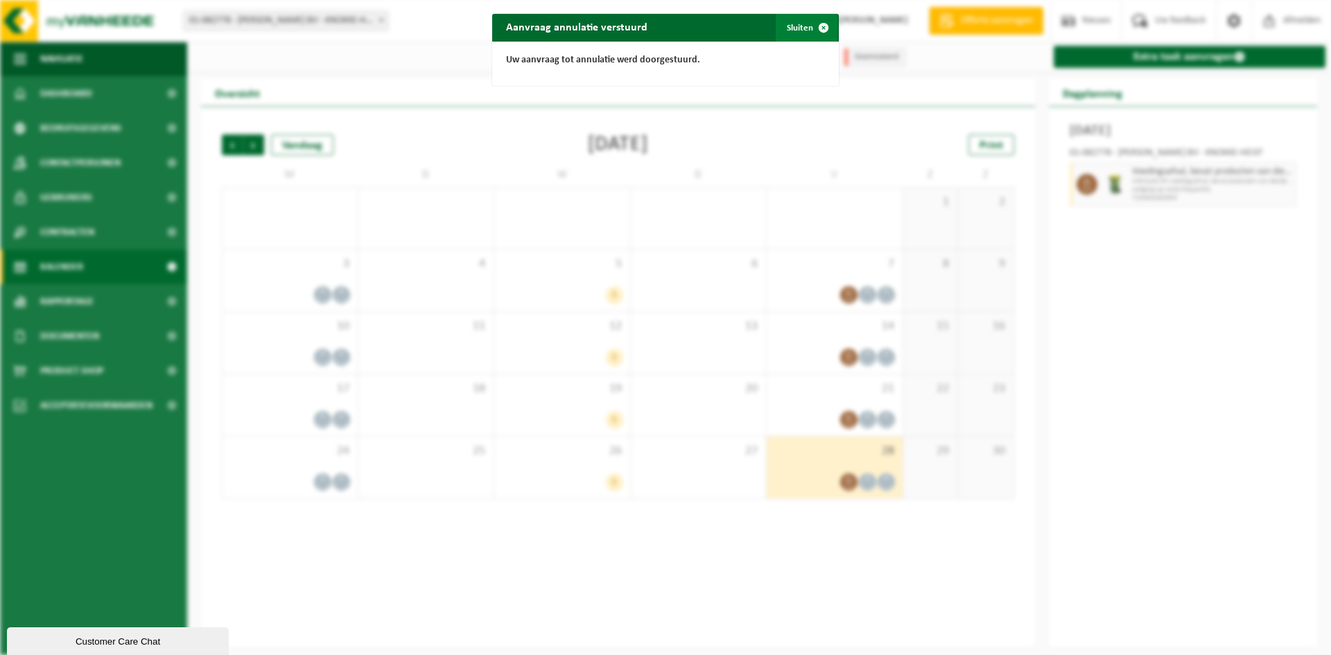
click at [803, 30] on button "Sluiten" at bounding box center [807, 28] width 62 height 28
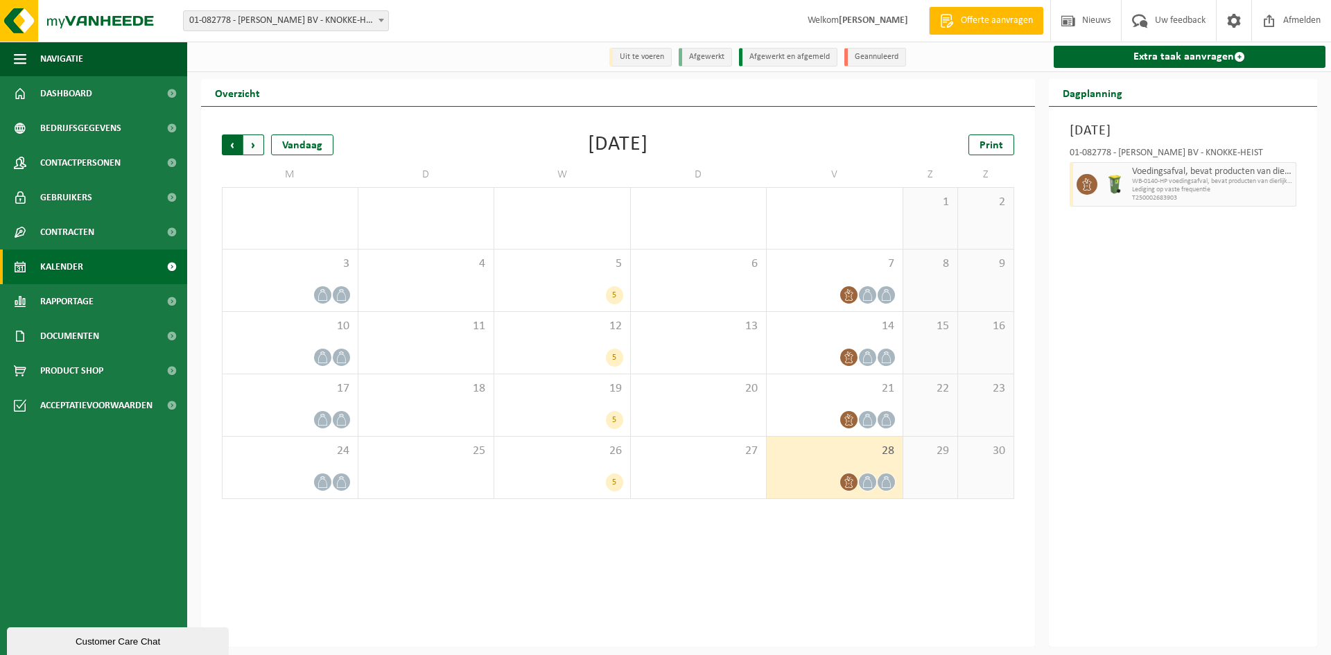
click at [247, 146] on span "Volgende" at bounding box center [253, 144] width 21 height 21
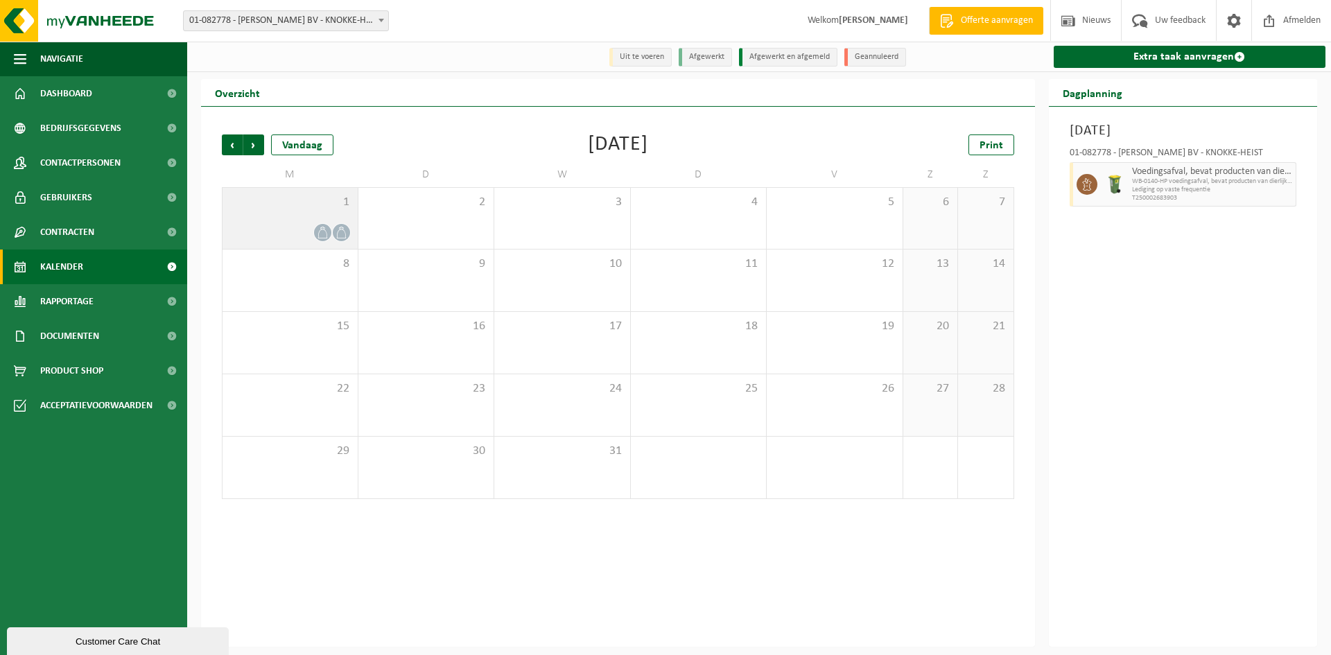
click at [313, 229] on div at bounding box center [289, 232] width 121 height 19
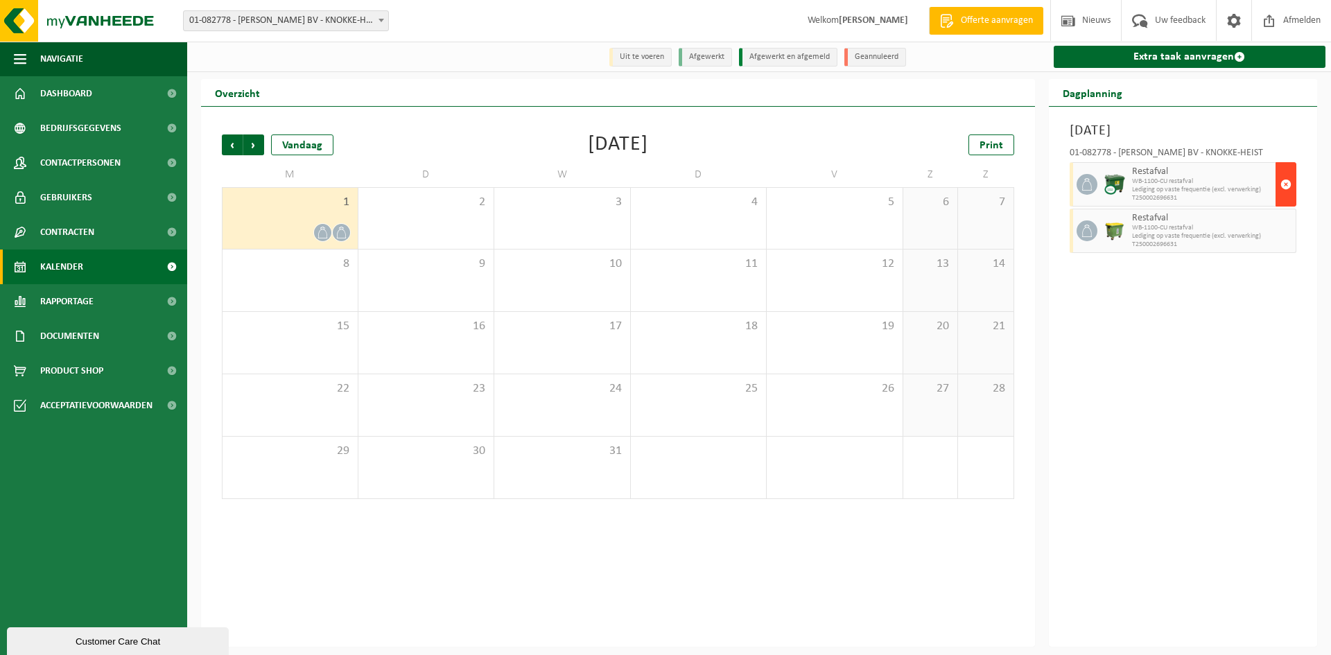
click at [1287, 189] on span "button" at bounding box center [1285, 185] width 11 height 28
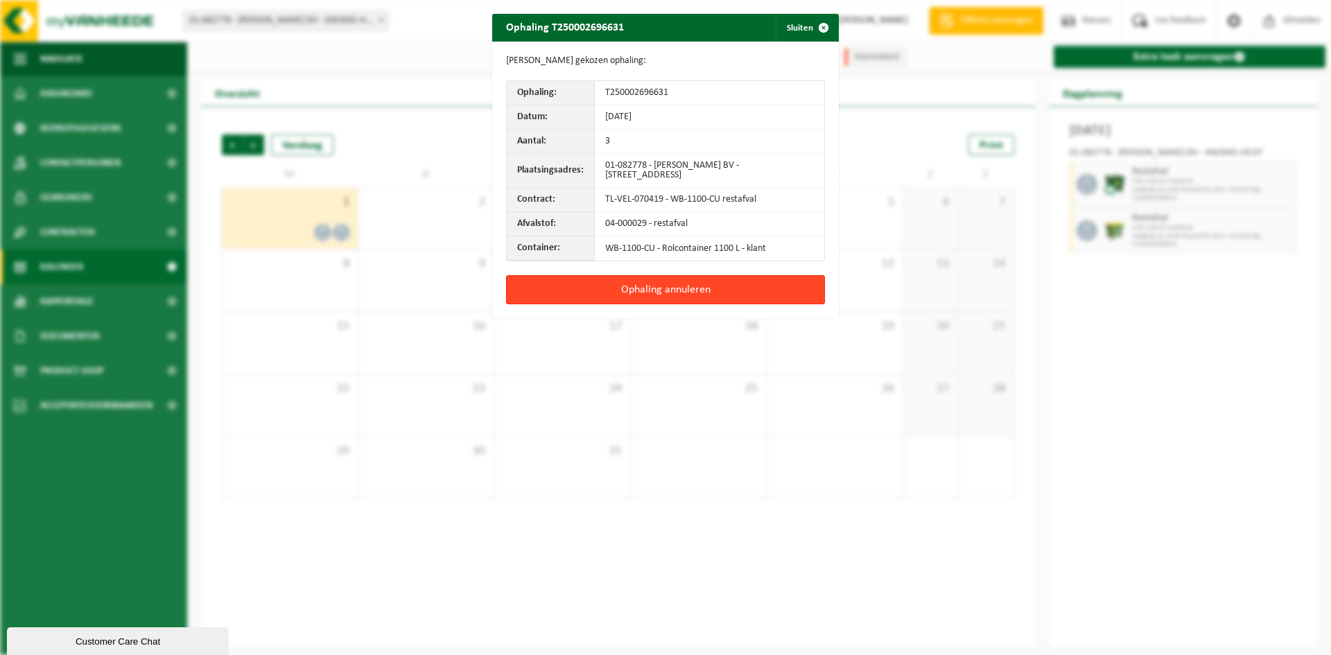
click at [784, 284] on button "Ophaling annuleren" at bounding box center [665, 289] width 319 height 29
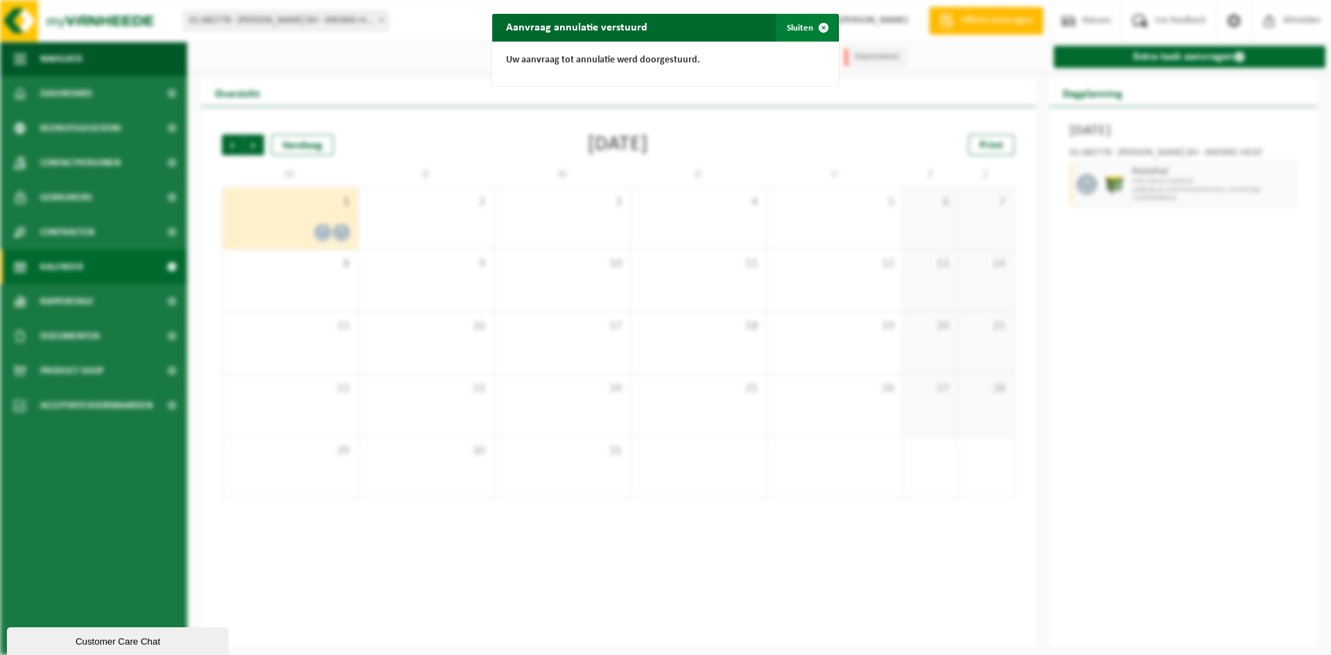
click at [818, 31] on span "button" at bounding box center [824, 28] width 28 height 28
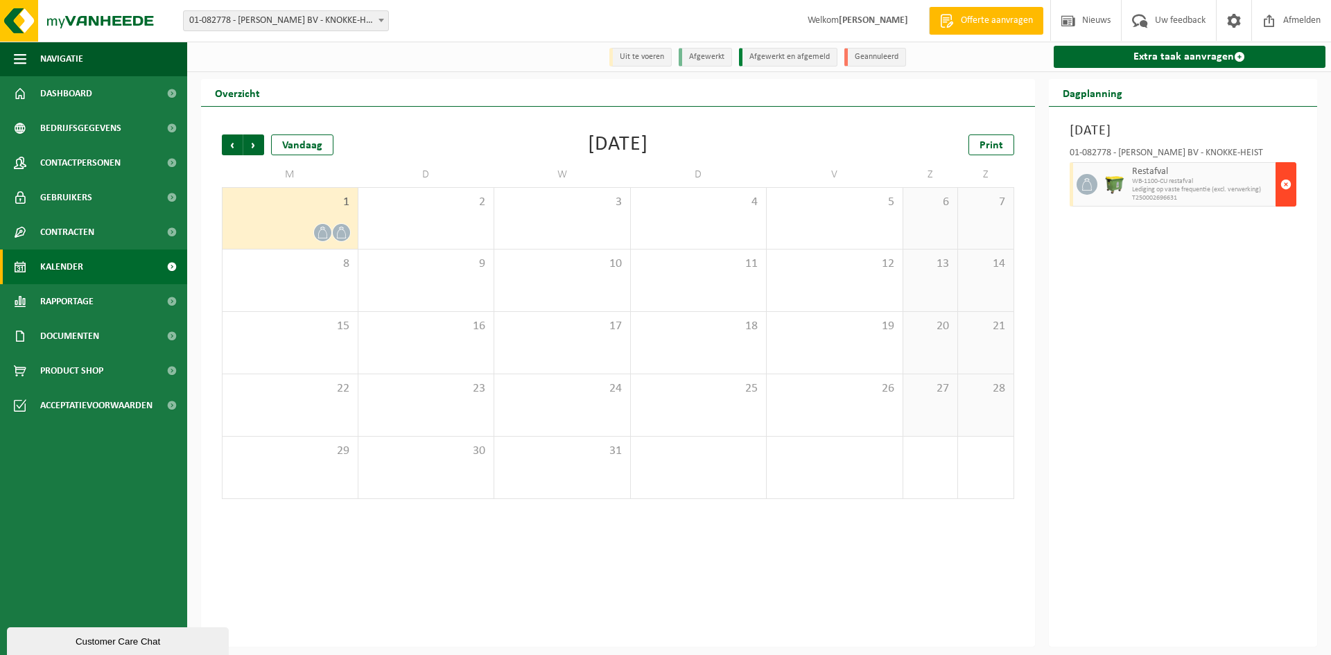
click at [1280, 181] on span "button" at bounding box center [1285, 185] width 11 height 28
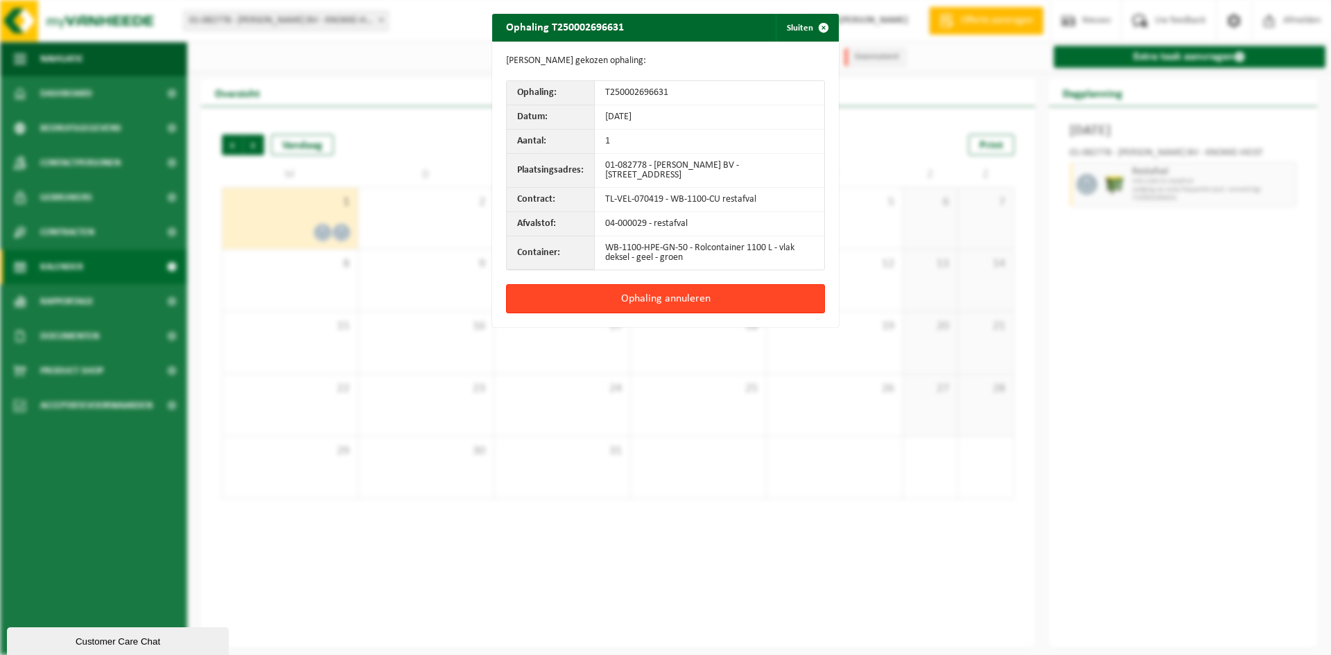
click at [727, 289] on button "Ophaling annuleren" at bounding box center [665, 298] width 319 height 29
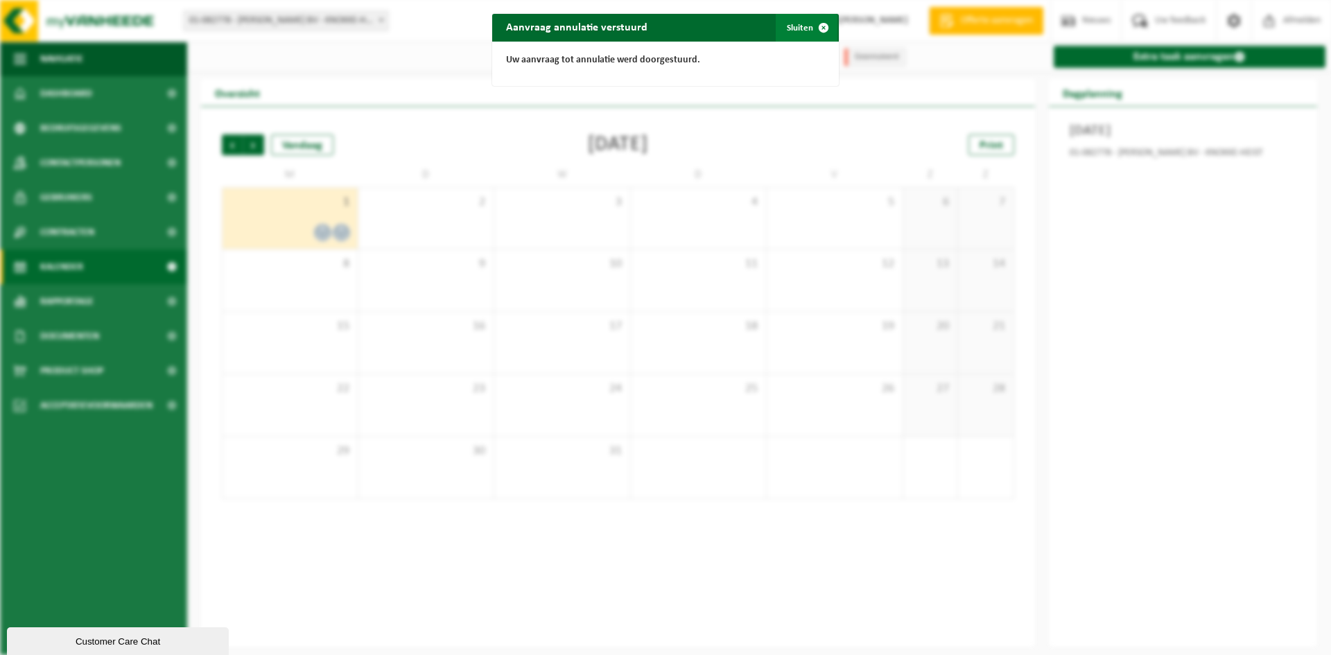
click at [810, 14] on span "button" at bounding box center [824, 28] width 28 height 28
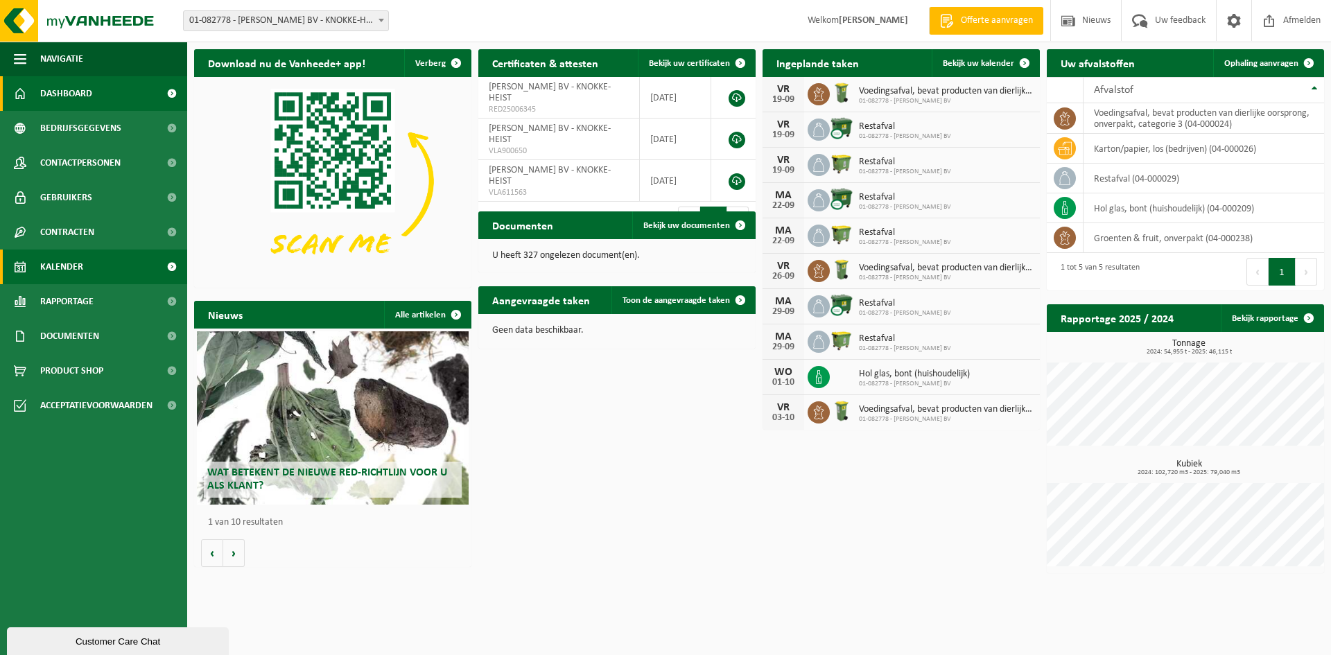
click at [98, 269] on link "Kalender" at bounding box center [93, 267] width 187 height 35
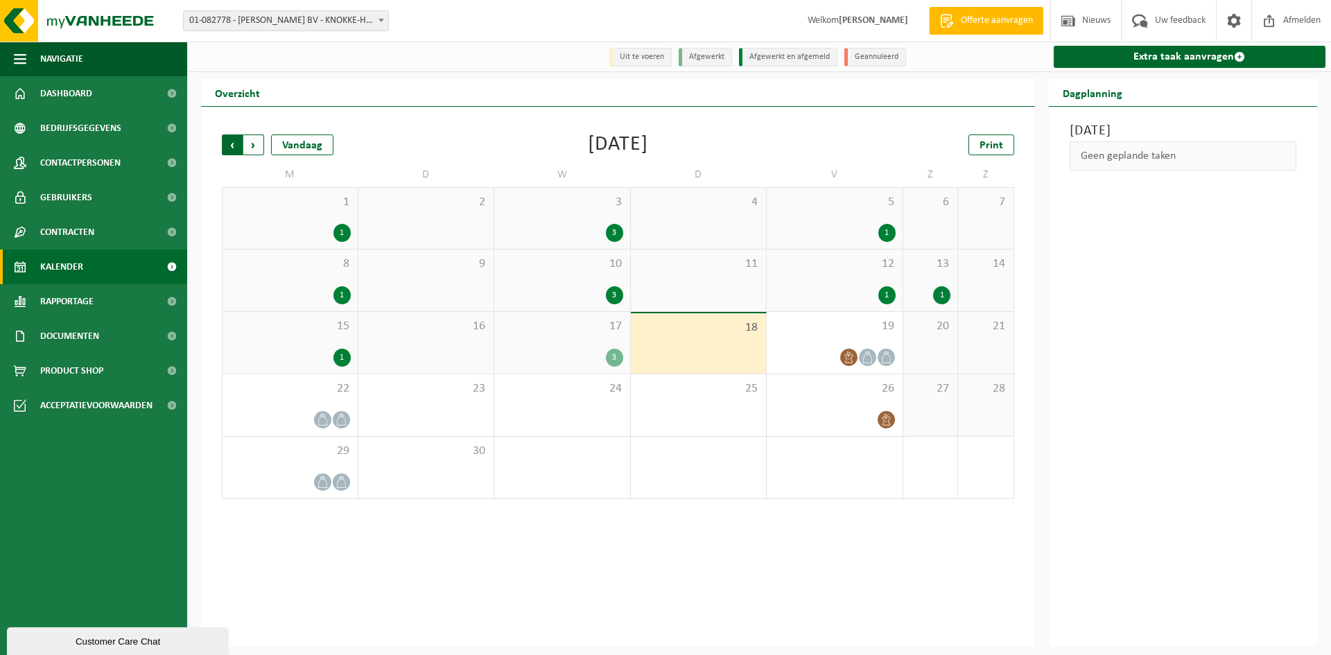
click at [255, 148] on span "Volgende" at bounding box center [253, 144] width 21 height 21
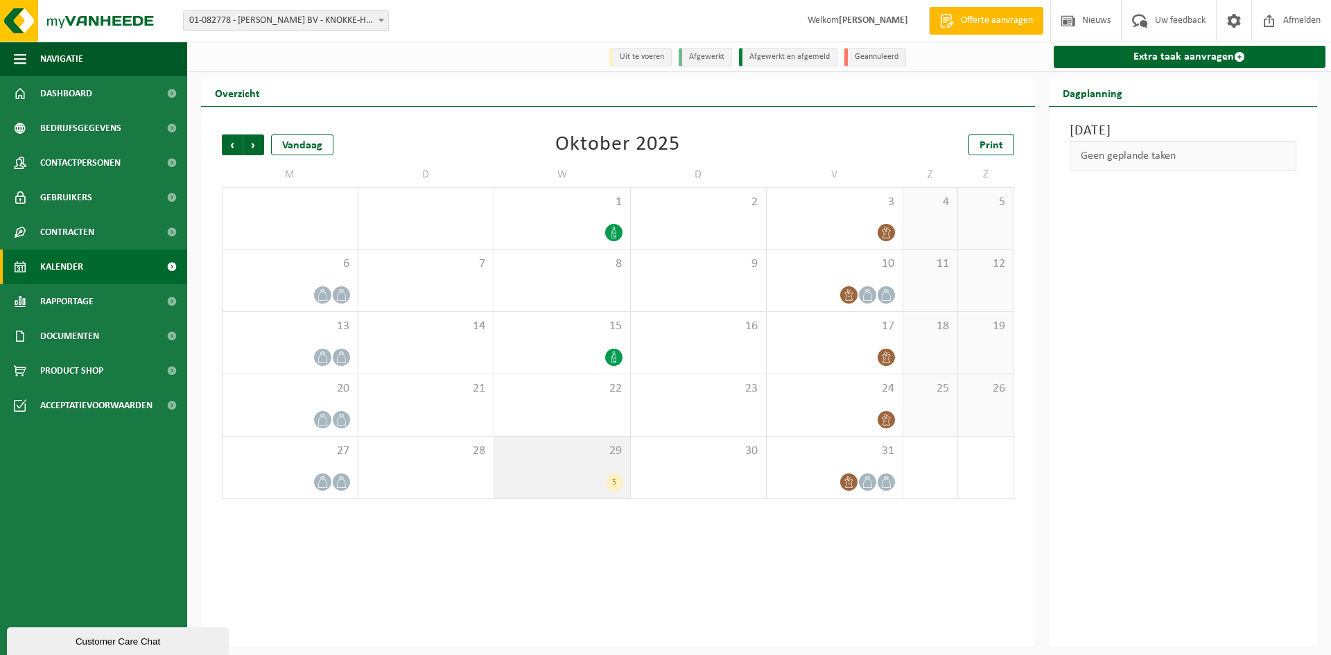
click at [580, 465] on div "29 5" at bounding box center [562, 468] width 136 height 62
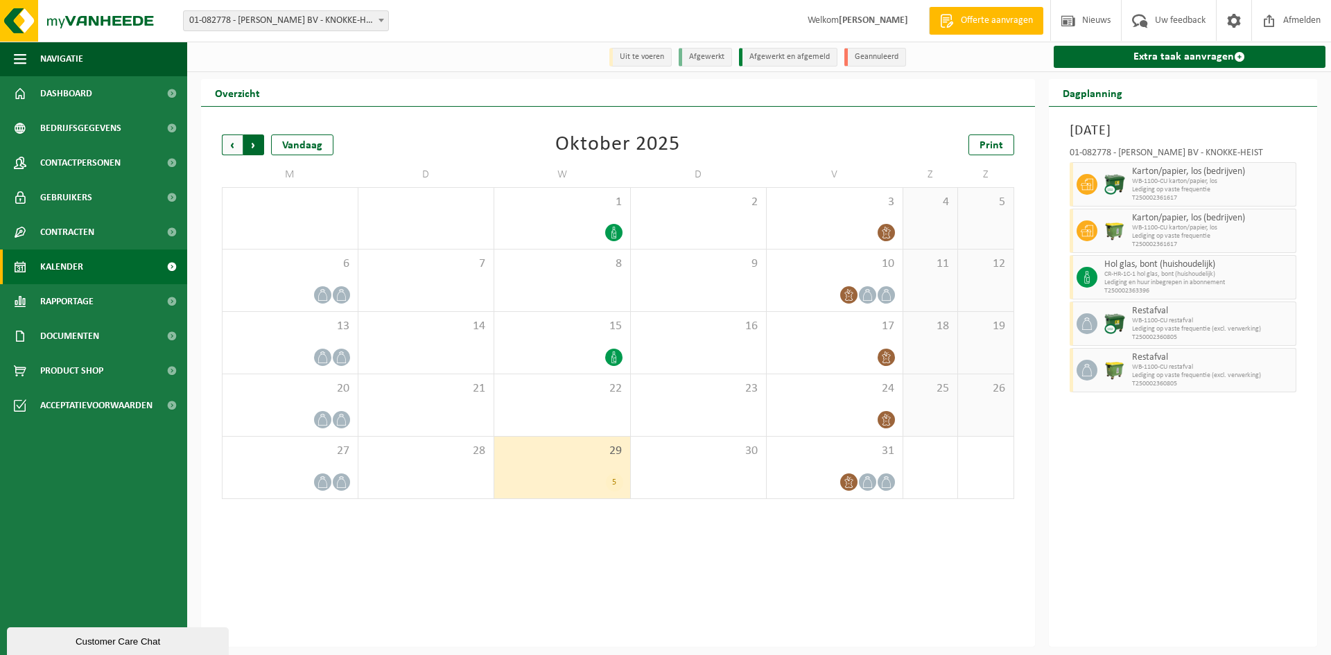
click at [233, 147] on span "Vorige" at bounding box center [232, 144] width 21 height 21
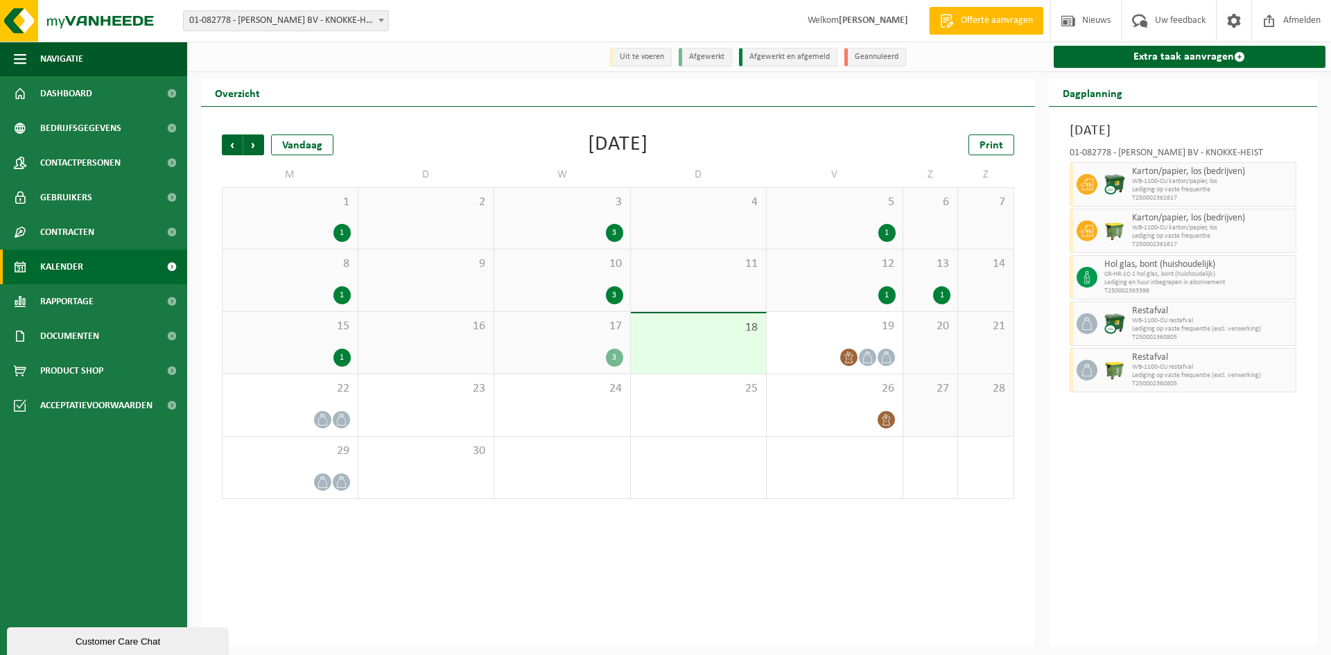
click at [460, 604] on div "Vorige Volgende Vandaag September 2025 Print M D W D V Z Z 1 1 2 3 3 4 5 1 6 7 …" at bounding box center [618, 377] width 834 height 540
click at [245, 148] on span "Volgende" at bounding box center [253, 144] width 21 height 21
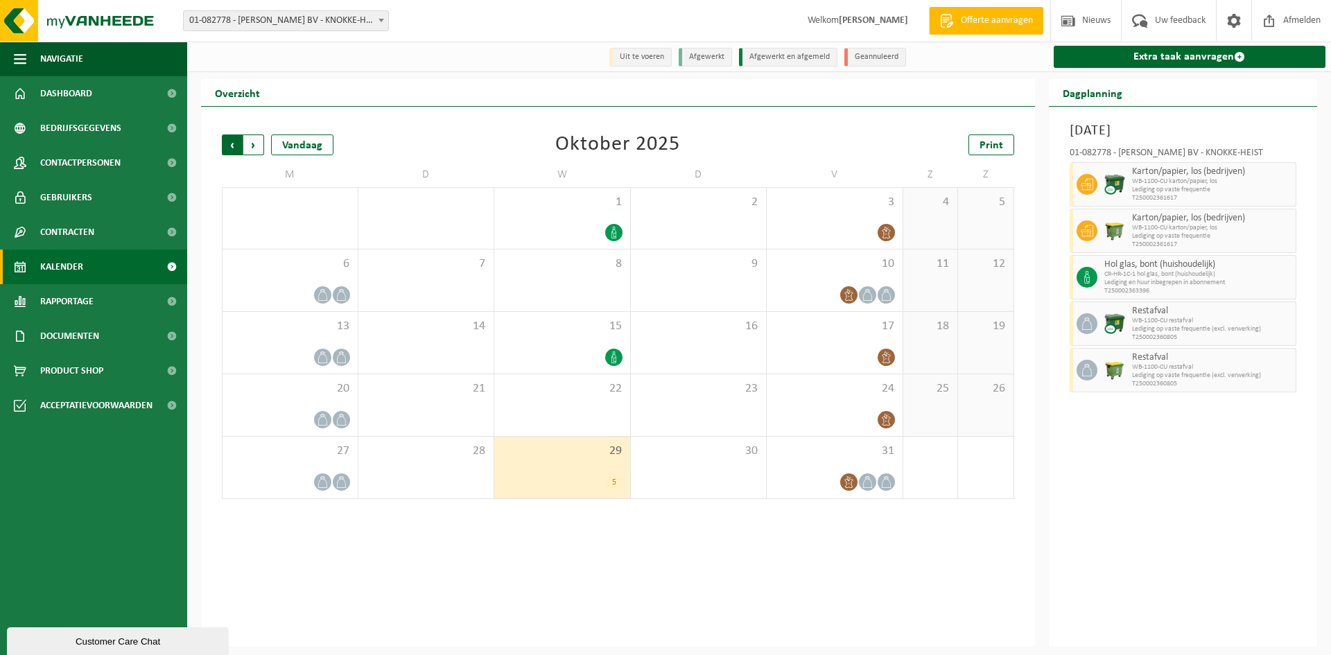
click at [259, 143] on span "Volgende" at bounding box center [253, 144] width 21 height 21
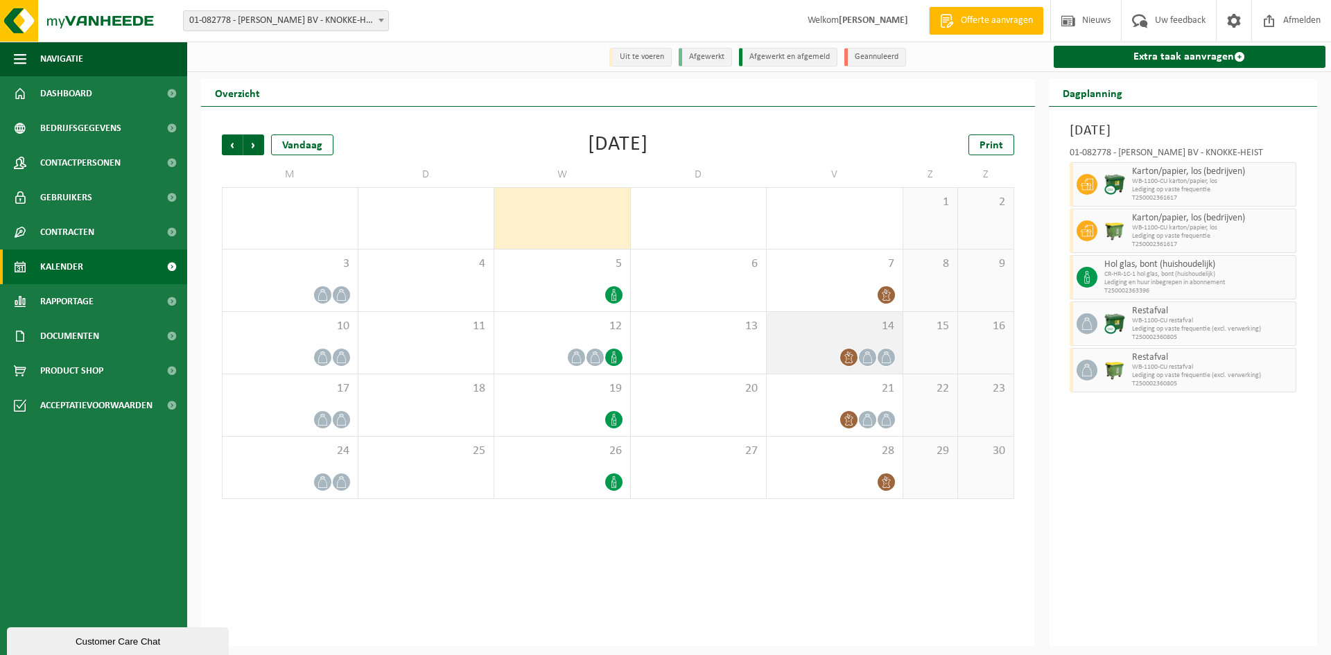
click at [828, 353] on div at bounding box center [835, 357] width 122 height 19
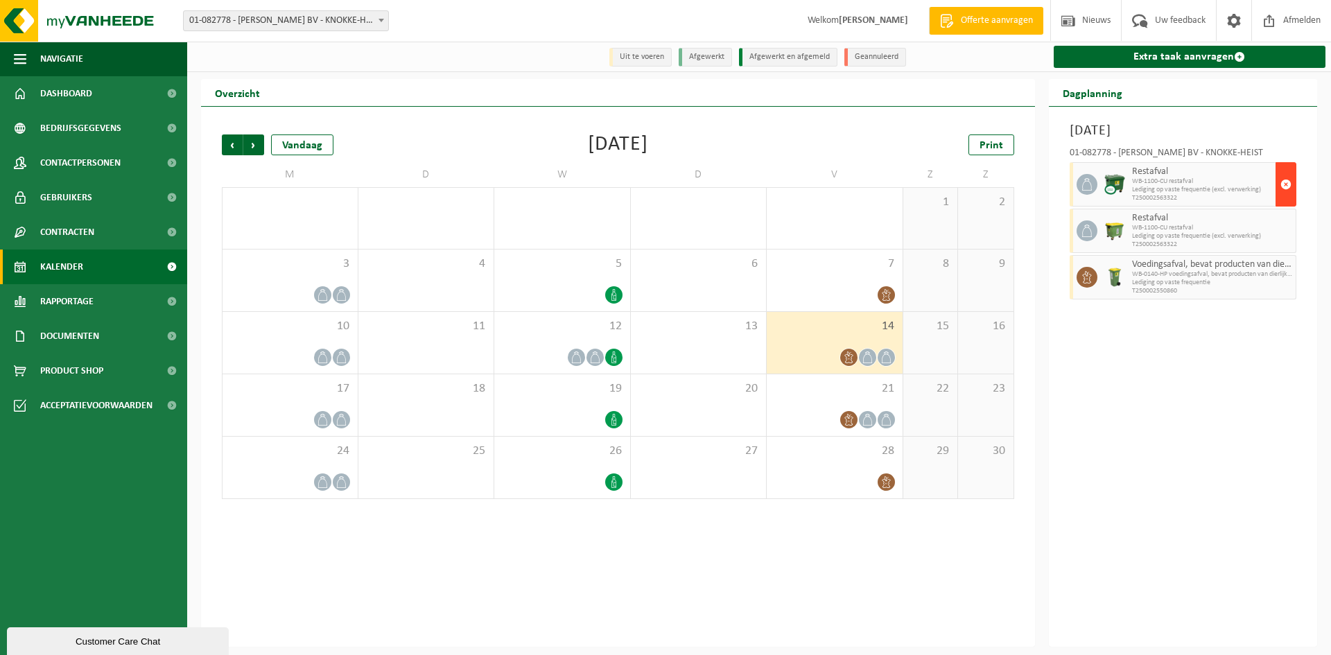
click at [1286, 189] on span "button" at bounding box center [1285, 185] width 11 height 28
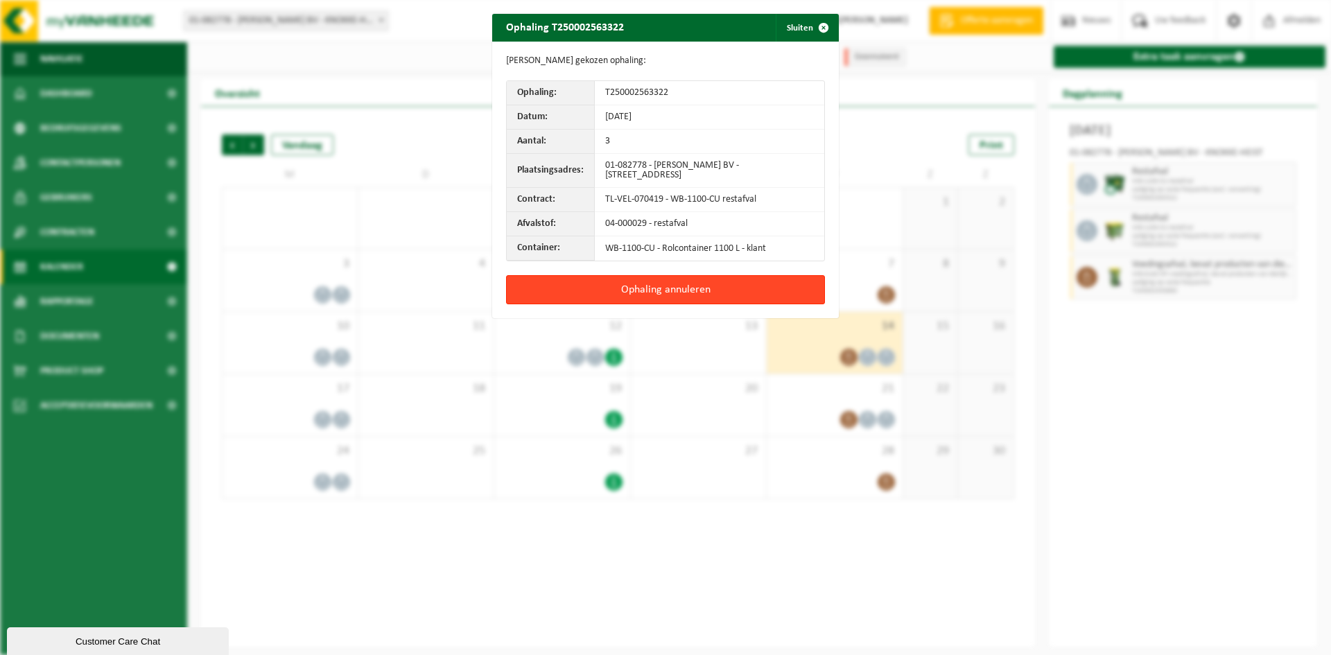
click at [757, 281] on button "Ophaling annuleren" at bounding box center [665, 289] width 319 height 29
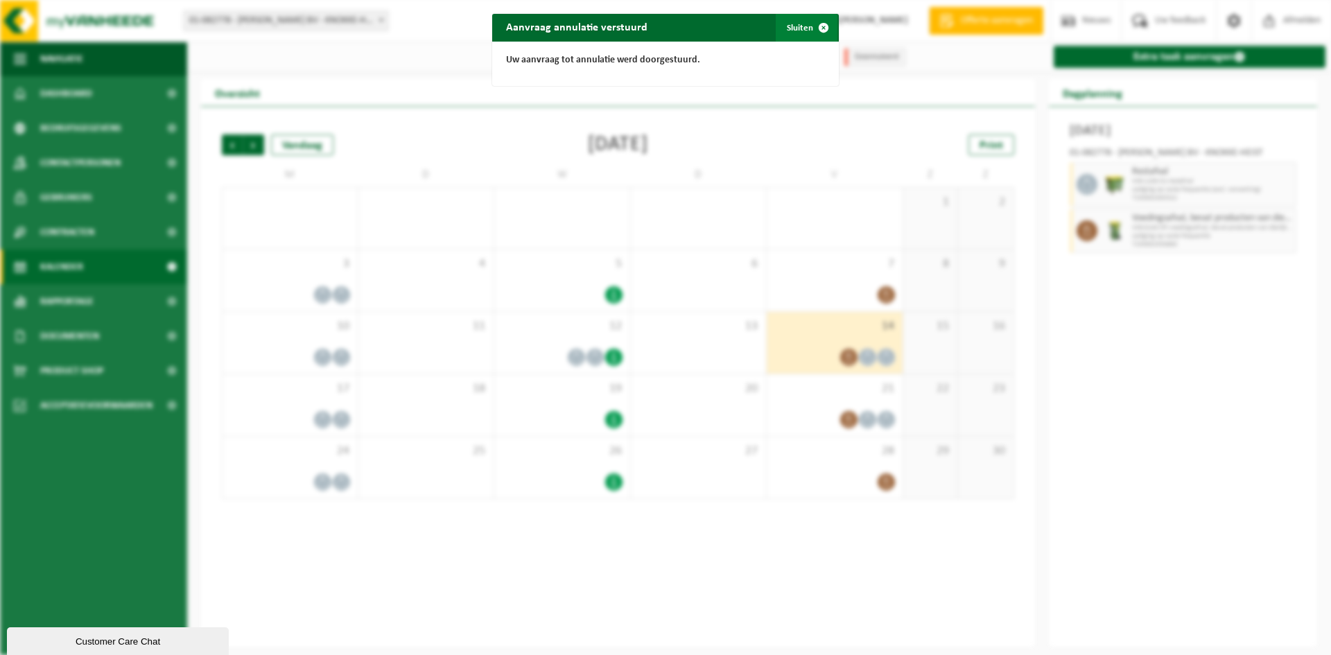
click at [799, 31] on button "Sluiten" at bounding box center [807, 28] width 62 height 28
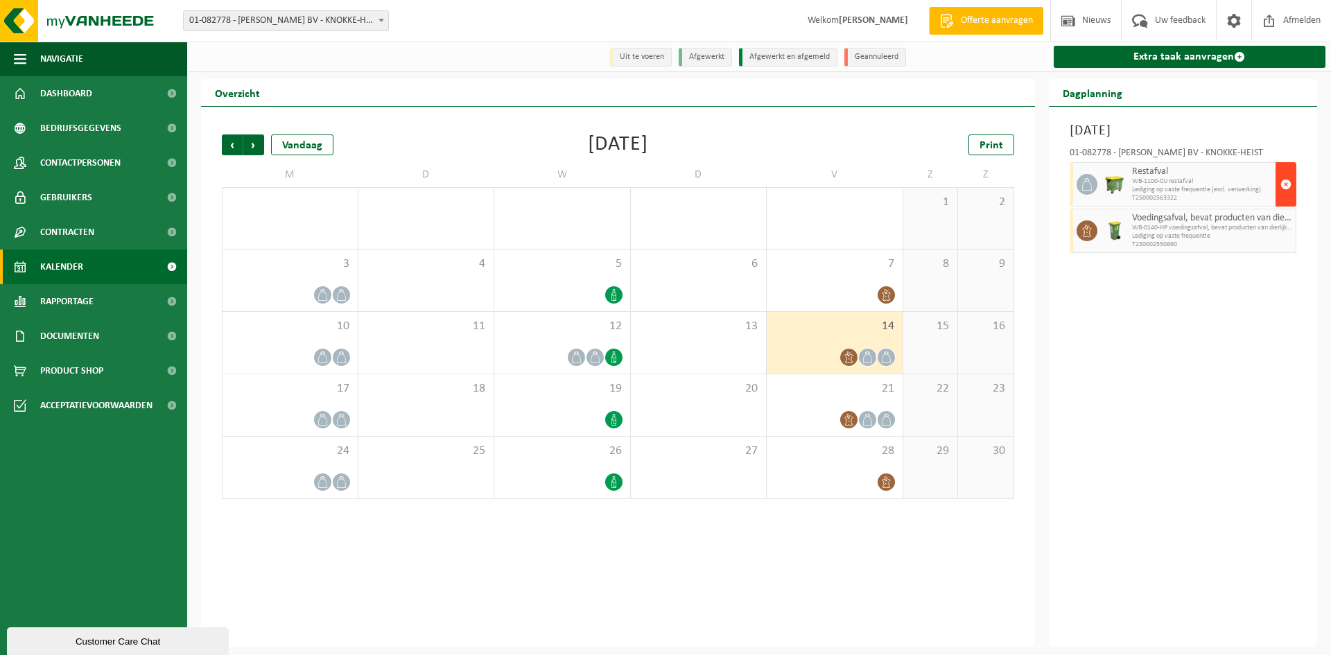
click at [1286, 184] on span "button" at bounding box center [1285, 185] width 11 height 28
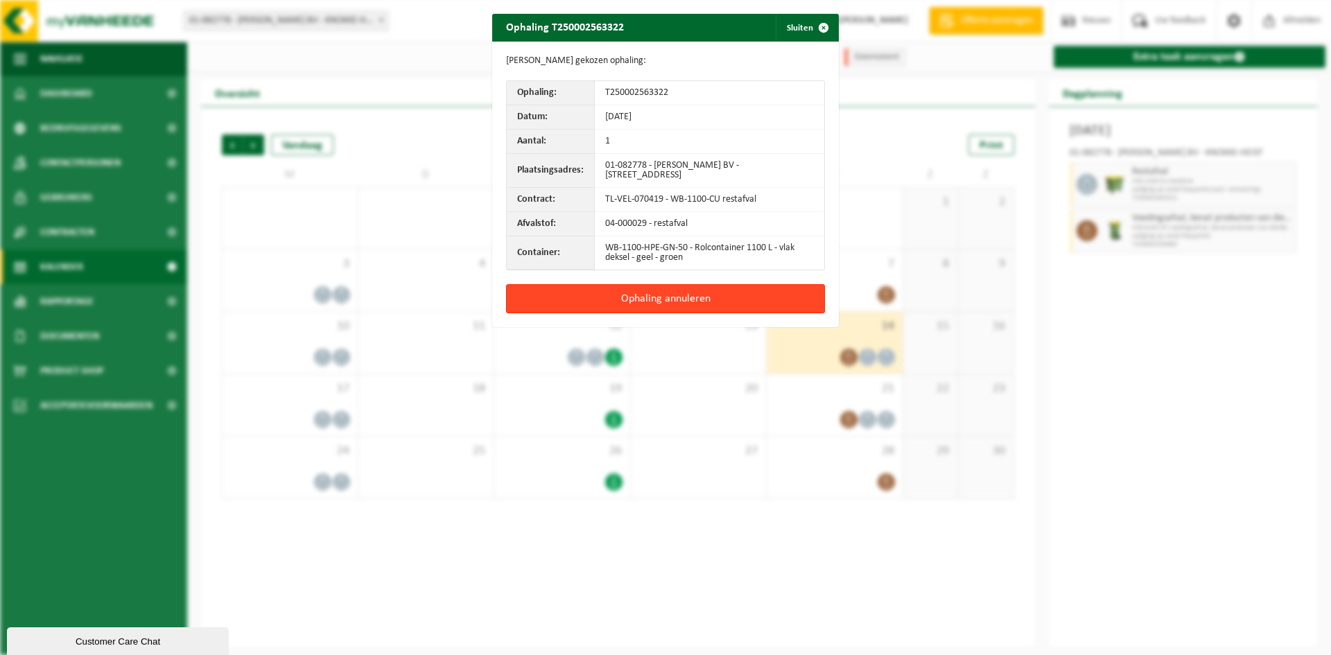
click at [735, 295] on button "Ophaling annuleren" at bounding box center [665, 298] width 319 height 29
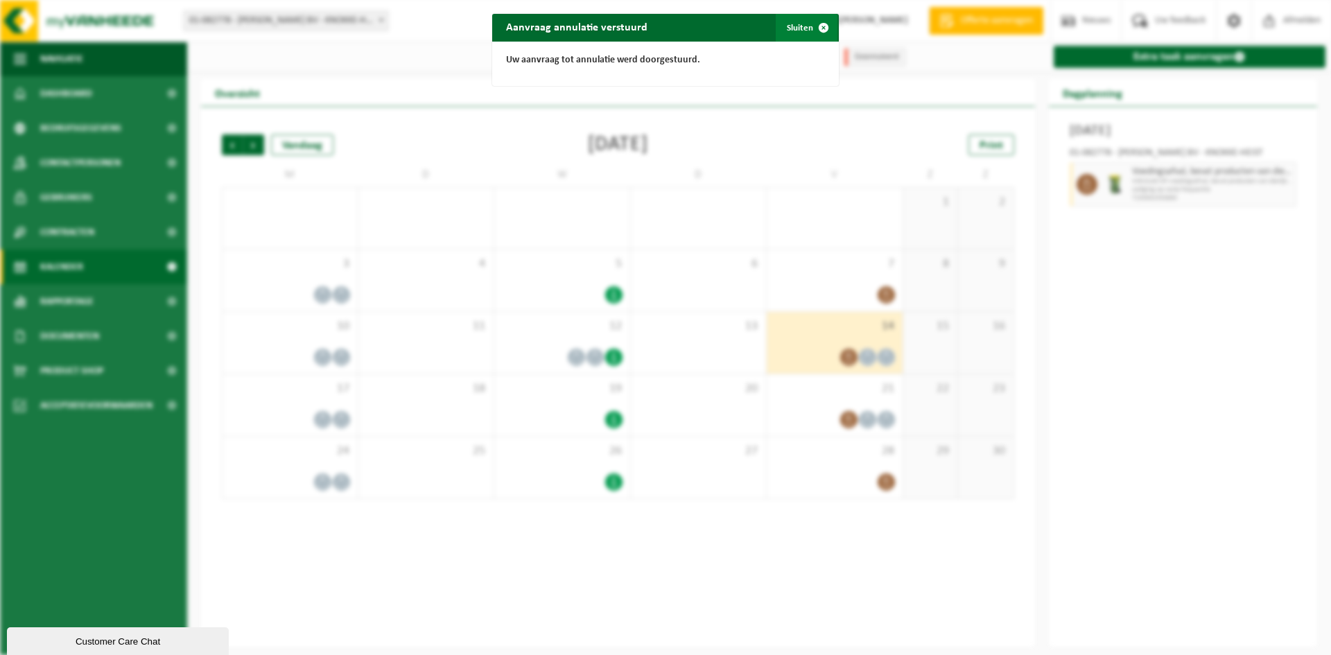
click at [798, 28] on button "Sluiten" at bounding box center [807, 28] width 62 height 28
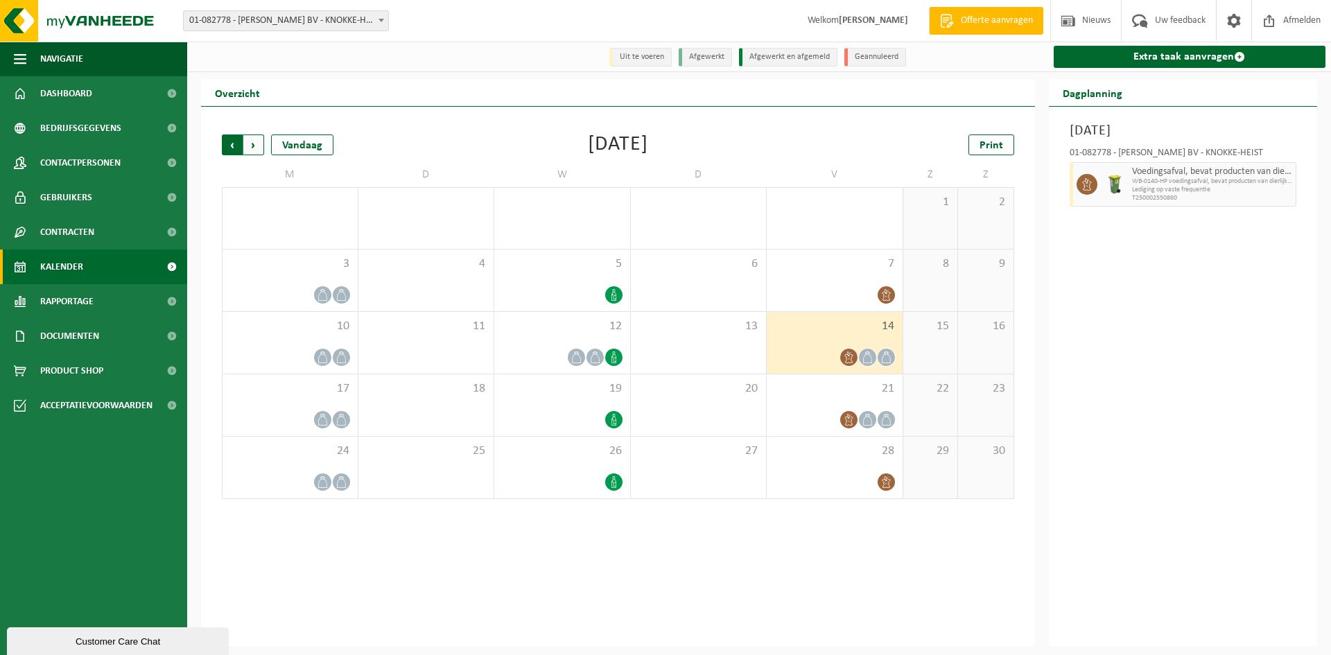
click at [257, 143] on span "Volgende" at bounding box center [253, 144] width 21 height 21
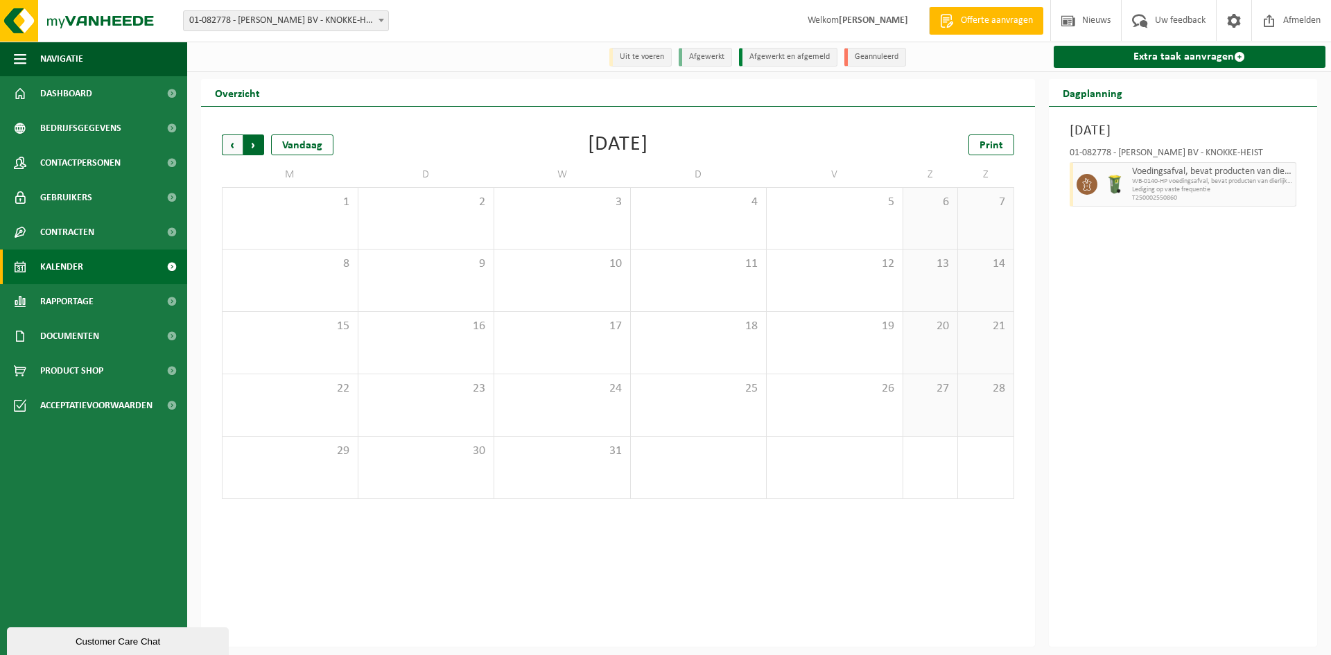
click at [226, 148] on span "Vorige" at bounding box center [232, 144] width 21 height 21
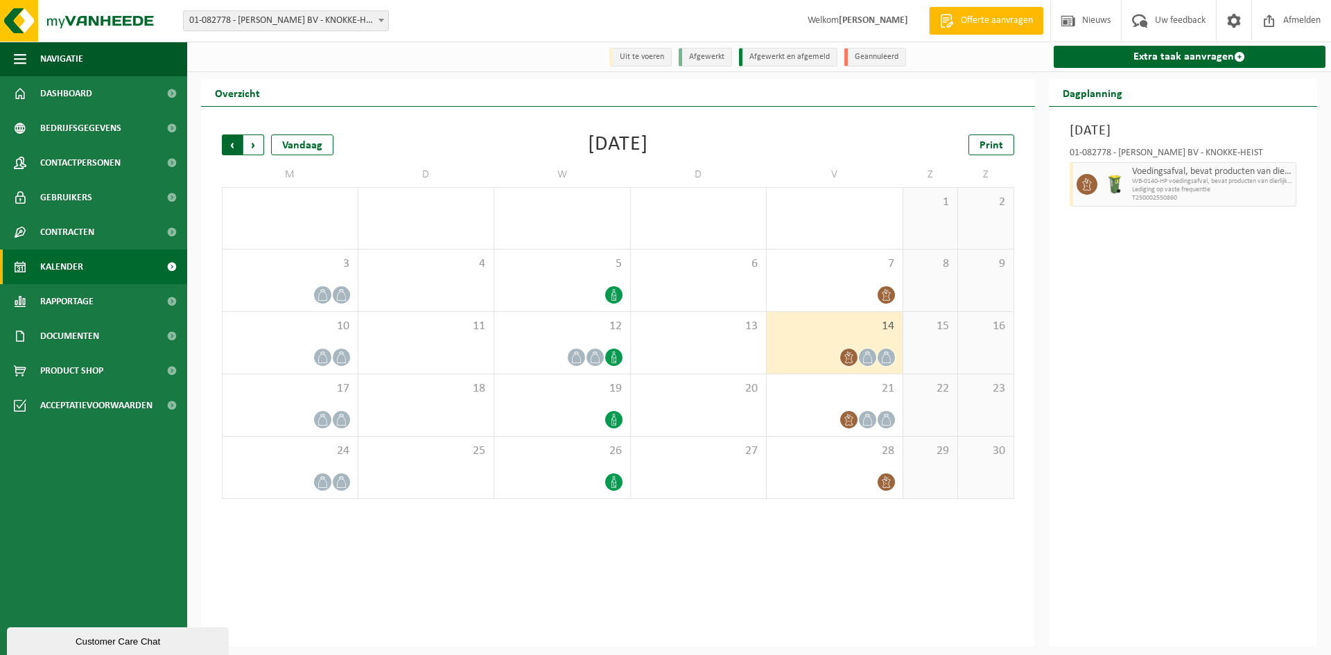
click at [250, 150] on span "Volgende" at bounding box center [253, 144] width 21 height 21
